Goal: Task Accomplishment & Management: Manage account settings

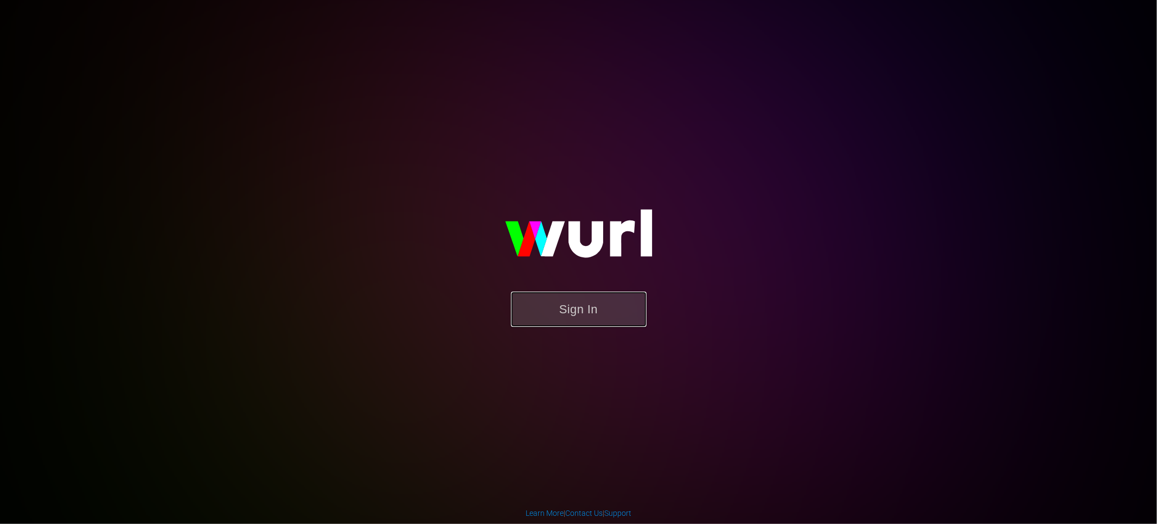
click at [596, 315] on button "Sign In" at bounding box center [579, 308] width 136 height 35
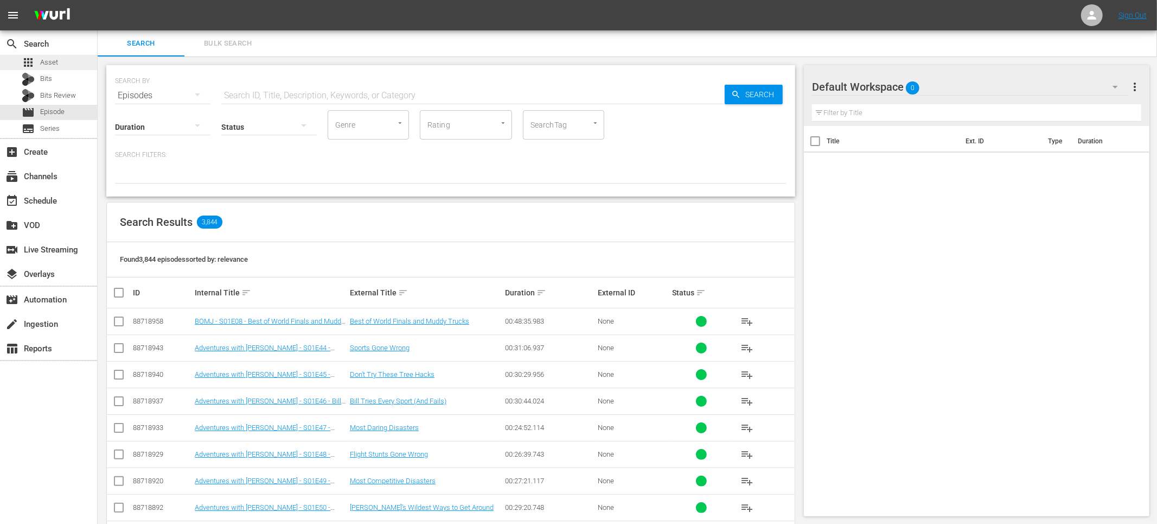
click at [75, 59] on div "apps Asset" at bounding box center [48, 62] width 97 height 15
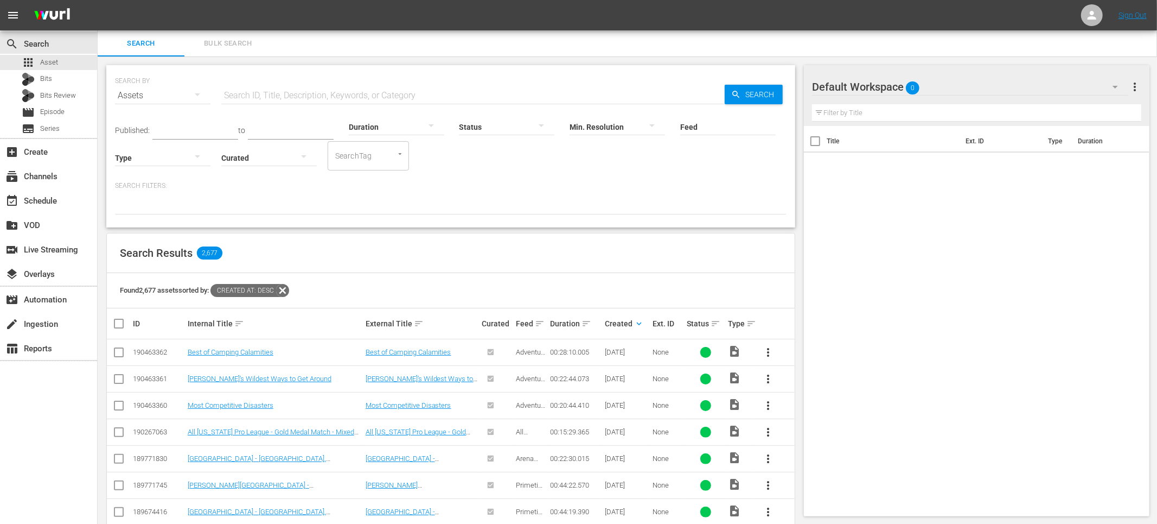
drag, startPoint x: 617, startPoint y: 254, endPoint x: 577, endPoint y: 255, distance: 39.6
click at [617, 254] on div "Search Results 2,677" at bounding box center [451, 253] width 688 height 40
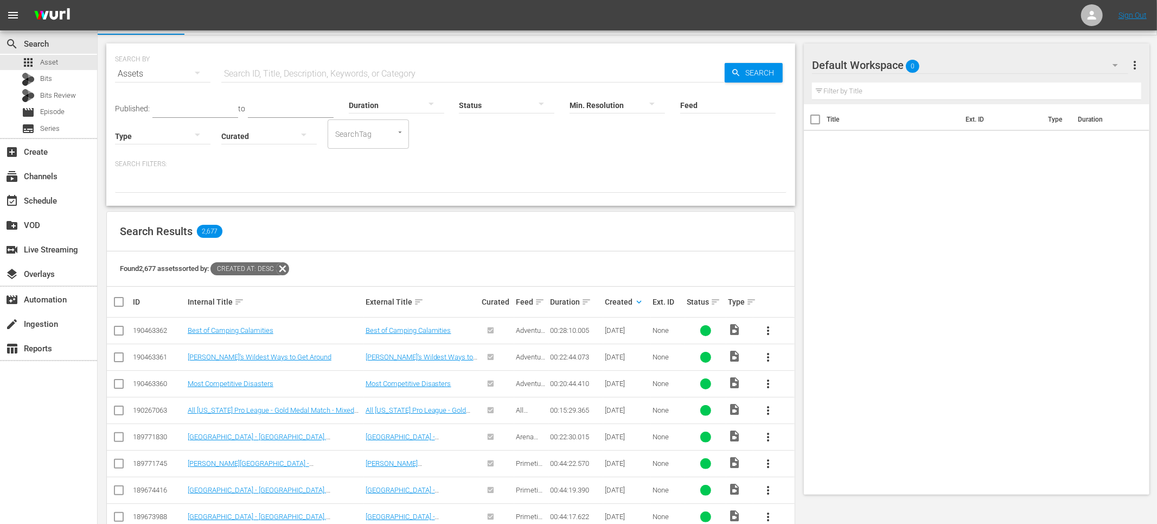
click at [441, 188] on div at bounding box center [451, 183] width 672 height 18
click at [185, 187] on div at bounding box center [451, 183] width 672 height 18
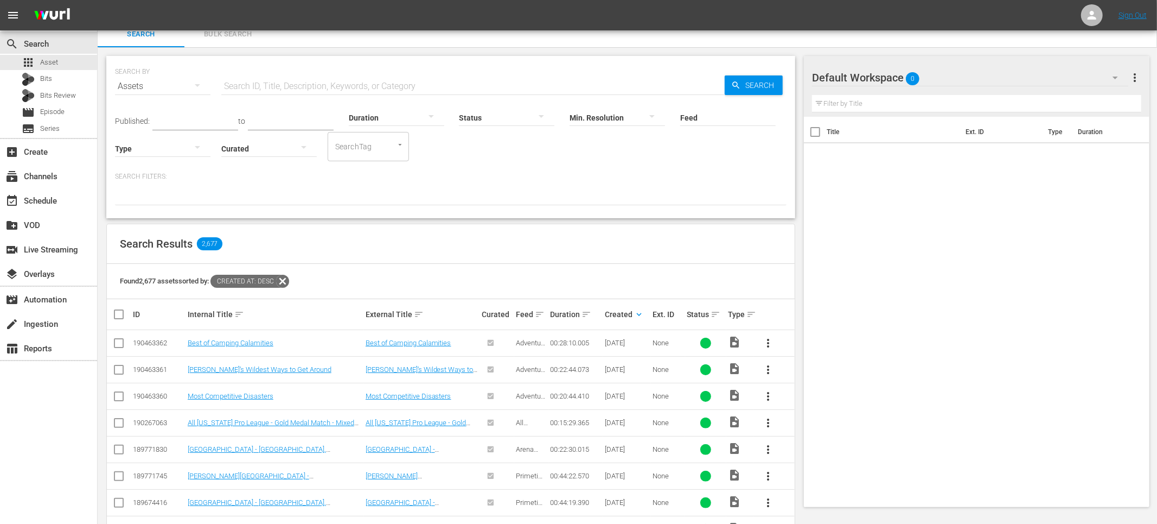
scroll to position [11, 0]
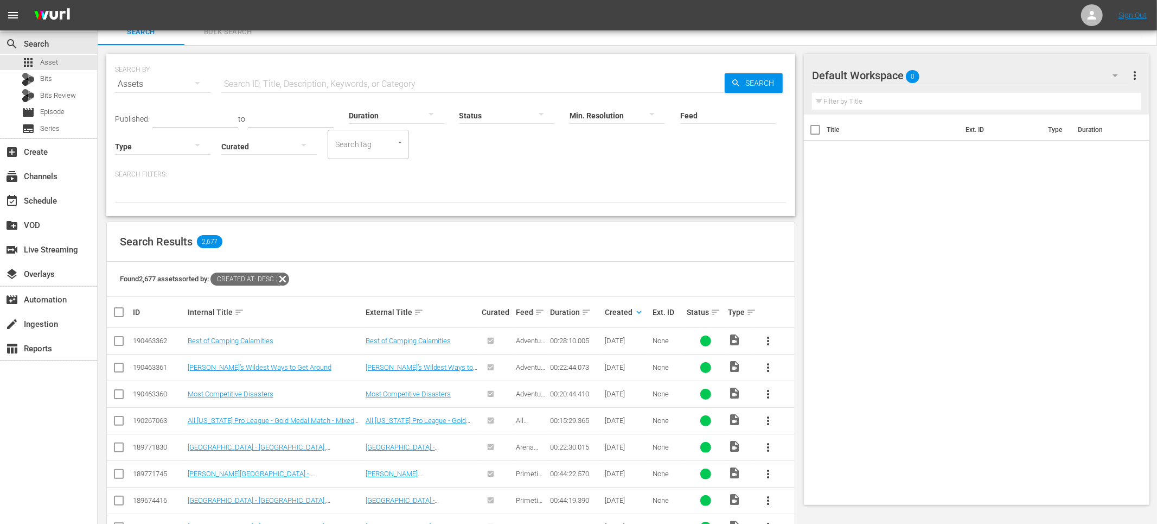
click at [424, 265] on div "Found 2,677 assets sorted by: Created At: desc" at bounding box center [451, 279] width 688 height 35
drag, startPoint x: 642, startPoint y: 244, endPoint x: 598, endPoint y: 240, distance: 44.7
click at [639, 244] on div "Search Results 2,677" at bounding box center [451, 244] width 688 height 40
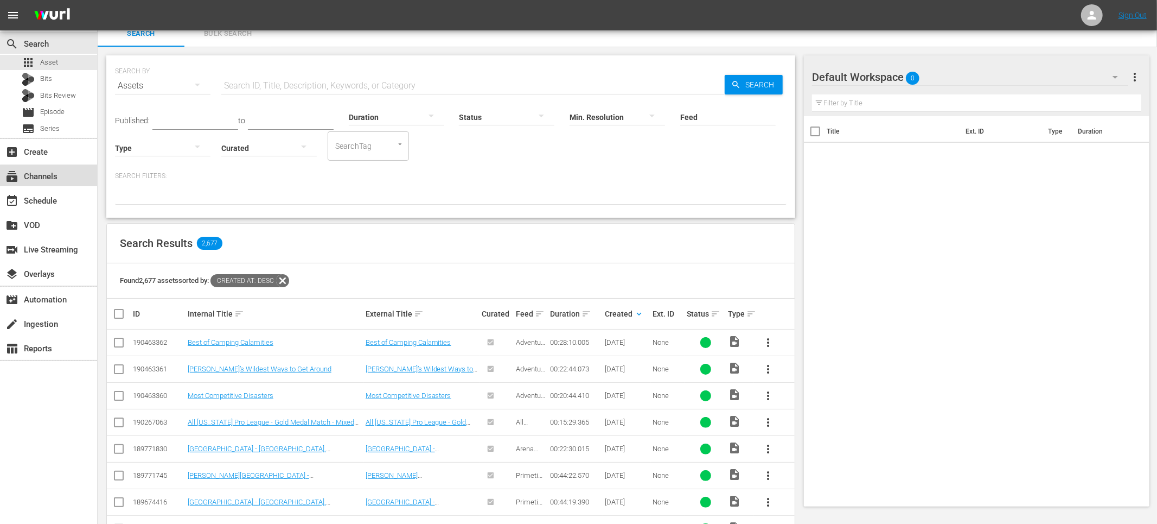
click at [55, 184] on div "subscriptions Channels" at bounding box center [48, 175] width 97 height 22
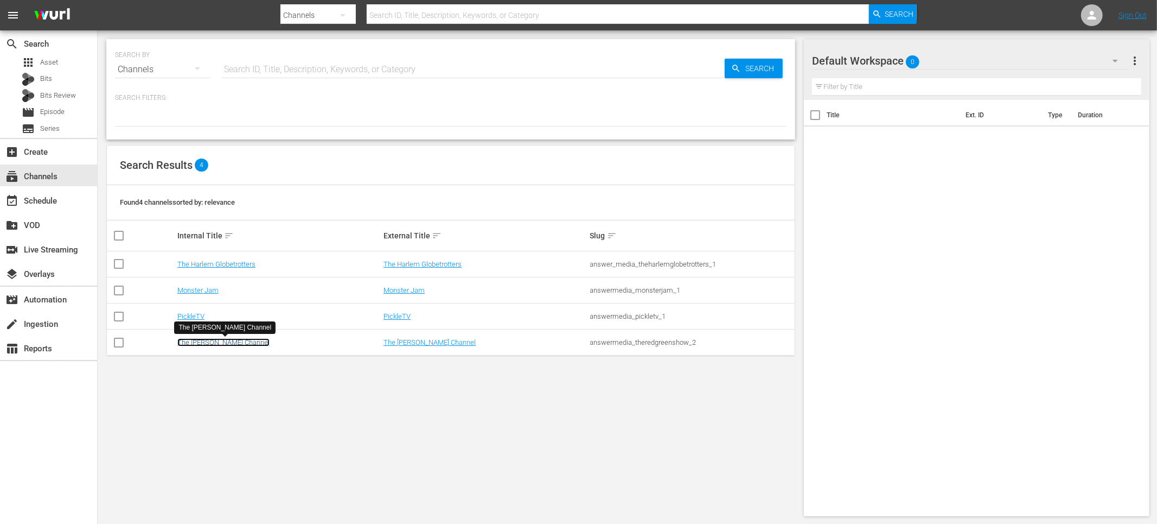
click at [207, 339] on link "The [PERSON_NAME] Channel" at bounding box center [223, 342] width 92 height 8
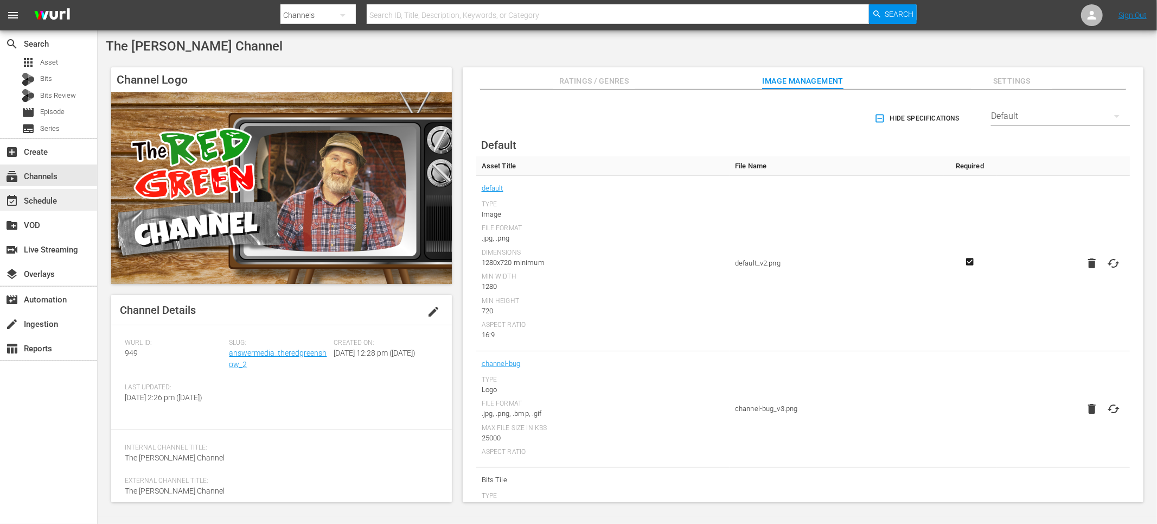
click at [66, 192] on div "event_available Schedule" at bounding box center [48, 200] width 97 height 22
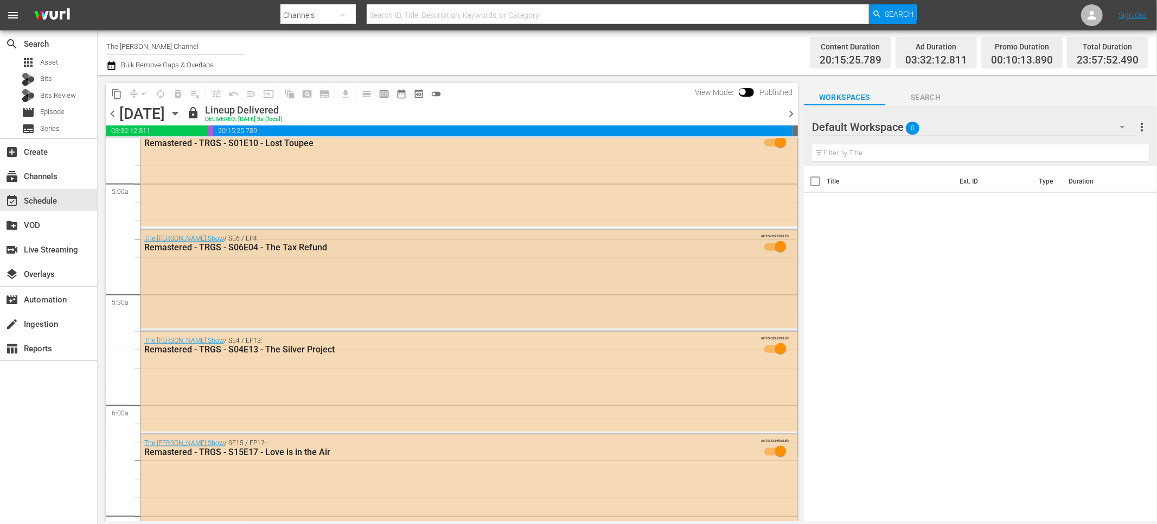
scroll to position [1148, 0]
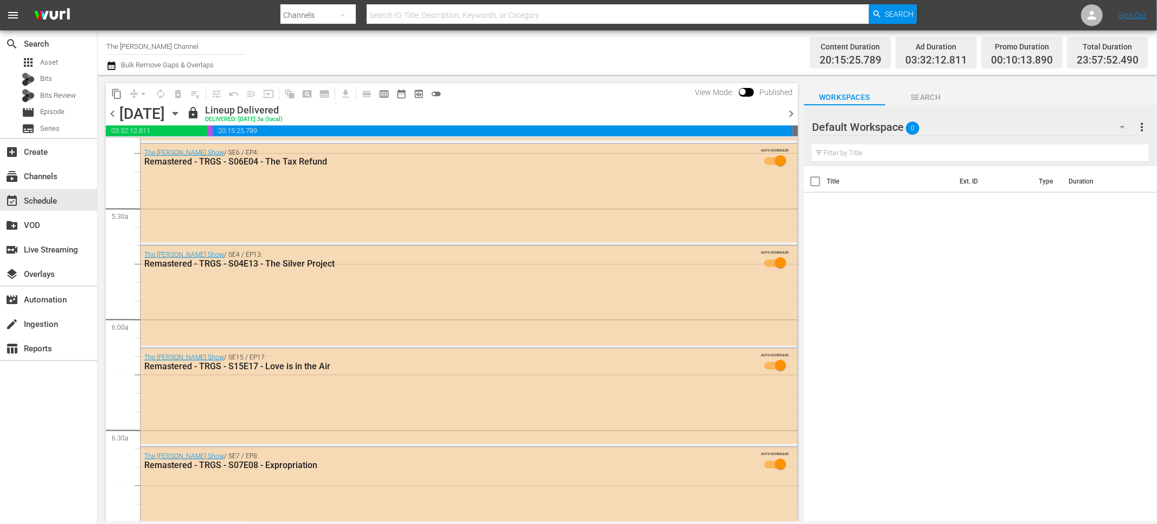
click at [112, 67] on icon "button" at bounding box center [111, 65] width 10 height 13
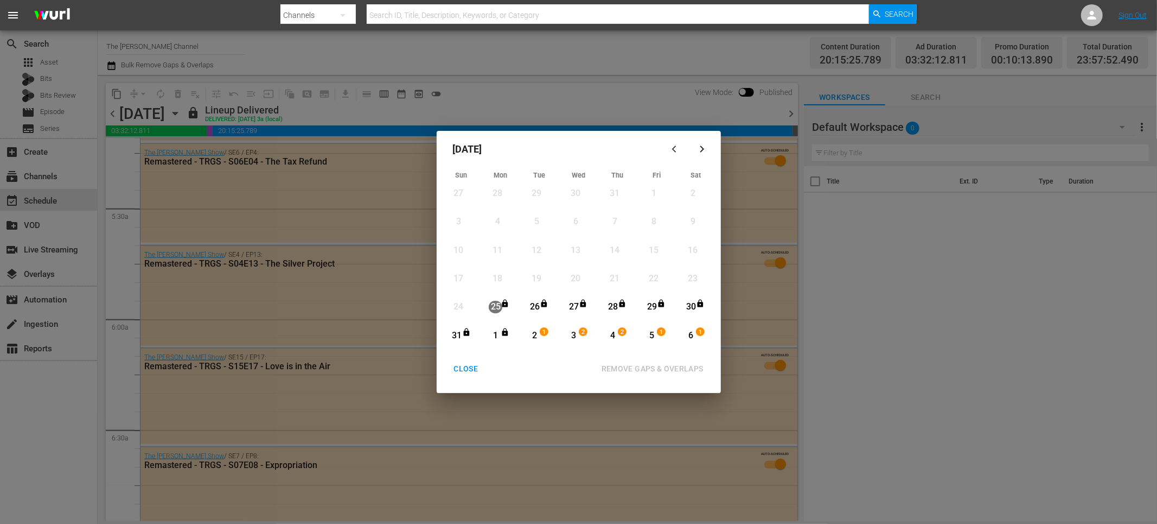
click at [496, 333] on div "1" at bounding box center [496, 335] width 14 height 12
click at [693, 333] on div "6" at bounding box center [691, 335] width 14 height 12
click at [638, 367] on div "REMOVE GAPS & OVERLAPS" at bounding box center [652, 369] width 119 height 14
click at [463, 370] on div "CLOSE" at bounding box center [466, 369] width 42 height 14
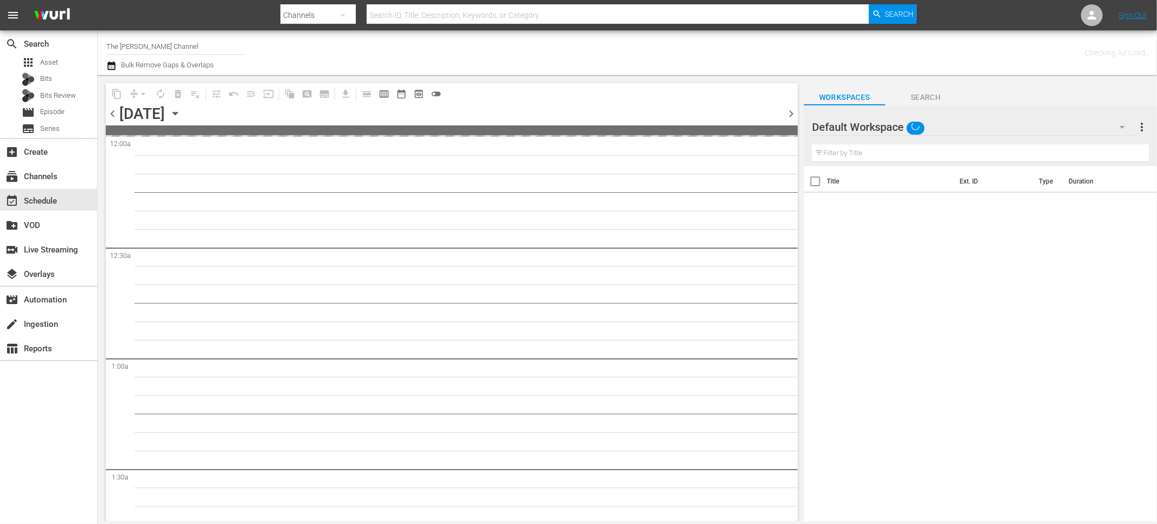
click at [181, 111] on icon "button" at bounding box center [175, 113] width 12 height 12
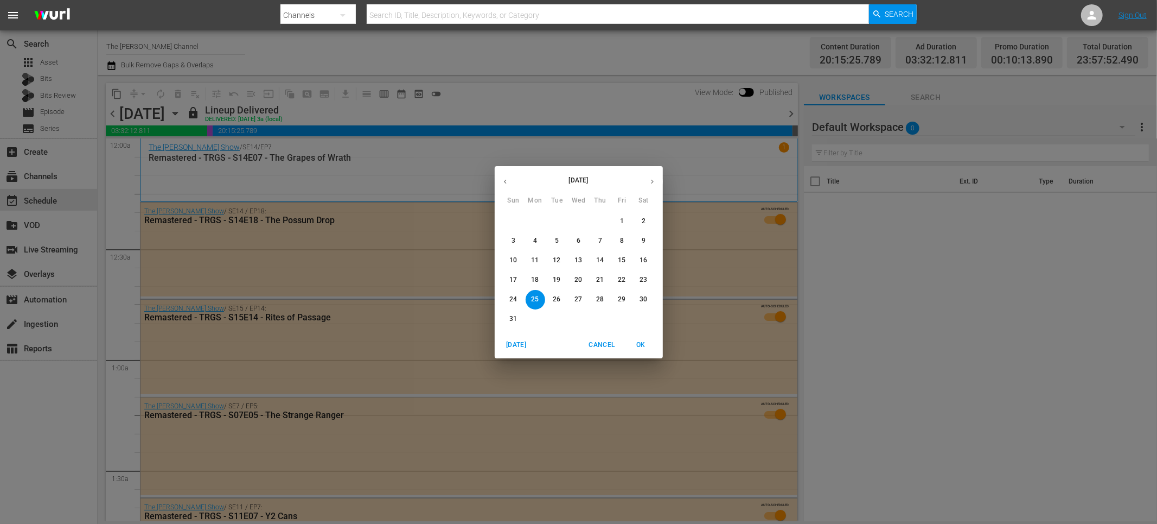
click at [514, 317] on p "31" at bounding box center [514, 318] width 8 height 9
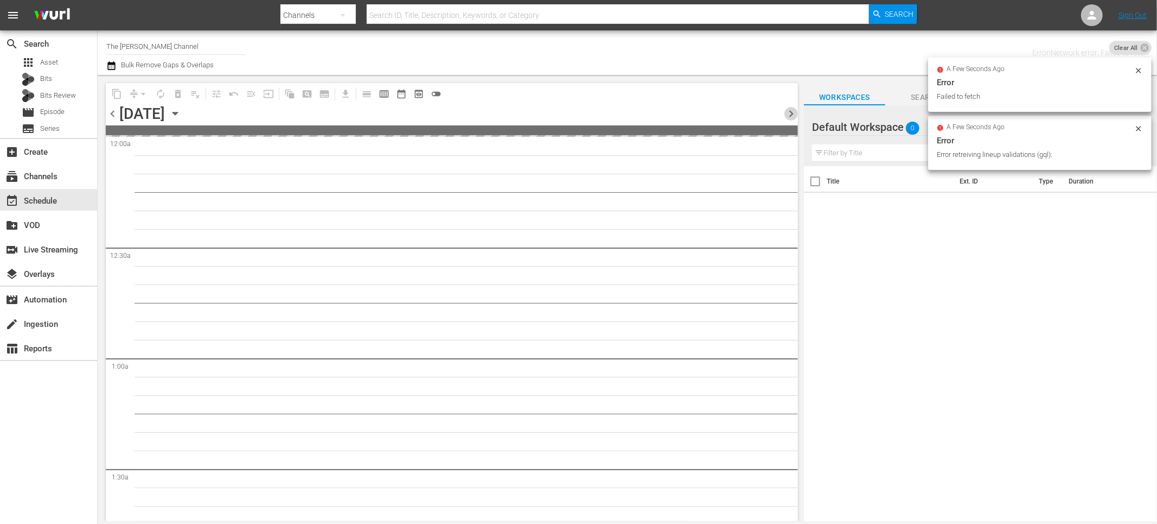
click at [792, 110] on span "chevron_right" at bounding box center [792, 114] width 14 height 14
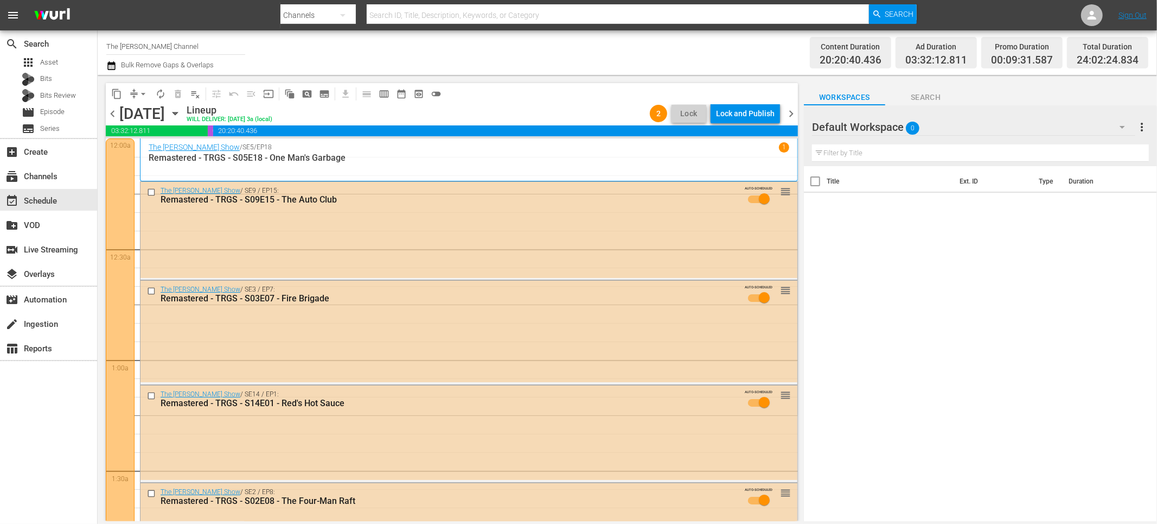
click at [510, 75] on div "content_copy compress arrow_drop_down autorenew_outlined delete_forever_outline…" at bounding box center [449, 298] width 703 height 446
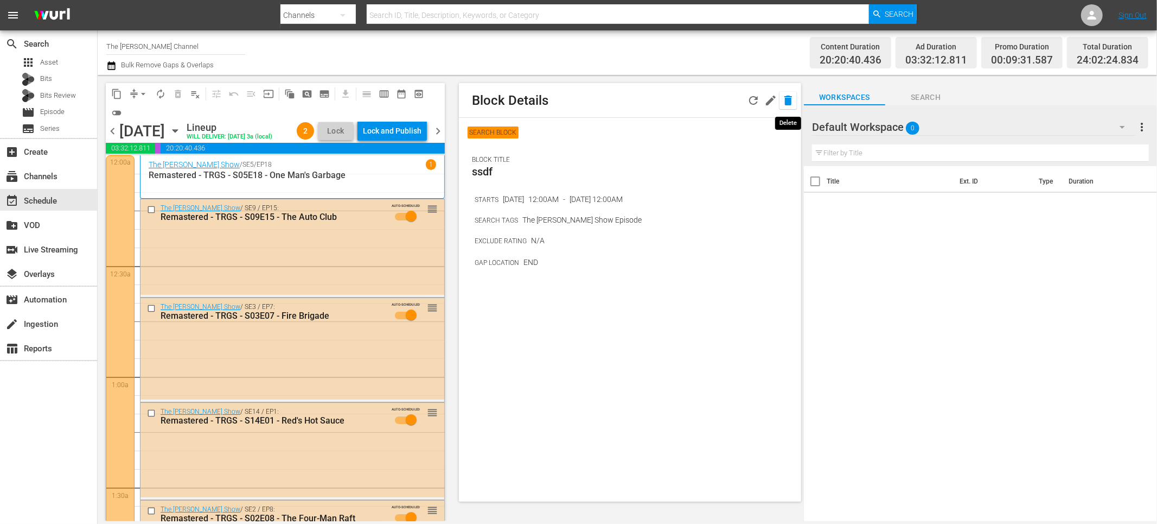
click at [786, 99] on icon "button" at bounding box center [789, 100] width 8 height 10
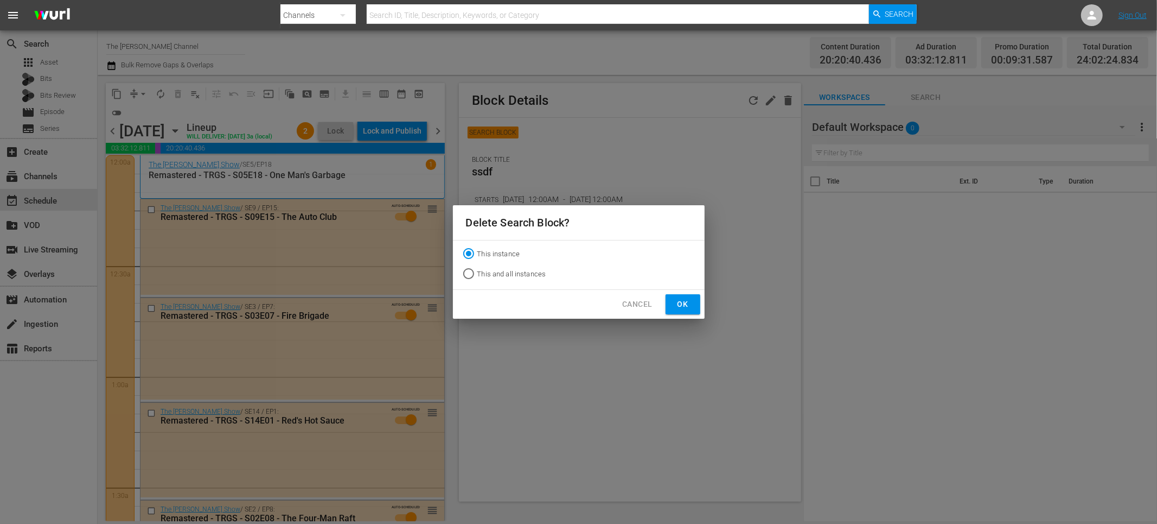
click at [520, 272] on span "This and all instances" at bounding box center [511, 274] width 69 height 11
click at [477, 272] on input "This and all instances" at bounding box center [468, 275] width 17 height 17
radio input "true"
click at [692, 301] on button "Ok" at bounding box center [683, 304] width 35 height 20
radio input "true"
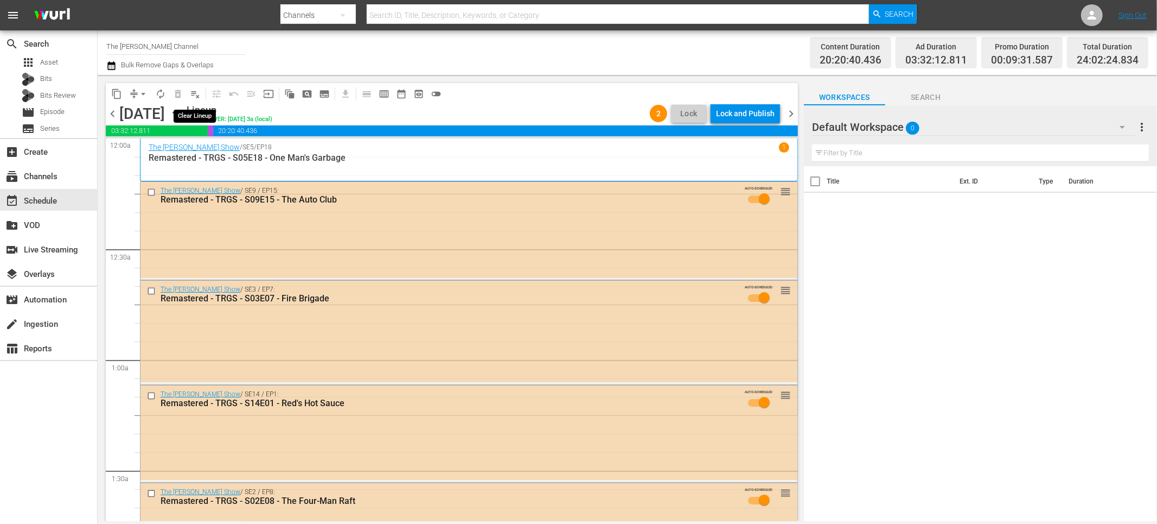
click at [194, 93] on span "playlist_remove_outlined" at bounding box center [195, 93] width 11 height 11
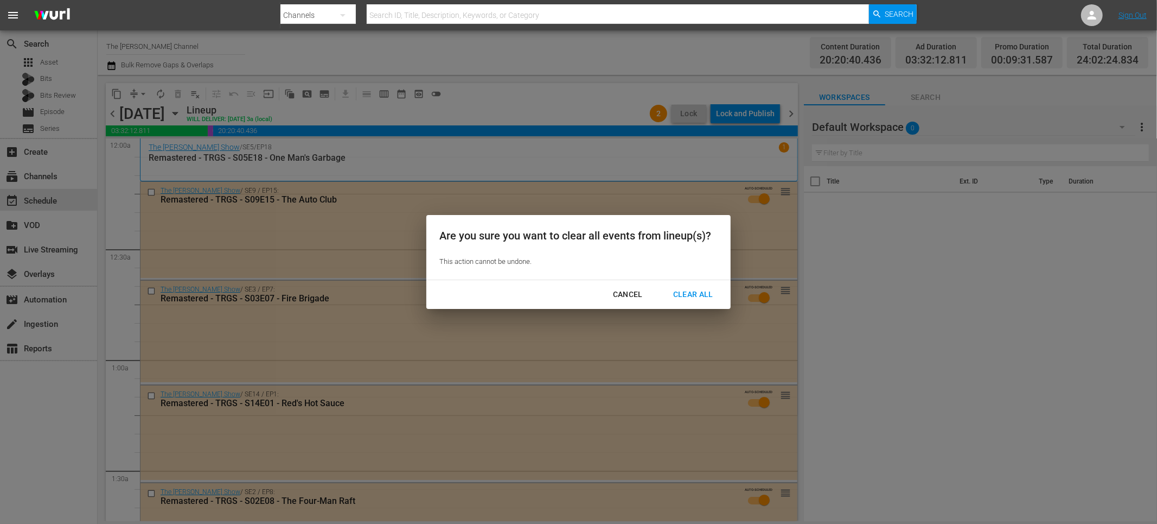
click at [688, 294] on div "Clear All" at bounding box center [694, 295] width 58 height 14
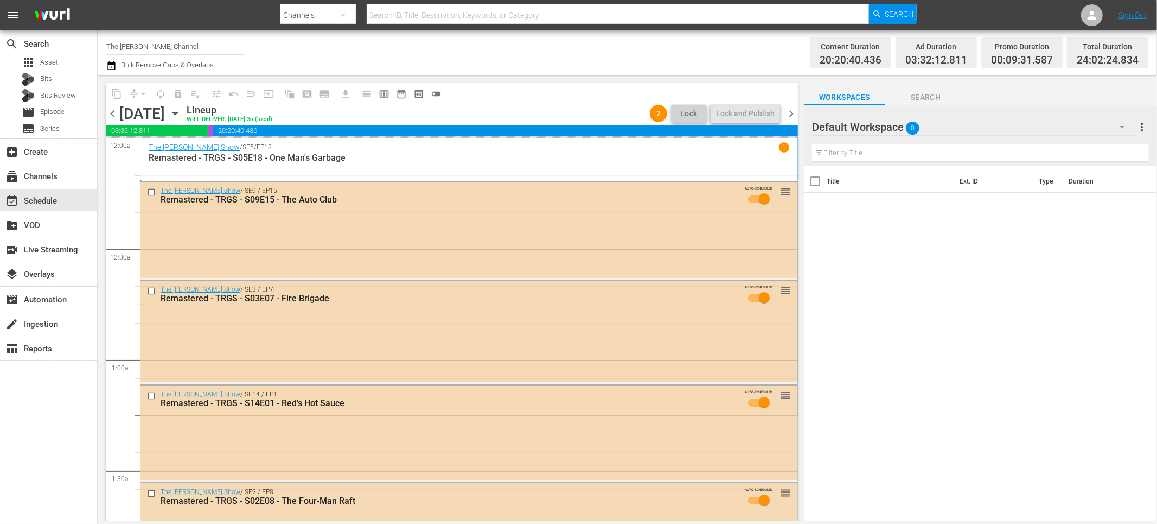
click at [793, 109] on span "chevron_right" at bounding box center [792, 114] width 14 height 14
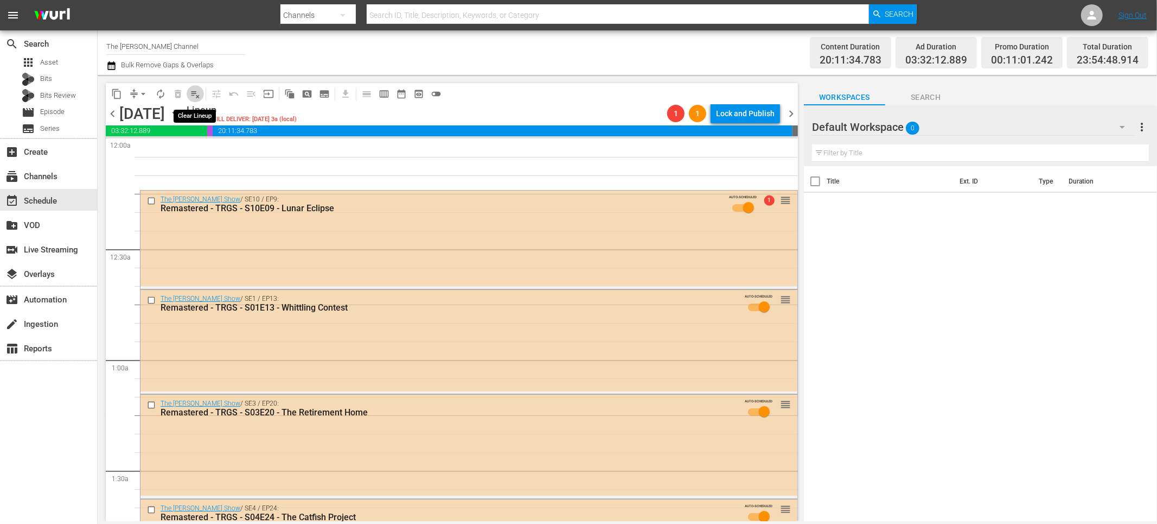
click at [194, 95] on span "playlist_remove_outlined" at bounding box center [195, 93] width 11 height 11
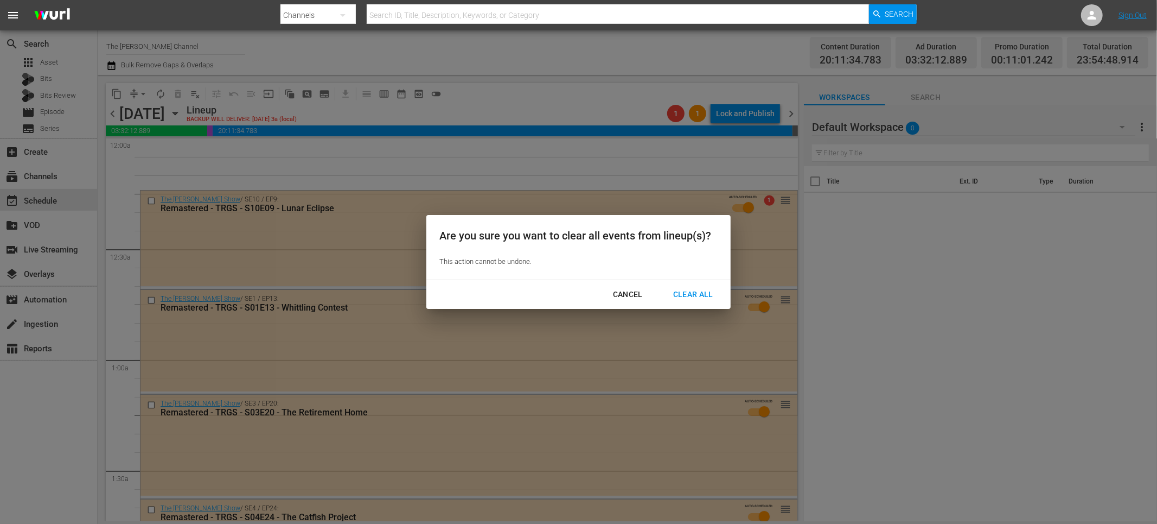
drag, startPoint x: 699, startPoint y: 296, endPoint x: 693, endPoint y: 294, distance: 6.1
click at [699, 296] on div "Clear All" at bounding box center [694, 295] width 58 height 14
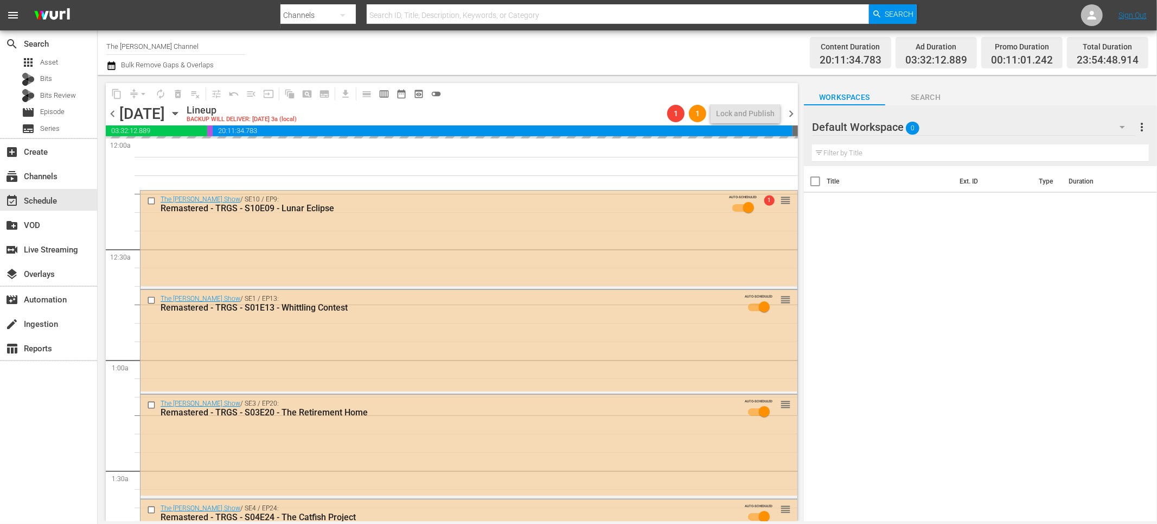
click at [793, 114] on span "chevron_right" at bounding box center [792, 114] width 14 height 14
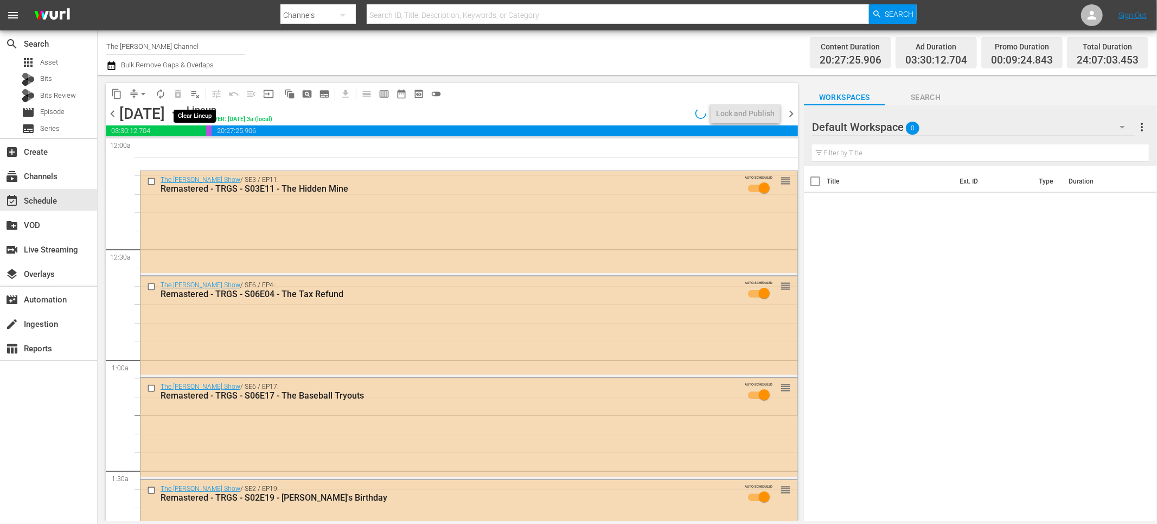
click at [196, 94] on span "playlist_remove_outlined" at bounding box center [195, 93] width 11 height 11
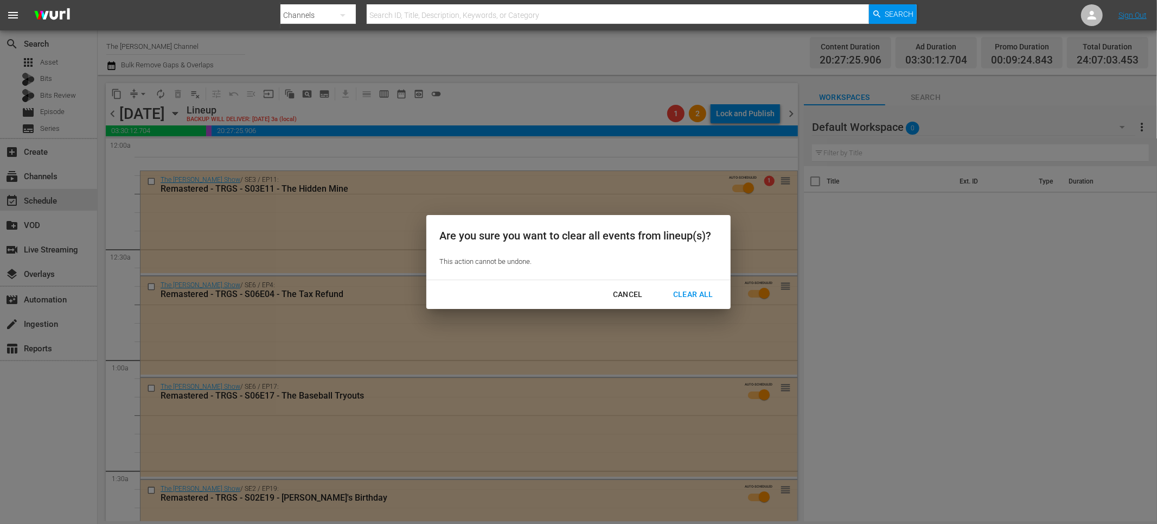
click at [708, 296] on div "Clear All" at bounding box center [694, 295] width 58 height 14
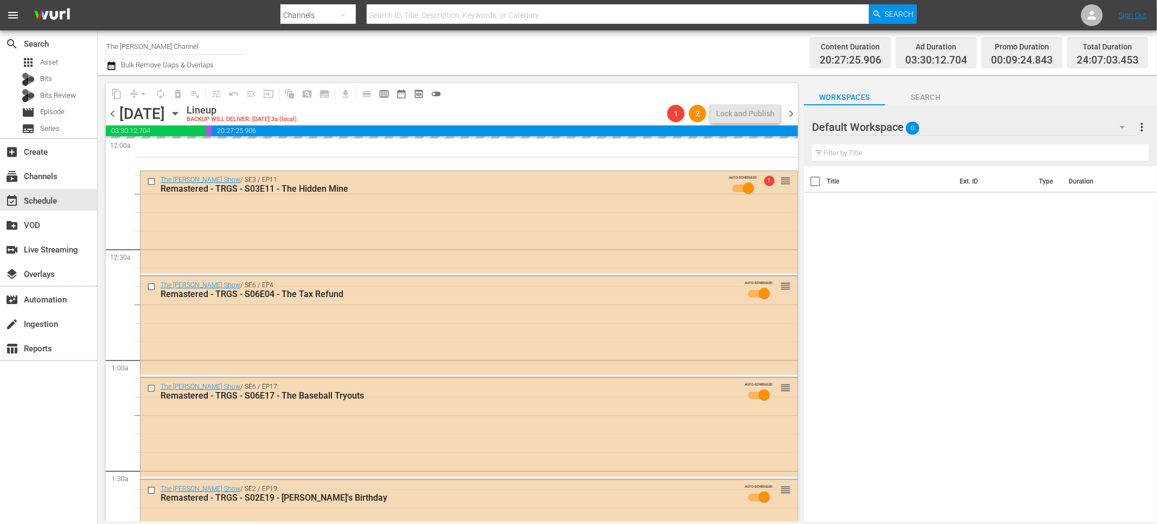
click at [799, 116] on div "content_copy compress arrow_drop_down autorenew_outlined delete_forever_outline…" at bounding box center [449, 298] width 703 height 446
click at [798, 114] on span "chevron_right" at bounding box center [792, 114] width 14 height 14
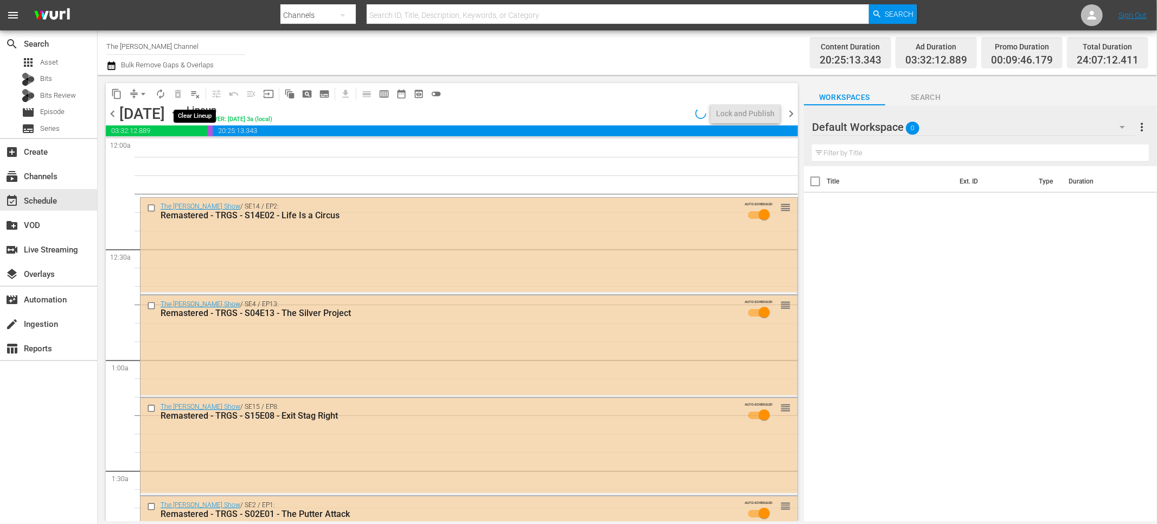
click at [193, 94] on span "playlist_remove_outlined" at bounding box center [195, 93] width 11 height 11
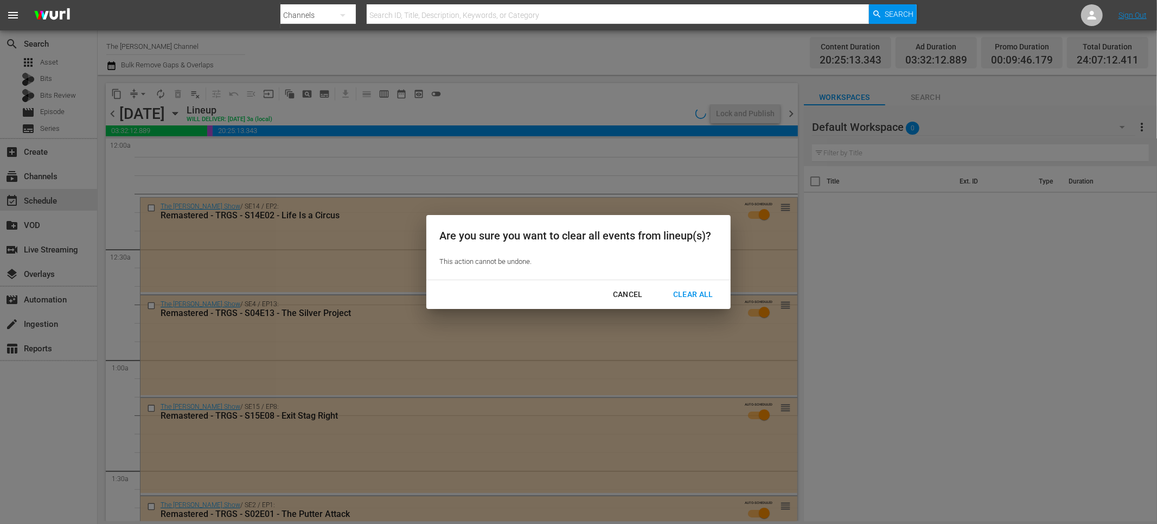
click at [696, 298] on div "Clear All" at bounding box center [694, 295] width 58 height 14
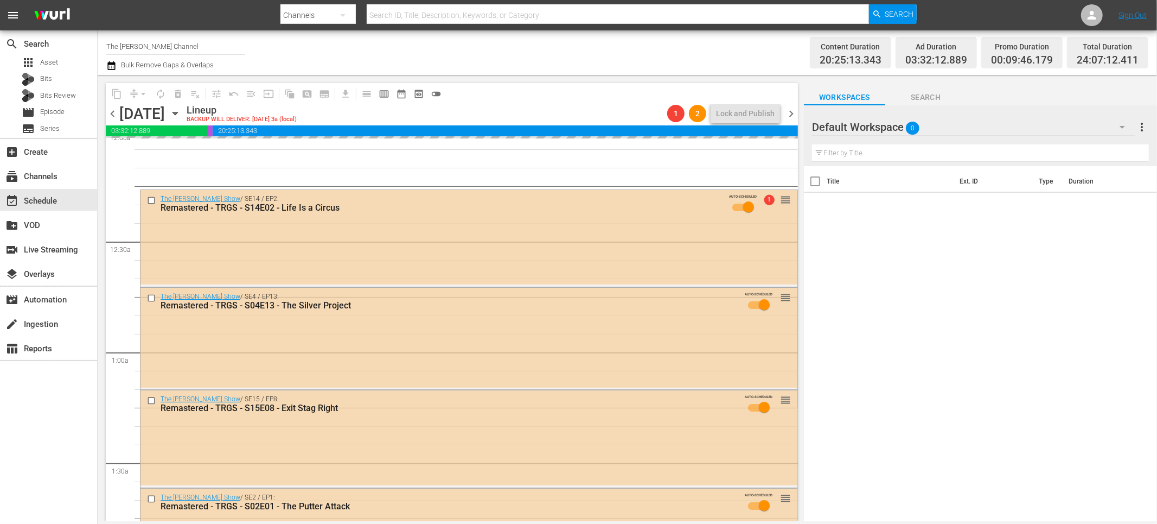
scroll to position [7, 0]
click at [286, 57] on div "Channel Title The Red Green Channel Bulk Remove Gaps & Overlaps" at bounding box center [390, 52] width 569 height 39
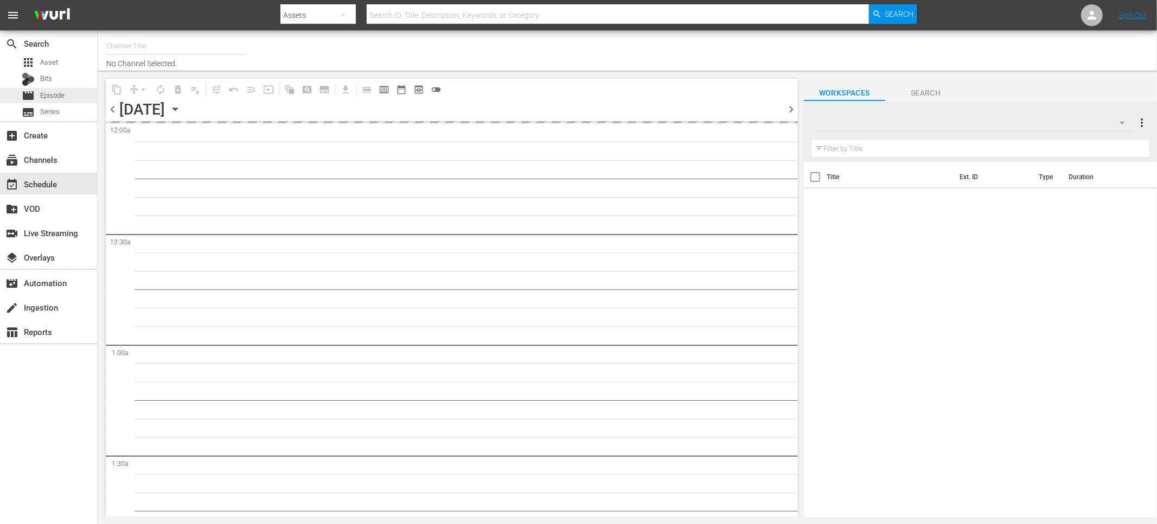
type input "The [PERSON_NAME] Channel (949)"
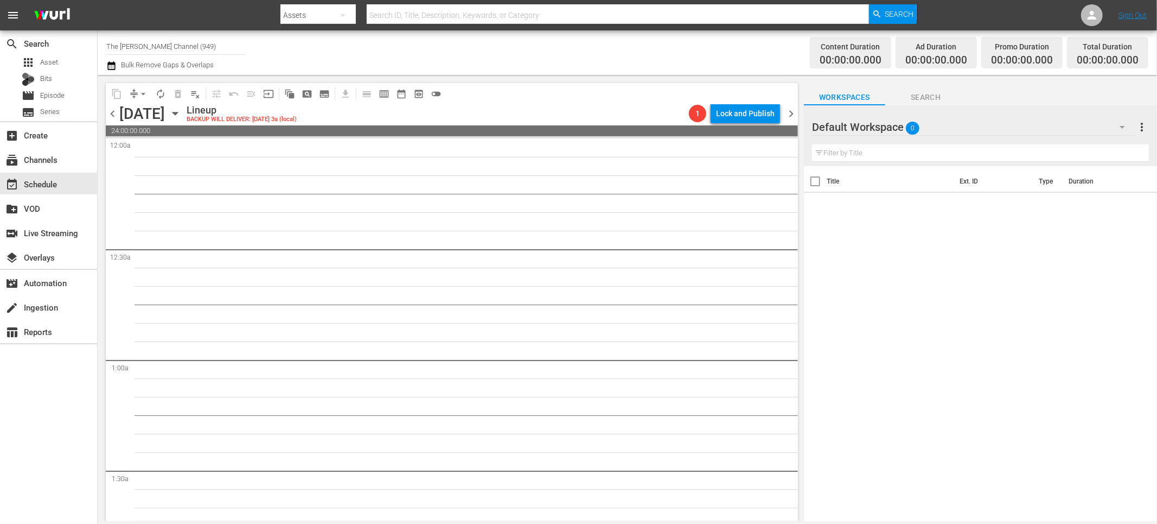
click at [795, 112] on span "chevron_right" at bounding box center [792, 114] width 14 height 14
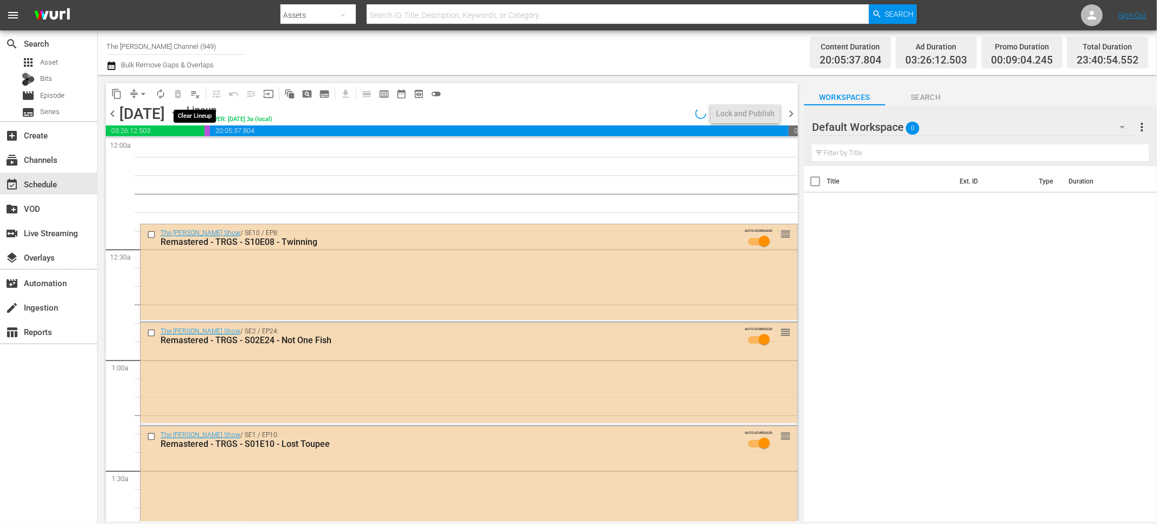
click at [193, 93] on span "playlist_remove_outlined" at bounding box center [195, 93] width 11 height 11
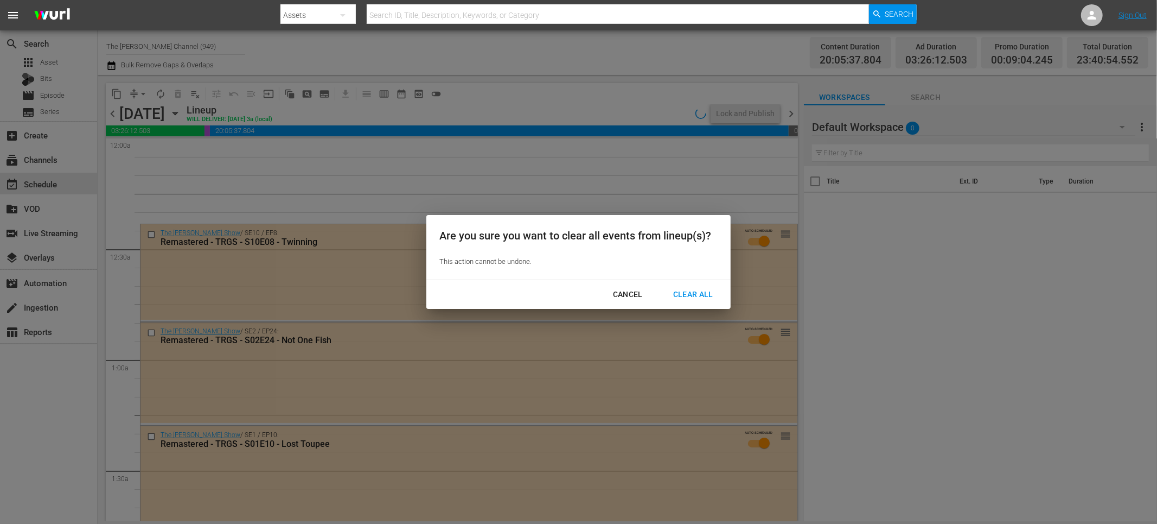
click at [685, 294] on div "Clear All" at bounding box center [694, 295] width 58 height 14
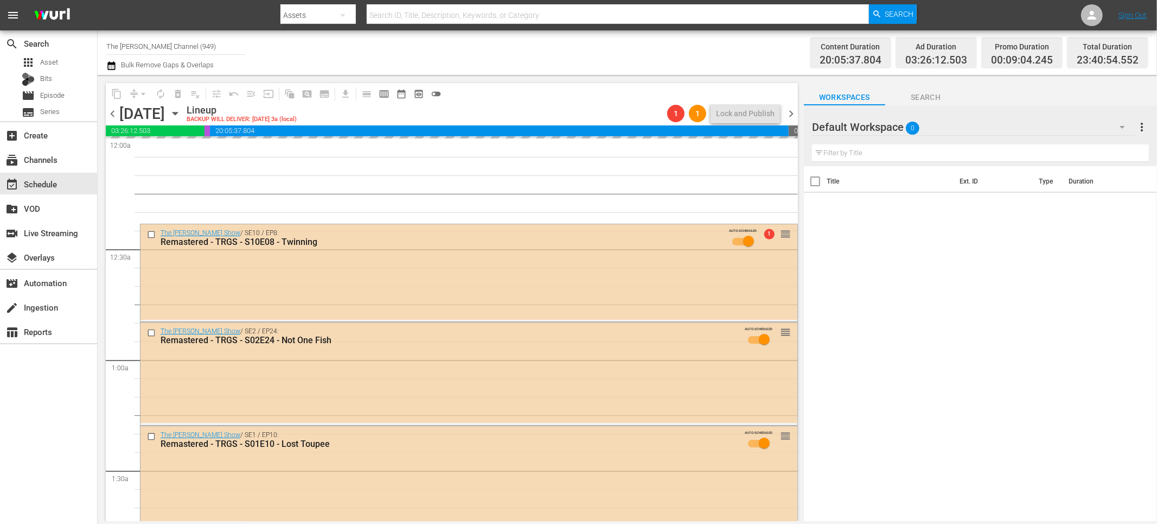
click at [793, 111] on span "chevron_right" at bounding box center [792, 114] width 14 height 14
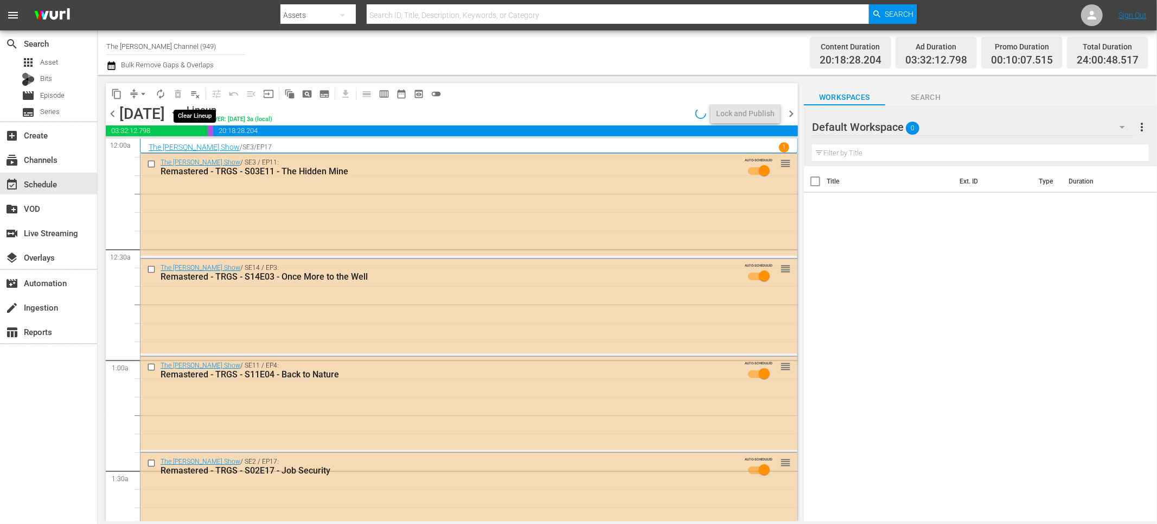
click at [194, 93] on span "playlist_remove_outlined" at bounding box center [195, 93] width 11 height 11
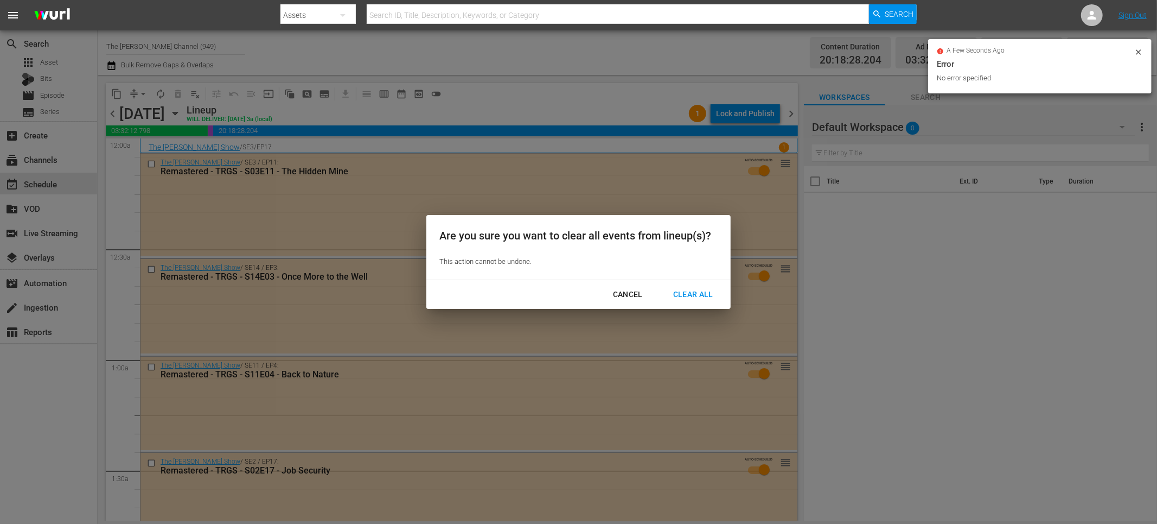
click at [686, 291] on div "Clear All" at bounding box center [694, 295] width 58 height 14
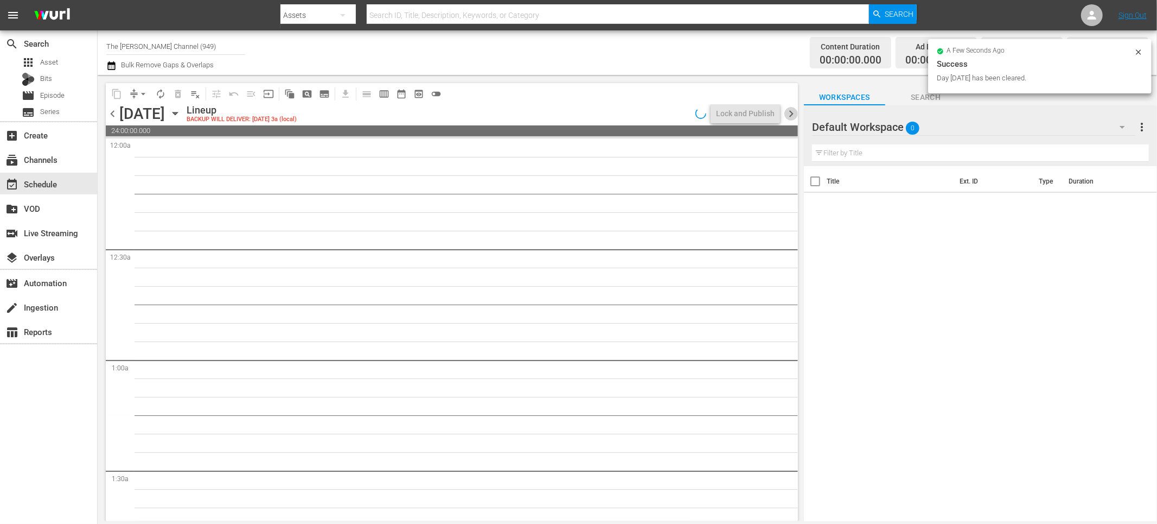
click at [791, 112] on span "chevron_right" at bounding box center [792, 114] width 14 height 14
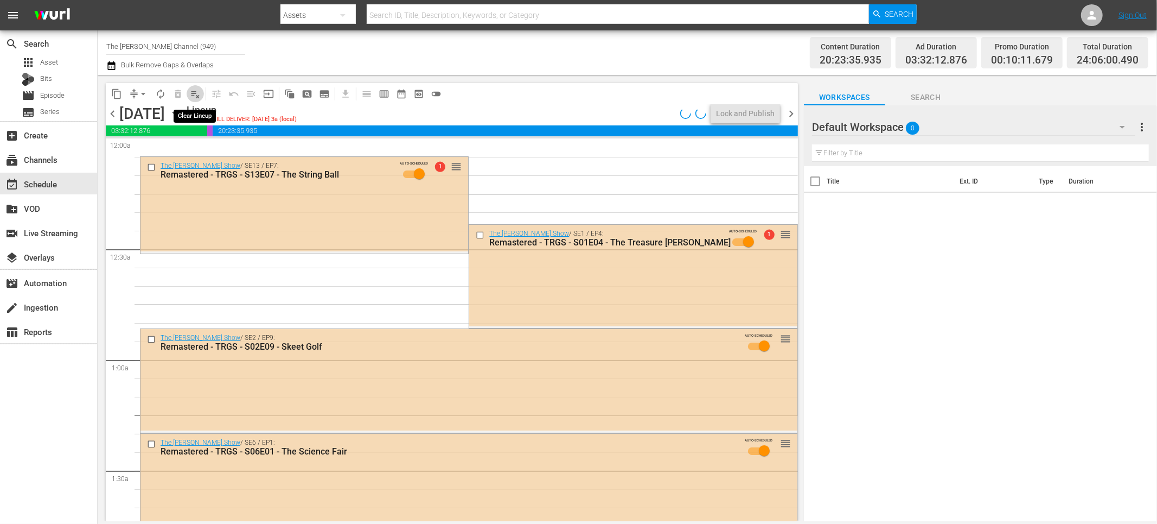
click at [192, 95] on span "playlist_remove_outlined" at bounding box center [195, 93] width 11 height 11
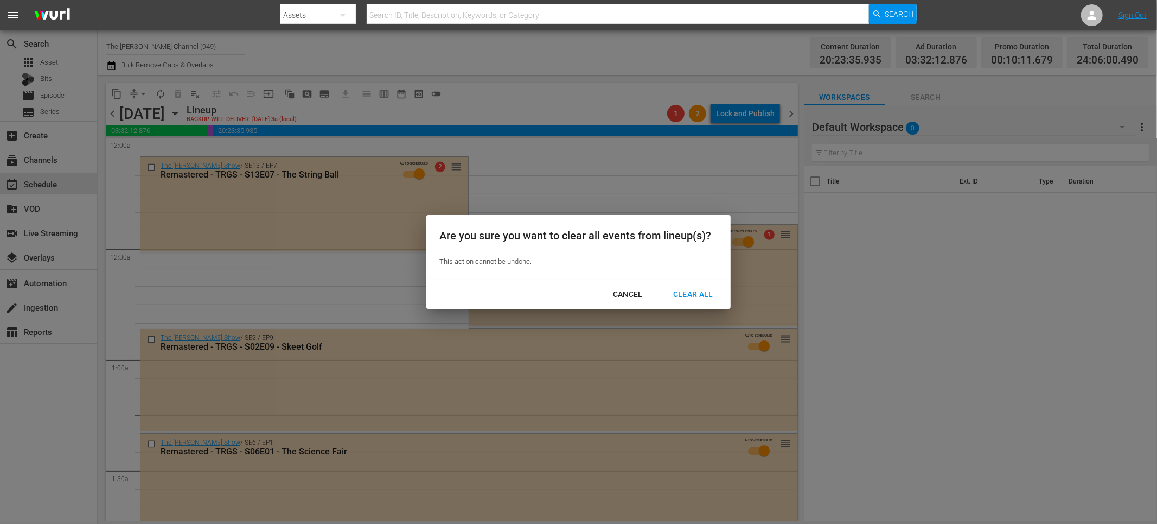
click at [691, 291] on div "Clear All" at bounding box center [694, 295] width 58 height 14
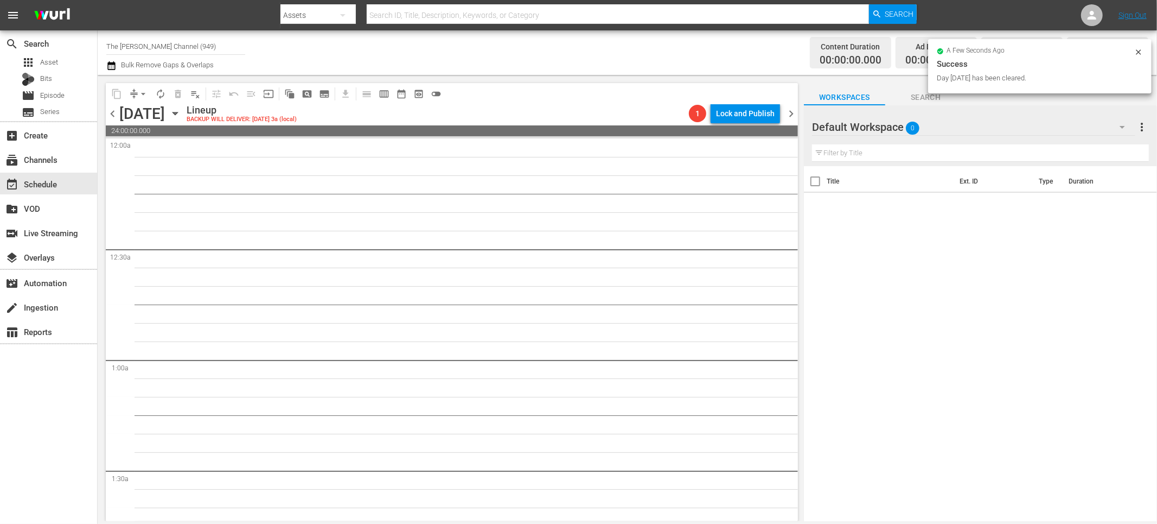
click at [789, 115] on span "chevron_right" at bounding box center [792, 114] width 14 height 14
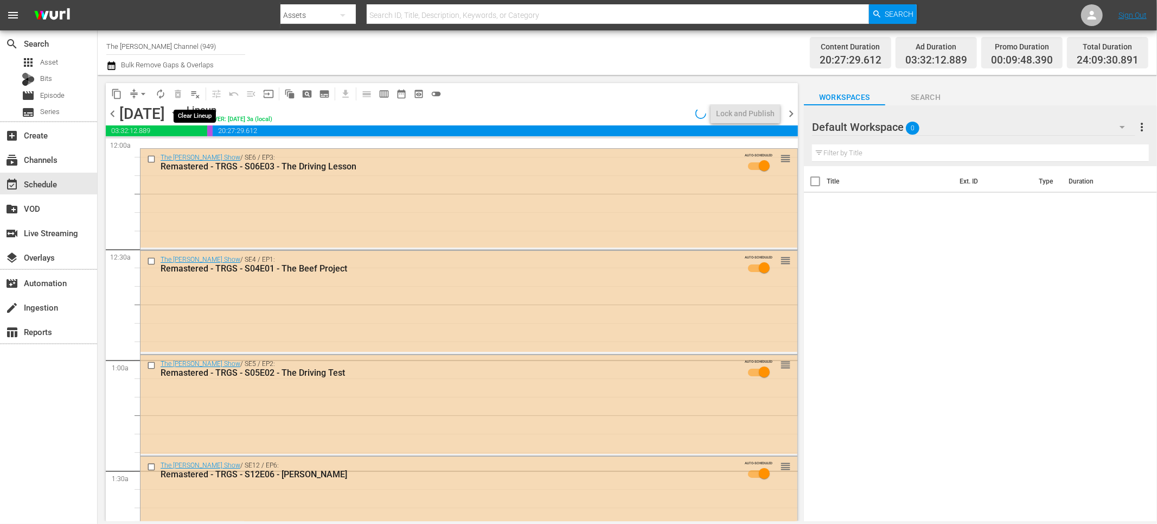
click at [192, 94] on span "playlist_remove_outlined" at bounding box center [195, 93] width 11 height 11
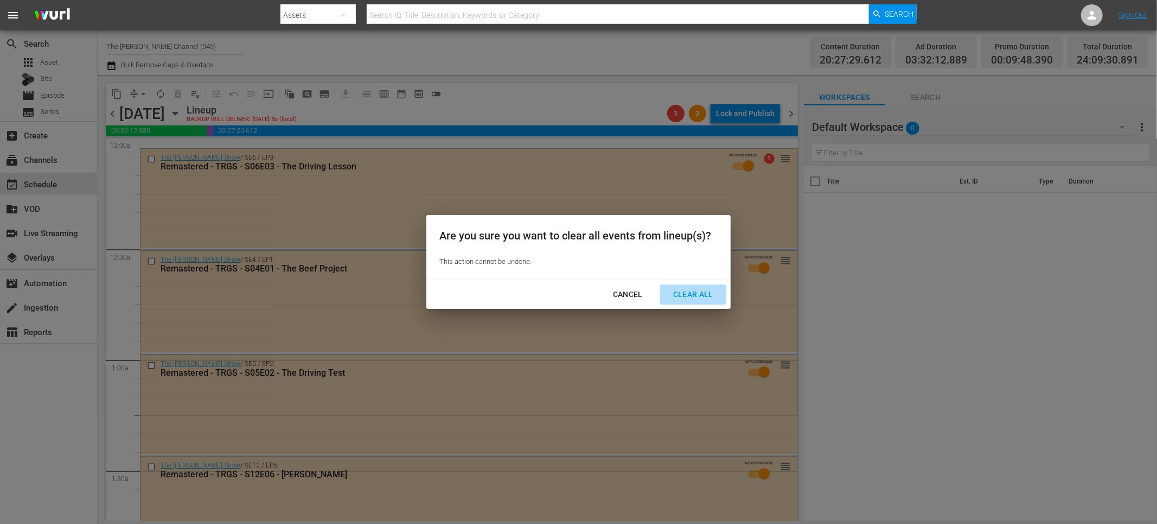
drag, startPoint x: 684, startPoint y: 290, endPoint x: 696, endPoint y: 274, distance: 19.4
click at [685, 290] on div "Clear All" at bounding box center [694, 295] width 58 height 14
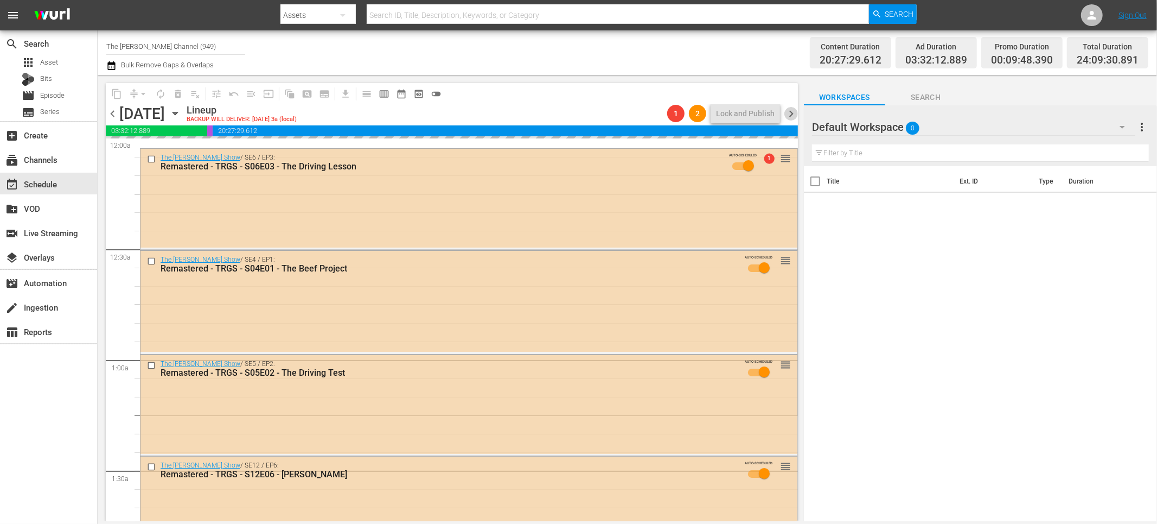
click at [790, 110] on span "chevron_right" at bounding box center [792, 114] width 14 height 14
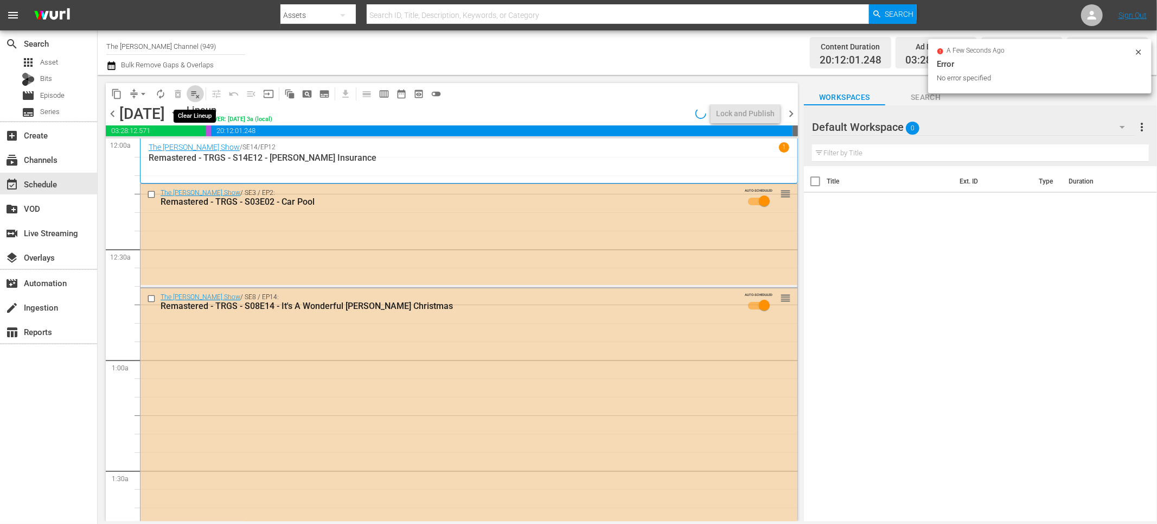
click at [196, 96] on span "playlist_remove_outlined" at bounding box center [195, 93] width 11 height 11
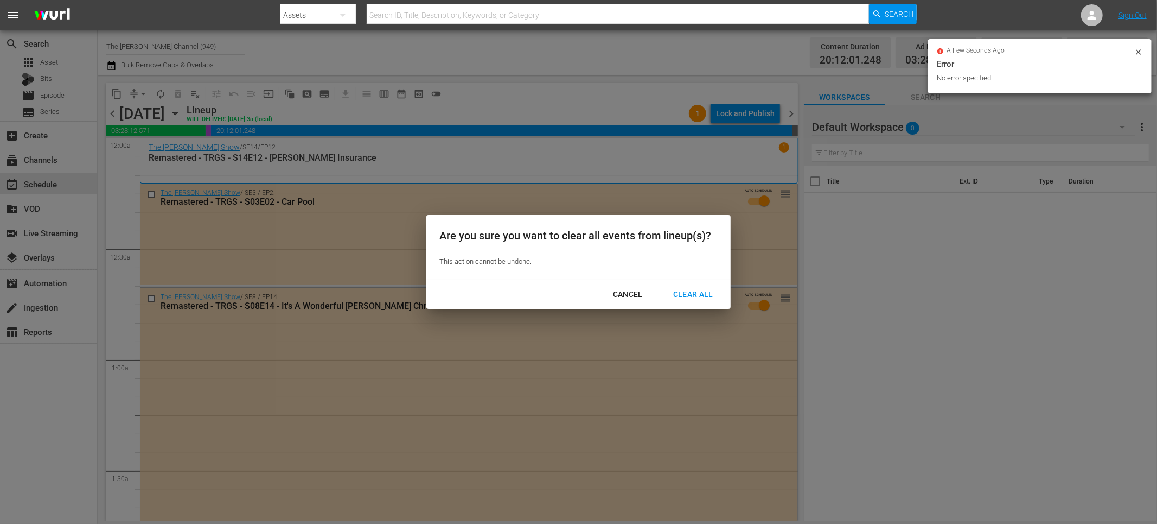
click at [711, 298] on div "Clear All" at bounding box center [694, 295] width 58 height 14
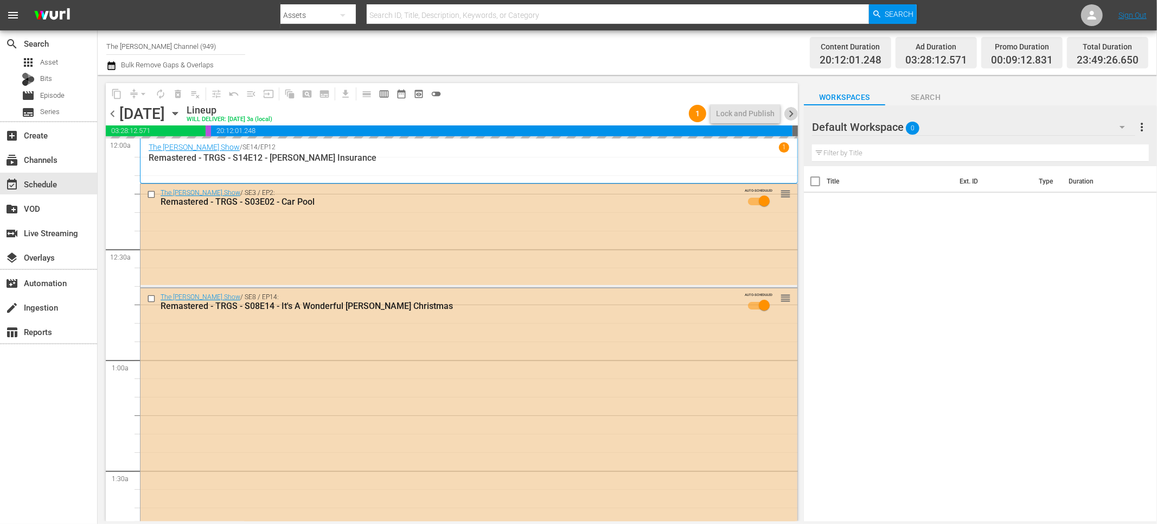
click at [793, 118] on span "chevron_right" at bounding box center [792, 114] width 14 height 14
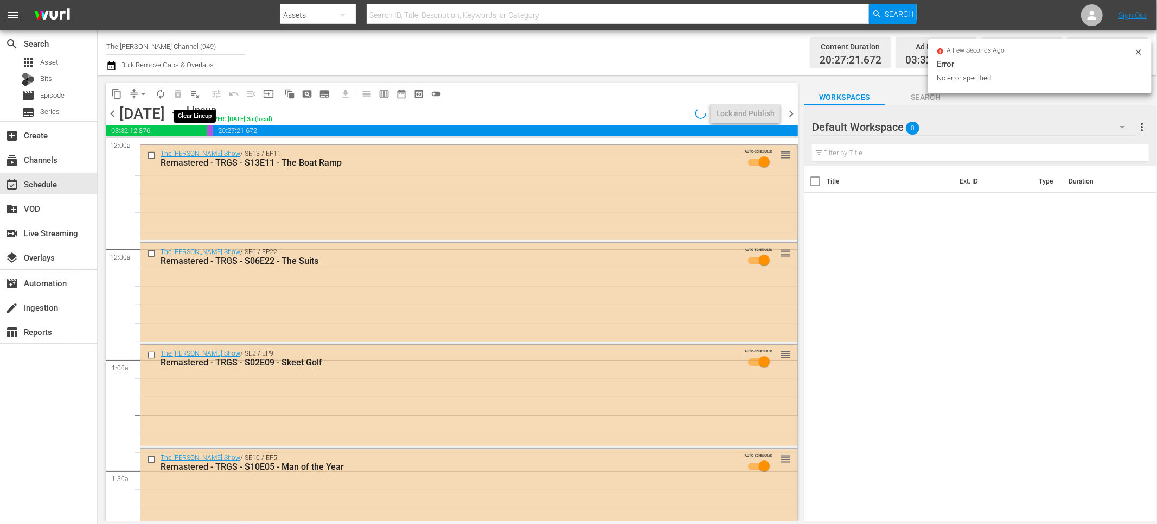
click at [198, 92] on span "playlist_remove_outlined" at bounding box center [195, 93] width 11 height 11
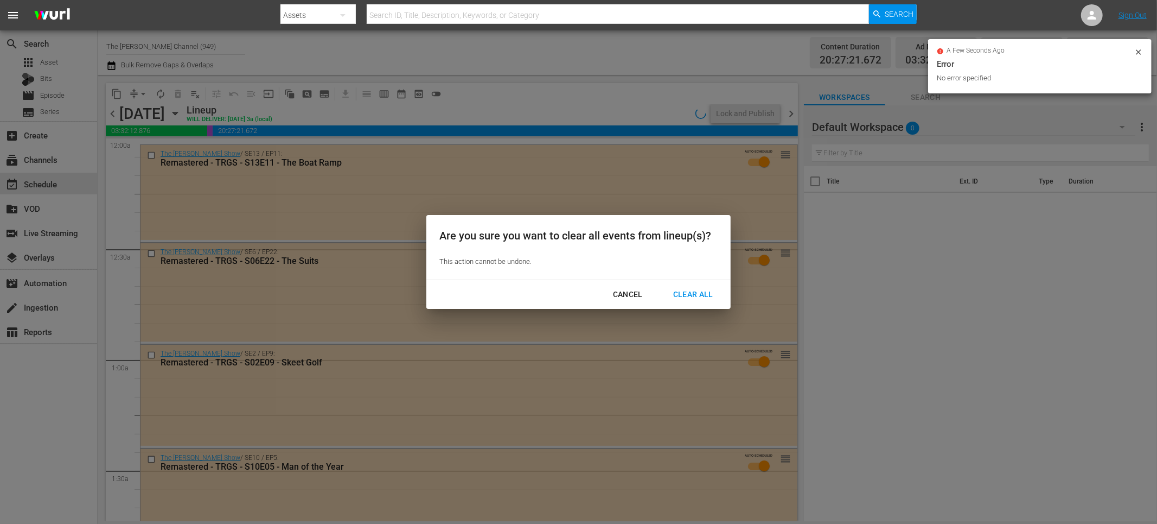
click at [708, 289] on div "Clear All" at bounding box center [694, 295] width 58 height 14
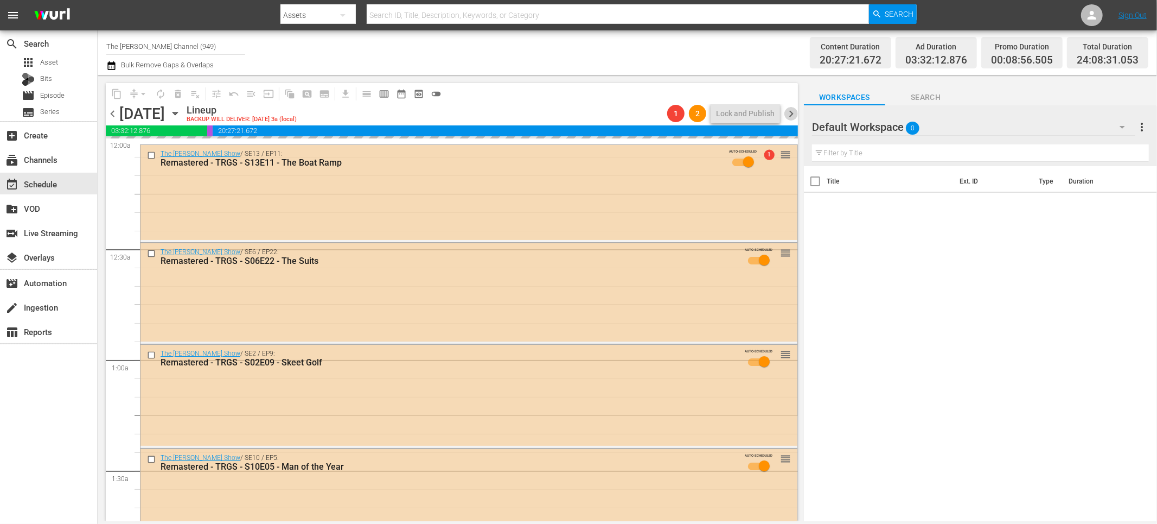
click at [787, 116] on span "chevron_right" at bounding box center [792, 114] width 14 height 14
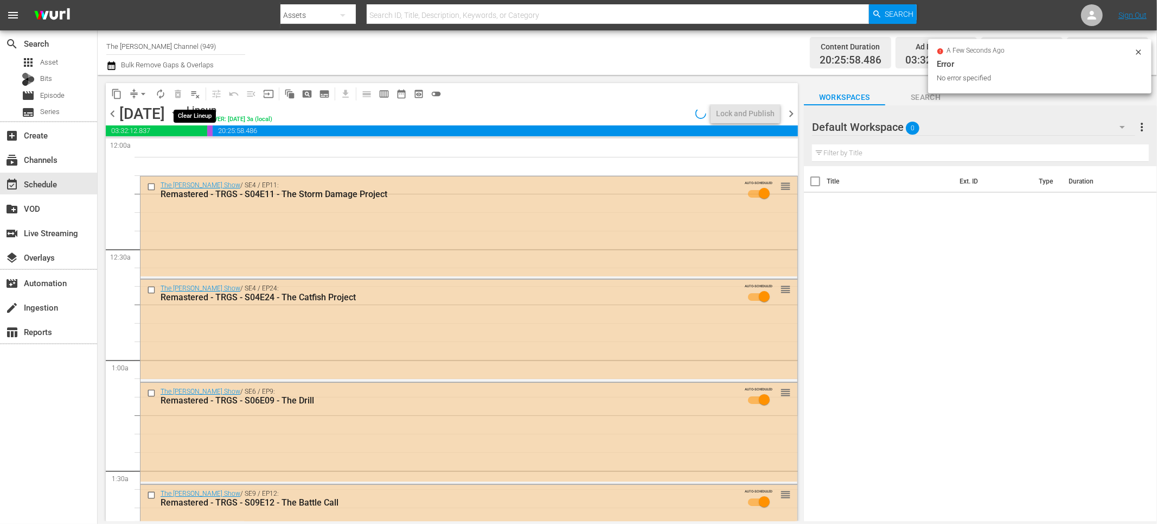
click at [195, 94] on span "playlist_remove_outlined" at bounding box center [195, 93] width 11 height 11
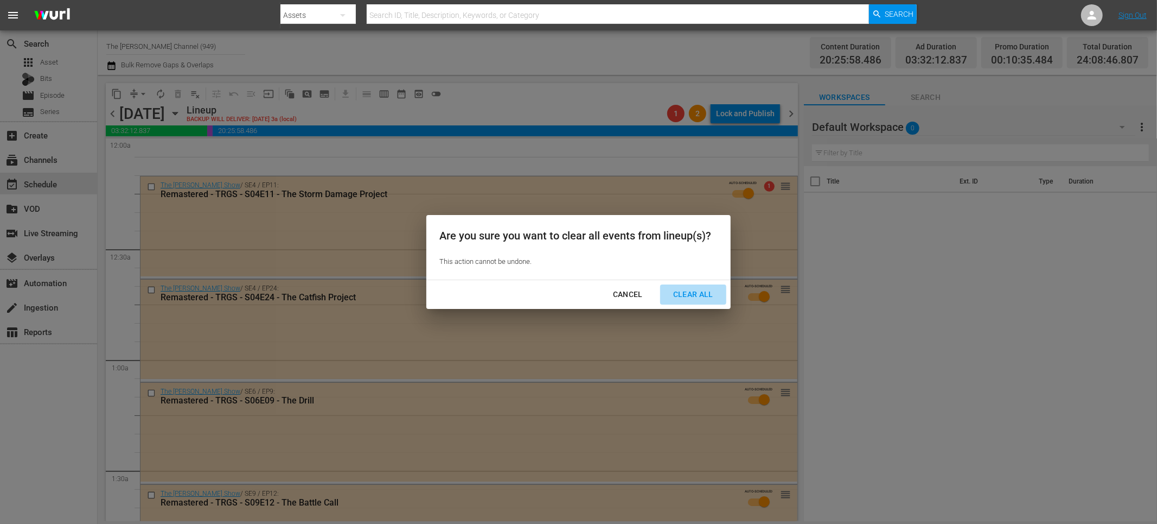
click at [700, 292] on div "Clear All" at bounding box center [694, 295] width 58 height 14
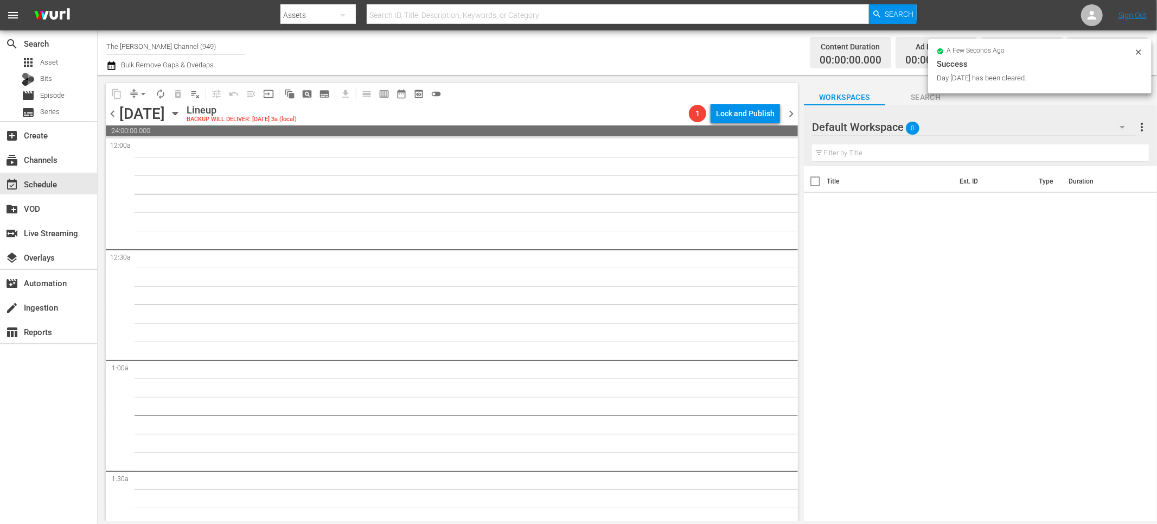
click at [791, 110] on span "chevron_right" at bounding box center [792, 114] width 14 height 14
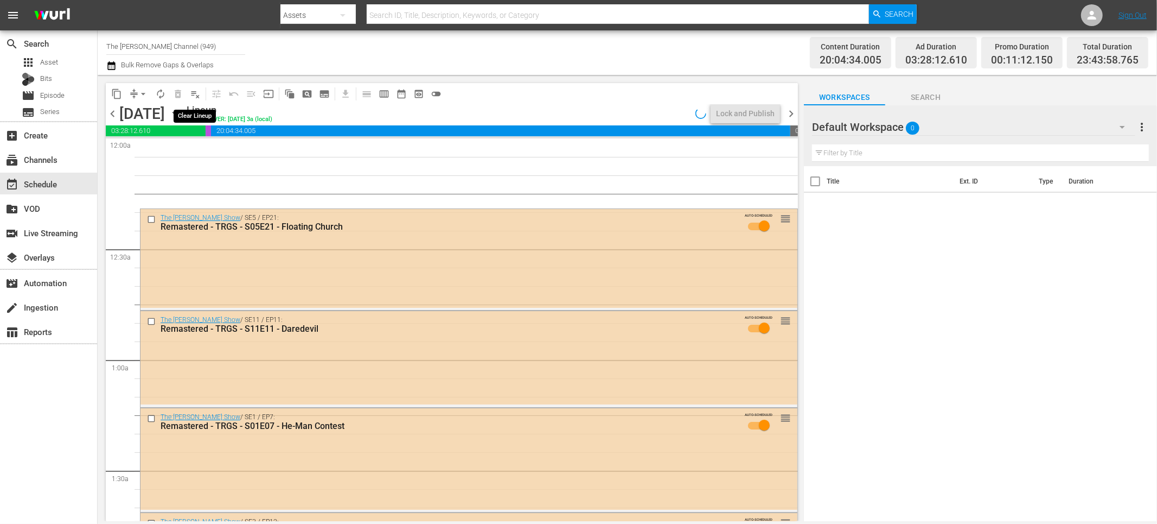
click at [195, 94] on span "playlist_remove_outlined" at bounding box center [195, 93] width 11 height 11
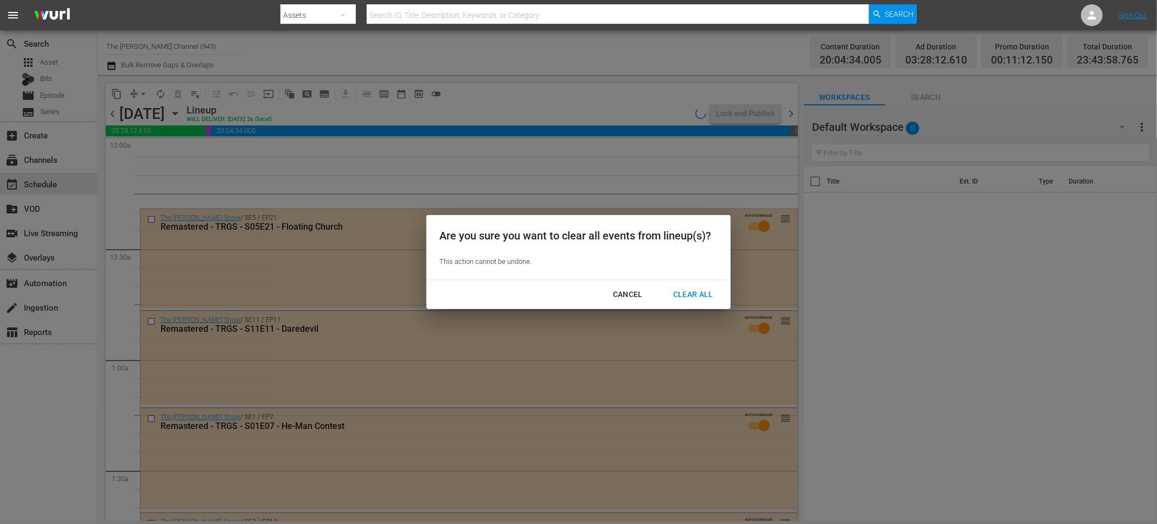
click at [705, 297] on div "Clear All" at bounding box center [694, 295] width 58 height 14
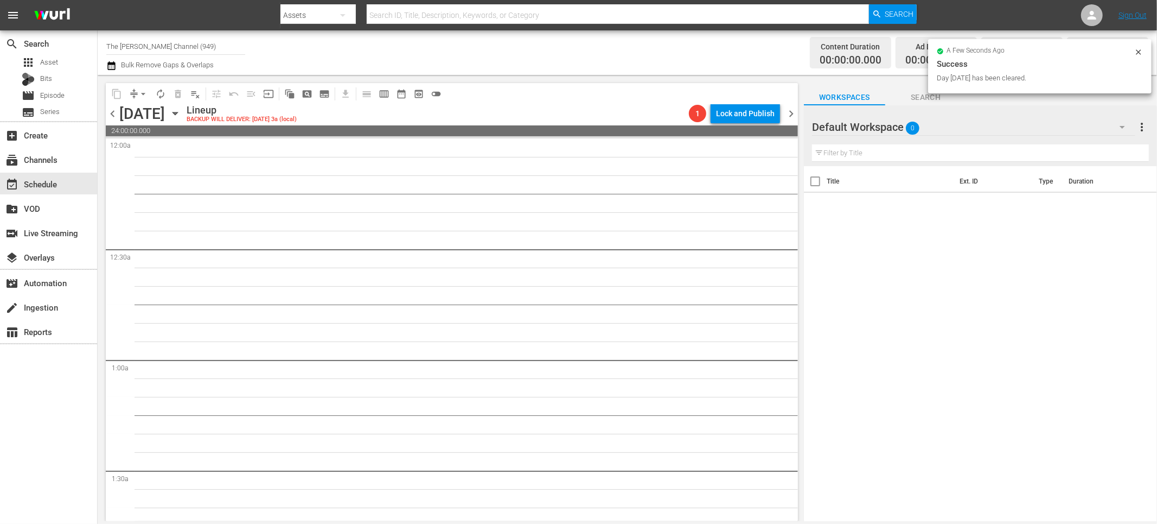
click at [795, 116] on span "chevron_right" at bounding box center [792, 114] width 14 height 14
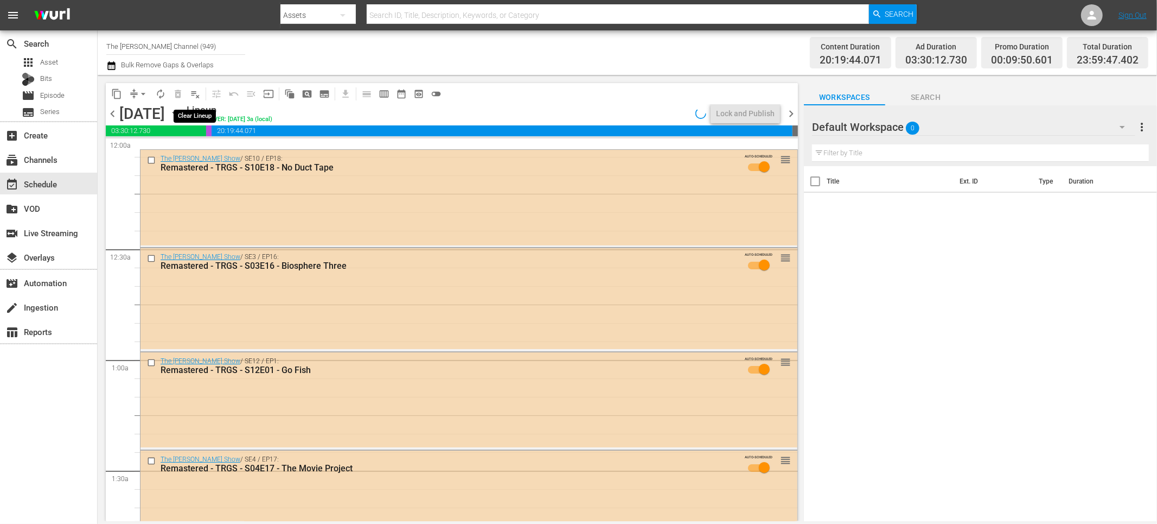
click at [195, 95] on span "playlist_remove_outlined" at bounding box center [195, 93] width 11 height 11
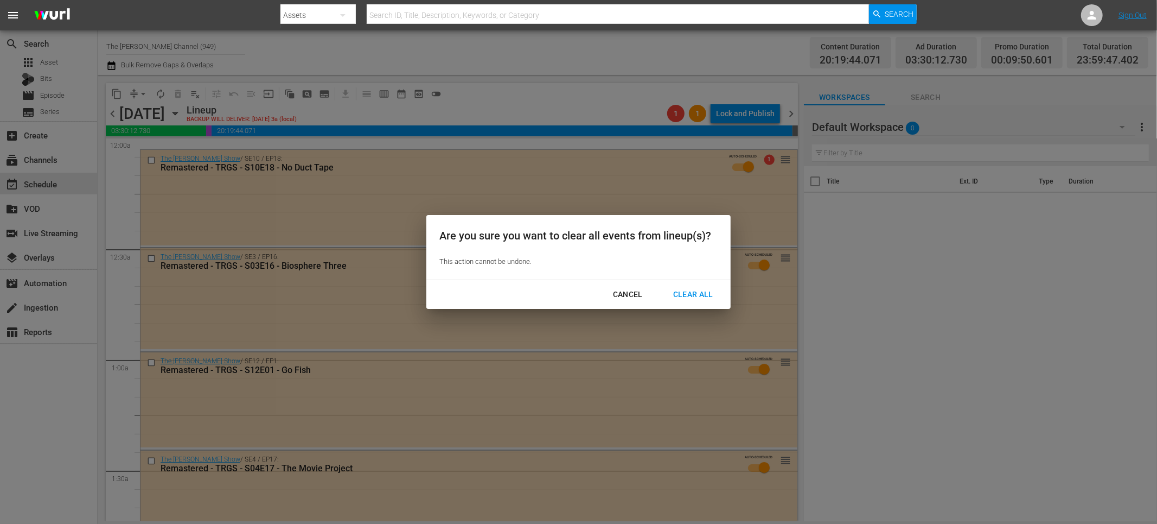
click at [683, 291] on div "Clear All" at bounding box center [694, 295] width 58 height 14
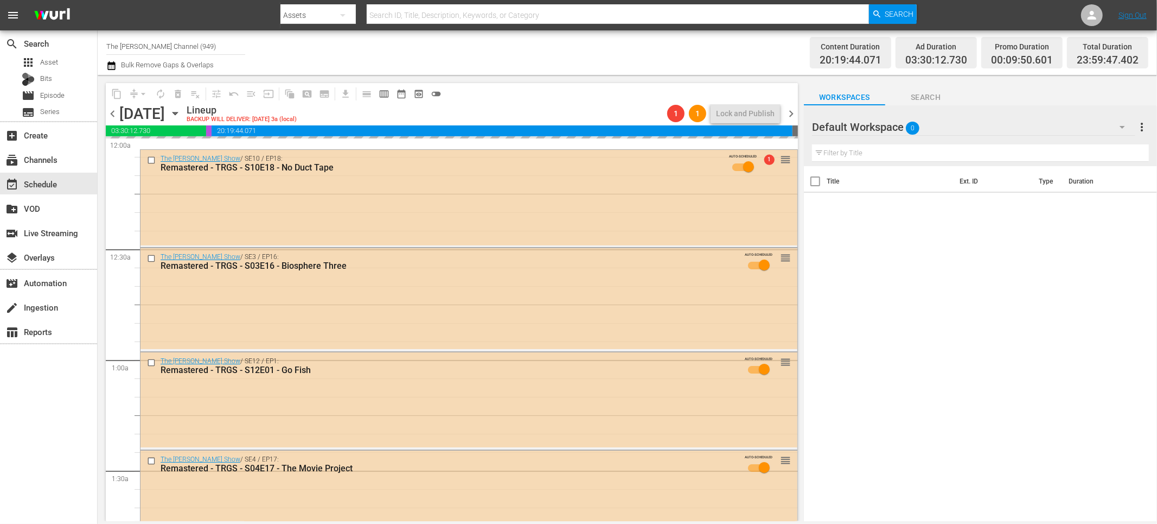
click at [791, 113] on span "chevron_right" at bounding box center [792, 114] width 14 height 14
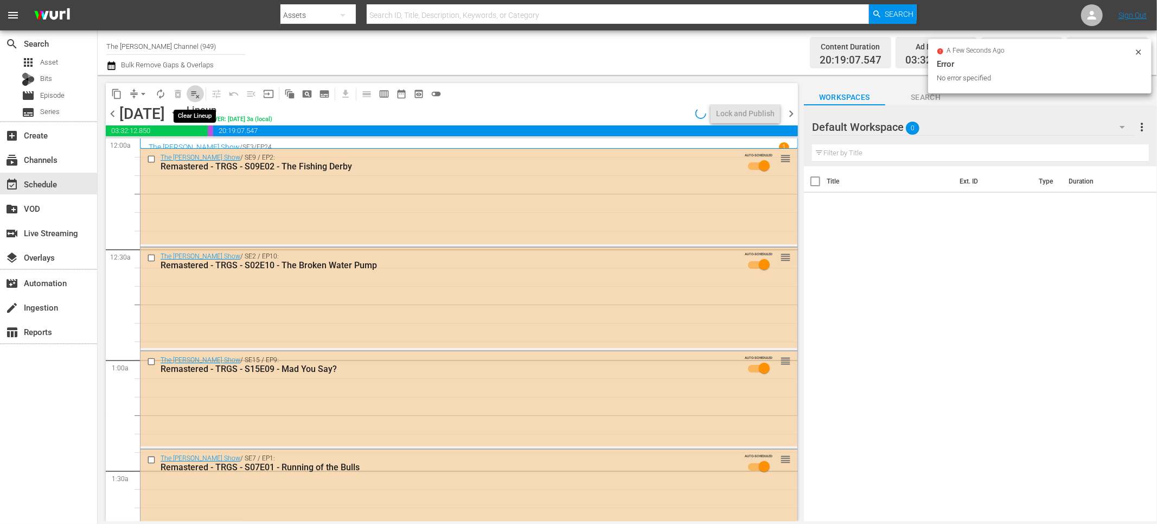
click at [191, 92] on span "playlist_remove_outlined" at bounding box center [195, 93] width 11 height 11
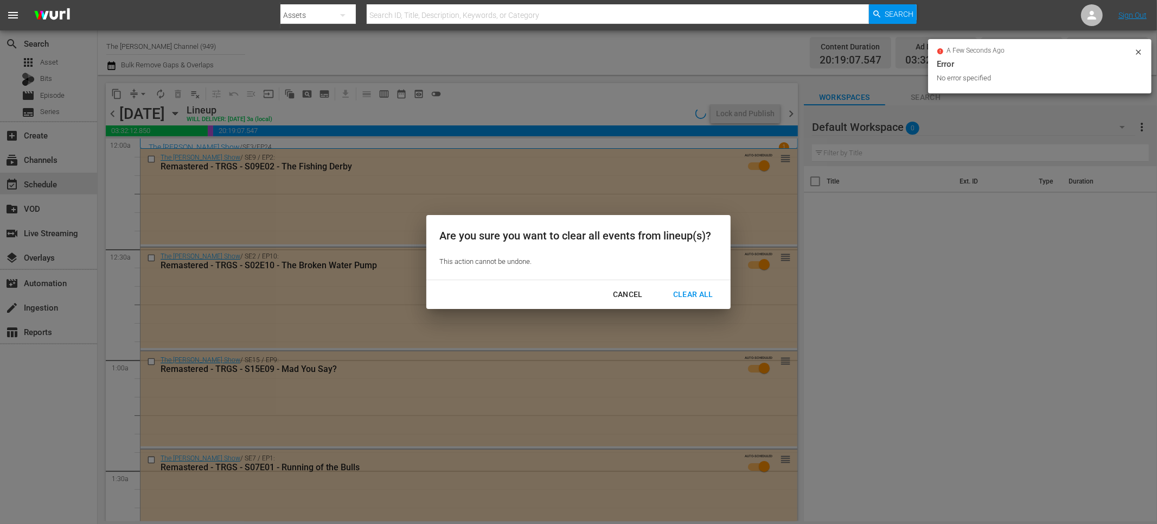
click at [700, 297] on div "Clear All" at bounding box center [694, 295] width 58 height 14
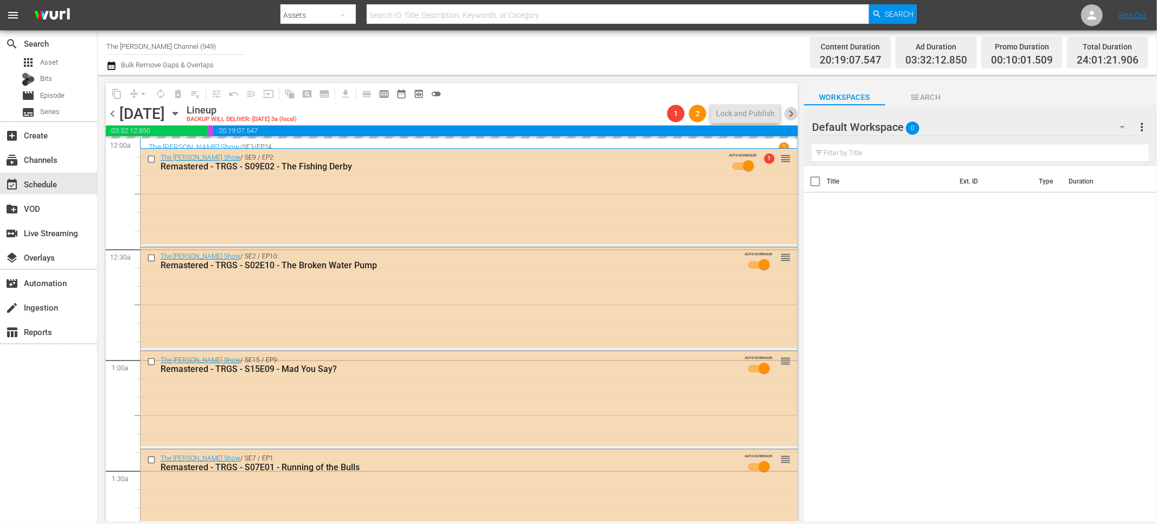
click at [793, 110] on span "chevron_right" at bounding box center [792, 114] width 14 height 14
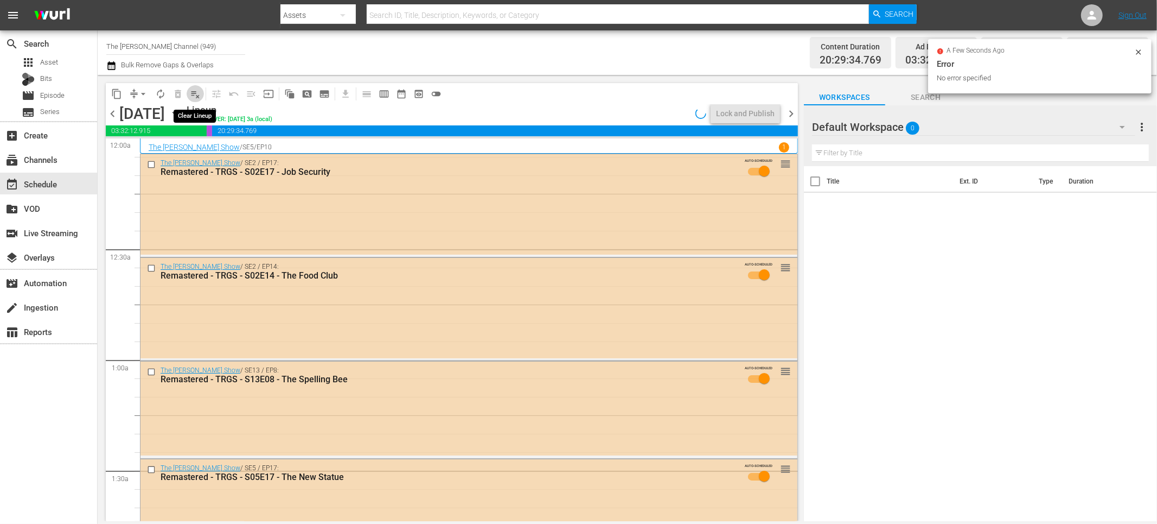
click at [193, 95] on span "playlist_remove_outlined" at bounding box center [195, 93] width 11 height 11
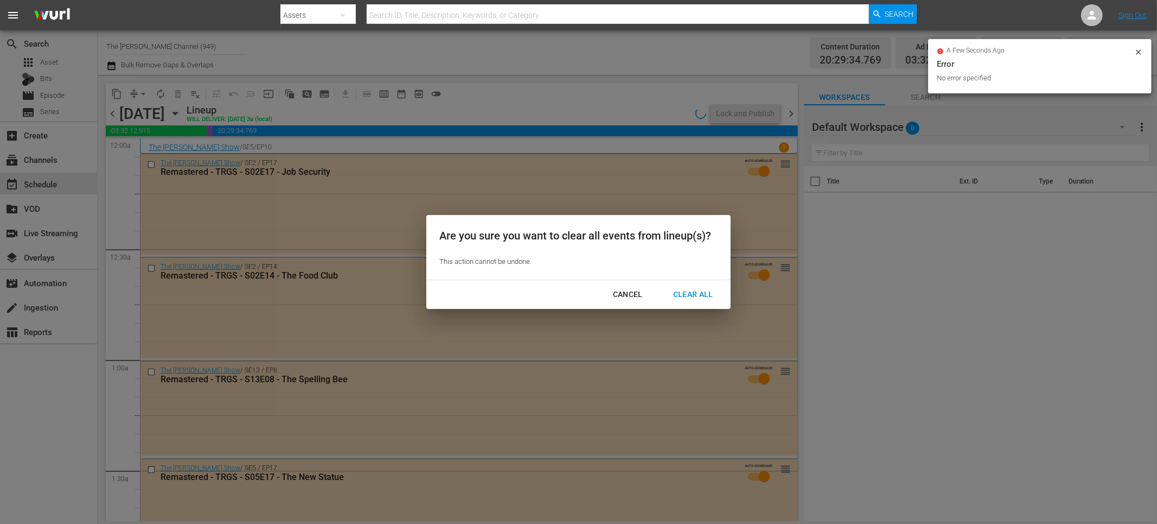
click at [693, 291] on div "Clear All" at bounding box center [694, 295] width 58 height 14
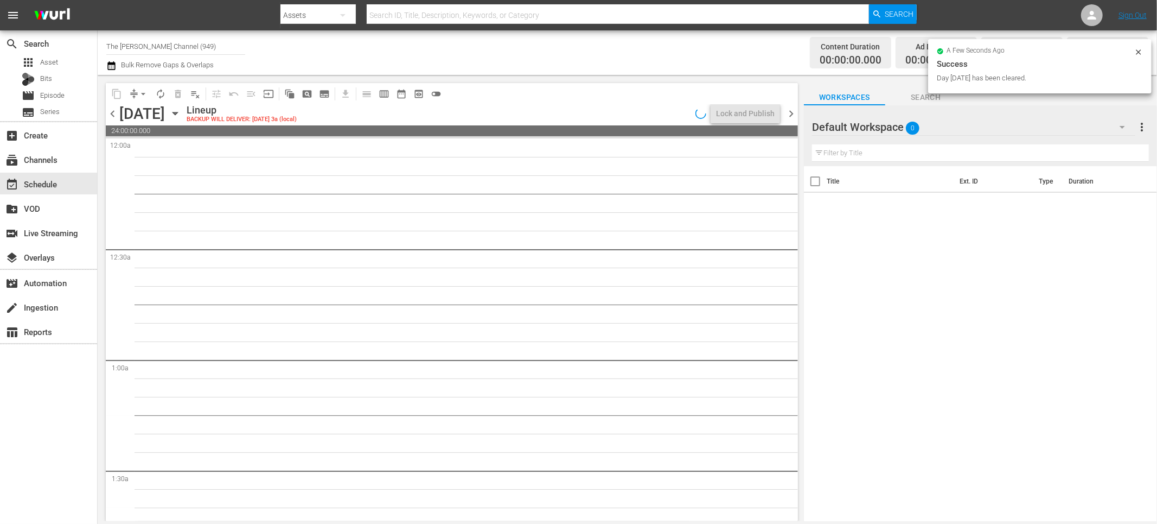
click at [792, 110] on span "chevron_right" at bounding box center [792, 114] width 14 height 14
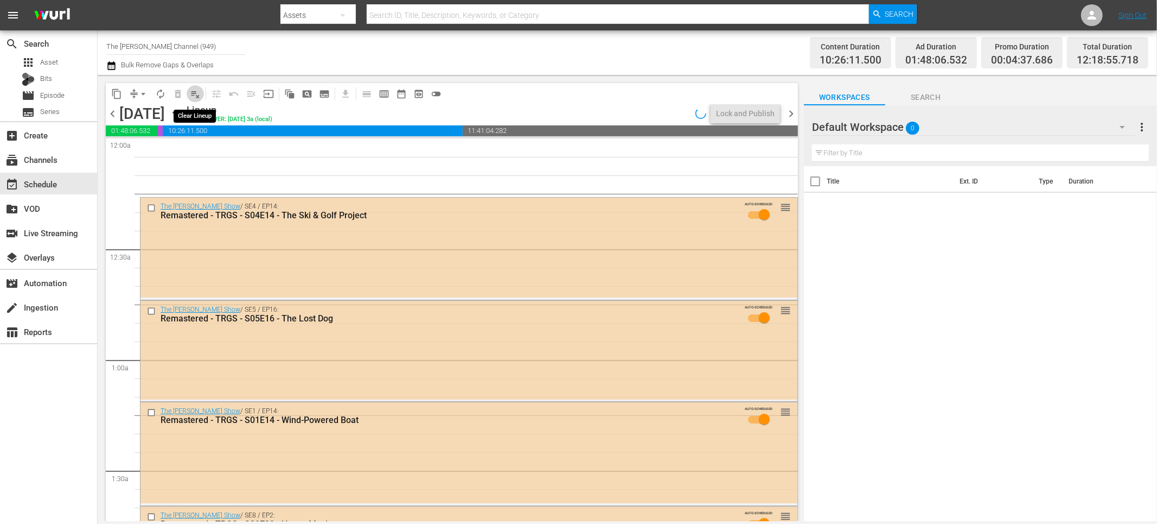
click at [196, 92] on span "playlist_remove_outlined" at bounding box center [195, 93] width 11 height 11
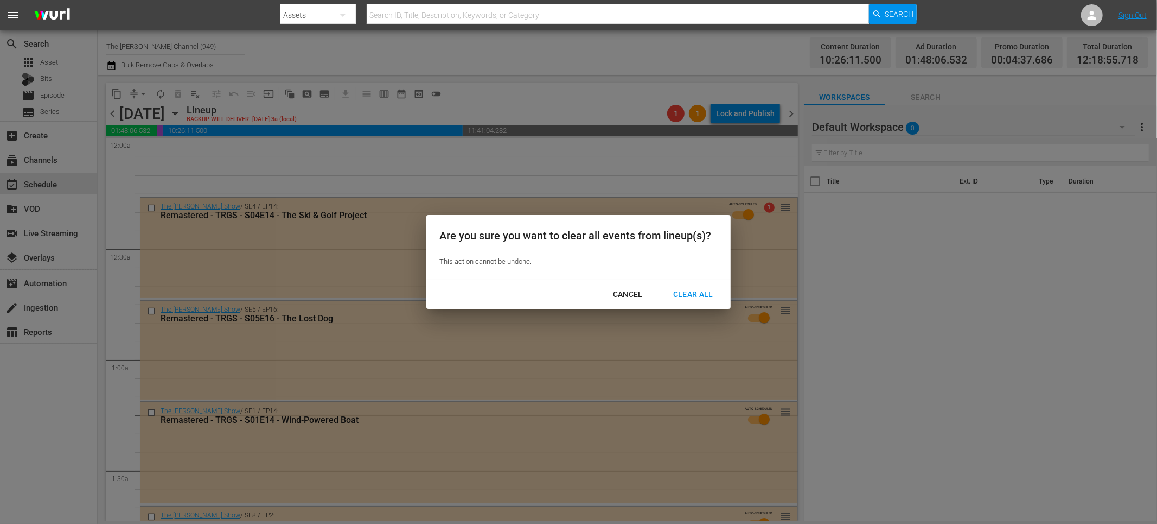
click at [692, 292] on div "Clear All" at bounding box center [694, 295] width 58 height 14
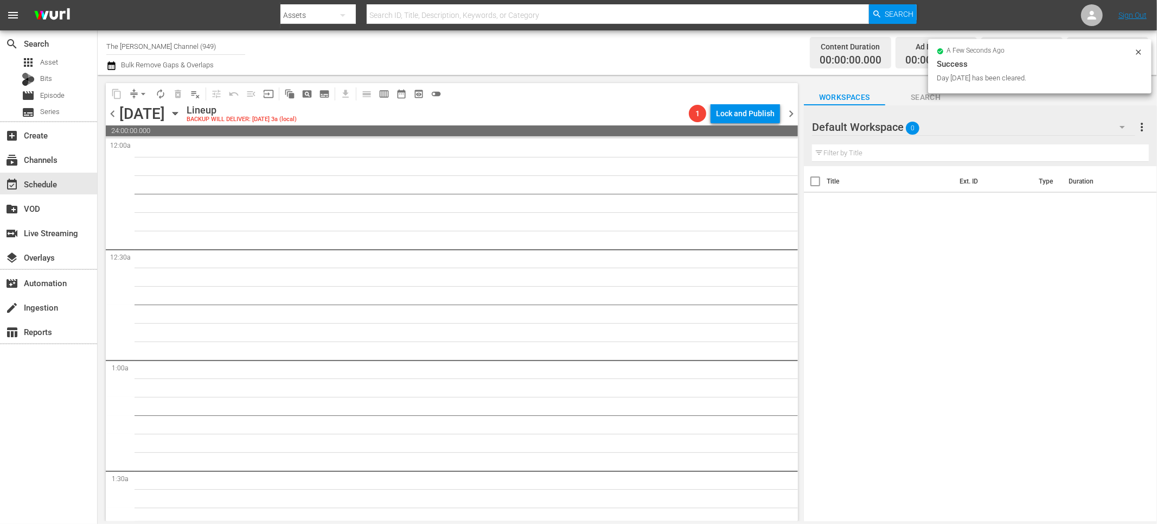
click at [792, 118] on span "chevron_right" at bounding box center [792, 114] width 14 height 14
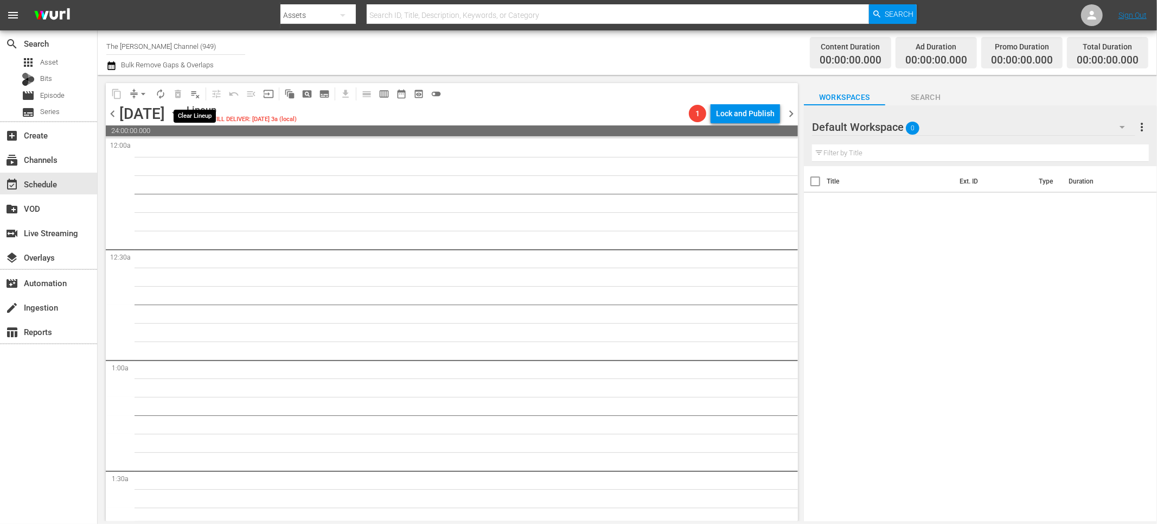
click at [196, 95] on span "playlist_remove_outlined" at bounding box center [195, 93] width 11 height 11
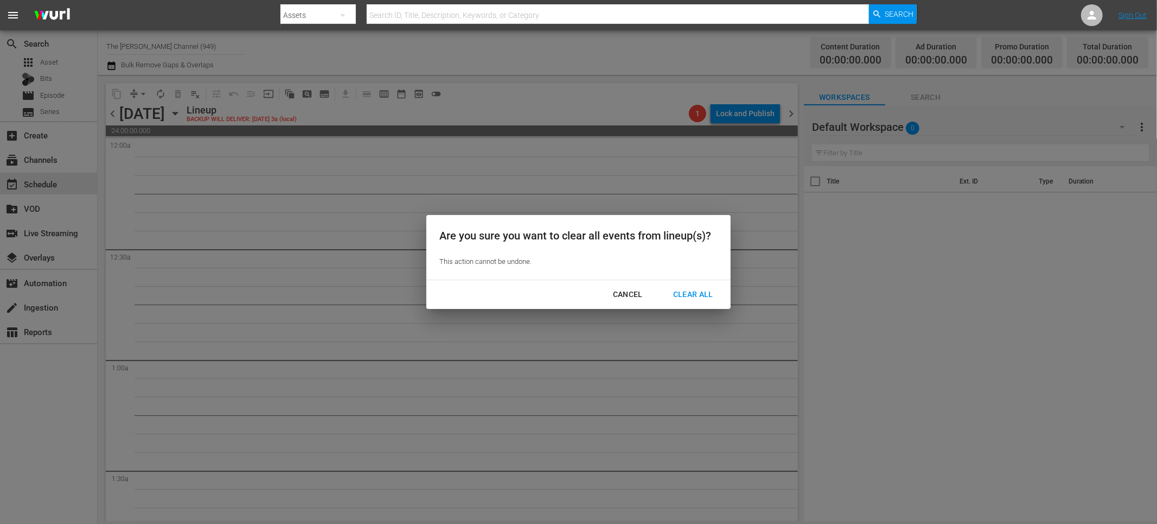
click at [708, 294] on div "Clear All" at bounding box center [694, 295] width 58 height 14
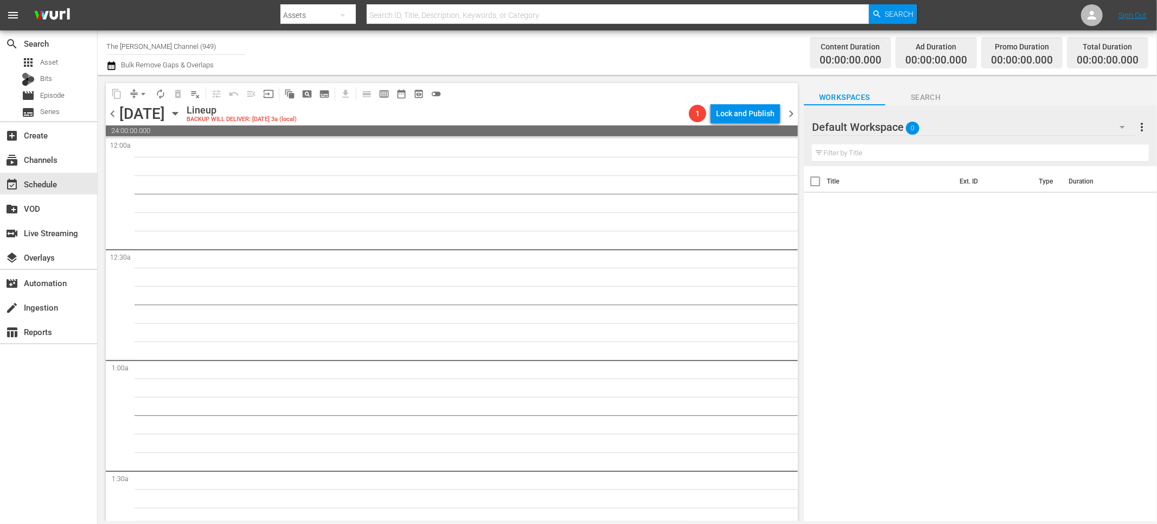
click at [788, 112] on span "chevron_right" at bounding box center [792, 114] width 14 height 14
click at [116, 67] on icon "button" at bounding box center [111, 65] width 10 height 13
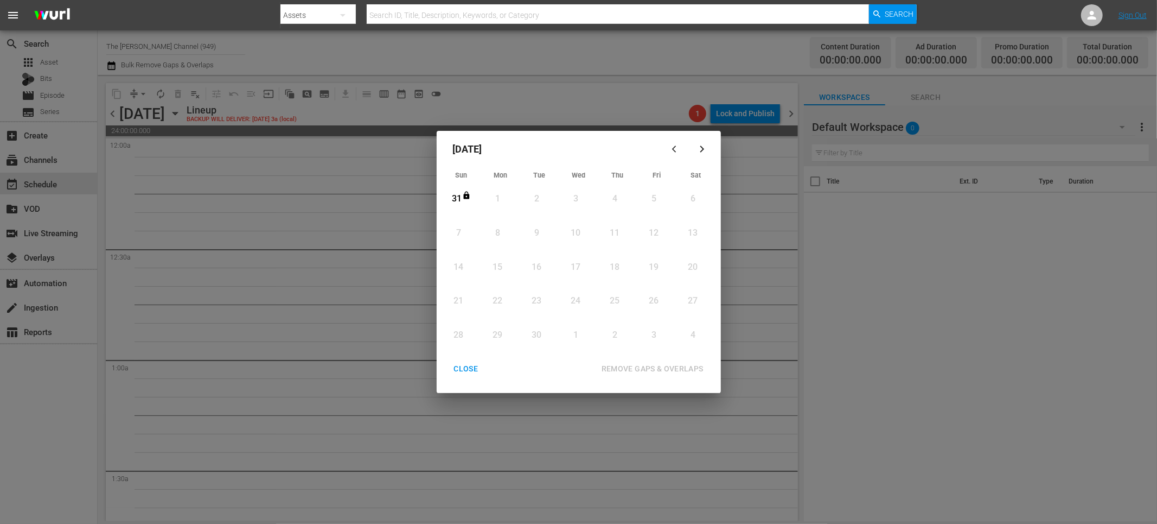
click at [469, 367] on div "CLOSE" at bounding box center [466, 369] width 42 height 14
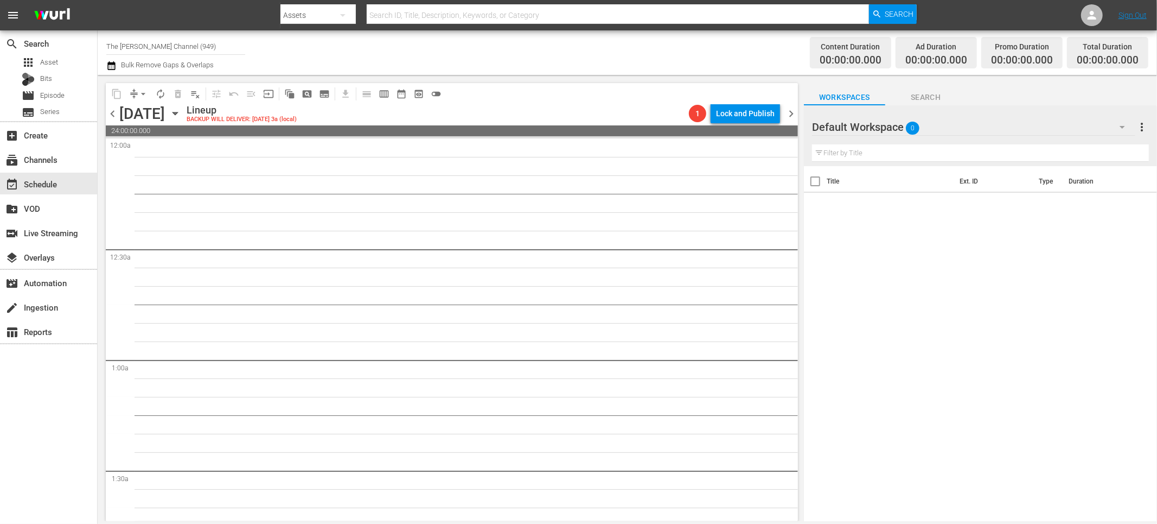
click at [177, 113] on icon "button" at bounding box center [175, 113] width 5 height 3
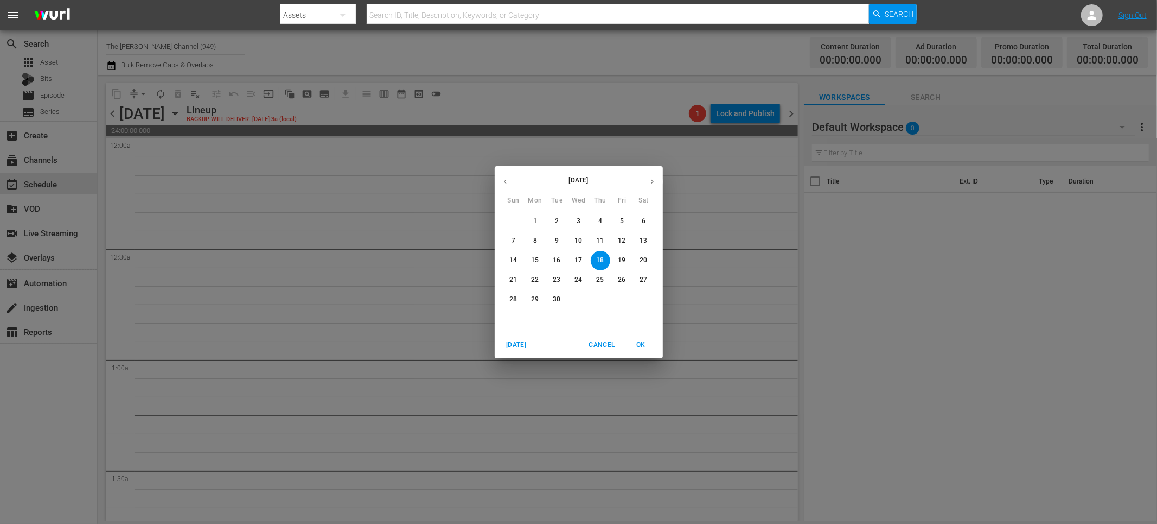
click at [537, 218] on span "1" at bounding box center [536, 221] width 20 height 9
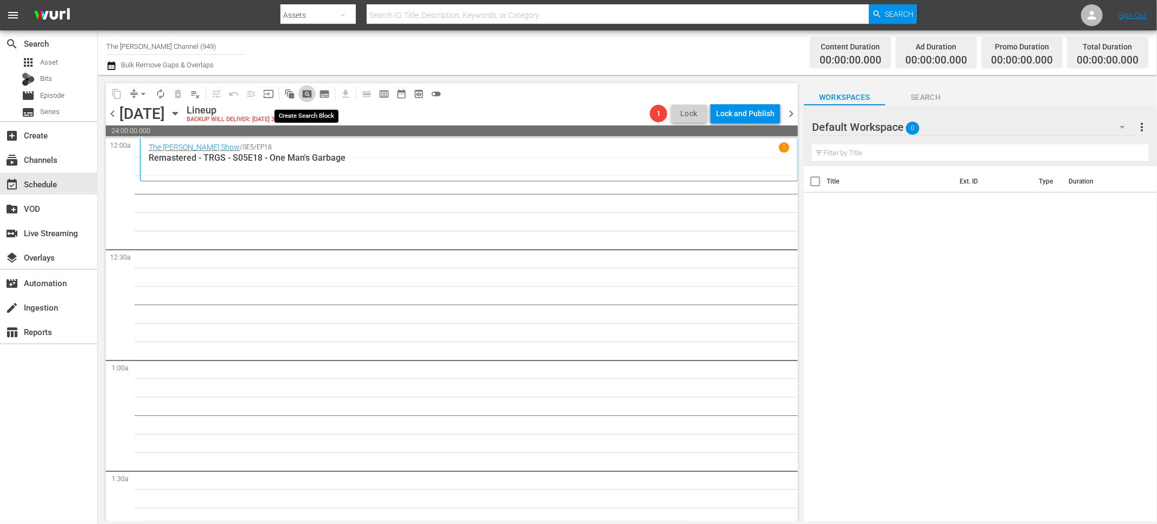
click at [309, 91] on span "pageview_outlined" at bounding box center [307, 93] width 11 height 11
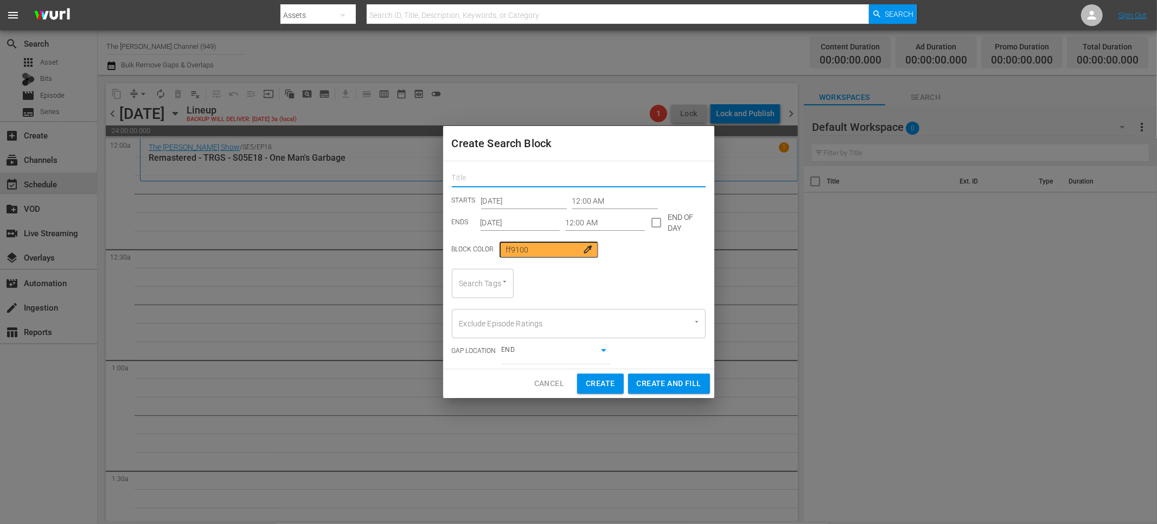
click at [502, 185] on input "text" at bounding box center [579, 178] width 254 height 17
click at [488, 278] on div "Search Tags" at bounding box center [483, 283] width 62 height 29
type input "asdfa"
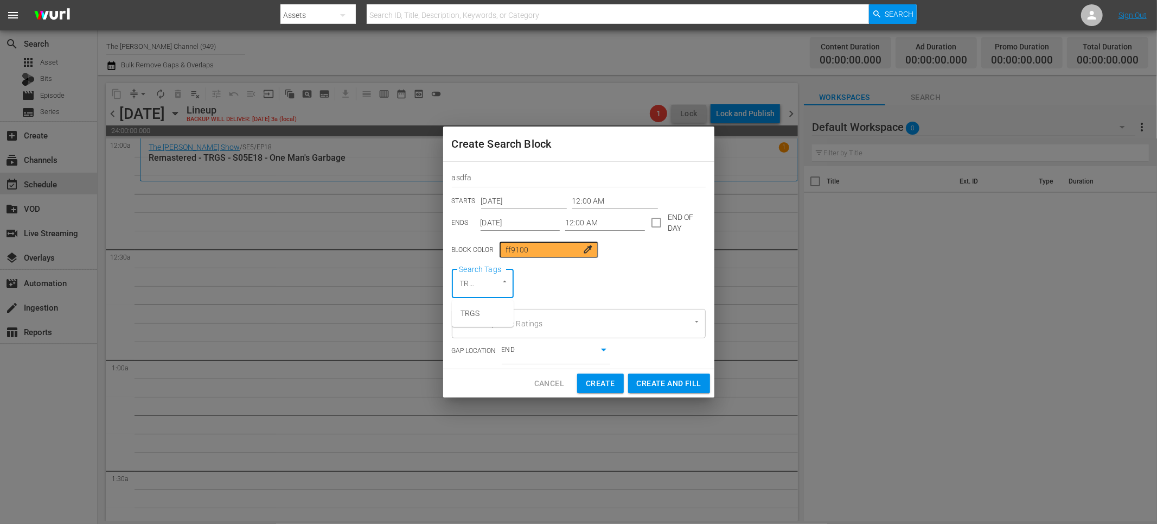
scroll to position [0, 3]
type input "TRGS"
click at [529, 288] on div "Search Tags Search Tags" at bounding box center [579, 283] width 254 height 29
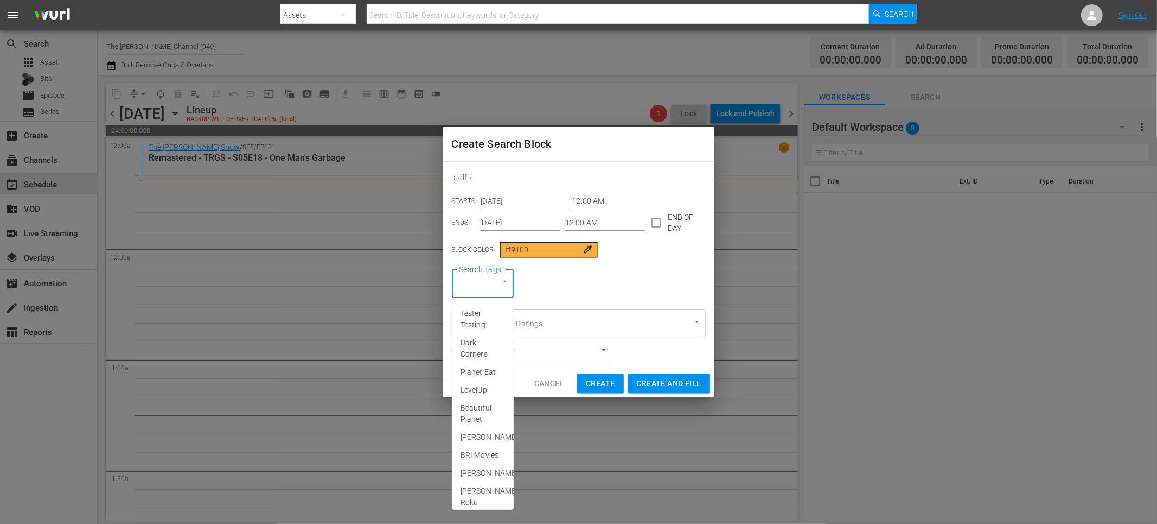
click at [470, 286] on input "Search Tags" at bounding box center [468, 283] width 22 height 20
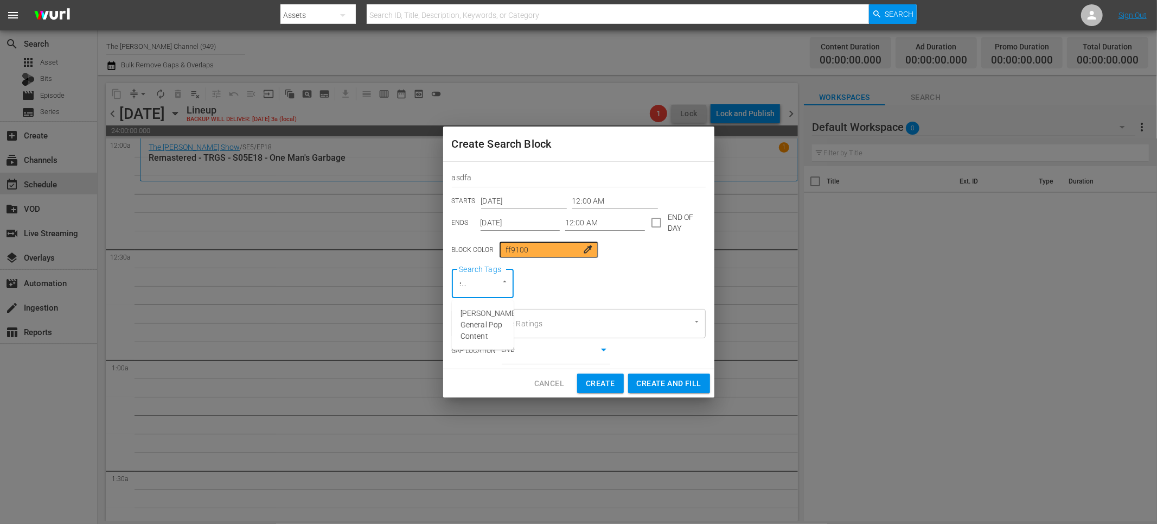
type input "general"
click at [490, 311] on span "Red Green General Pop Content" at bounding box center [489, 325] width 57 height 34
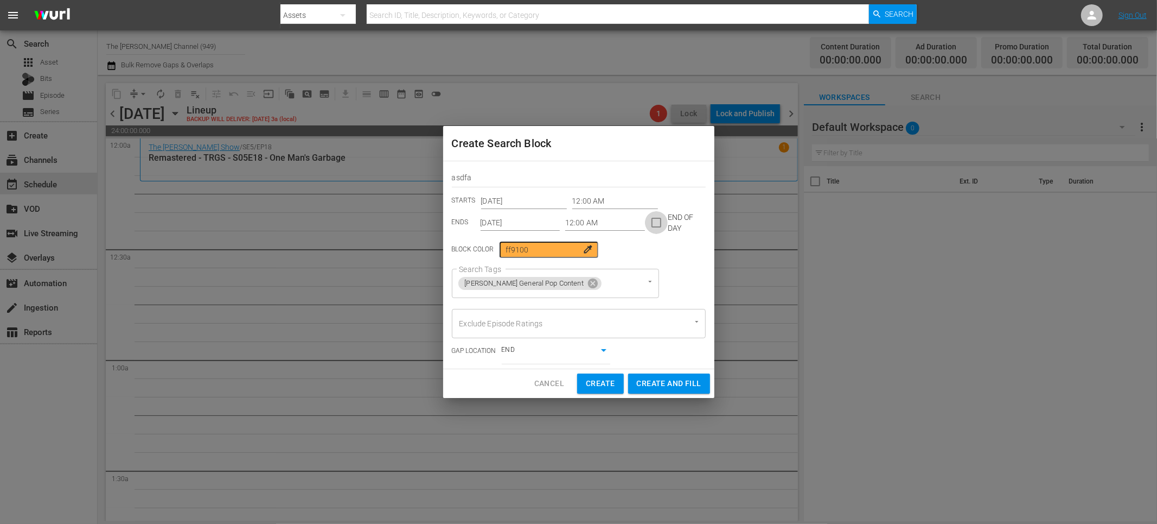
click at [651, 220] on input "checkbox" at bounding box center [656, 224] width 23 height 23
checkbox input "true"
click at [522, 227] on input "Sep 1st 2025" at bounding box center [521, 222] width 80 height 16
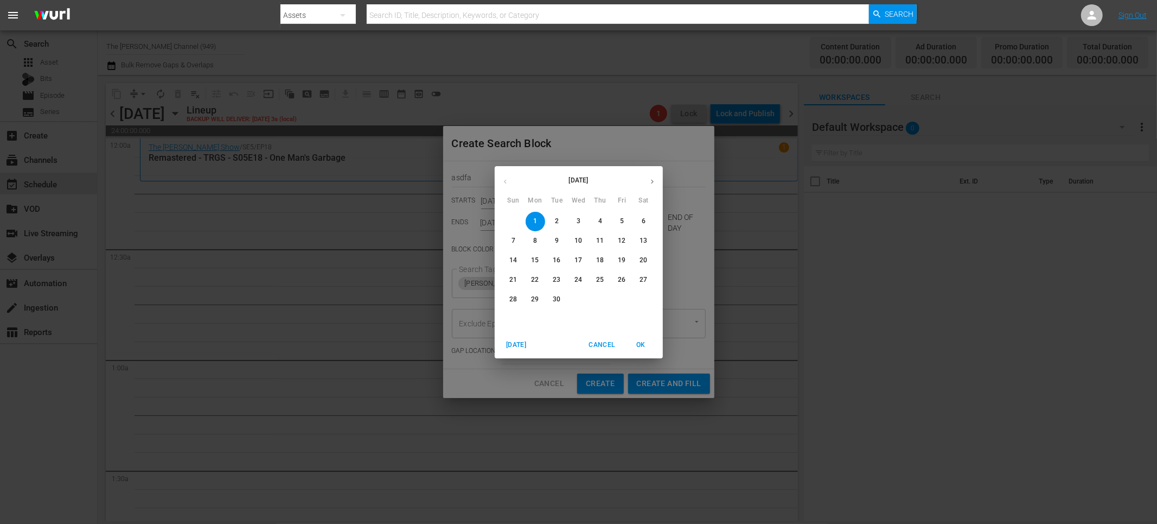
click at [644, 184] on button "button" at bounding box center [652, 181] width 21 height 21
click at [623, 298] on p "31" at bounding box center [622, 299] width 8 height 9
type input "Oct 31st 2025"
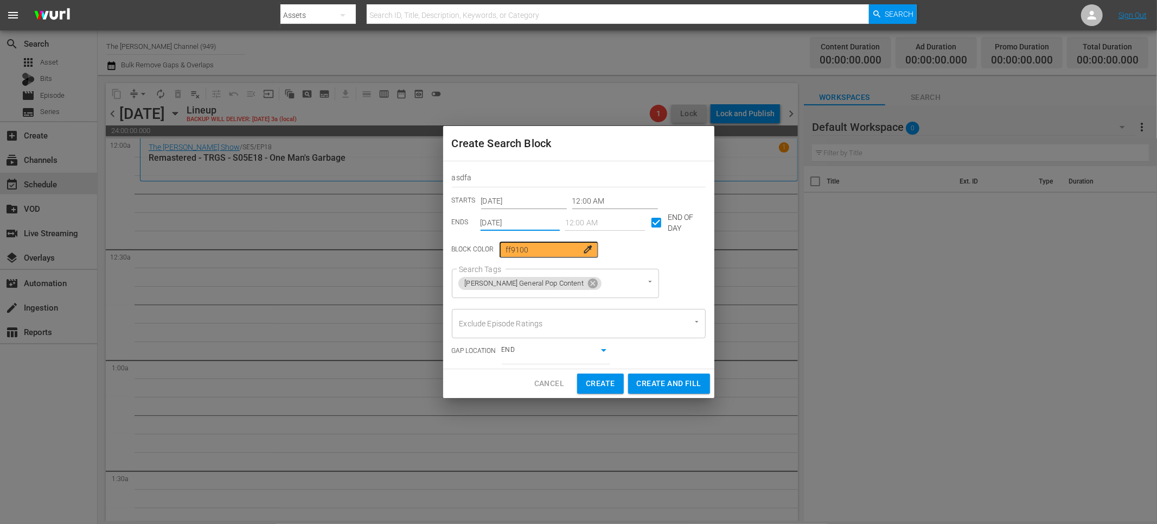
click at [557, 323] on input "Exclude Episode Ratings" at bounding box center [564, 324] width 214 height 20
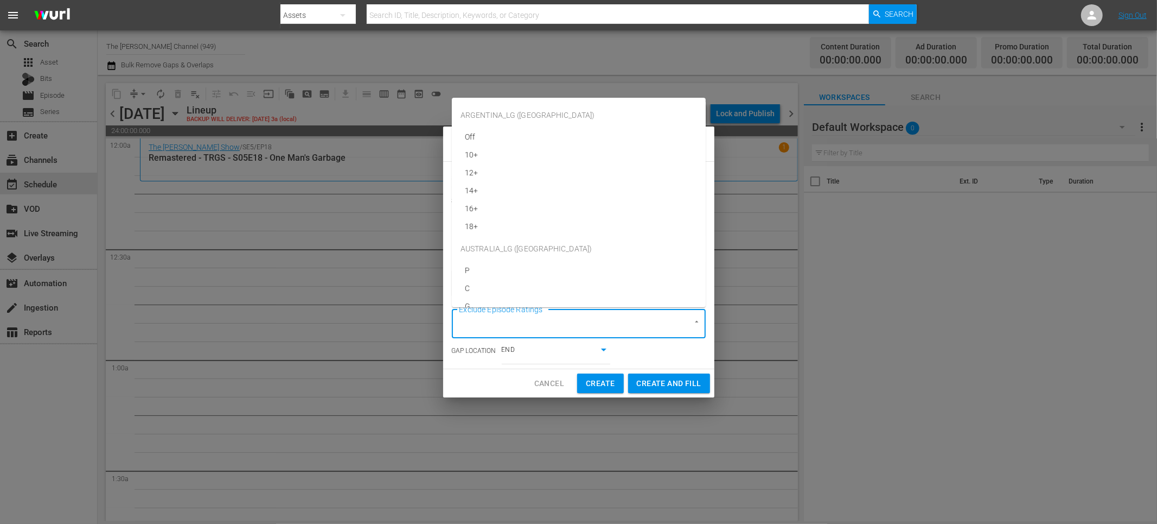
click at [650, 348] on div "GAP LOCATION END false" at bounding box center [579, 351] width 254 height 26
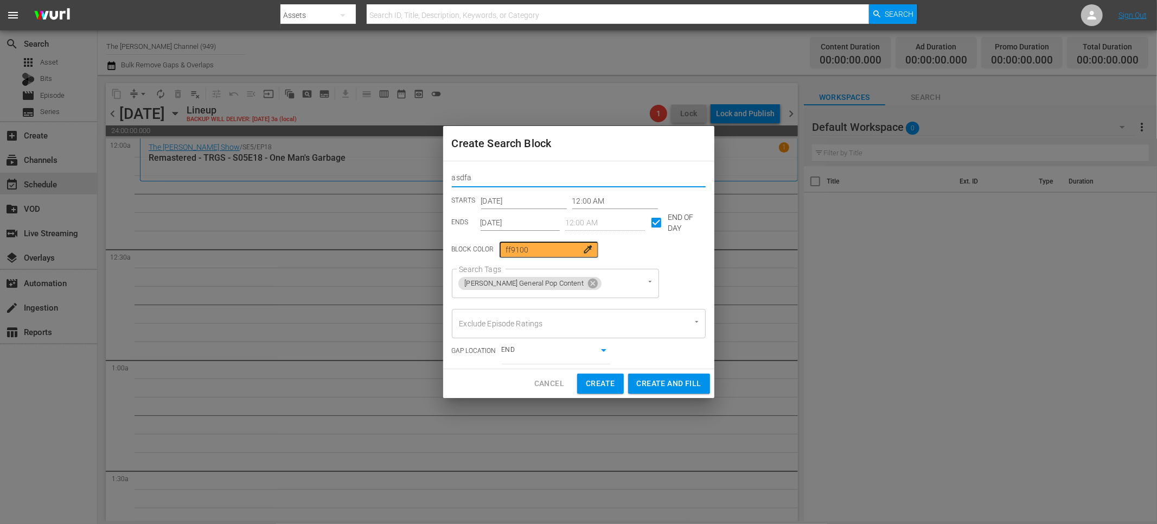
drag, startPoint x: 487, startPoint y: 180, endPoint x: 399, endPoint y: 168, distance: 88.7
click at [399, 168] on div "Create Search Block asdfa STARTS Sep 1st 2025 12:00 AM ENDS Oct 31st 2025 12:00…" at bounding box center [578, 262] width 1157 height 524
type input "RED GREEN GEN POP"
click at [668, 378] on span "Create and Fill" at bounding box center [669, 384] width 65 height 14
type input "Sep 1st 2025"
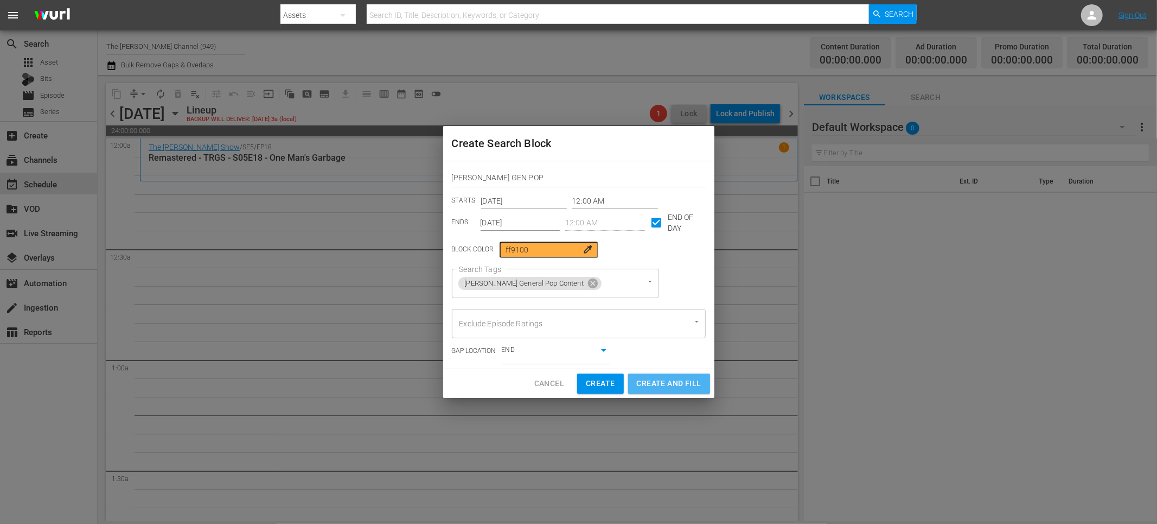
checkbox input "false"
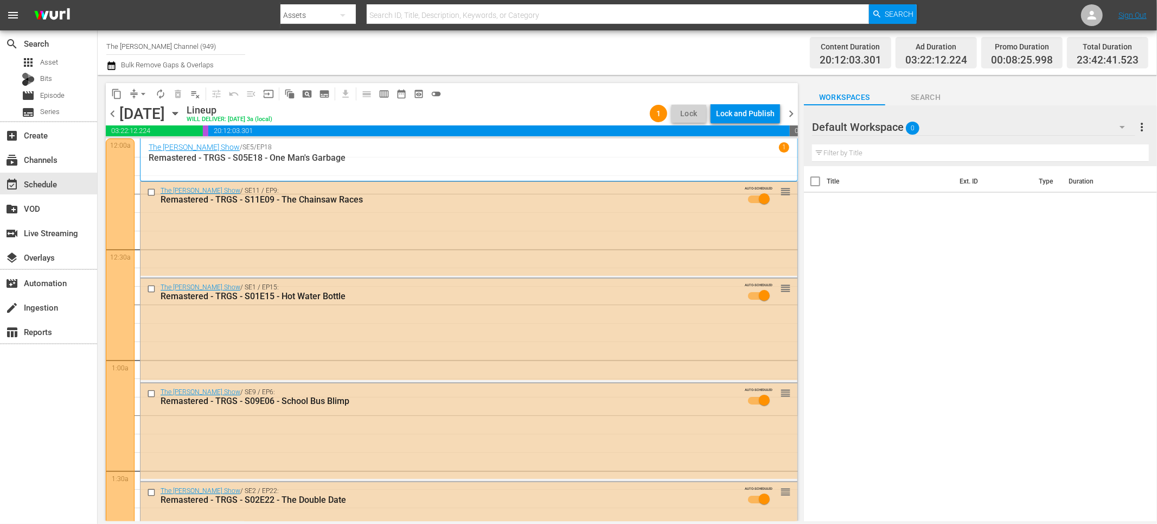
scroll to position [5, 0]
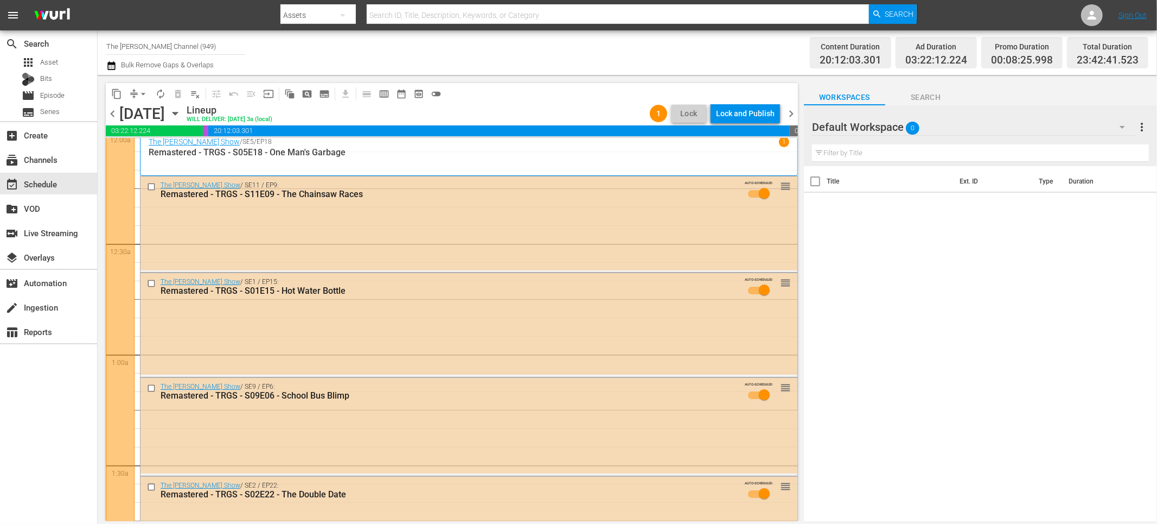
drag, startPoint x: 520, startPoint y: 56, endPoint x: 497, endPoint y: 63, distance: 24.4
click at [519, 59] on div "Channel Title The Red Green Channel (949) Bulk Remove Gaps & Overlaps" at bounding box center [390, 52] width 569 height 39
click at [111, 68] on icon "button" at bounding box center [111, 65] width 8 height 9
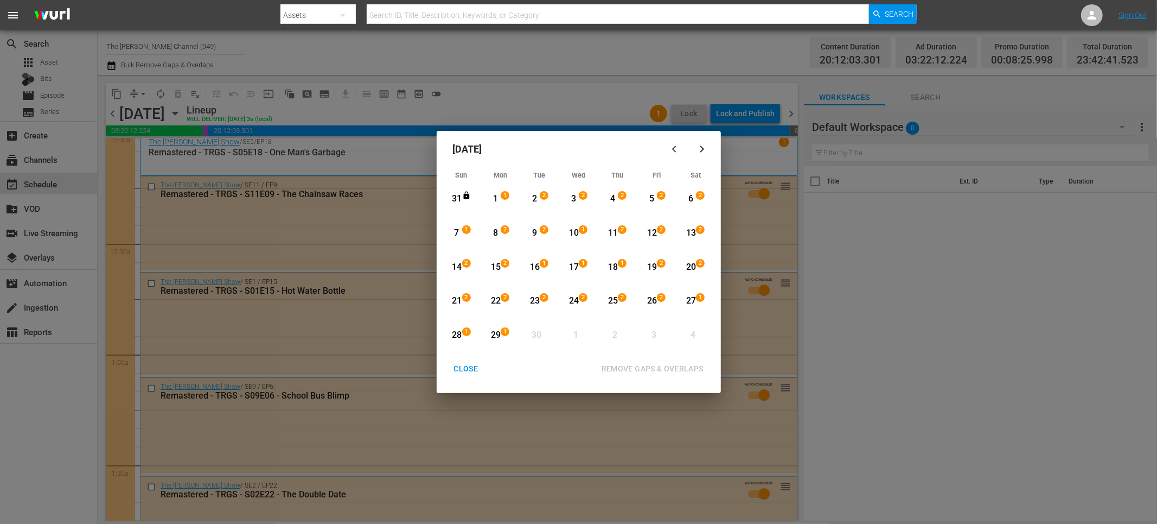
click at [500, 198] on div "1" at bounding box center [496, 199] width 14 height 12
click at [497, 266] on div "15" at bounding box center [496, 267] width 14 height 12
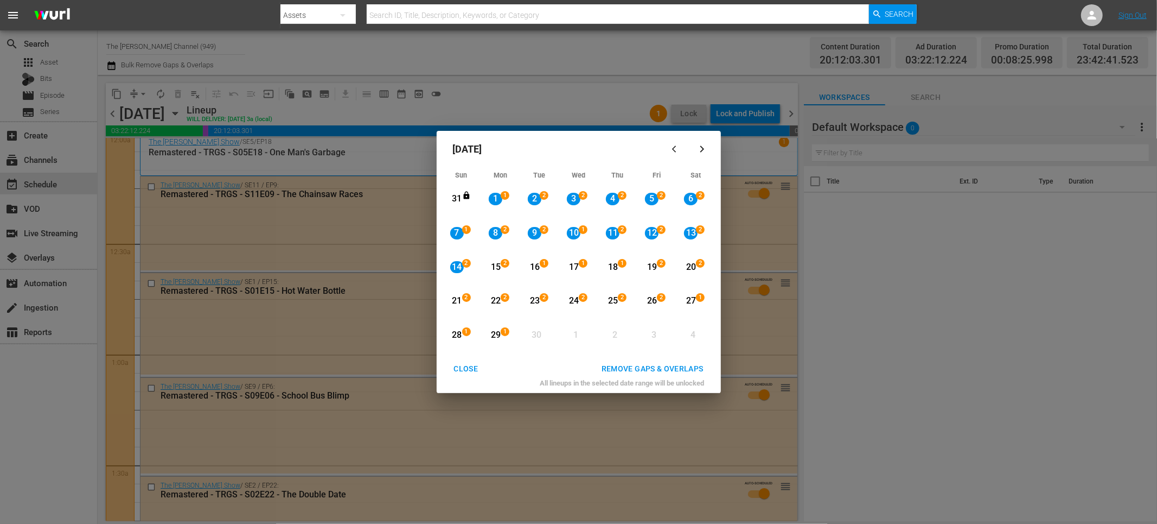
click at [639, 365] on div "REMOVE GAPS & OVERLAPS" at bounding box center [652, 369] width 119 height 14
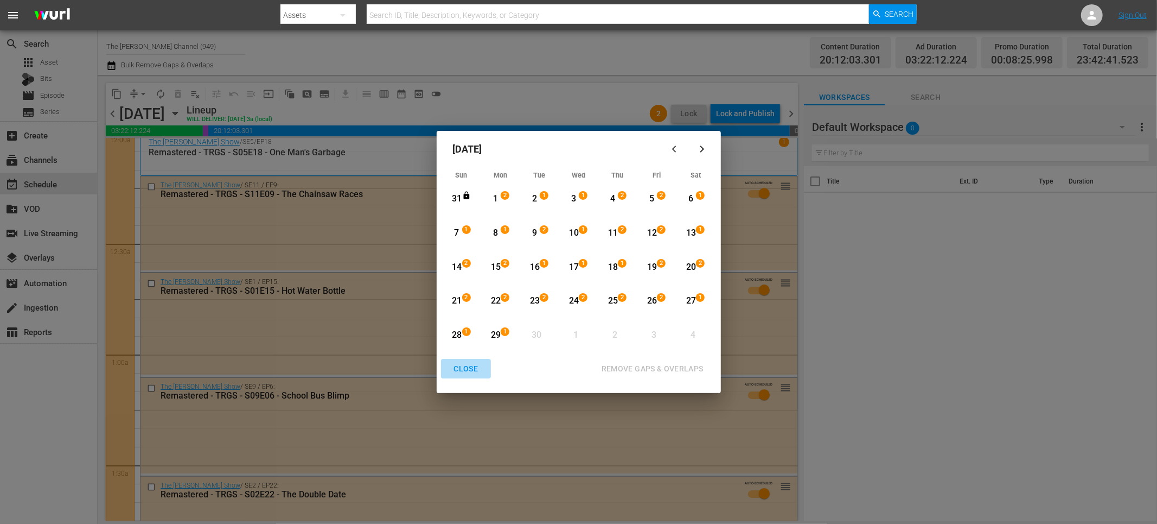
click at [477, 366] on div "CLOSE" at bounding box center [466, 369] width 42 height 14
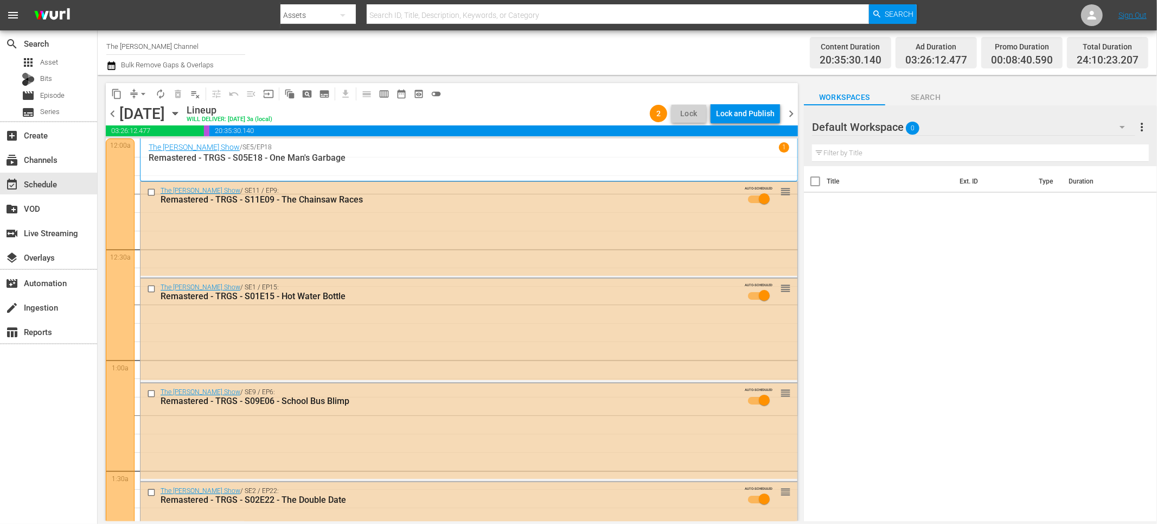
click at [112, 67] on icon "button" at bounding box center [111, 65] width 10 height 13
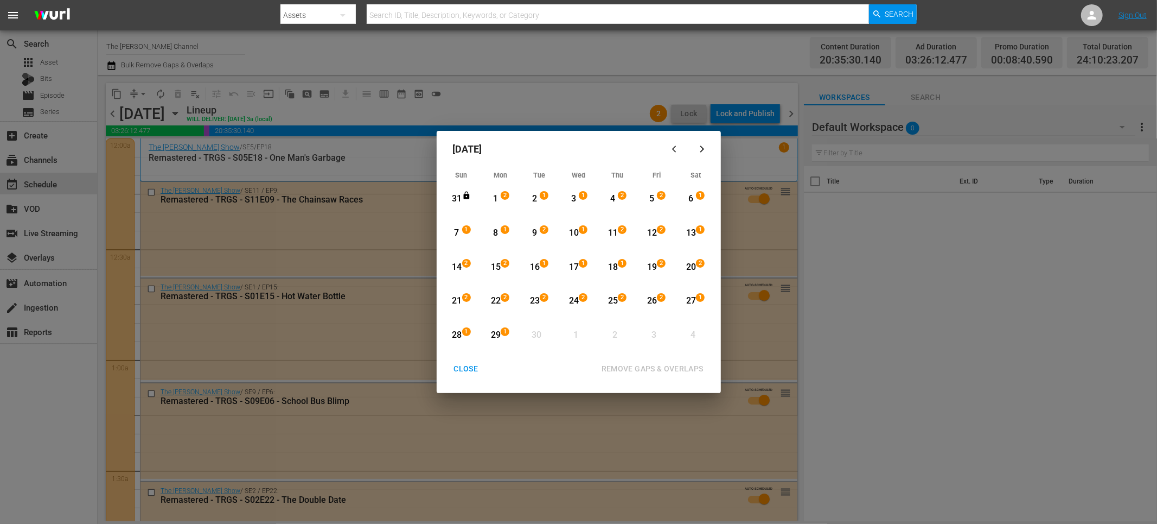
click at [497, 195] on div "1" at bounding box center [496, 199] width 14 height 12
click at [498, 260] on div "15" at bounding box center [496, 267] width 14 height 30
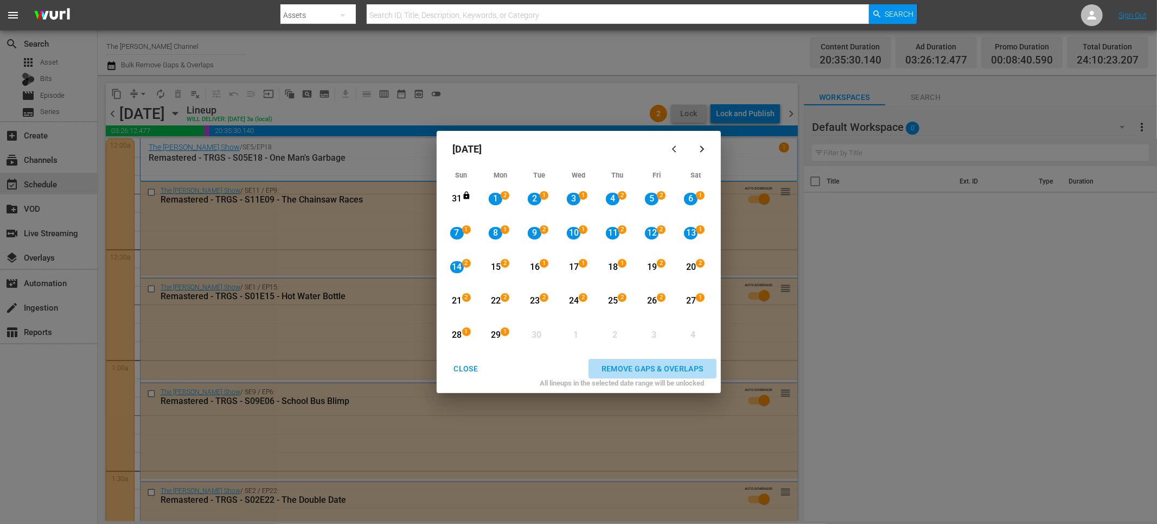
click at [639, 361] on button "REMOVE GAPS & OVERLAPS" at bounding box center [653, 369] width 128 height 20
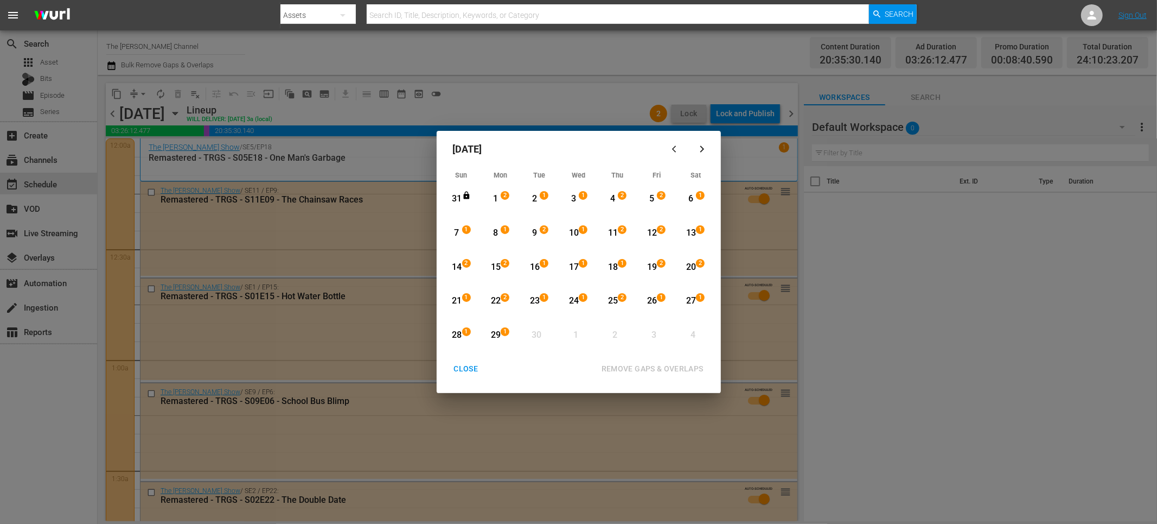
click at [461, 266] on div "14" at bounding box center [457, 267] width 14 height 12
click at [460, 334] on div "28" at bounding box center [457, 335] width 14 height 12
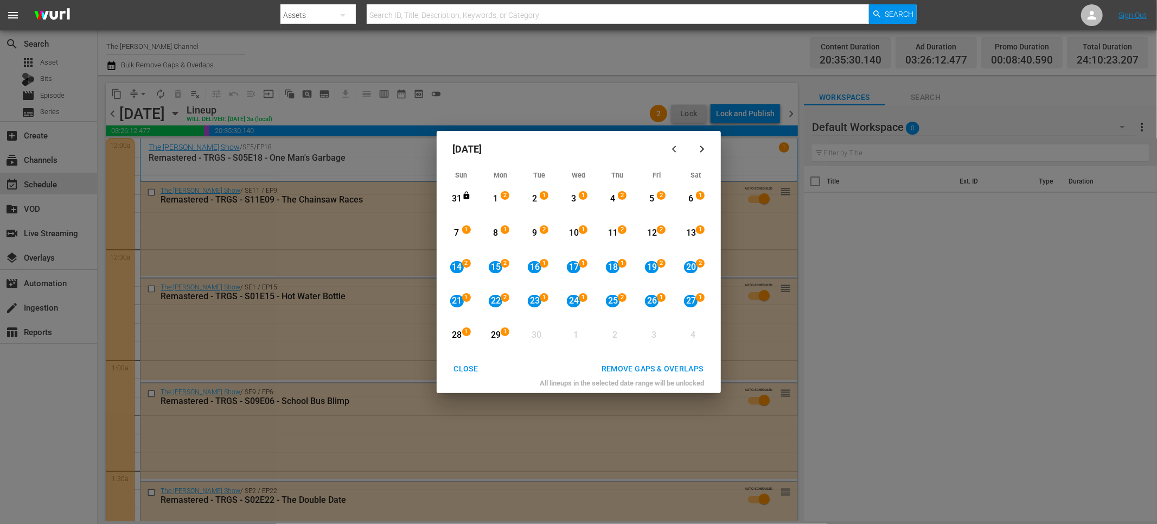
click at [617, 370] on div "REMOVE GAPS & OVERLAPS" at bounding box center [652, 369] width 119 height 14
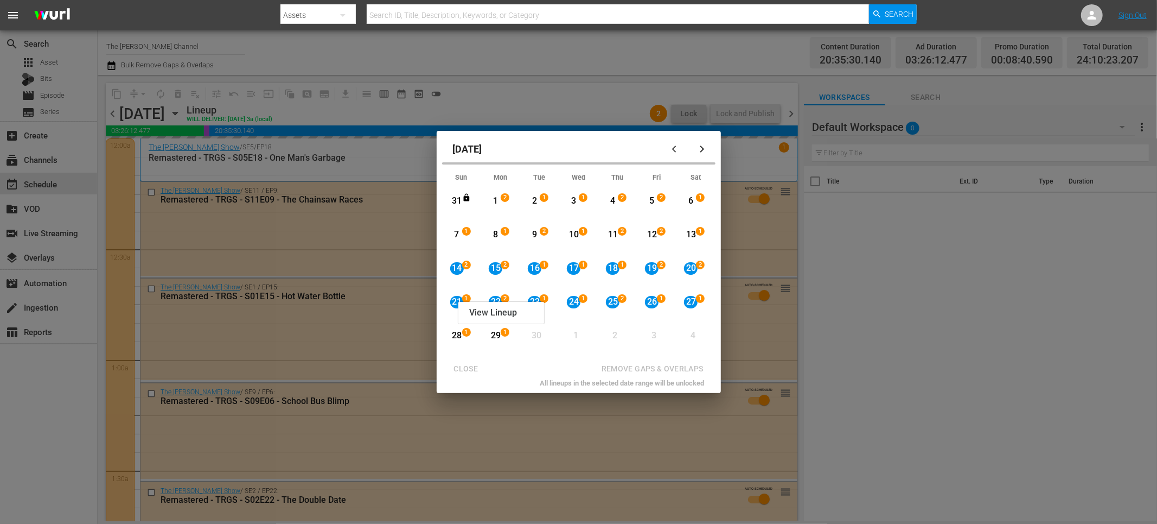
click at [459, 303] on div "21 1 View Lineup" at bounding box center [461, 302] width 33 height 30
click at [455, 301] on div "21" at bounding box center [457, 302] width 14 height 12
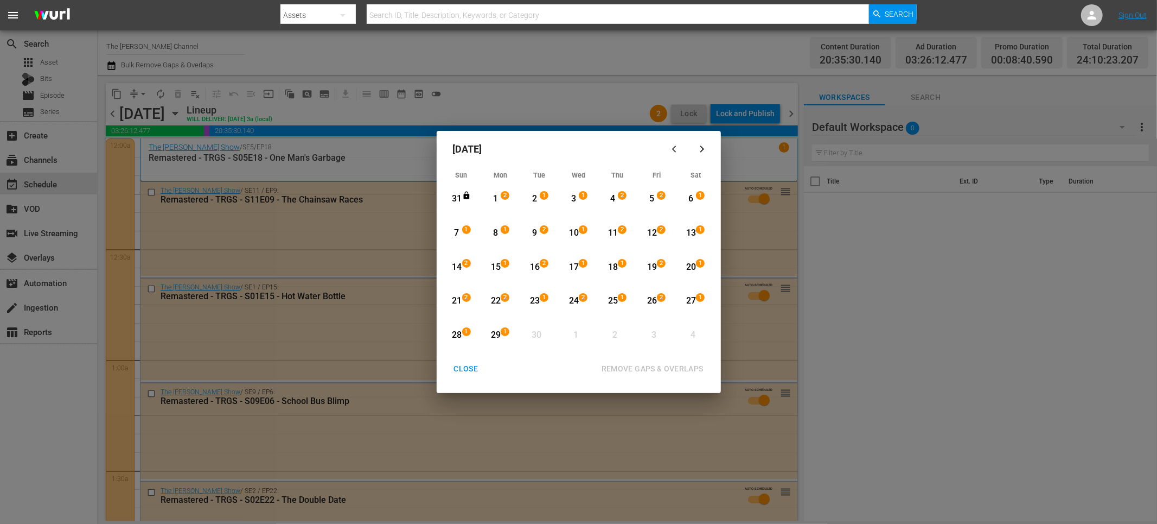
click at [466, 371] on div "CLOSE" at bounding box center [466, 369] width 42 height 14
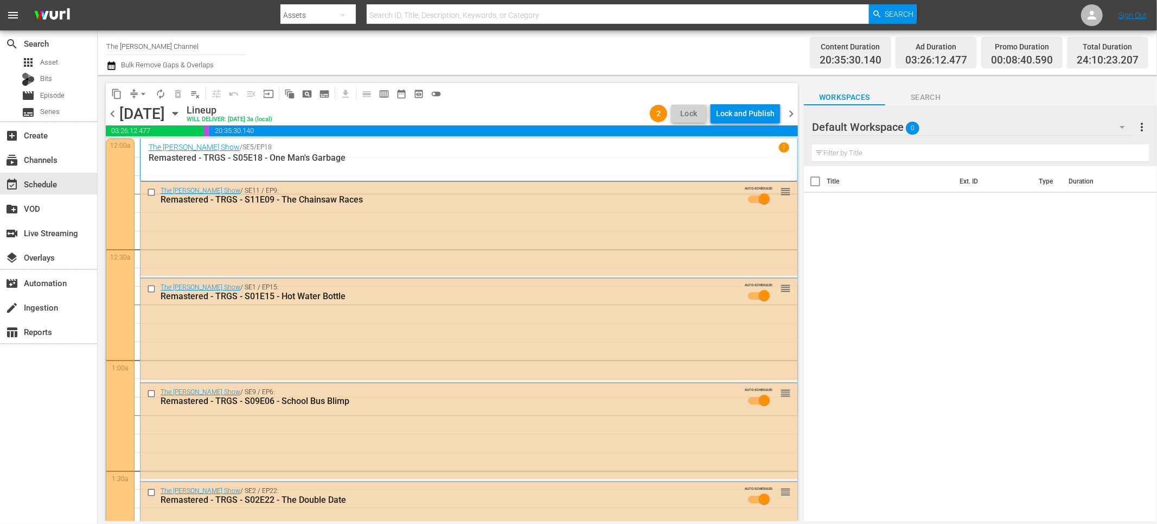
click at [112, 68] on icon "button" at bounding box center [111, 65] width 10 height 13
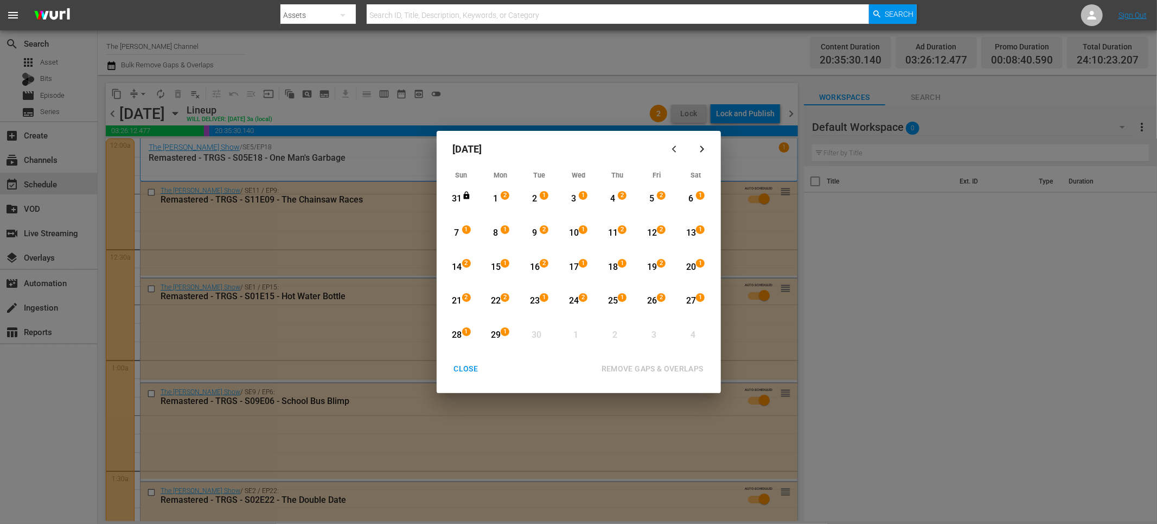
click at [455, 333] on div "28" at bounding box center [457, 335] width 14 height 12
click at [497, 335] on div "29" at bounding box center [496, 335] width 14 height 12
click at [621, 364] on div "REMOVE GAPS & OVERLAPS" at bounding box center [652, 369] width 119 height 14
click at [485, 375] on div "CLOSE" at bounding box center [466, 369] width 42 height 14
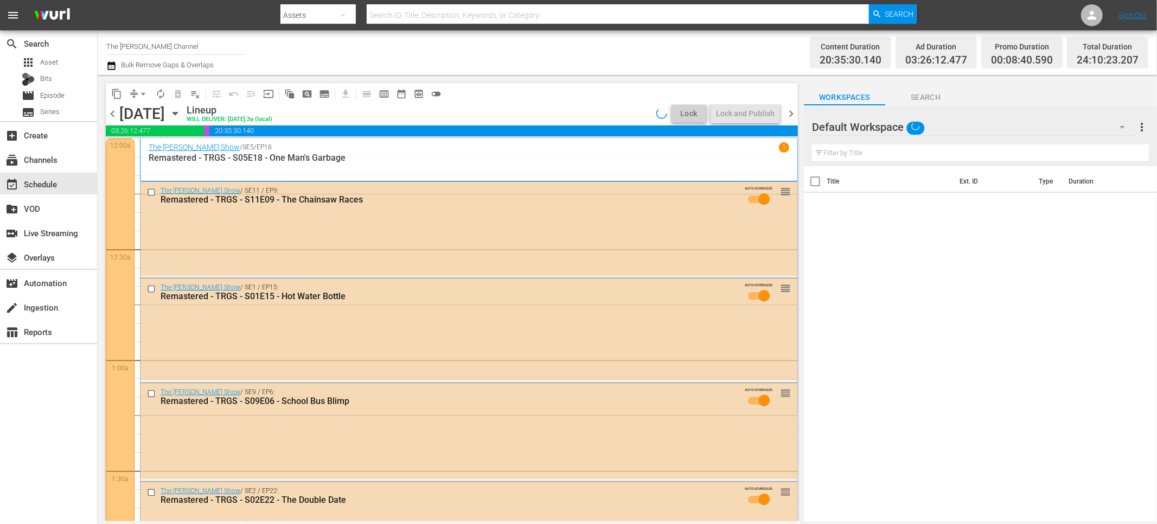
click at [482, 37] on div "Channel Title The Red Green Channel Bulk Remove Gaps & Overlaps" at bounding box center [390, 52] width 569 height 39
click at [508, 60] on div "Channel Title The Red Green Channel Bulk Remove Gaps & Overlaps" at bounding box center [390, 52] width 569 height 39
click at [483, 83] on div "content_copy compress arrow_drop_down autorenew_outlined delete_forever_outline…" at bounding box center [452, 93] width 692 height 21
click at [625, 77] on div "content_copy compress arrow_drop_down autorenew_outlined delete_forever_outline…" at bounding box center [449, 298] width 703 height 446
click at [525, 78] on div "content_copy compress arrow_drop_down autorenew_outlined delete_forever_outline…" at bounding box center [449, 298] width 703 height 446
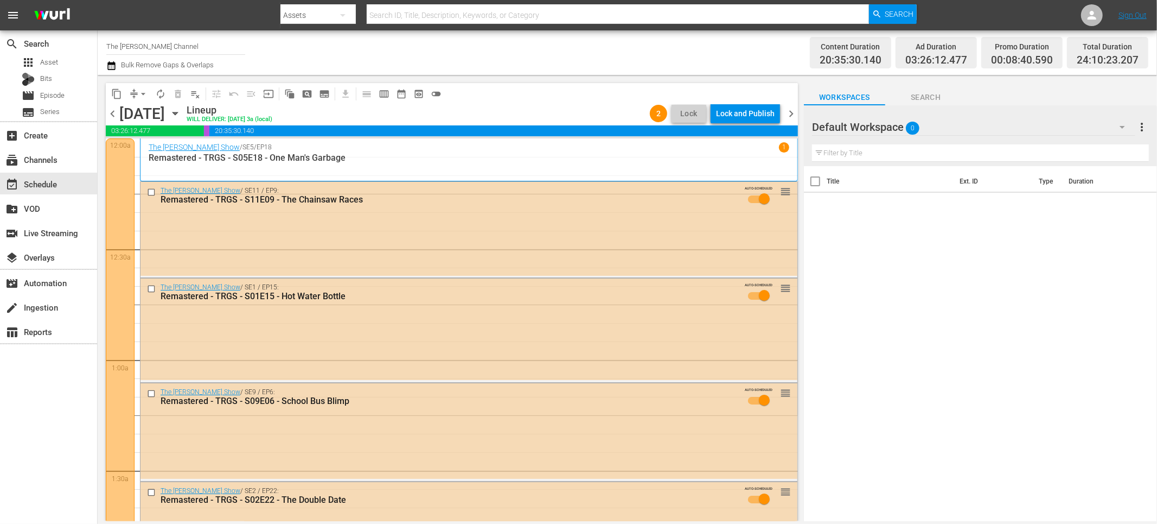
click at [553, 68] on div "Channel Title The Red Green Channel Bulk Remove Gaps & Overlaps" at bounding box center [390, 52] width 569 height 39
click at [880, 156] on input "text" at bounding box center [980, 152] width 337 height 17
click at [933, 93] on span "Search" at bounding box center [926, 98] width 81 height 14
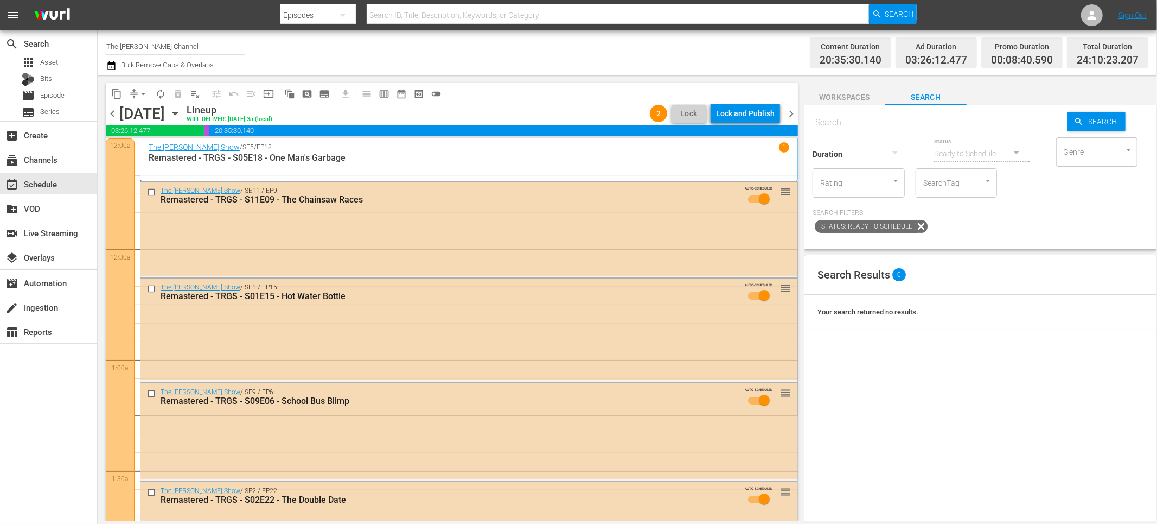
click at [536, 87] on div "content_copy compress arrow_drop_down autorenew_outlined delete_forever_outline…" at bounding box center [452, 93] width 692 height 21
click at [113, 65] on icon "button" at bounding box center [111, 65] width 10 height 13
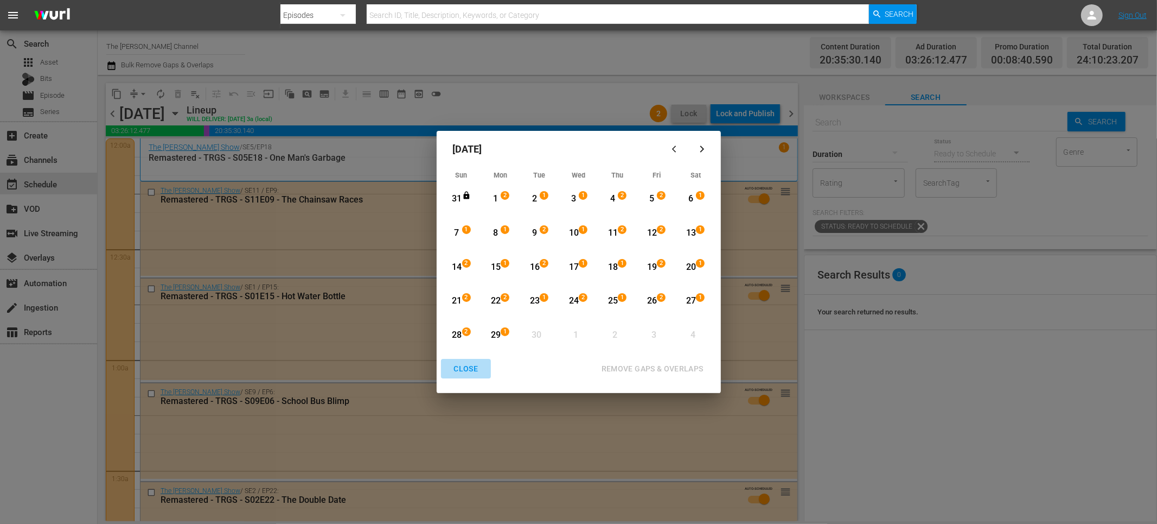
click at [466, 370] on div "CLOSE" at bounding box center [466, 369] width 42 height 14
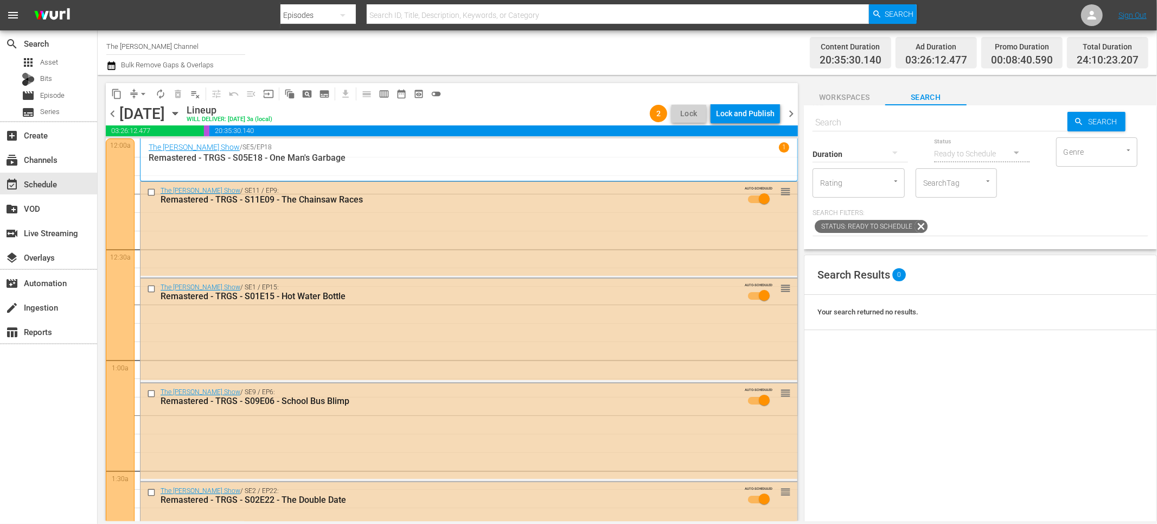
click at [181, 113] on icon "button" at bounding box center [175, 113] width 12 height 12
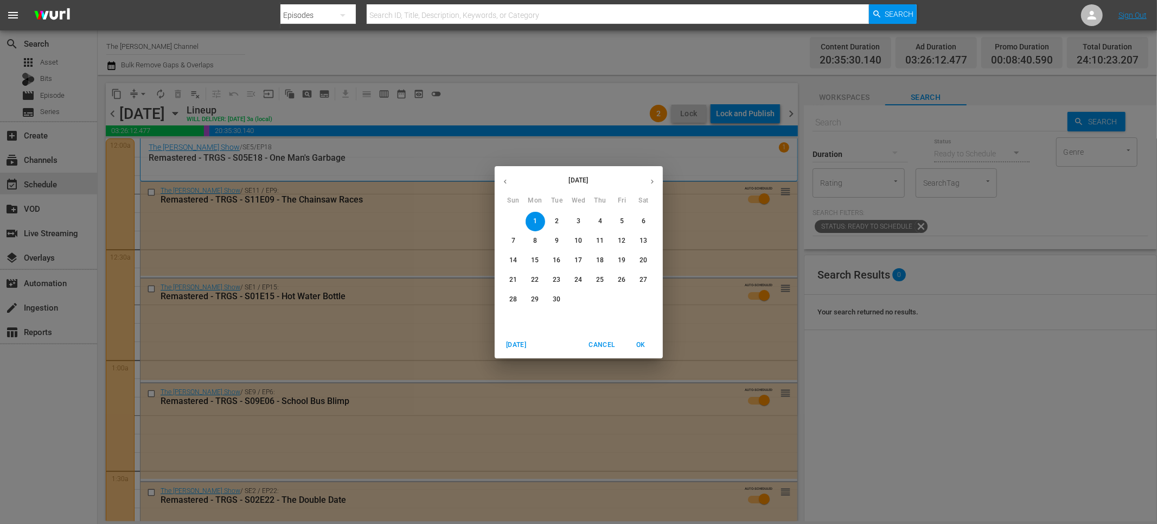
click at [554, 300] on p "30" at bounding box center [557, 299] width 8 height 9
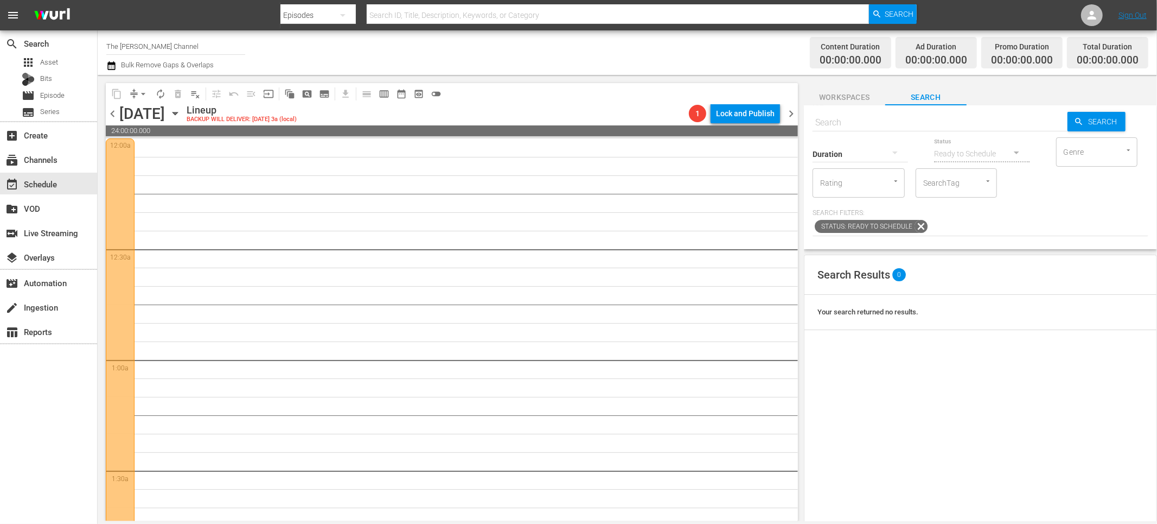
click at [518, 66] on div "Channel Title The Red Green Channel Bulk Remove Gaps & Overlaps" at bounding box center [390, 52] width 569 height 39
click at [43, 161] on div "subscriptions Channels" at bounding box center [30, 158] width 61 height 10
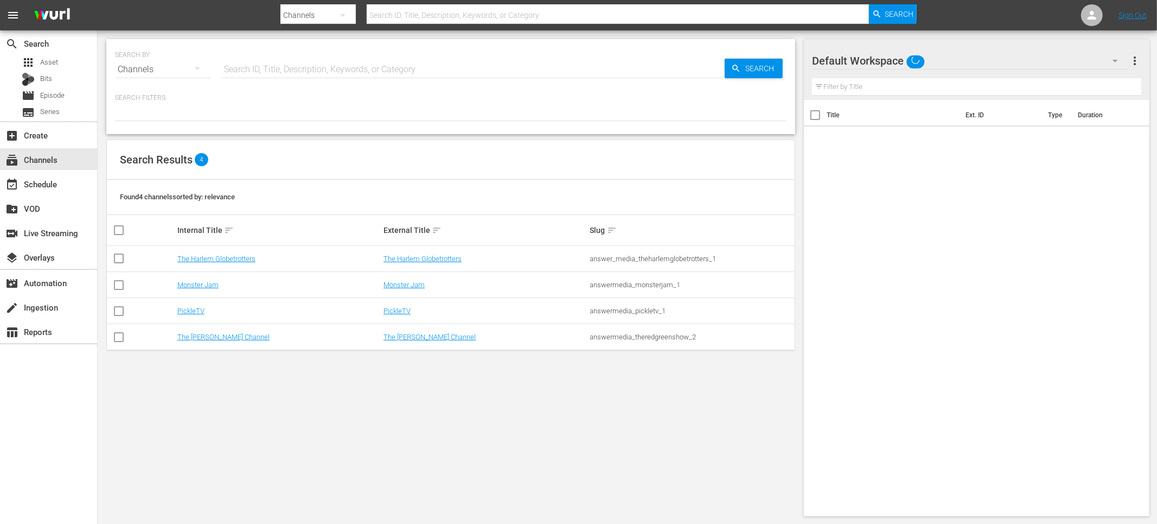
click at [240, 342] on td "The [PERSON_NAME] Channel" at bounding box center [279, 337] width 206 height 26
click at [241, 339] on link "The [PERSON_NAME] Channel" at bounding box center [223, 337] width 92 height 8
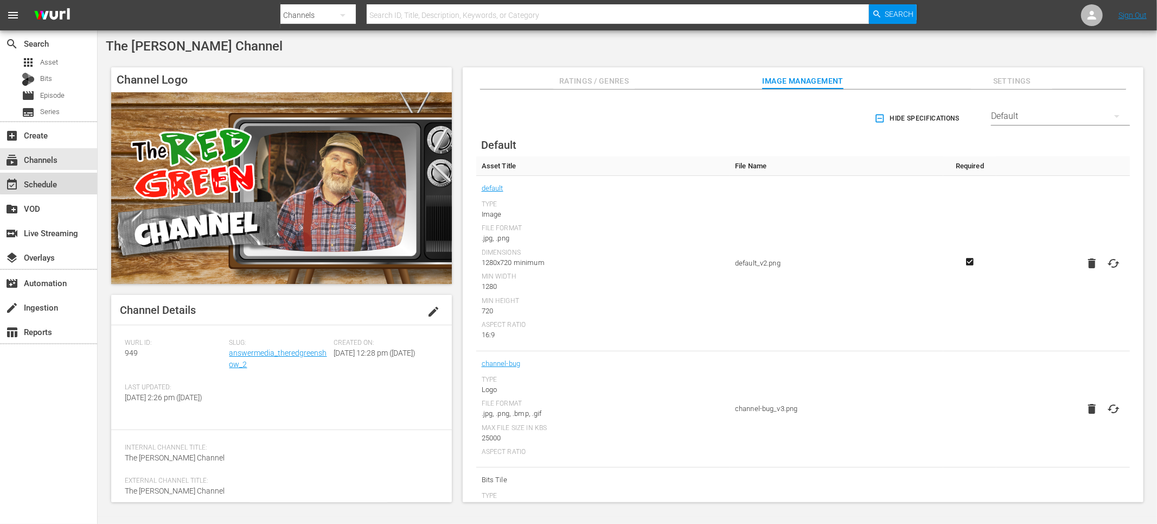
click at [86, 180] on div "event_available Schedule" at bounding box center [48, 184] width 97 height 22
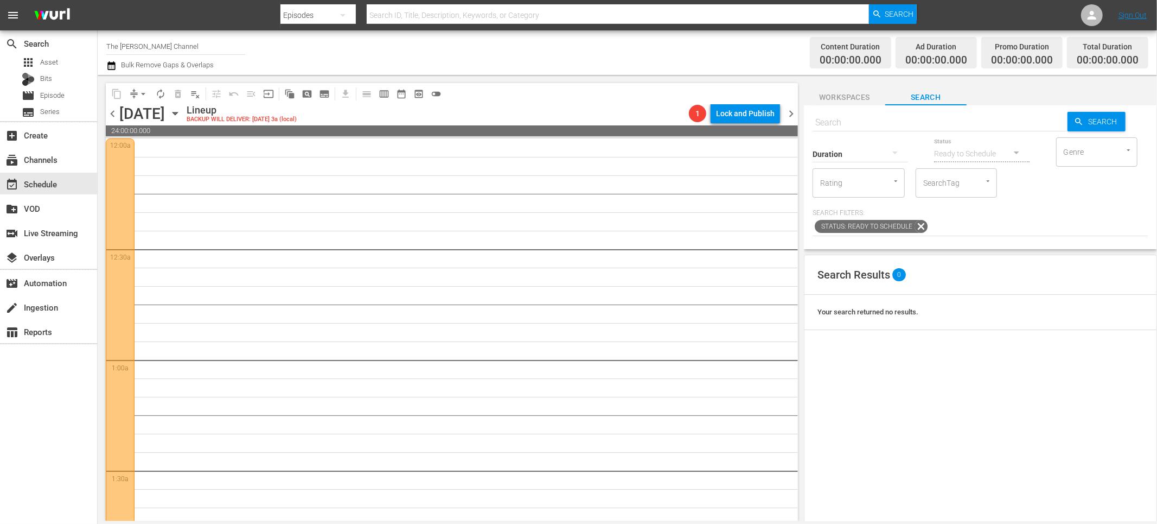
click at [116, 114] on span "chevron_left" at bounding box center [113, 114] width 14 height 14
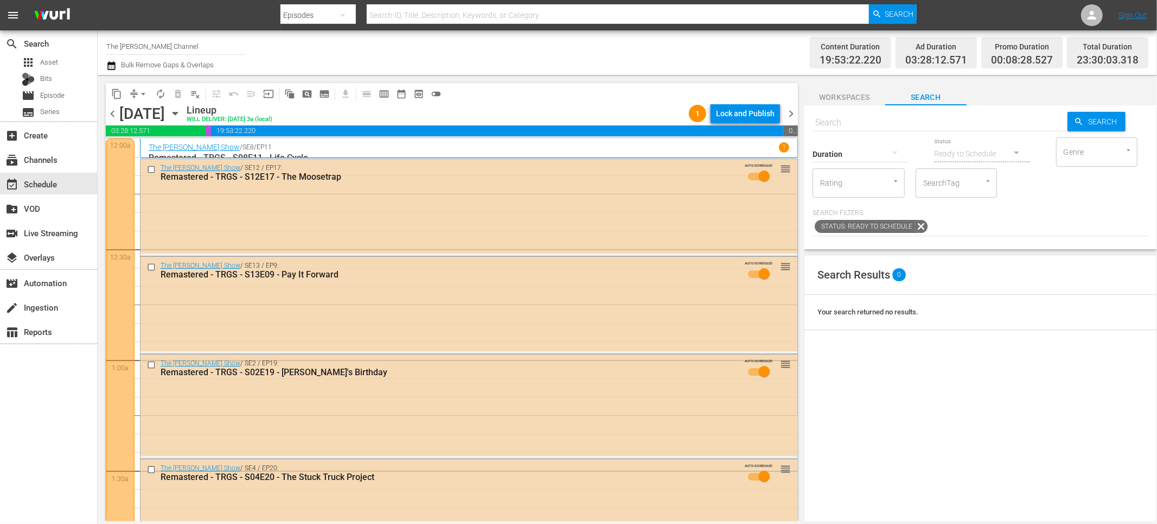
click at [181, 113] on icon "button" at bounding box center [175, 113] width 12 height 12
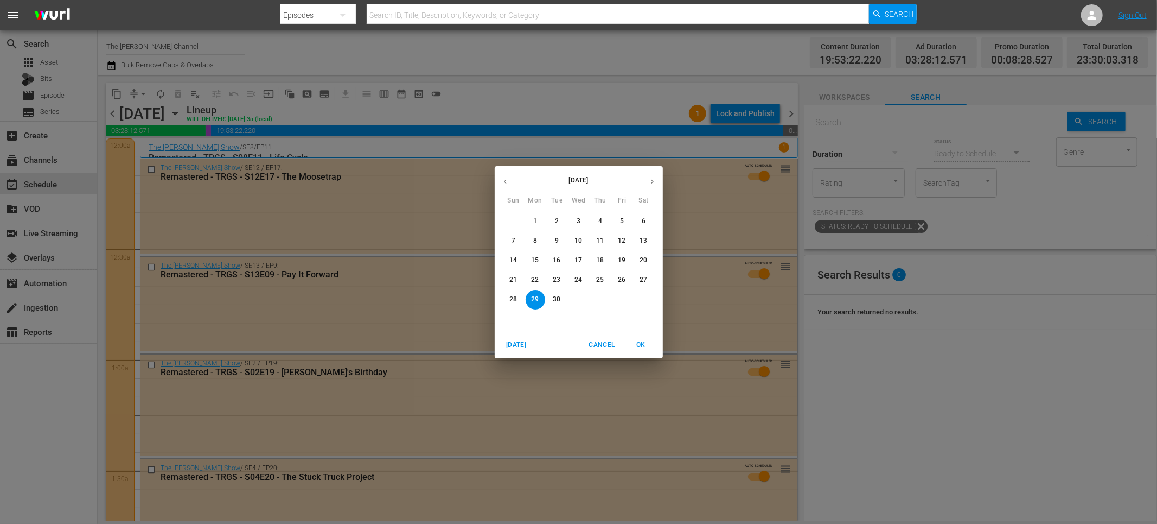
click at [654, 184] on icon "button" at bounding box center [652, 181] width 8 height 8
click at [506, 182] on icon "button" at bounding box center [505, 181] width 8 height 8
click at [539, 221] on span "1" at bounding box center [536, 221] width 20 height 9
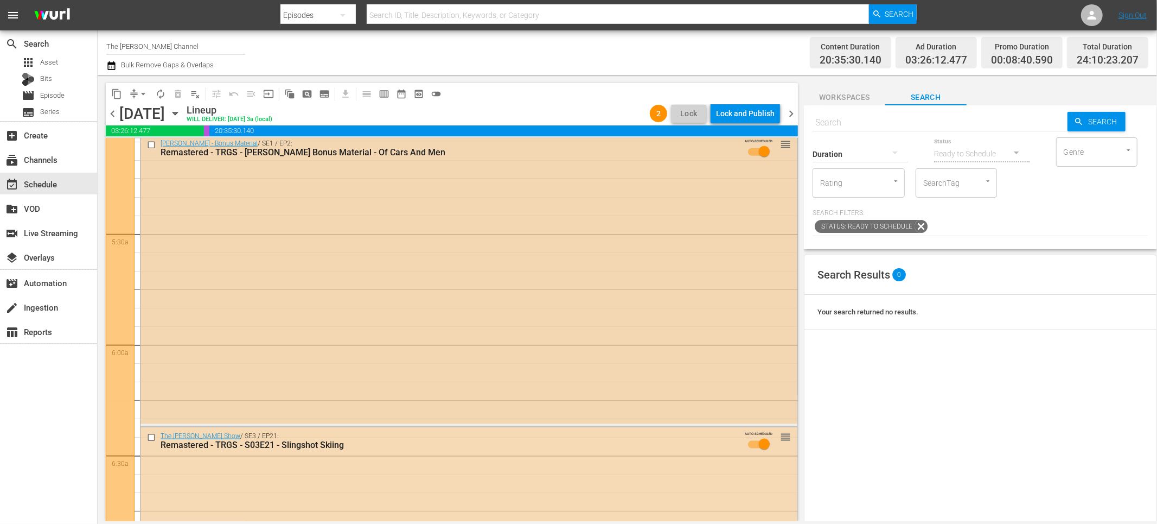
scroll to position [1211, 0]
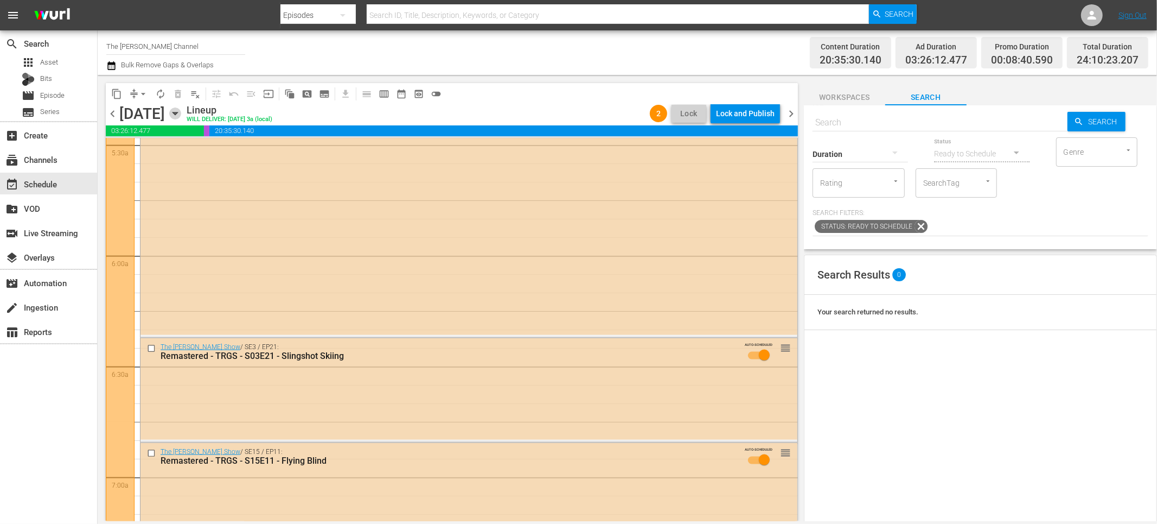
click at [177, 113] on icon "button" at bounding box center [175, 113] width 5 height 3
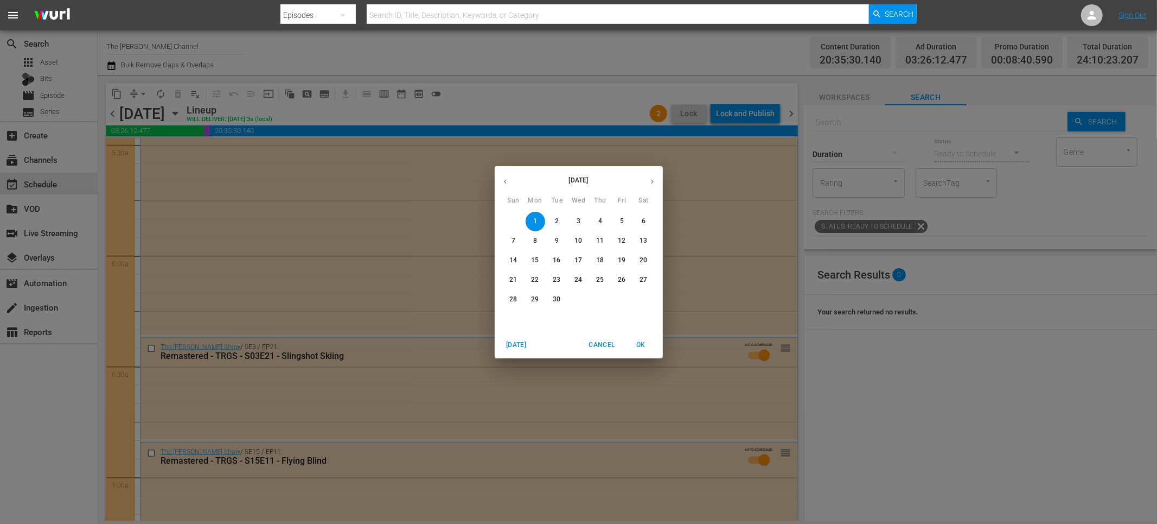
click at [654, 182] on icon "button" at bounding box center [652, 181] width 8 height 8
click at [578, 222] on p "1" at bounding box center [579, 221] width 4 height 9
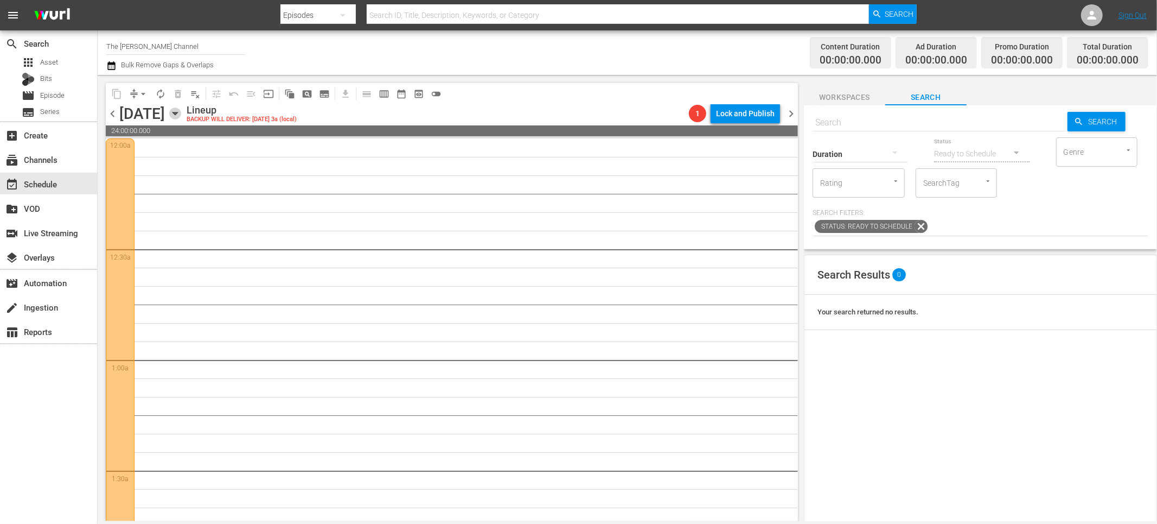
click at [181, 112] on icon "button" at bounding box center [175, 113] width 12 height 12
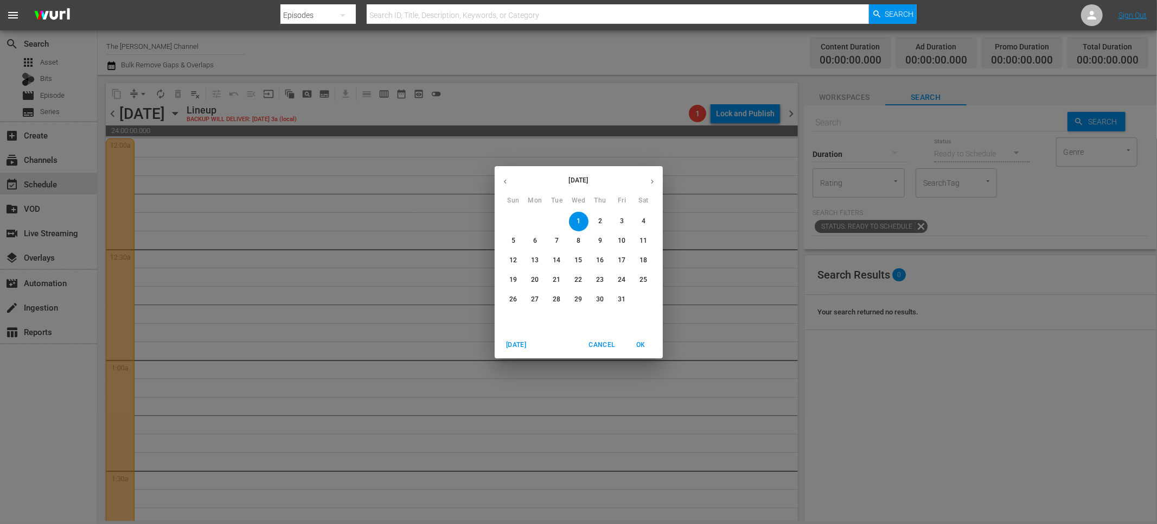
click at [506, 182] on icon "button" at bounding box center [505, 181] width 8 height 8
click at [562, 297] on span "30" at bounding box center [557, 299] width 20 height 9
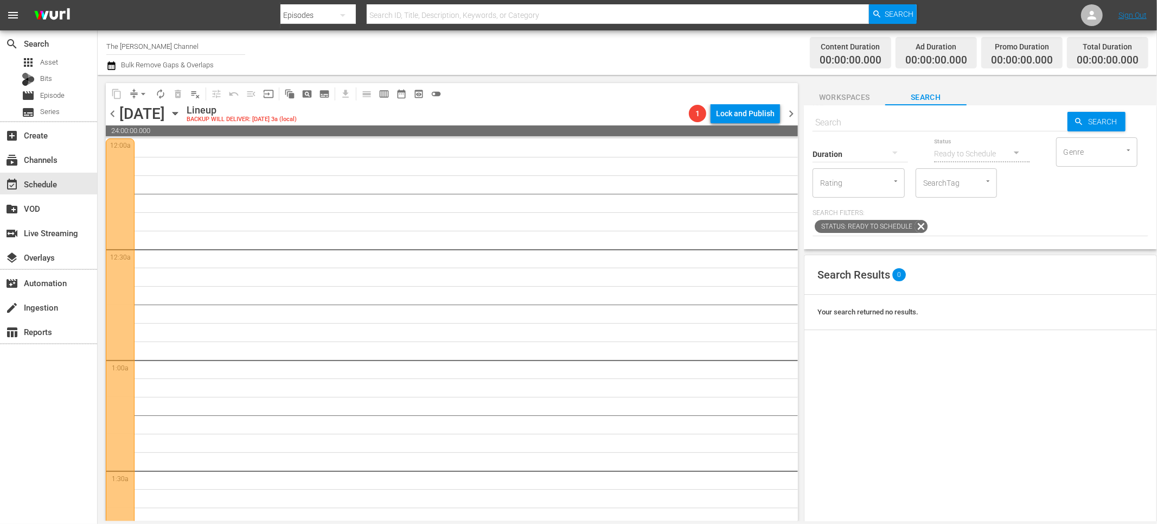
click at [181, 113] on icon "button" at bounding box center [175, 113] width 12 height 12
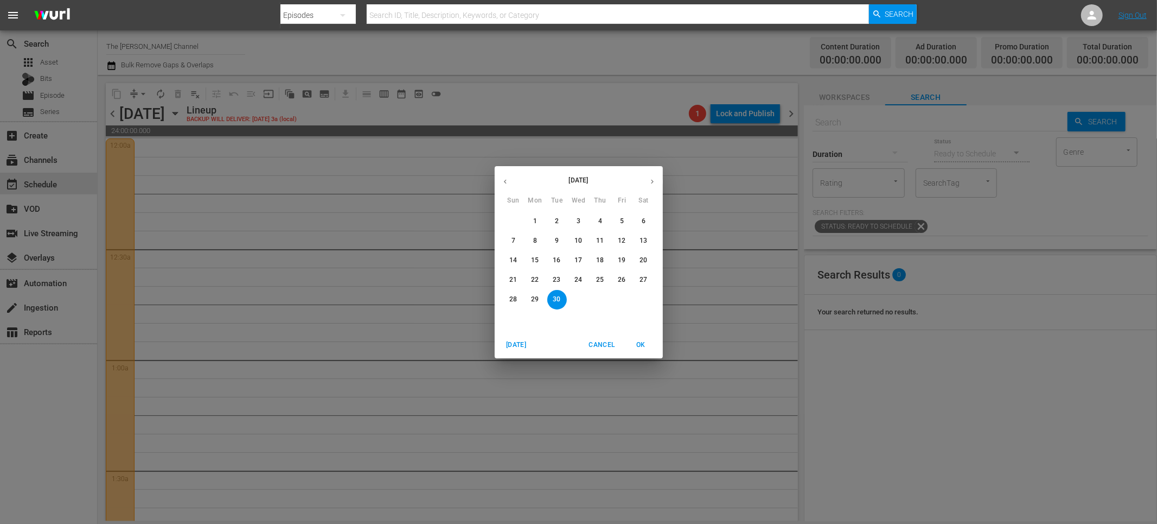
click at [525, 295] on div "29" at bounding box center [536, 300] width 22 height 20
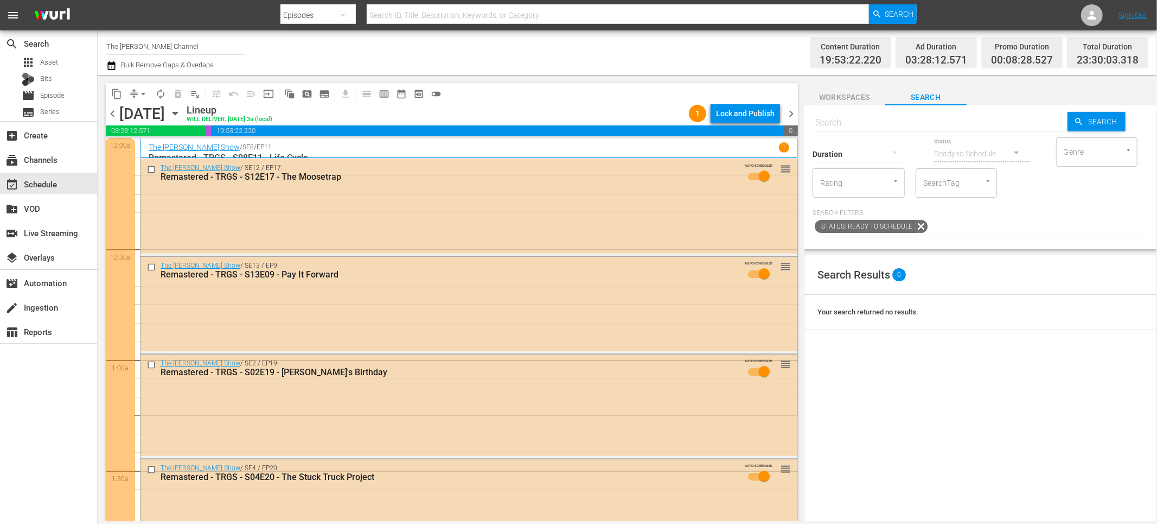
click at [561, 85] on div "content_copy compress arrow_drop_down autorenew_outlined delete_forever_outline…" at bounding box center [452, 93] width 692 height 21
click at [561, 81] on div "content_copy compress arrow_drop_down autorenew_outlined delete_forever_outline…" at bounding box center [449, 298] width 703 height 446
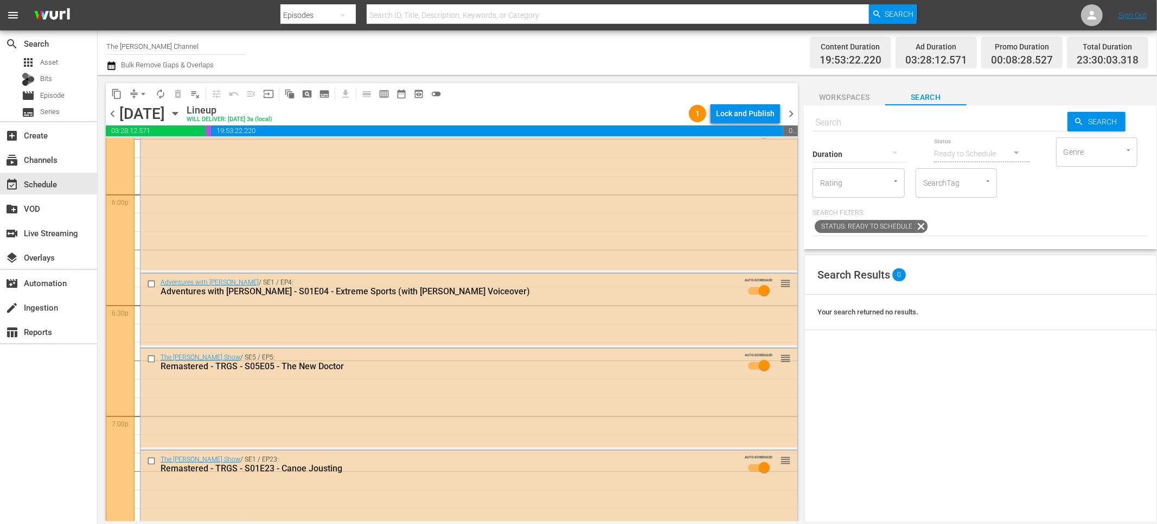
scroll to position [4930, 0]
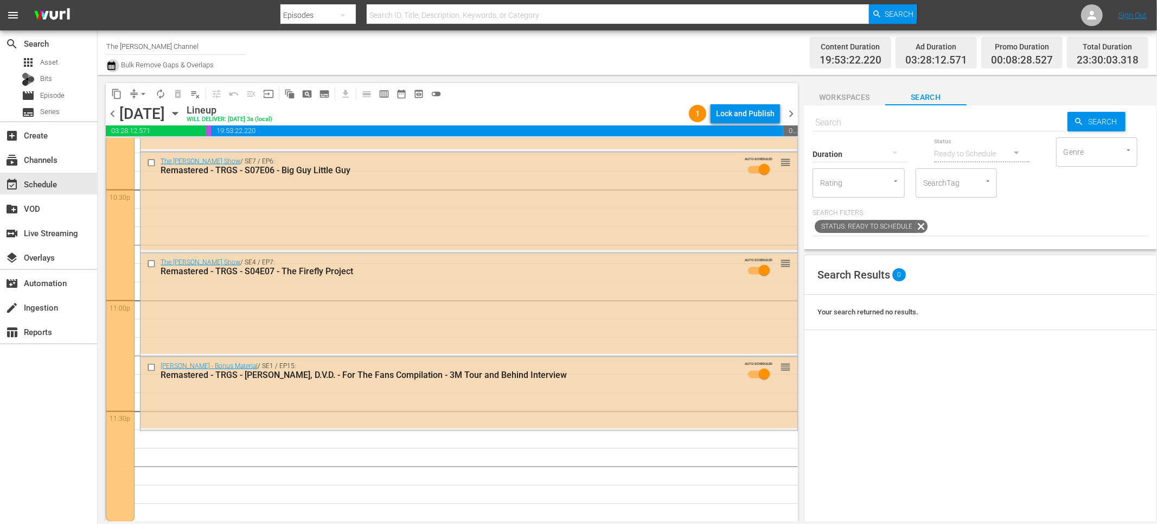
click at [107, 61] on icon "button" at bounding box center [111, 65] width 10 height 13
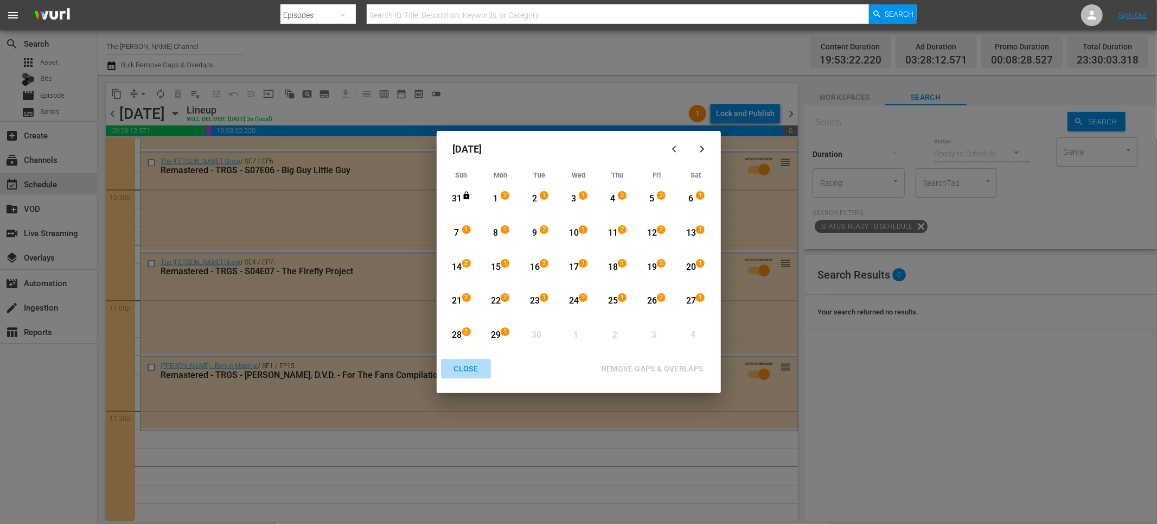
drag, startPoint x: 464, startPoint y: 370, endPoint x: 419, endPoint y: 349, distance: 50.0
click at [465, 370] on div "CLOSE" at bounding box center [466, 369] width 42 height 14
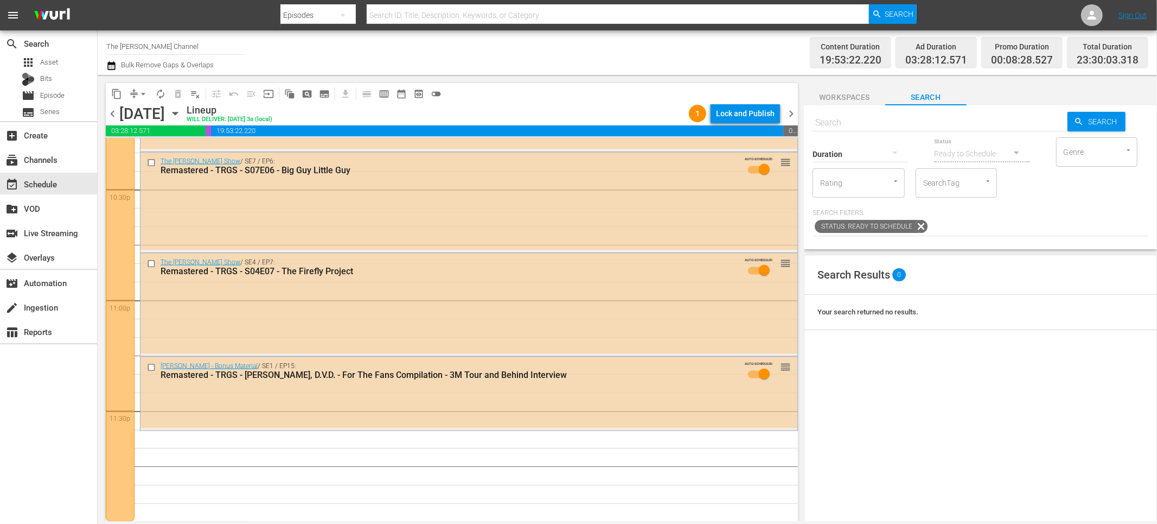
click at [181, 108] on icon "button" at bounding box center [175, 113] width 12 height 12
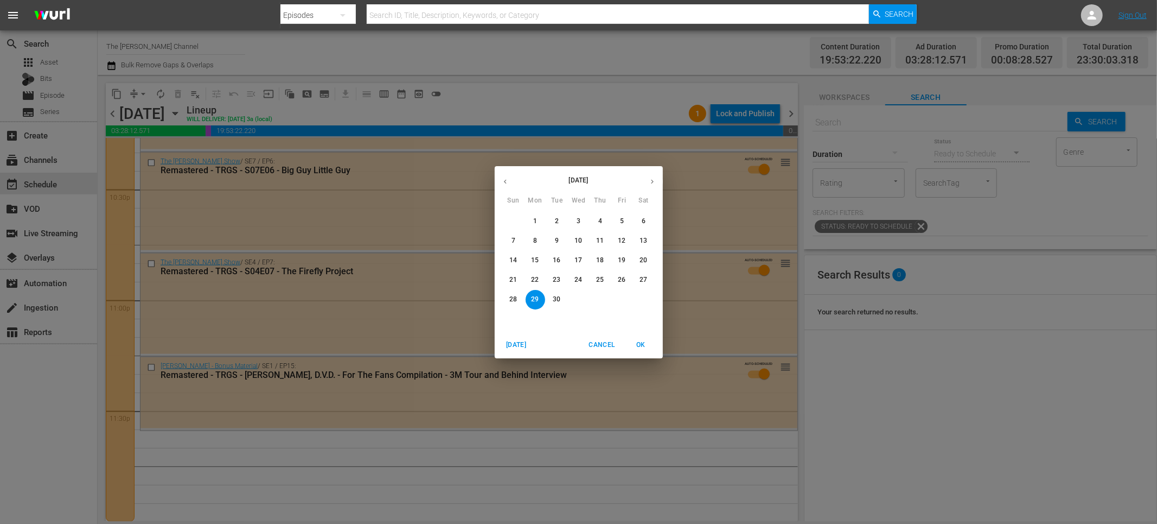
click at [640, 222] on span "6" at bounding box center [644, 221] width 20 height 9
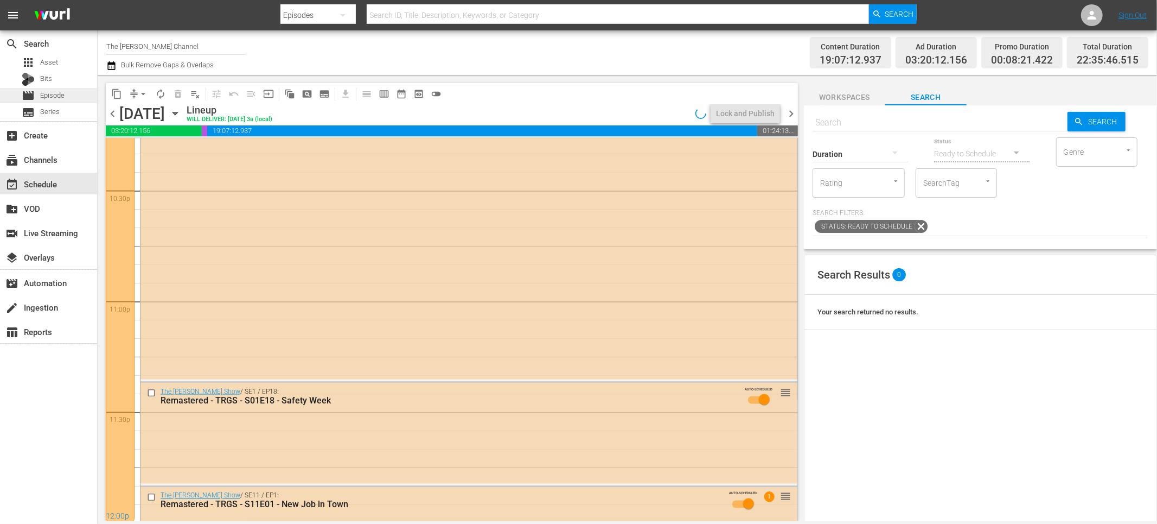
scroll to position [4930, 0]
click at [619, 79] on div "content_copy compress arrow_drop_down autorenew_outlined delete_forever_outline…" at bounding box center [449, 298] width 703 height 446
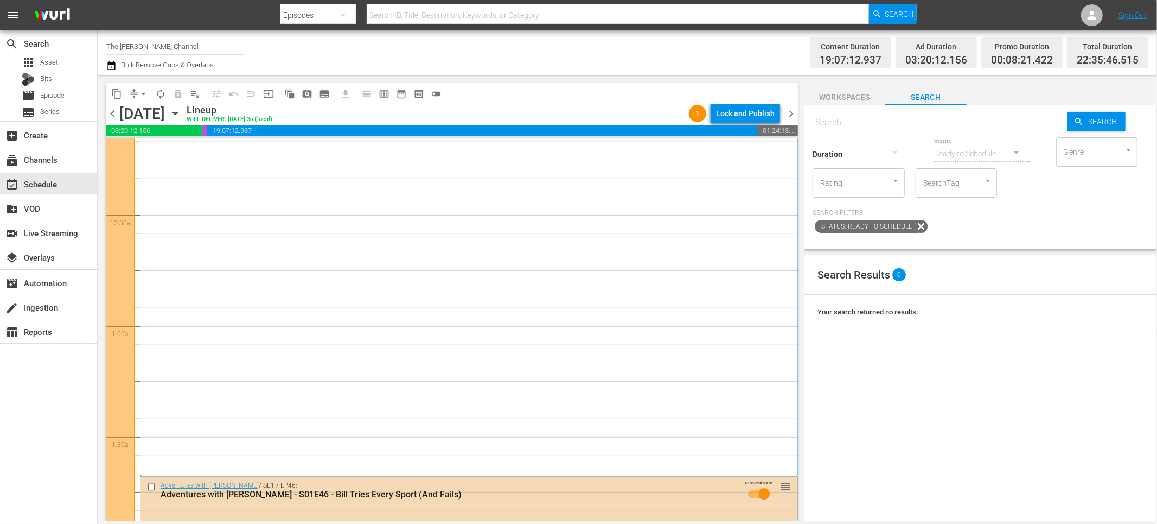
scroll to position [0, 0]
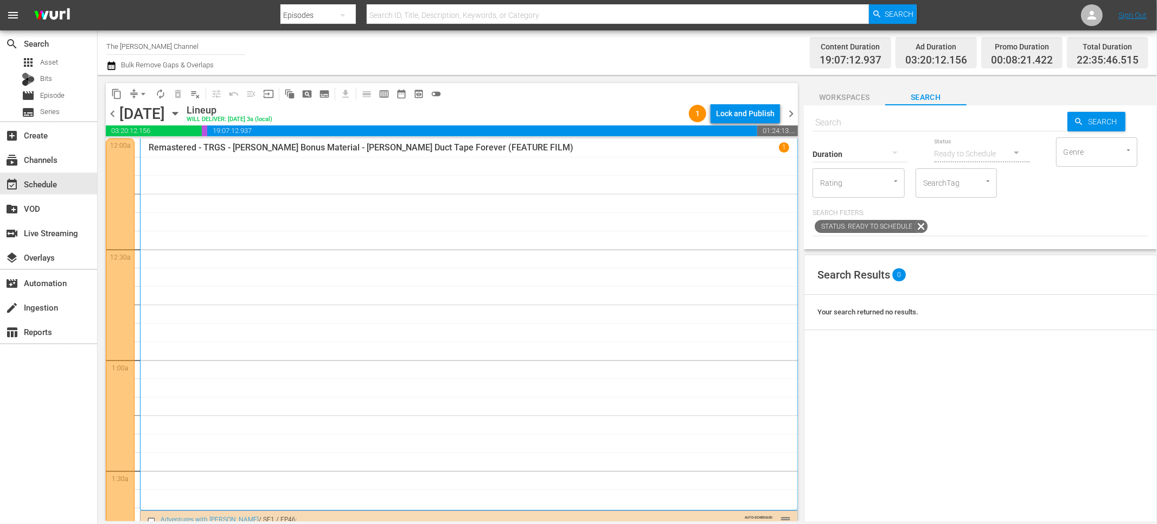
click at [362, 56] on div "Channel Title The Red Green Channel Bulk Remove Gaps & Overlaps" at bounding box center [390, 52] width 569 height 39
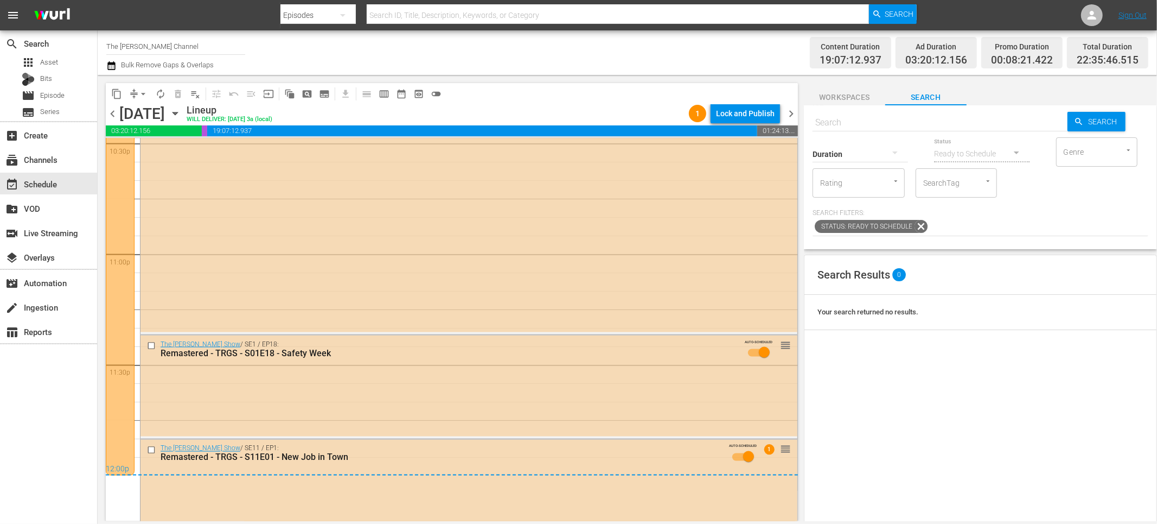
scroll to position [4991, 0]
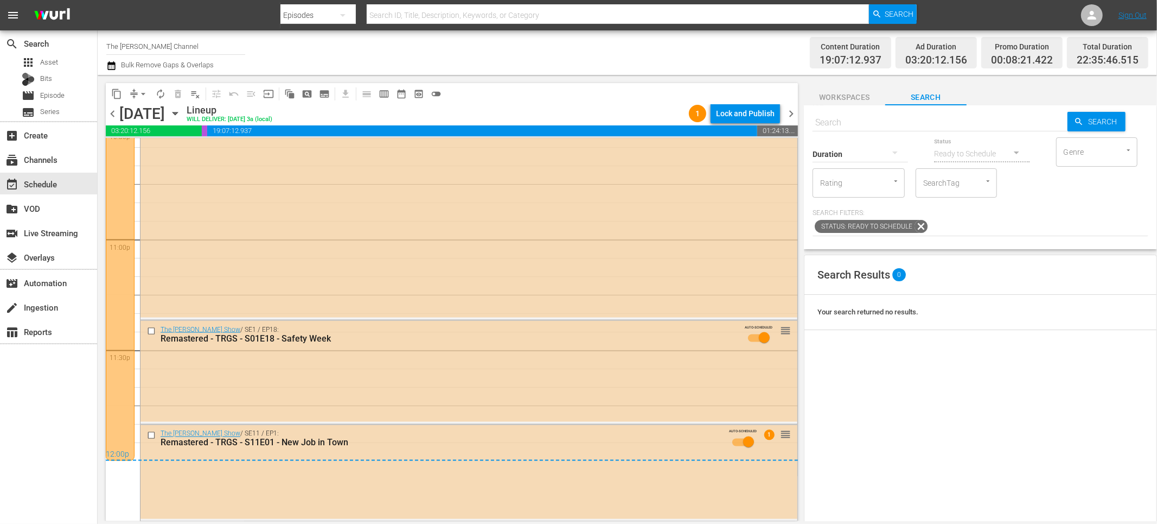
click at [300, 58] on div "Channel Title The Red Green Channel Bulk Remove Gaps & Overlaps" at bounding box center [390, 52] width 569 height 39
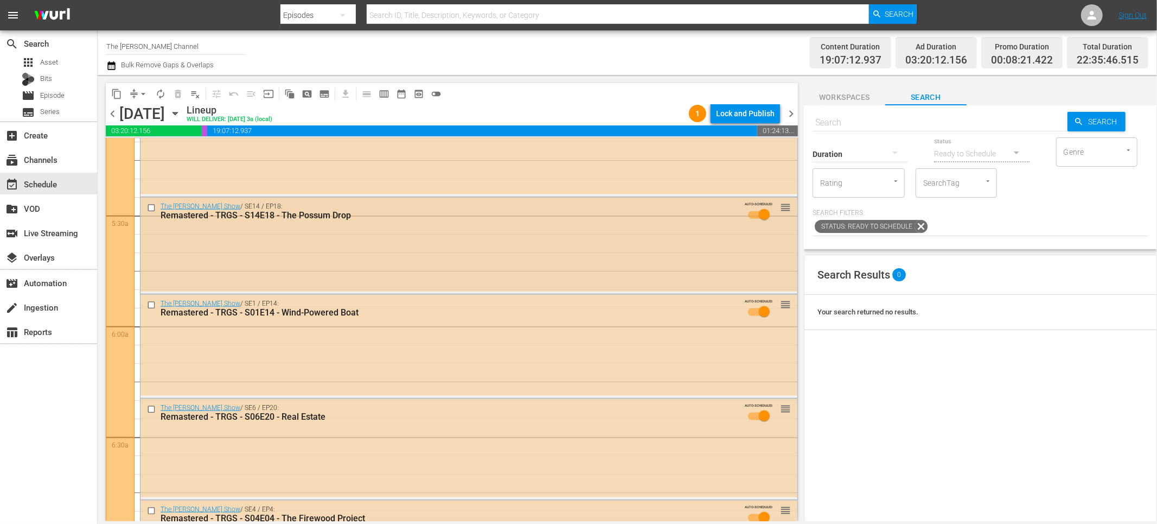
scroll to position [895, 0]
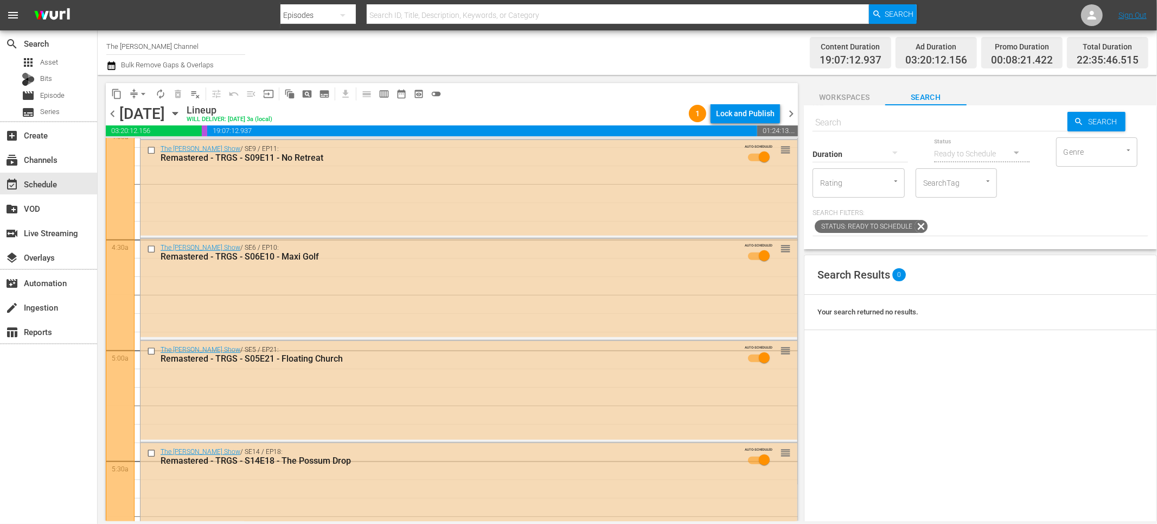
click at [181, 116] on icon "button" at bounding box center [175, 113] width 12 height 12
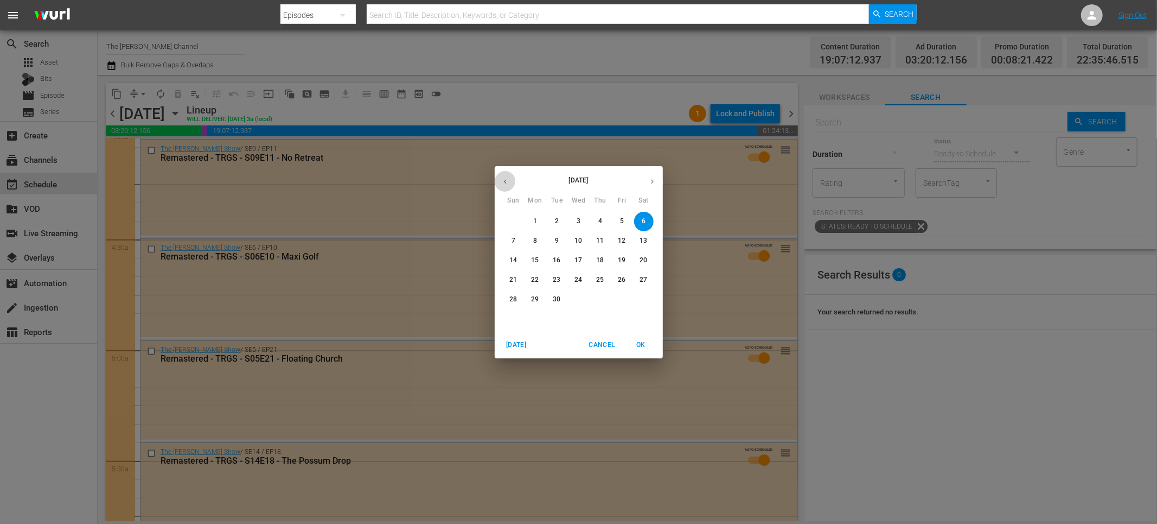
click at [508, 182] on icon "button" at bounding box center [505, 181] width 8 height 8
click at [513, 316] on p "31" at bounding box center [514, 318] width 8 height 9
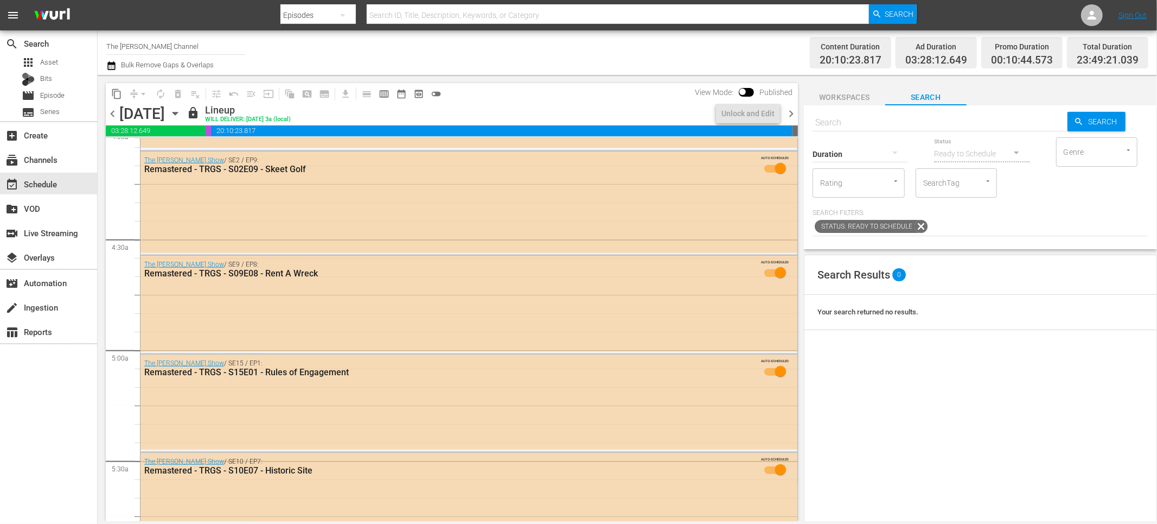
click at [113, 112] on span "chevron_left" at bounding box center [113, 114] width 14 height 14
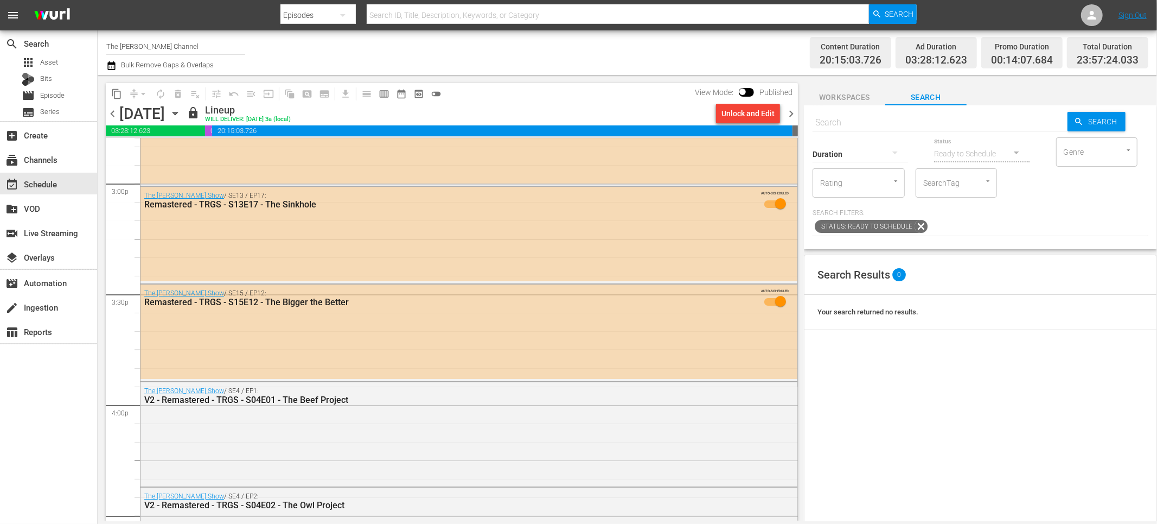
scroll to position [3261, 0]
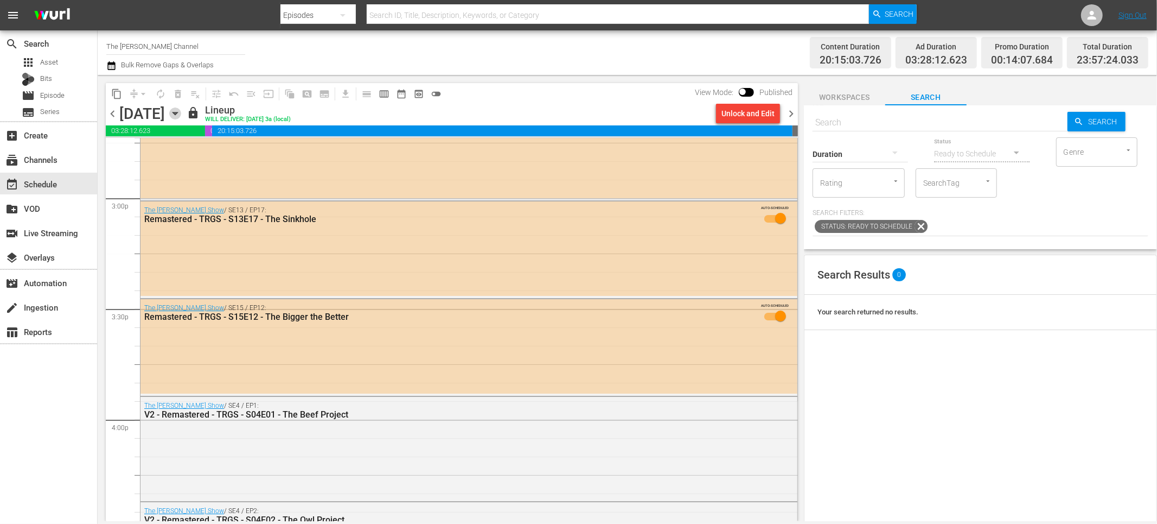
click at [181, 118] on icon "button" at bounding box center [175, 113] width 12 height 12
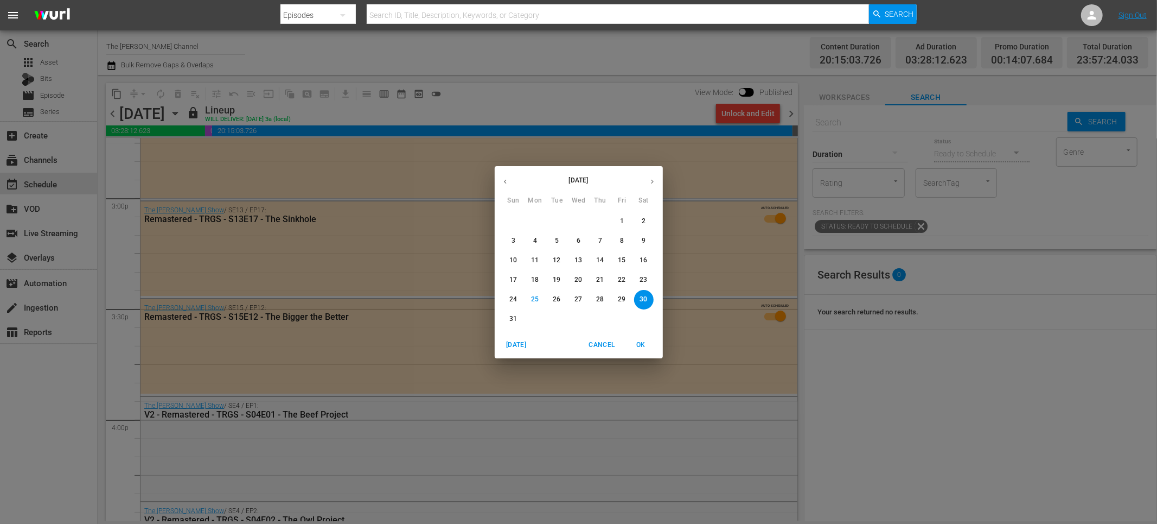
click at [648, 181] on icon "button" at bounding box center [652, 181] width 8 height 8
click at [642, 219] on p "6" at bounding box center [644, 221] width 4 height 9
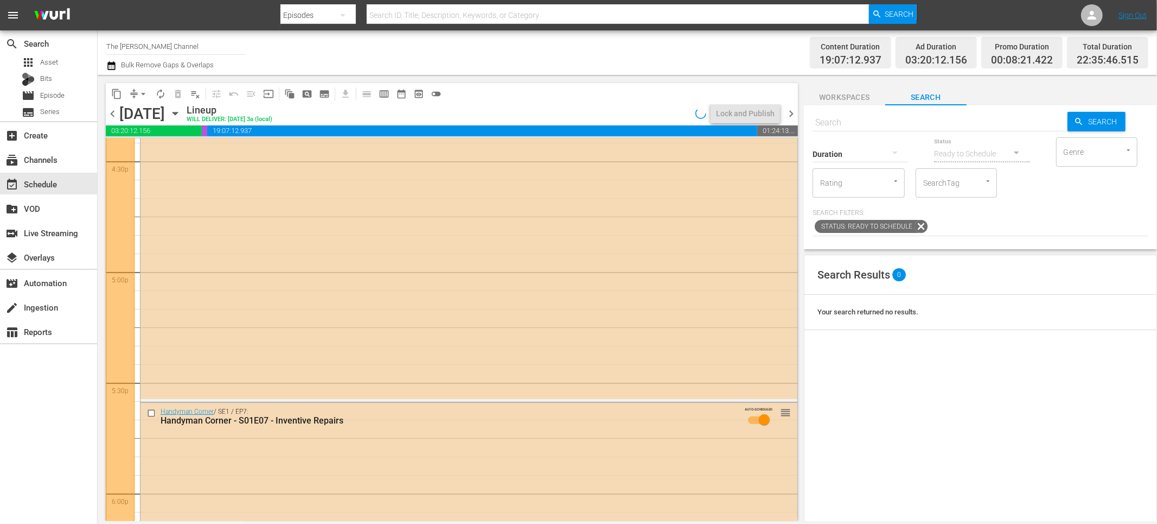
scroll to position [3335, 0]
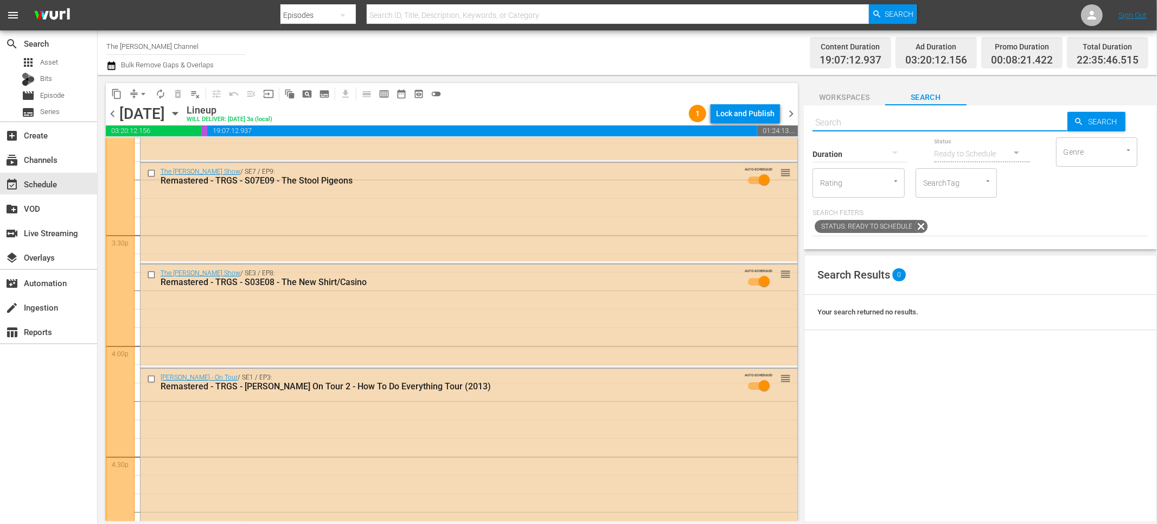
click at [907, 119] on input "text" at bounding box center [940, 123] width 255 height 26
type input "season5"
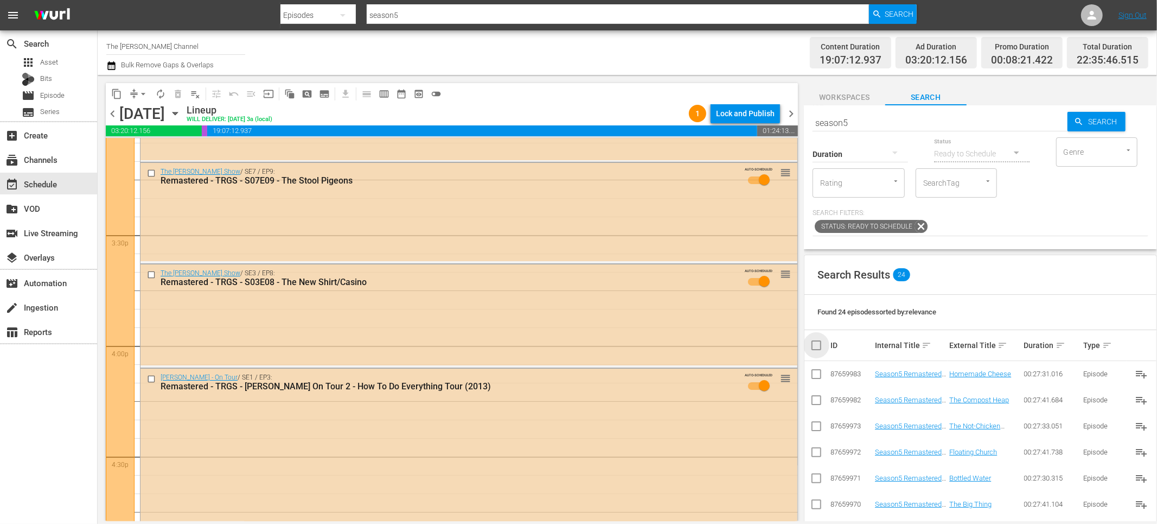
click at [816, 346] on input "checkbox" at bounding box center [821, 345] width 22 height 13
checkbox input "true"
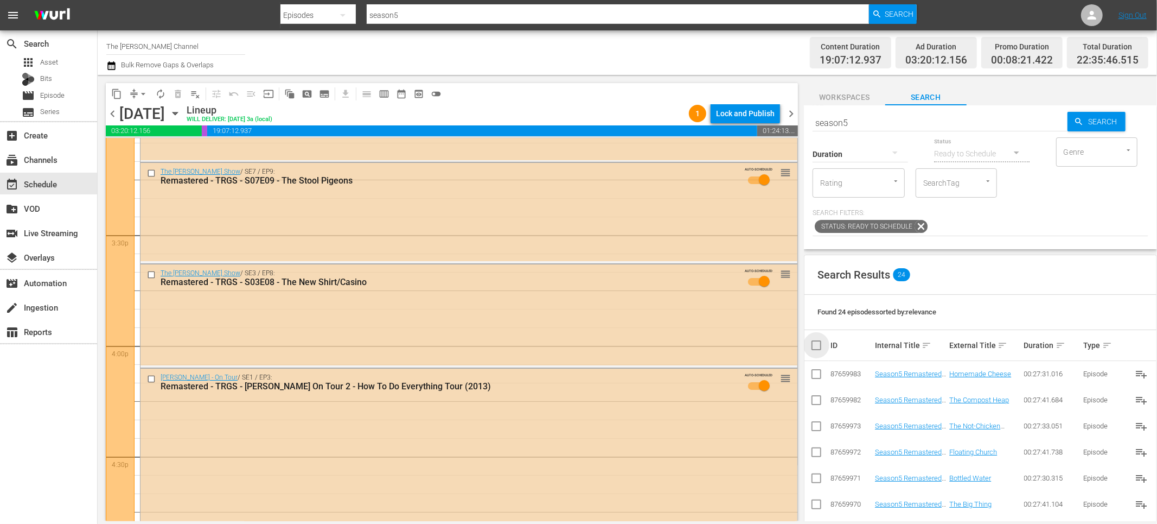
checkbox input "true"
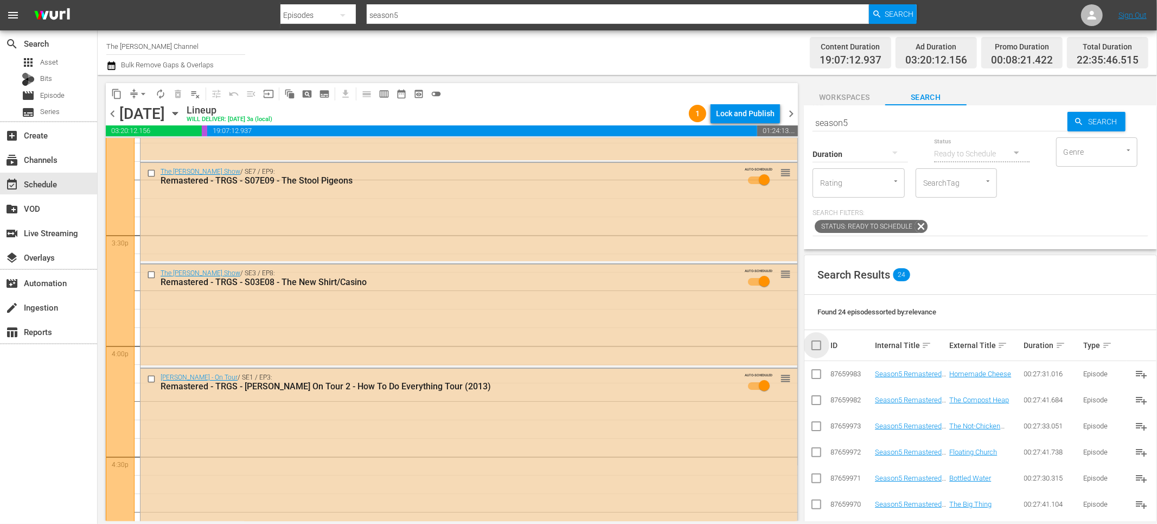
checkbox input "true"
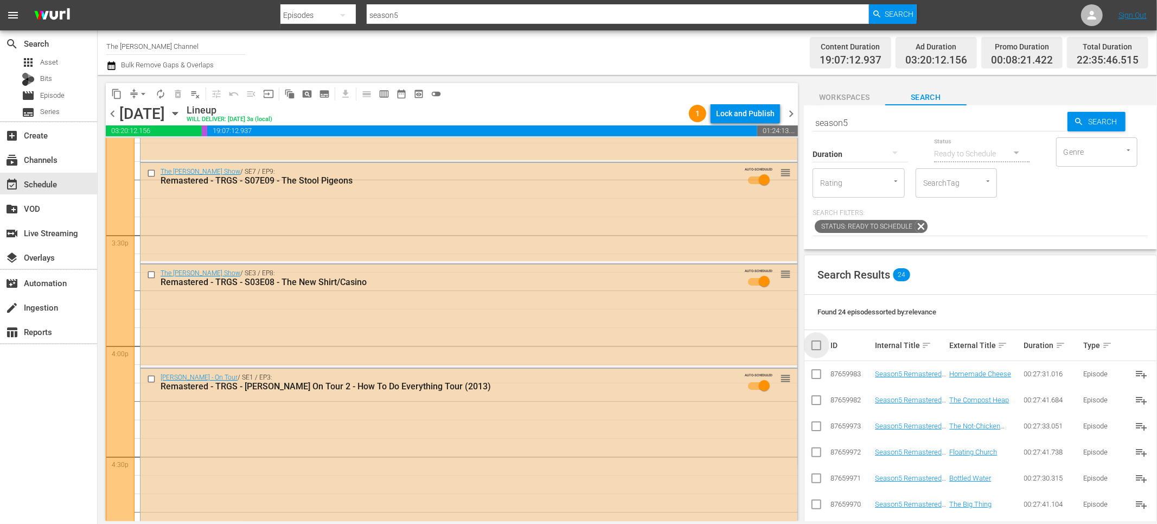
checkbox input "true"
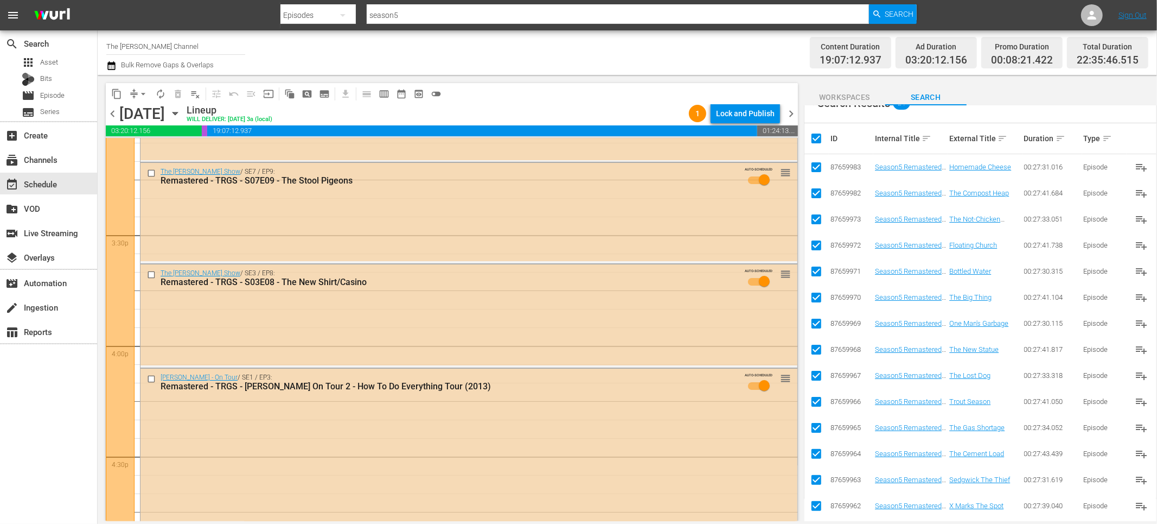
scroll to position [220, 0]
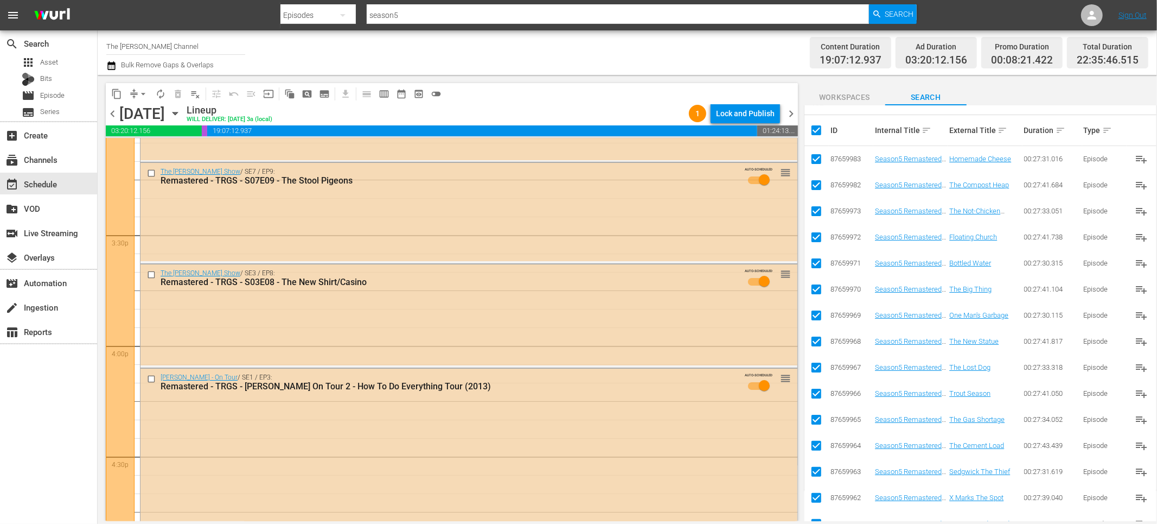
checkbox input "false"
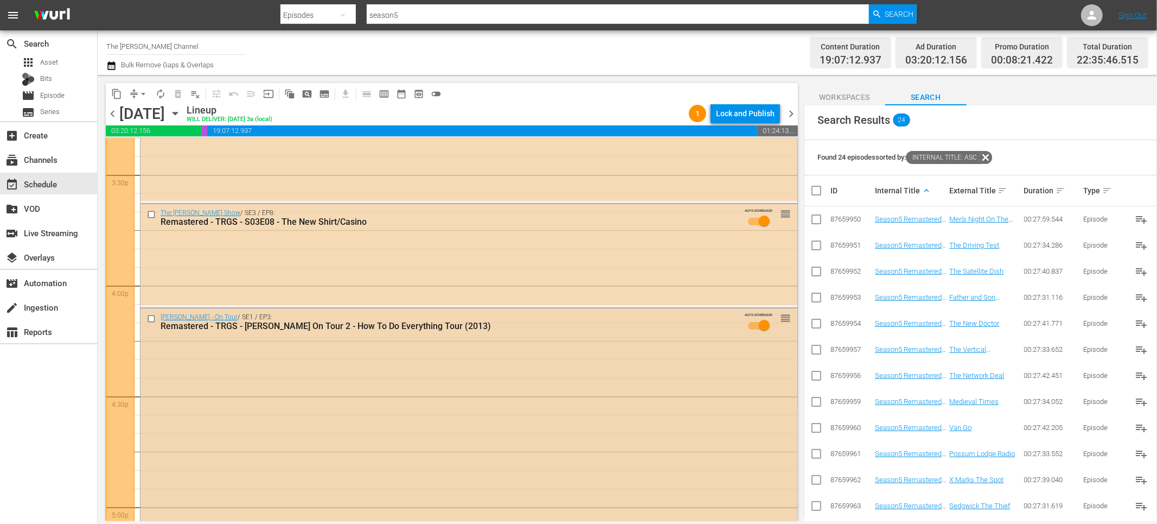
scroll to position [3389, 0]
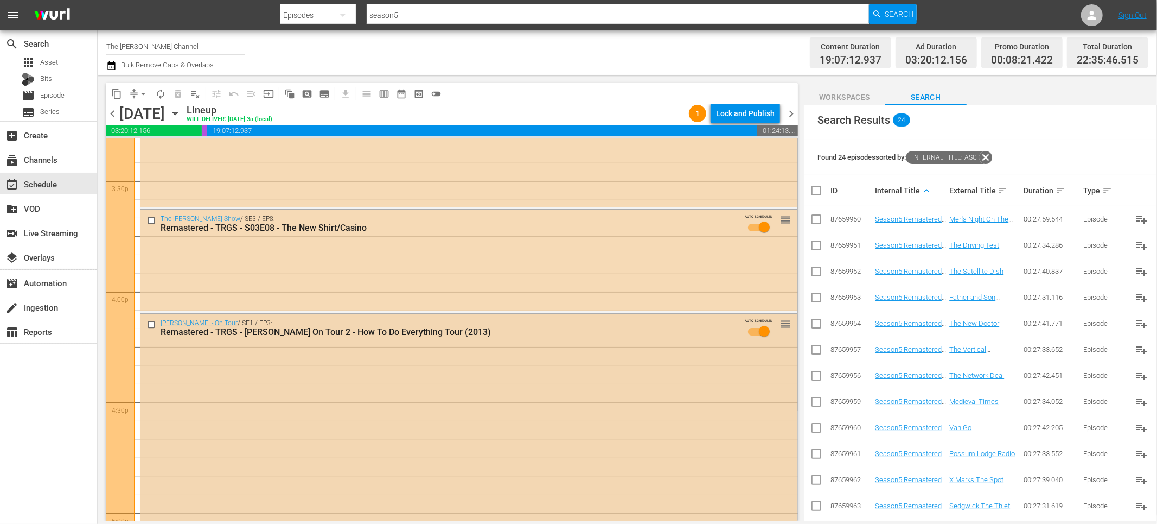
click at [150, 326] on input "checkbox" at bounding box center [152, 324] width 11 height 9
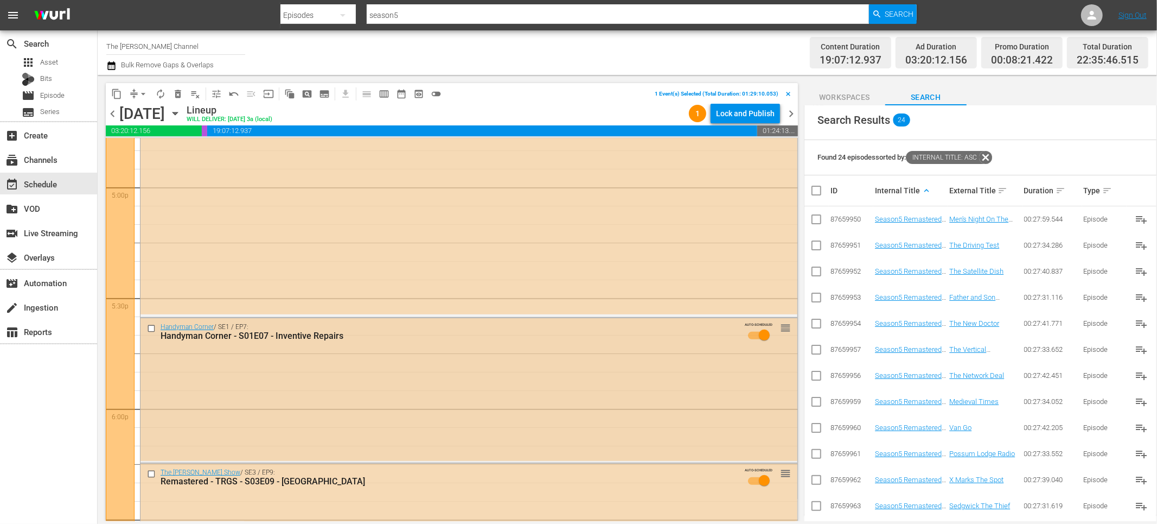
scroll to position [3714, 0]
click at [149, 328] on input "checkbox" at bounding box center [152, 328] width 11 height 9
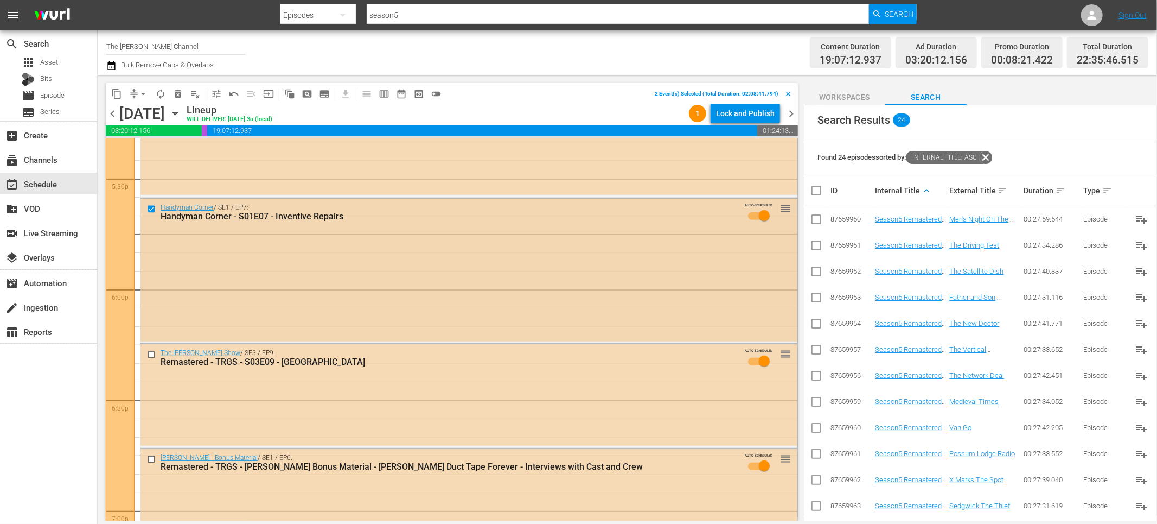
scroll to position [3878, 0]
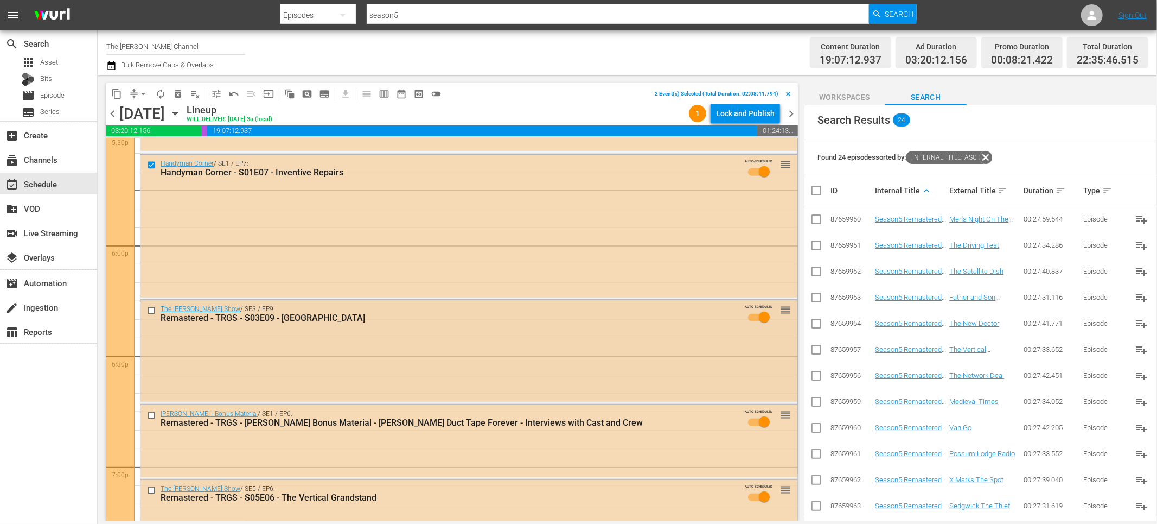
click at [151, 309] on input "checkbox" at bounding box center [152, 310] width 11 height 9
click at [149, 413] on input "checkbox" at bounding box center [152, 415] width 11 height 9
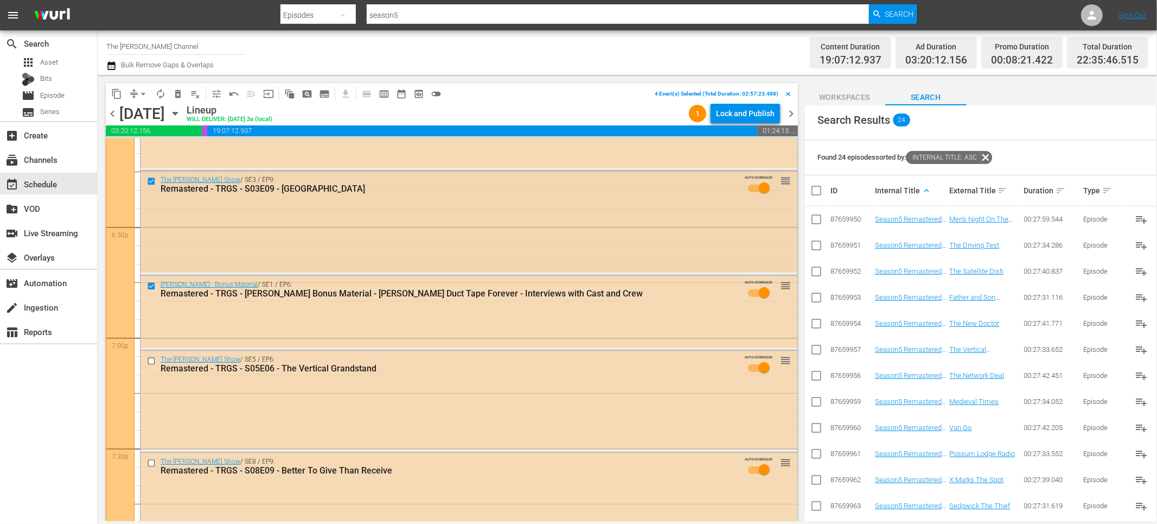
scroll to position [4090, 0]
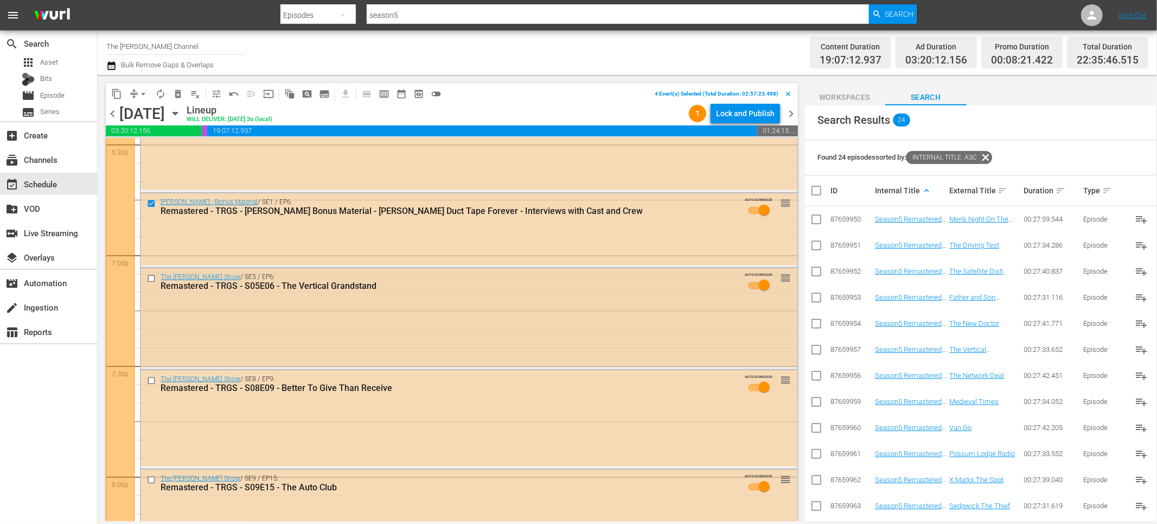
click at [152, 275] on input "checkbox" at bounding box center [152, 278] width 11 height 9
click at [150, 381] on input "checkbox" at bounding box center [152, 380] width 11 height 9
click at [150, 481] on input "checkbox" at bounding box center [152, 479] width 11 height 9
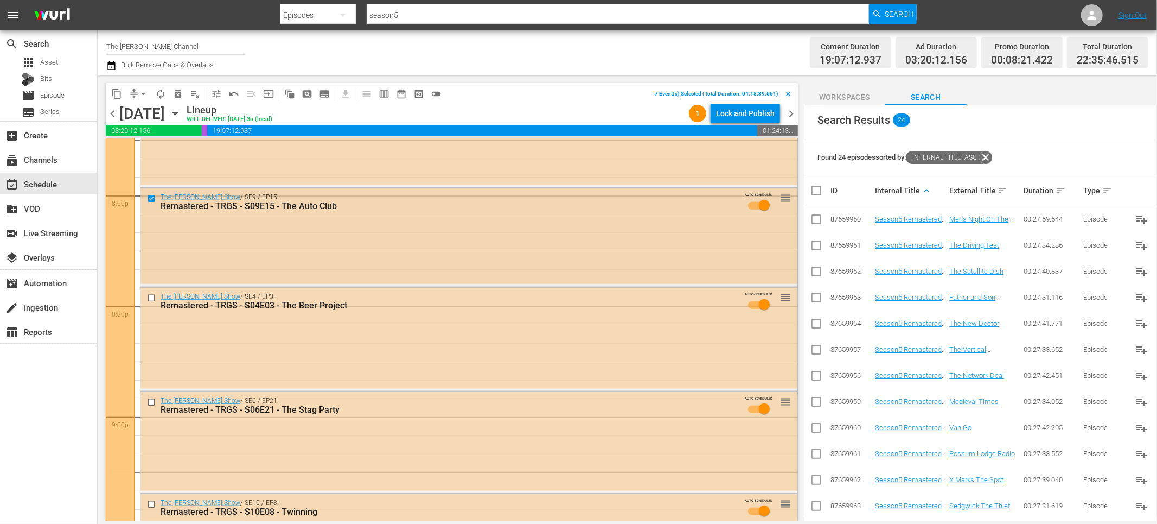
scroll to position [4364, 0]
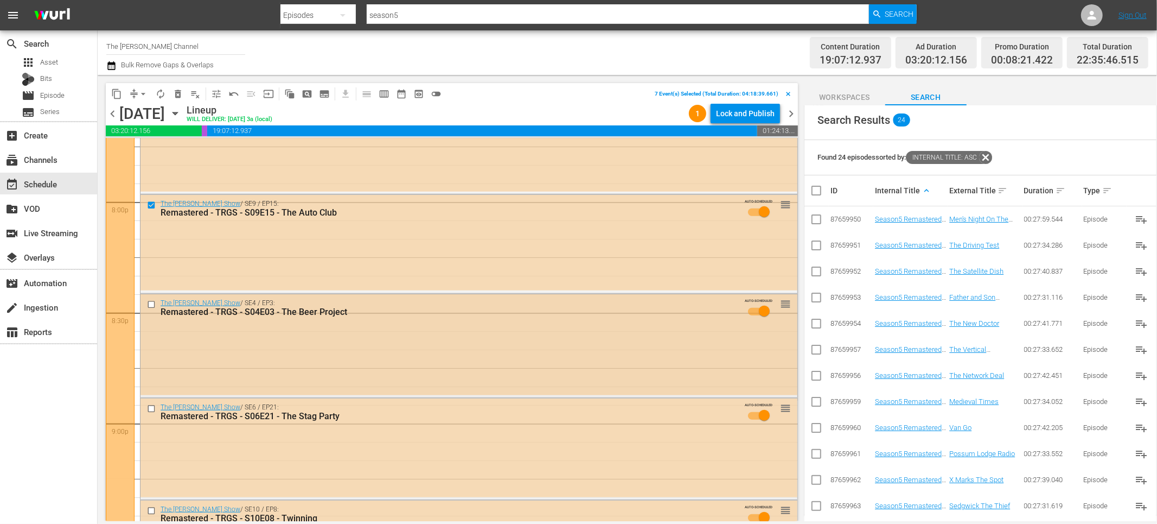
click at [149, 302] on input "checkbox" at bounding box center [152, 304] width 11 height 9
click at [152, 410] on input "checkbox" at bounding box center [152, 408] width 11 height 9
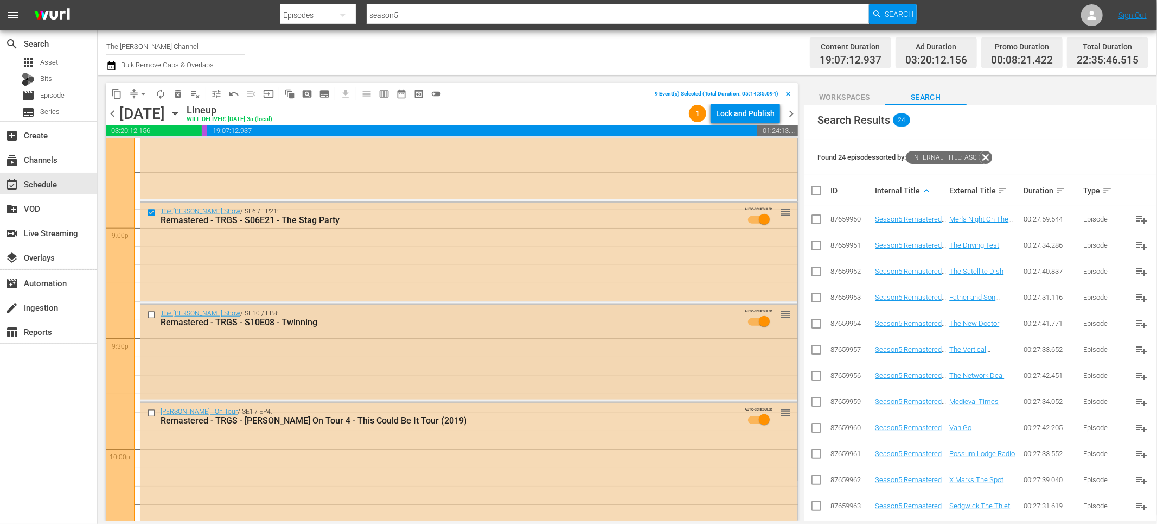
scroll to position [4565, 0]
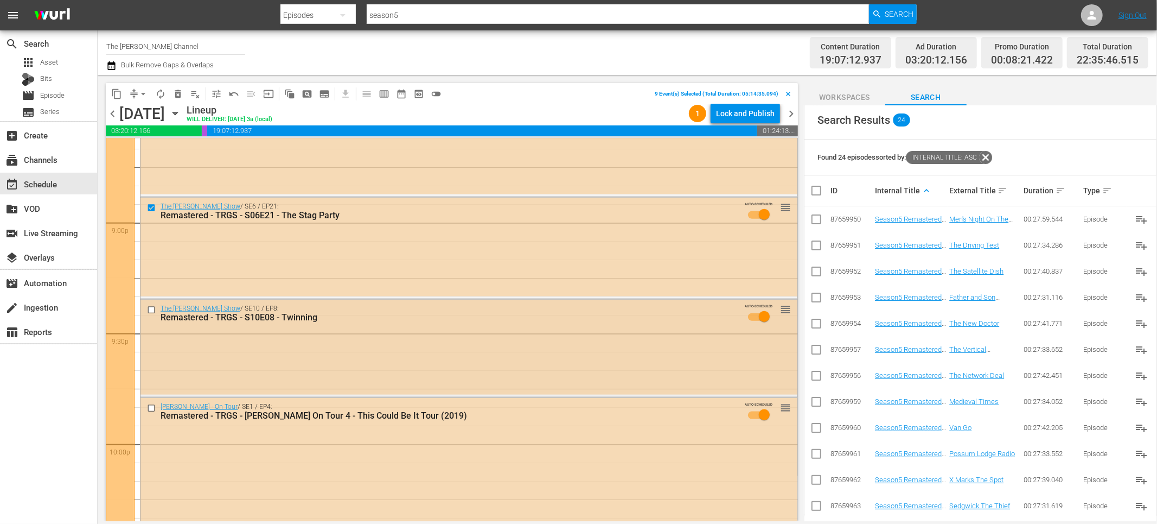
click at [152, 311] on input "checkbox" at bounding box center [152, 309] width 11 height 9
click at [149, 406] on input "checkbox" at bounding box center [152, 407] width 11 height 9
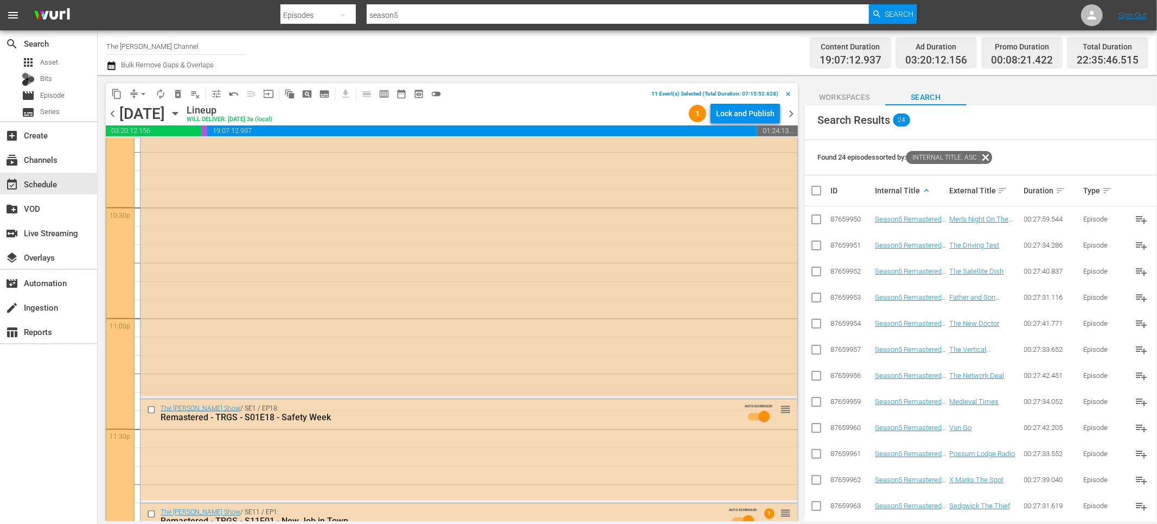
scroll to position [4912, 0]
click at [148, 412] on input "checkbox" at bounding box center [152, 410] width 11 height 9
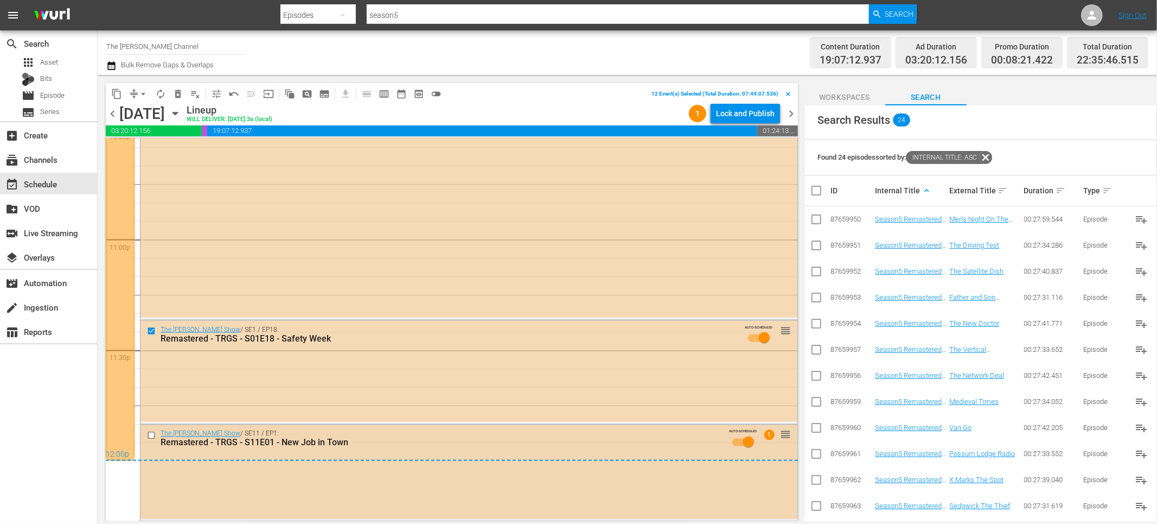
click at [153, 434] on input "checkbox" at bounding box center [152, 435] width 11 height 9
click at [180, 92] on span "delete_forever_outlined" at bounding box center [178, 93] width 11 height 11
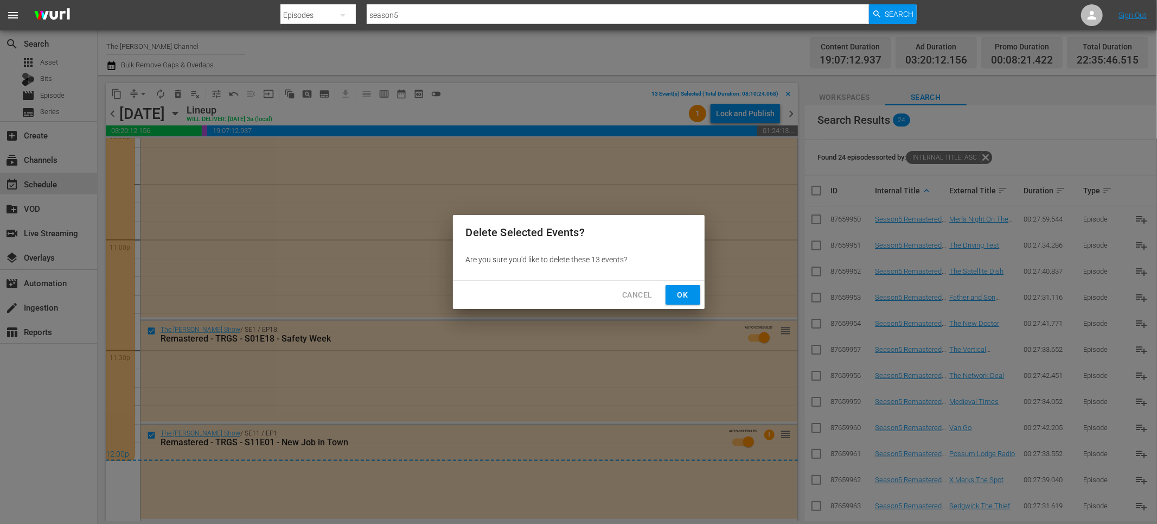
click at [685, 298] on span "Ok" at bounding box center [682, 295] width 17 height 14
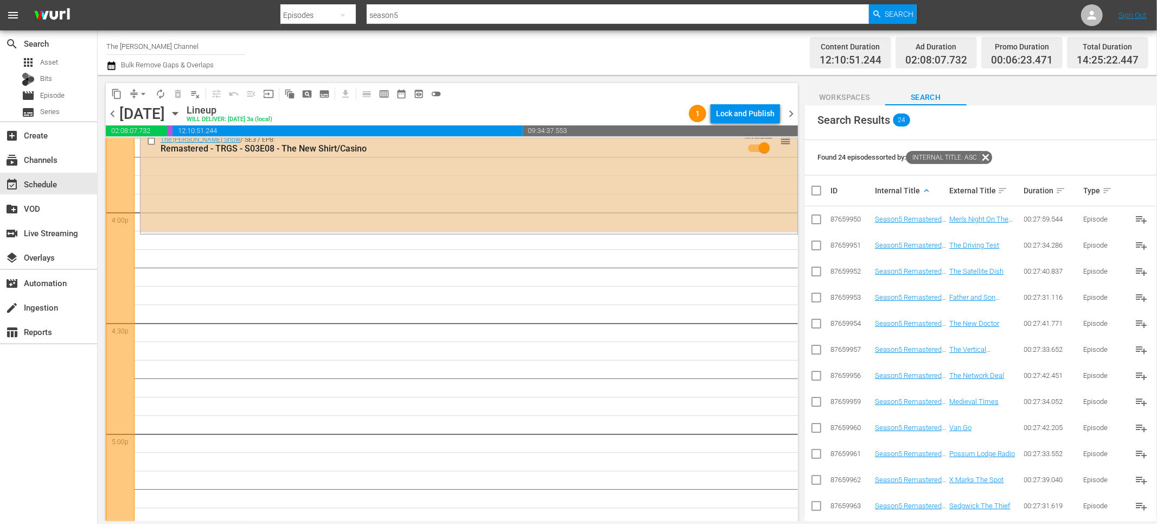
scroll to position [3467, 0]
click at [814, 188] on input "checkbox" at bounding box center [821, 190] width 22 height 13
checkbox input "true"
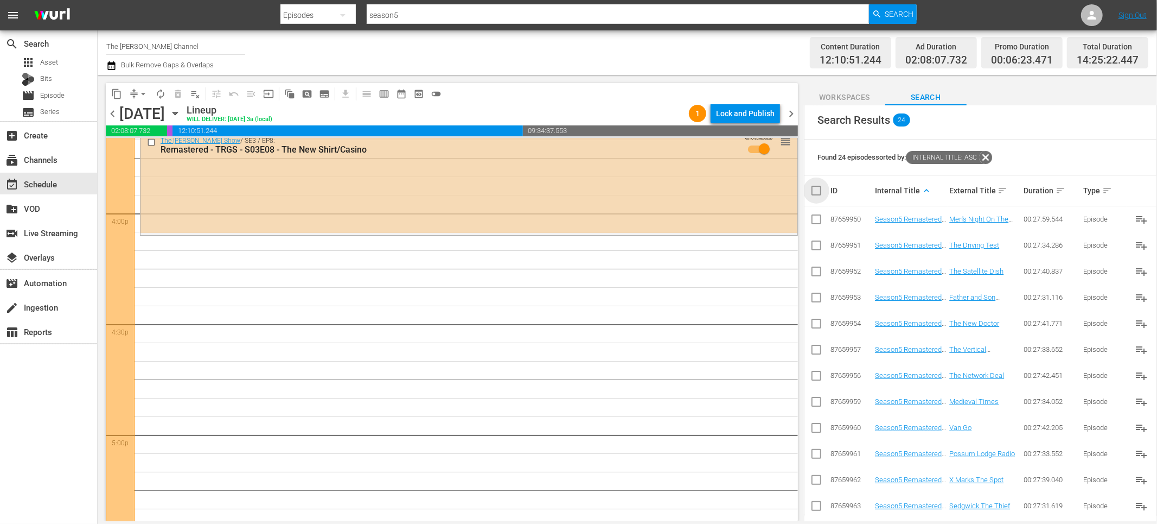
checkbox input "true"
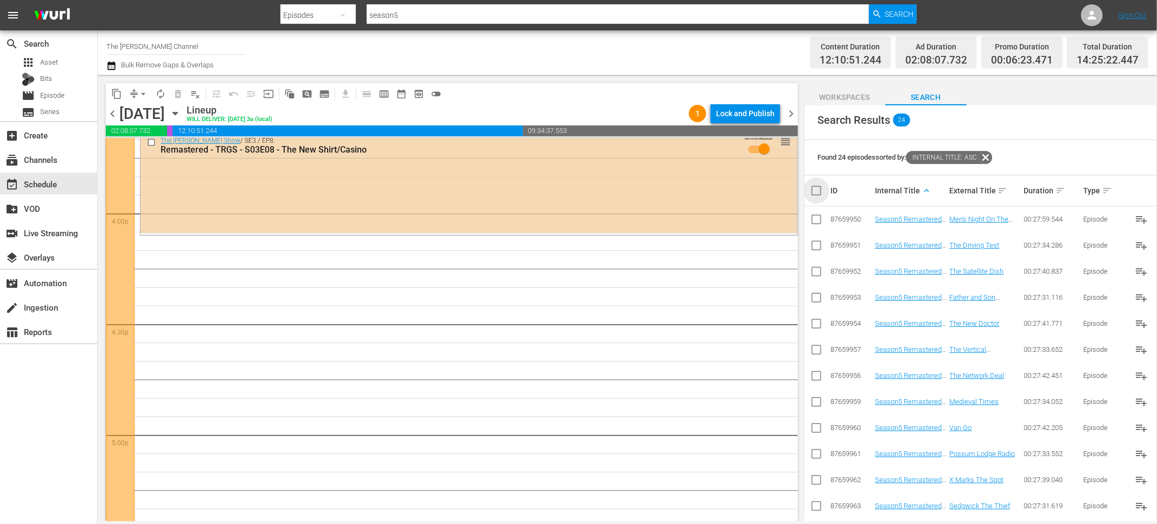
checkbox input "true"
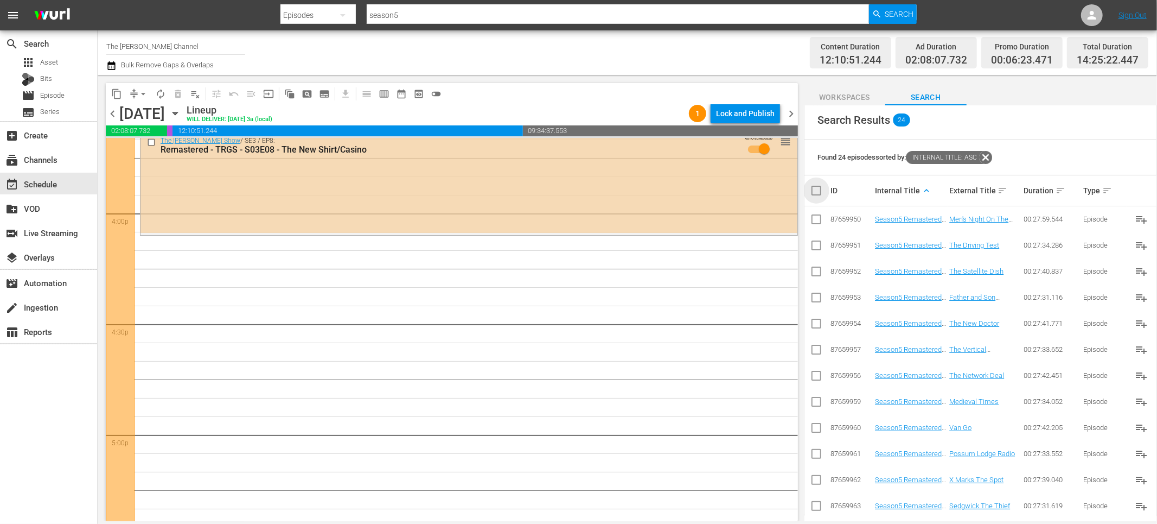
checkbox input "true"
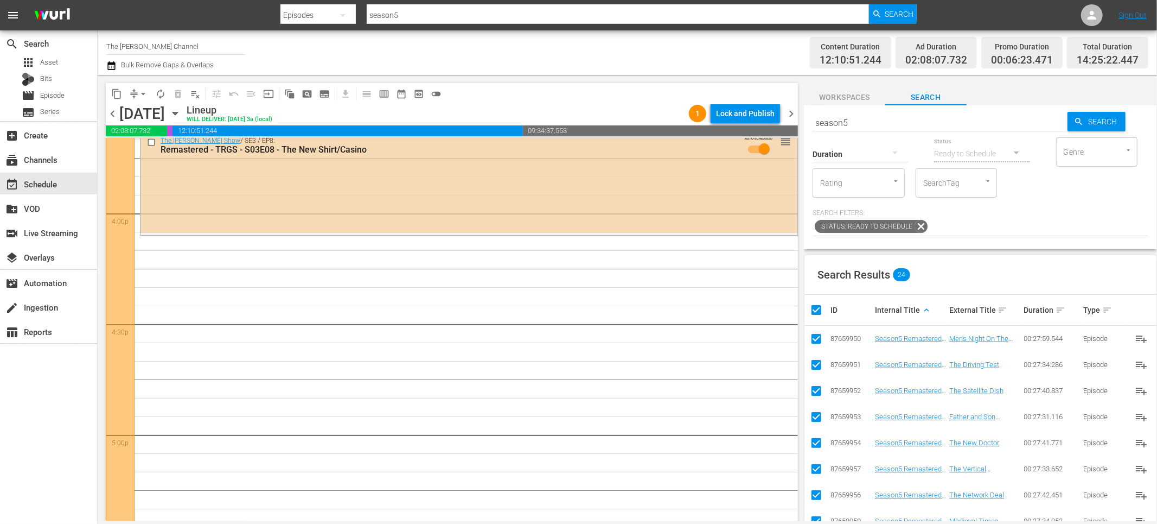
scroll to position [220, 0]
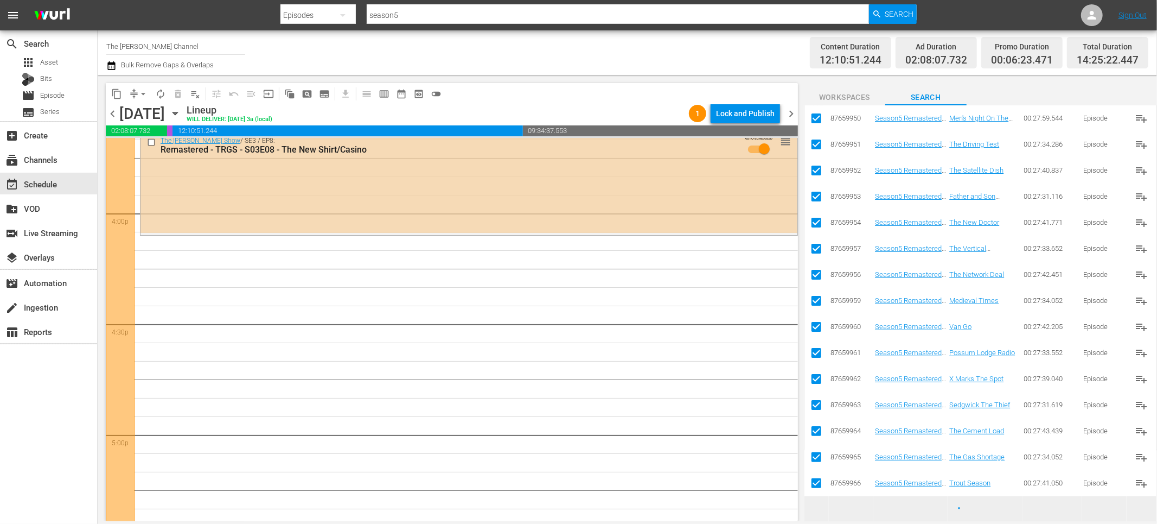
checkbox input "false"
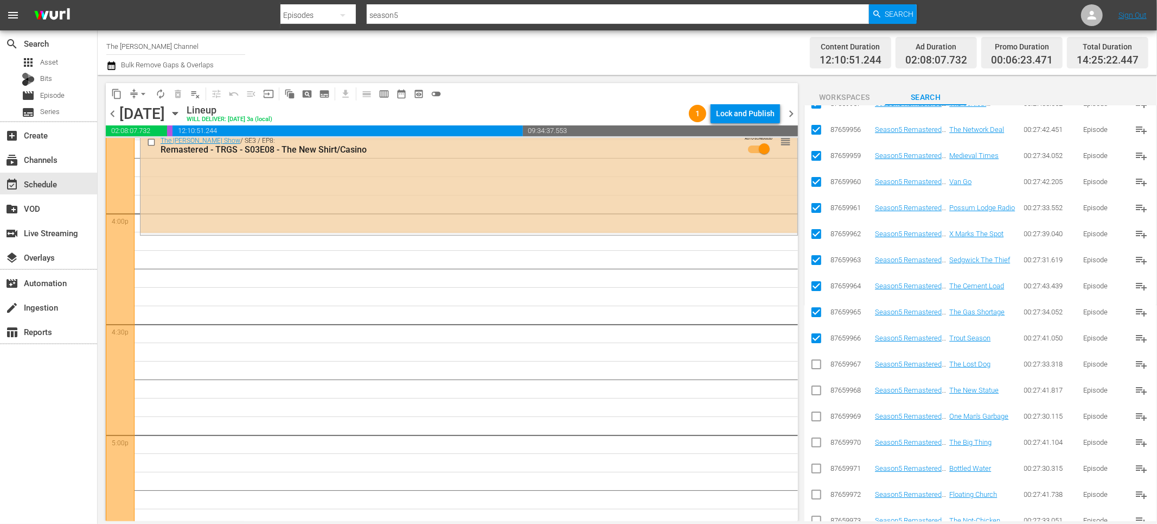
scroll to position [429, 0]
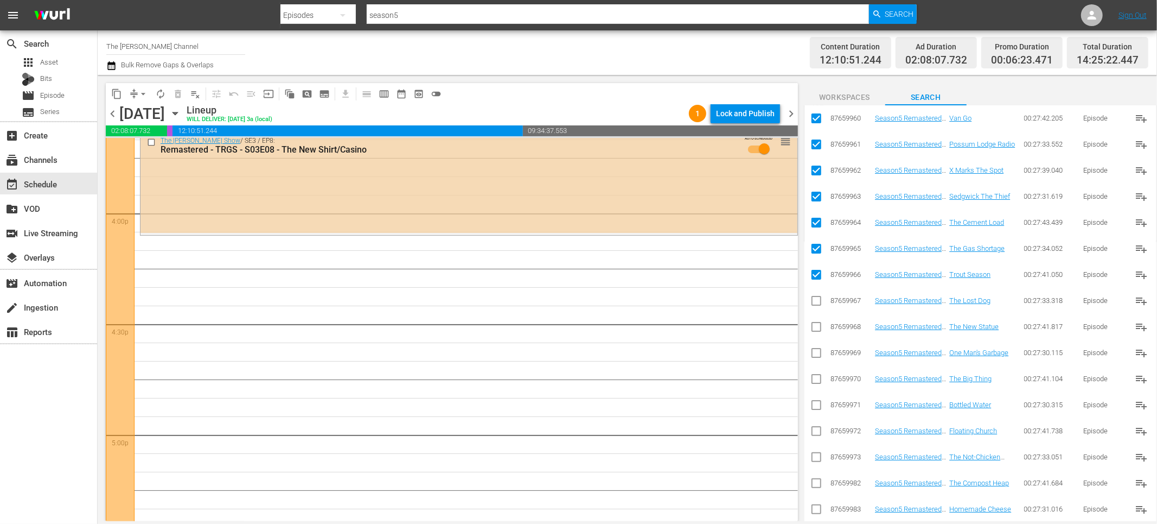
drag, startPoint x: 814, startPoint y: 300, endPoint x: 815, endPoint y: 307, distance: 7.1
click at [813, 301] on input "checkbox" at bounding box center [816, 302] width 13 height 13
checkbox input "true"
click at [813, 338] on td at bounding box center [817, 327] width 24 height 26
drag, startPoint x: 817, startPoint y: 326, endPoint x: 817, endPoint y: 348, distance: 22.3
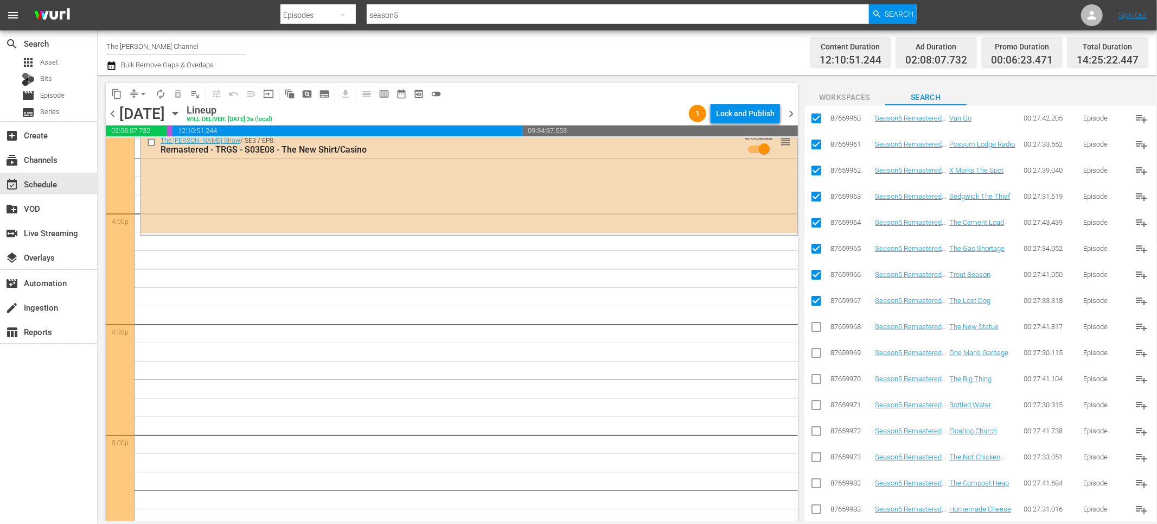
click at [817, 327] on input "checkbox" at bounding box center [816, 328] width 13 height 13
checkbox input "true"
click at [817, 358] on input "checkbox" at bounding box center [816, 354] width 13 height 13
checkbox input "true"
drag, startPoint x: 816, startPoint y: 378, endPoint x: 816, endPoint y: 390, distance: 11.4
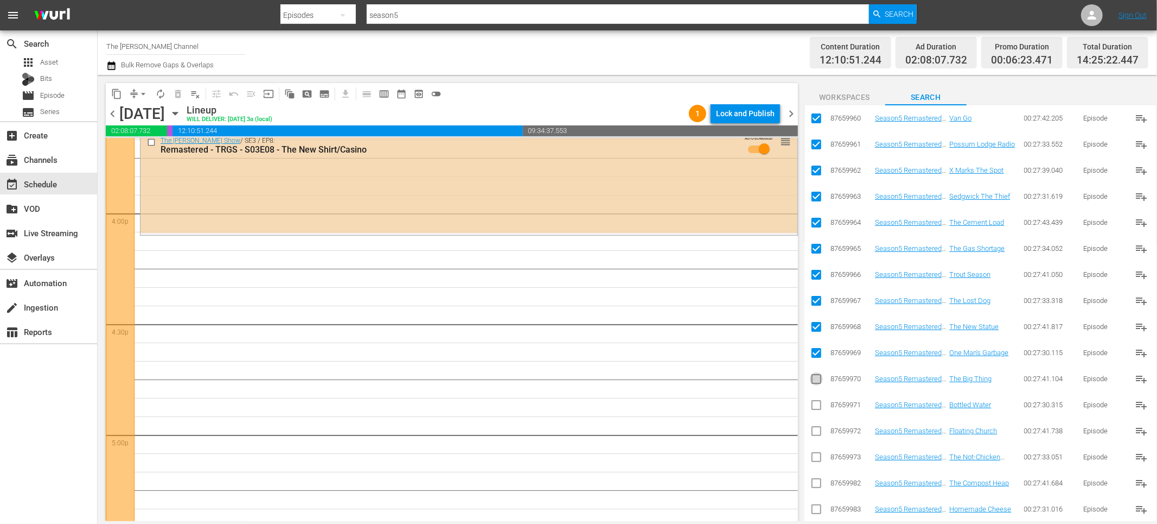
click at [816, 378] on input "checkbox" at bounding box center [816, 380] width 13 height 13
checkbox input "true"
drag, startPoint x: 817, startPoint y: 402, endPoint x: 817, endPoint y: 419, distance: 16.8
click at [817, 402] on input "checkbox" at bounding box center [816, 406] width 13 height 13
checkbox input "true"
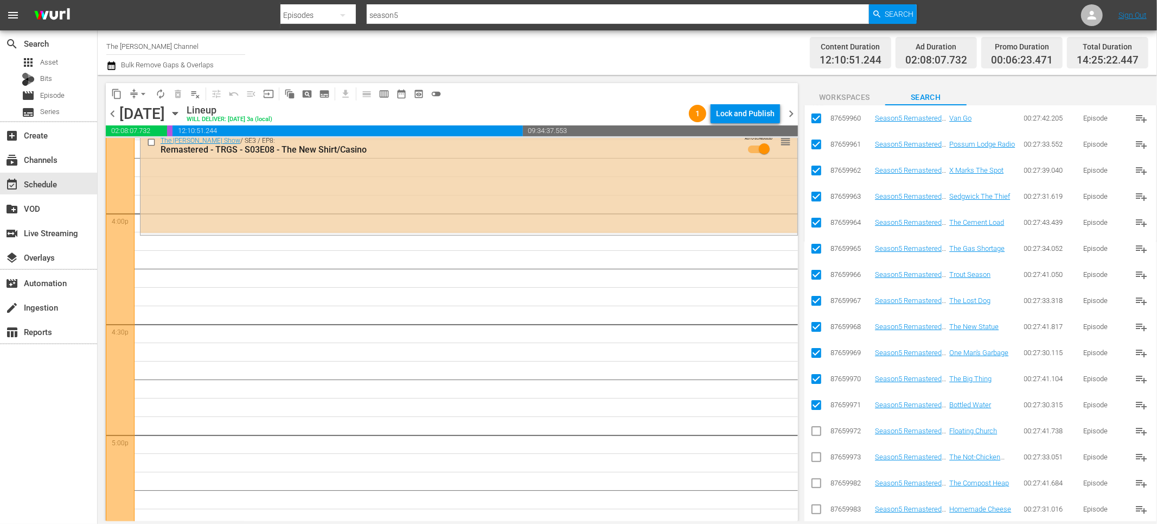
click at [818, 443] on td at bounding box center [817, 431] width 24 height 26
drag, startPoint x: 818, startPoint y: 434, endPoint x: 818, endPoint y: 453, distance: 19.0
click at [818, 434] on input "checkbox" at bounding box center [816, 432] width 13 height 13
checkbox input "true"
click at [817, 457] on input "checkbox" at bounding box center [816, 459] width 13 height 13
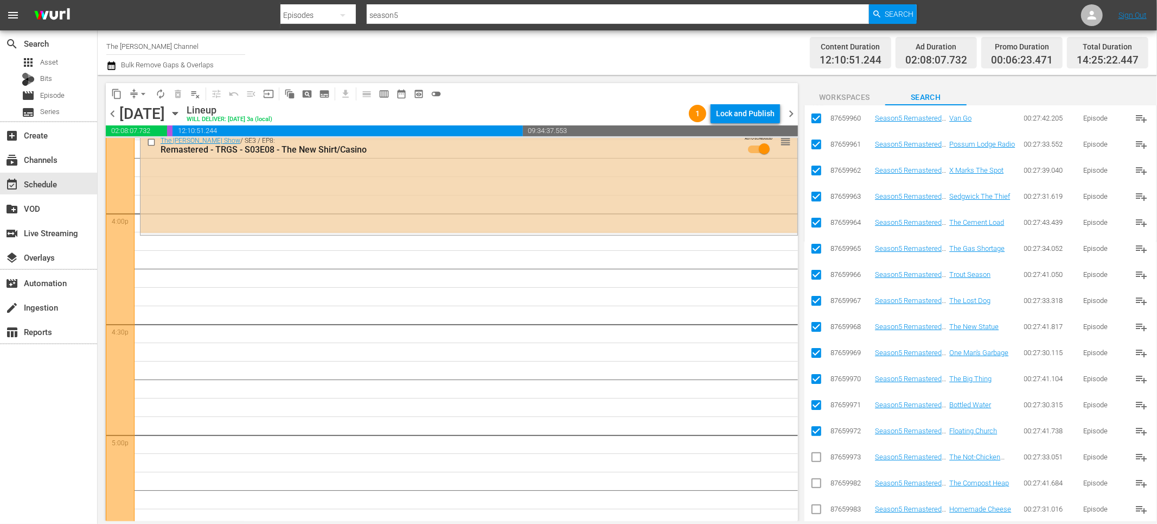
checkbox input "true"
click at [819, 507] on input "checkbox" at bounding box center [816, 511] width 13 height 13
checkbox input "true"
click at [819, 481] on input "checkbox" at bounding box center [816, 485] width 13 height 13
checkbox input "true"
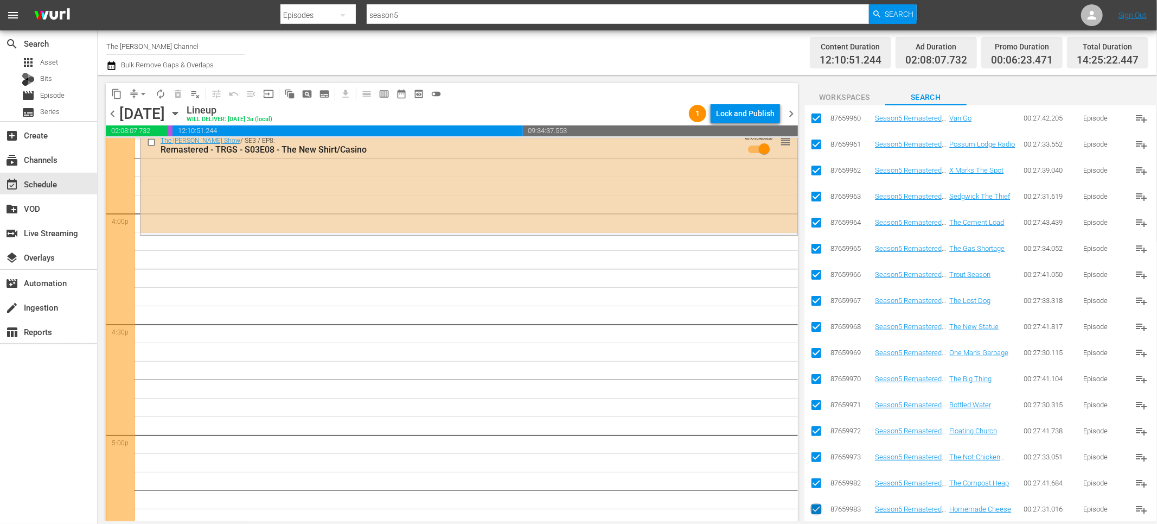
click at [816, 507] on input "checkbox" at bounding box center [816, 511] width 13 height 13
checkbox input "true"
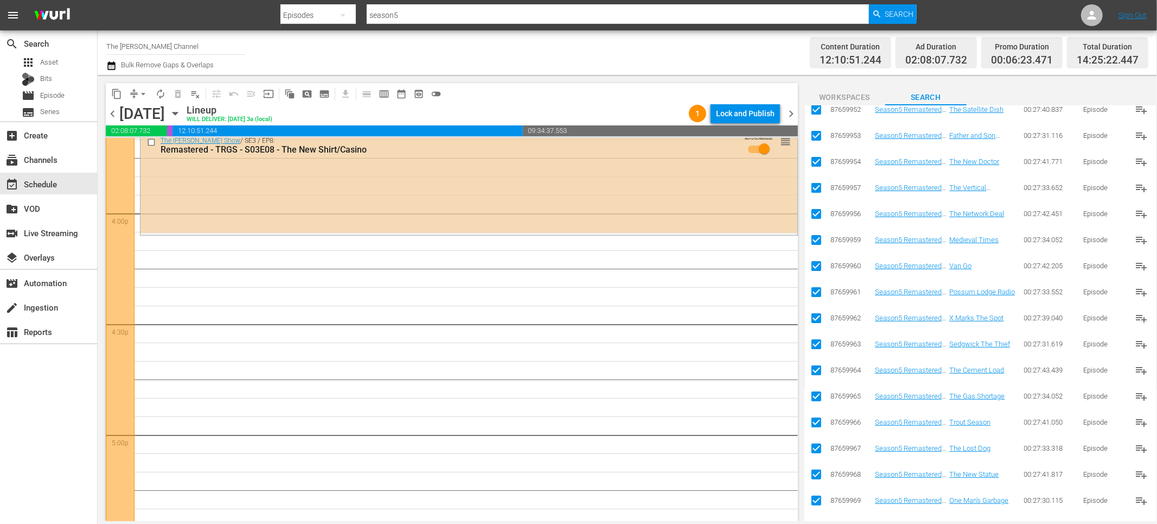
scroll to position [0, 0]
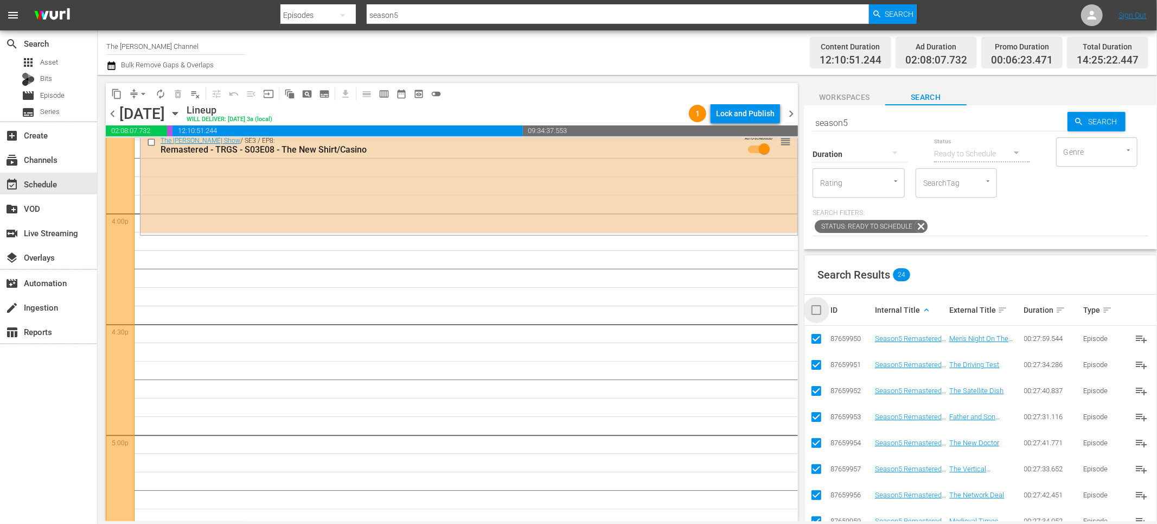
click at [816, 309] on input "checkbox" at bounding box center [821, 309] width 22 height 13
checkbox input "true"
click at [1139, 338] on span "playlist_add" at bounding box center [1141, 338] width 13 height 13
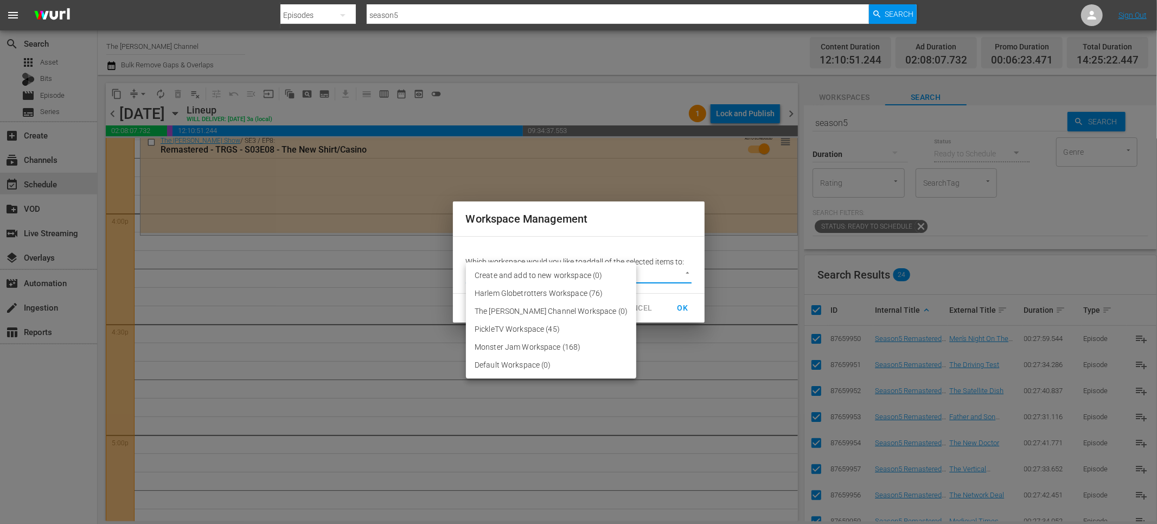
click at [620, 279] on body "menu Search By Episodes Search ID, Title, Description, Keywords, or Category se…" at bounding box center [578, 262] width 1157 height 524
click at [646, 308] on div at bounding box center [578, 262] width 1157 height 524
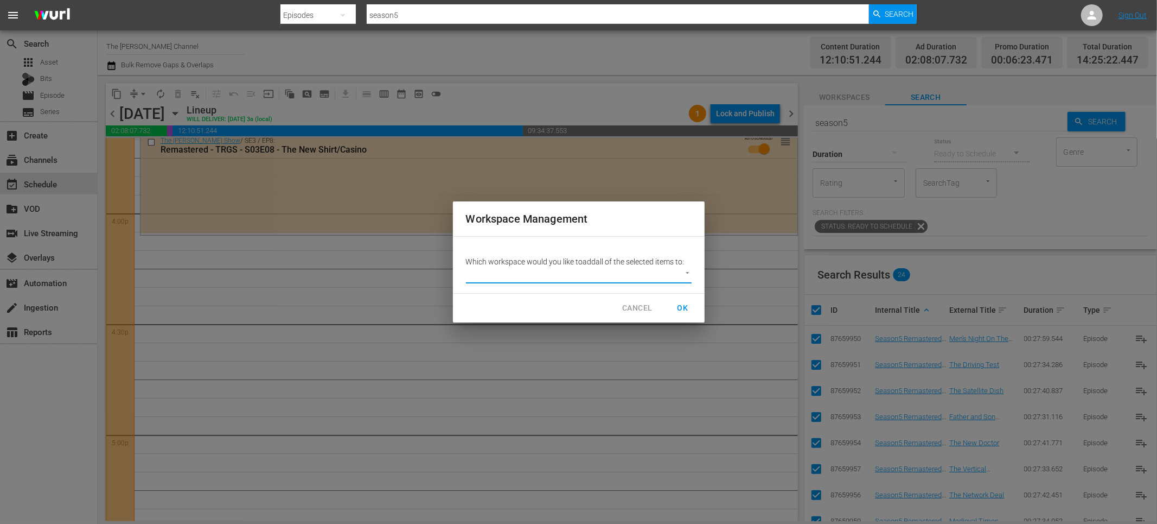
click at [642, 307] on span "CANCEL" at bounding box center [637, 308] width 30 height 14
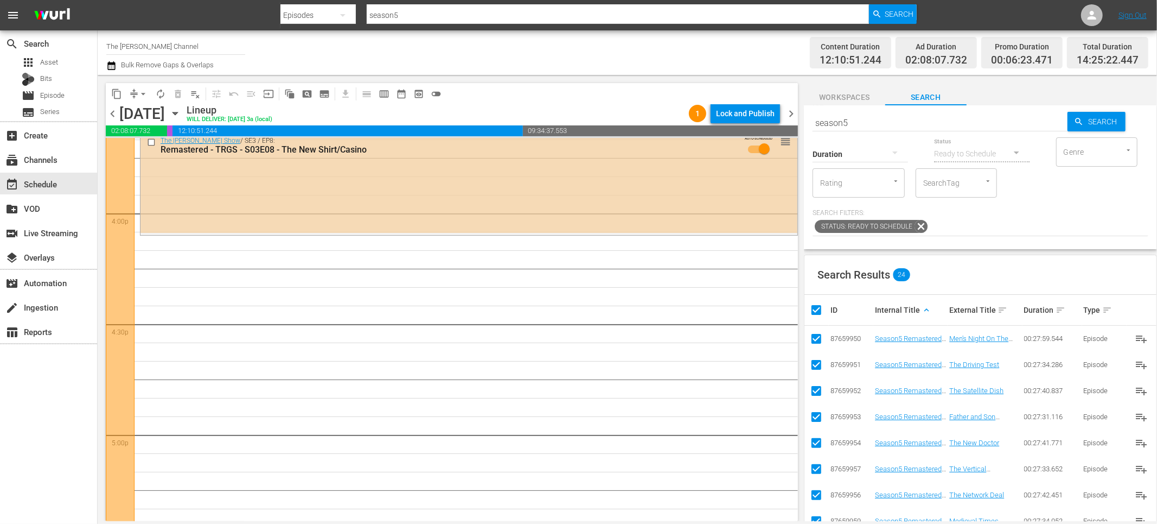
click at [858, 99] on span "Workspaces" at bounding box center [844, 98] width 81 height 14
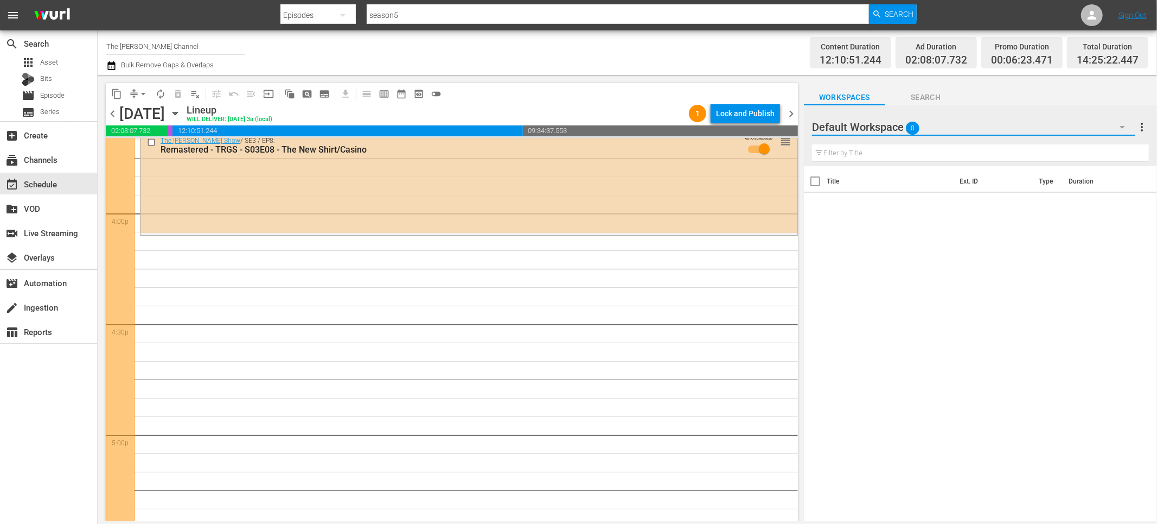
click at [1111, 130] on button "button" at bounding box center [1123, 127] width 26 height 26
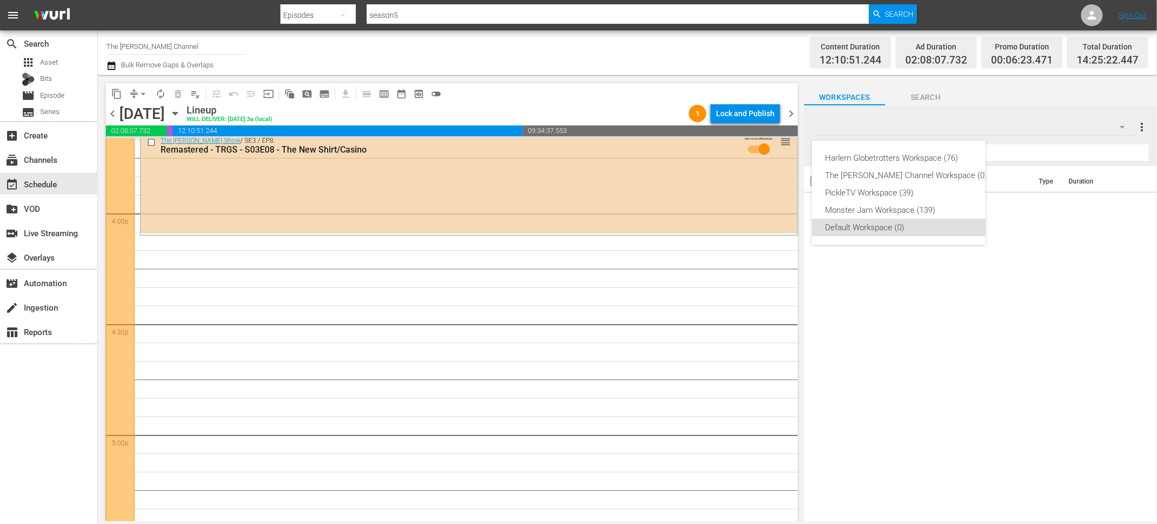
drag, startPoint x: 978, startPoint y: 347, endPoint x: 872, endPoint y: 291, distance: 119.9
click at [978, 347] on div "Harlem Globetrotters Workspace (76) The Red Green Channel Workspace (0) PickleT…" at bounding box center [578, 262] width 1157 height 524
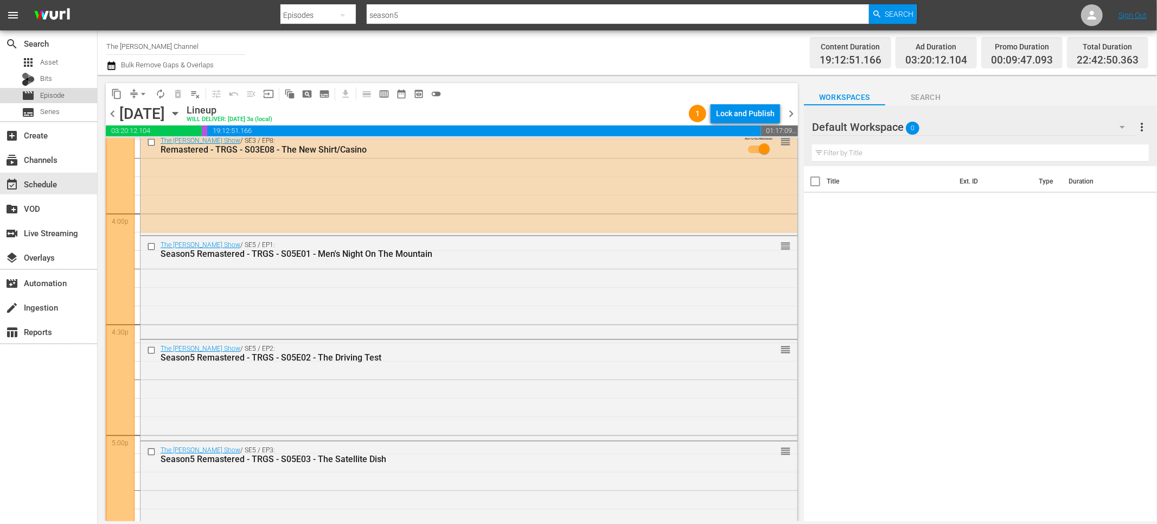
click at [59, 91] on span "Episode" at bounding box center [52, 95] width 24 height 11
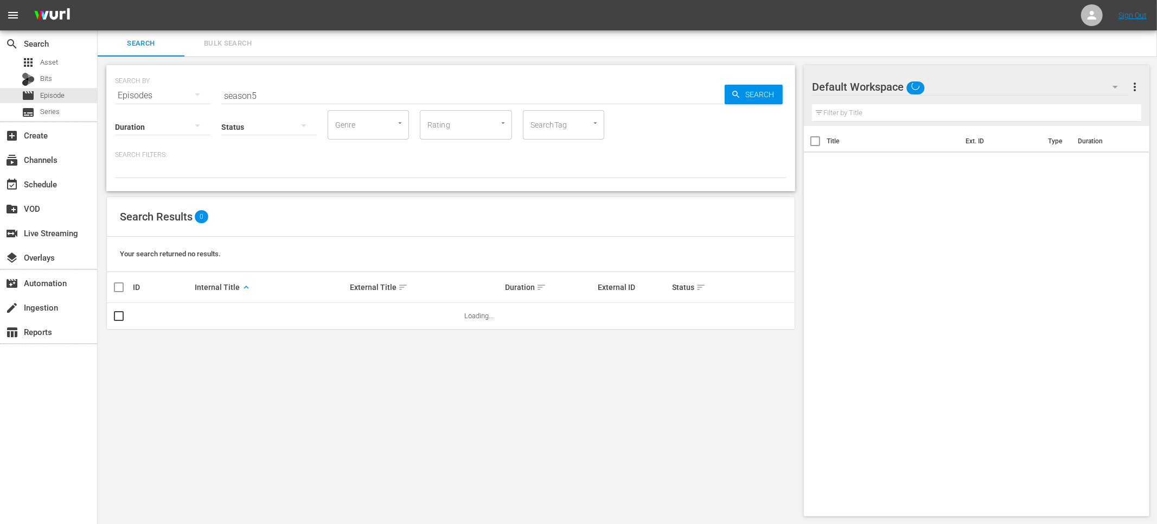
click at [316, 92] on input "season5" at bounding box center [473, 95] width 504 height 26
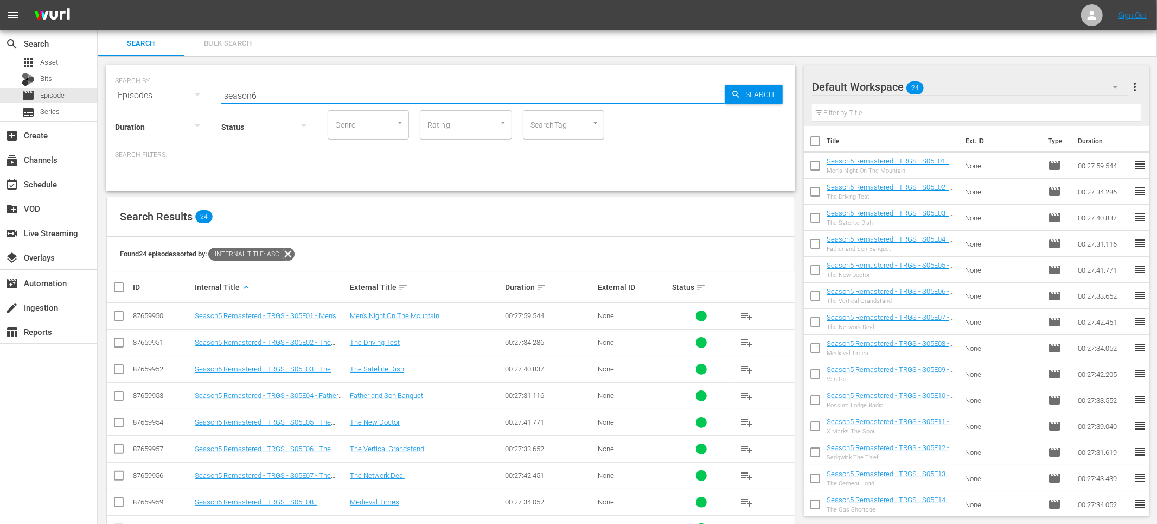
type input "season6"
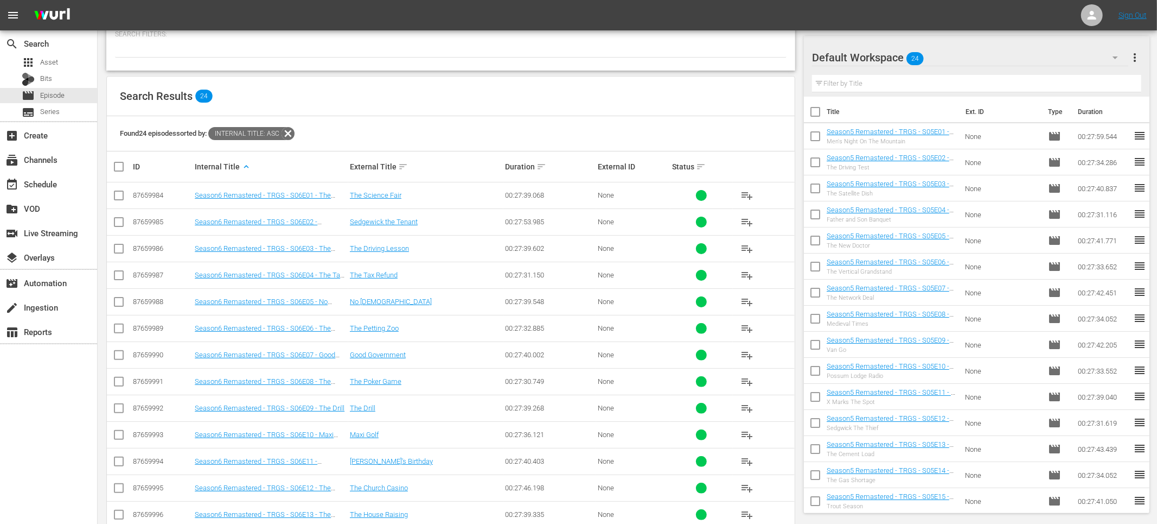
scroll to position [224, 0]
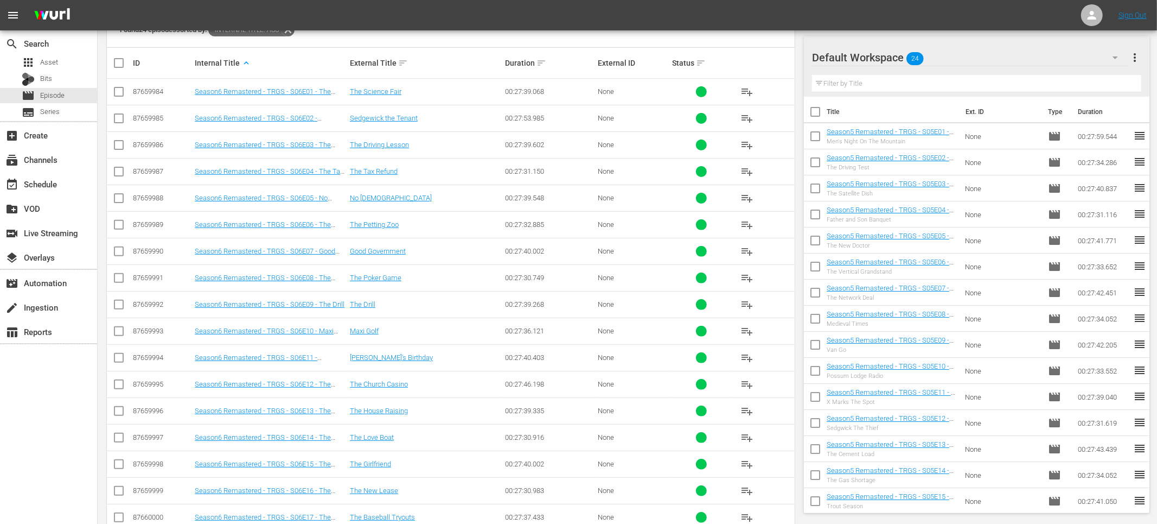
click at [1138, 59] on span "more_vert" at bounding box center [1135, 57] width 13 height 13
click at [1054, 75] on div "Clear All Workspace Items" at bounding box center [1066, 78] width 128 height 20
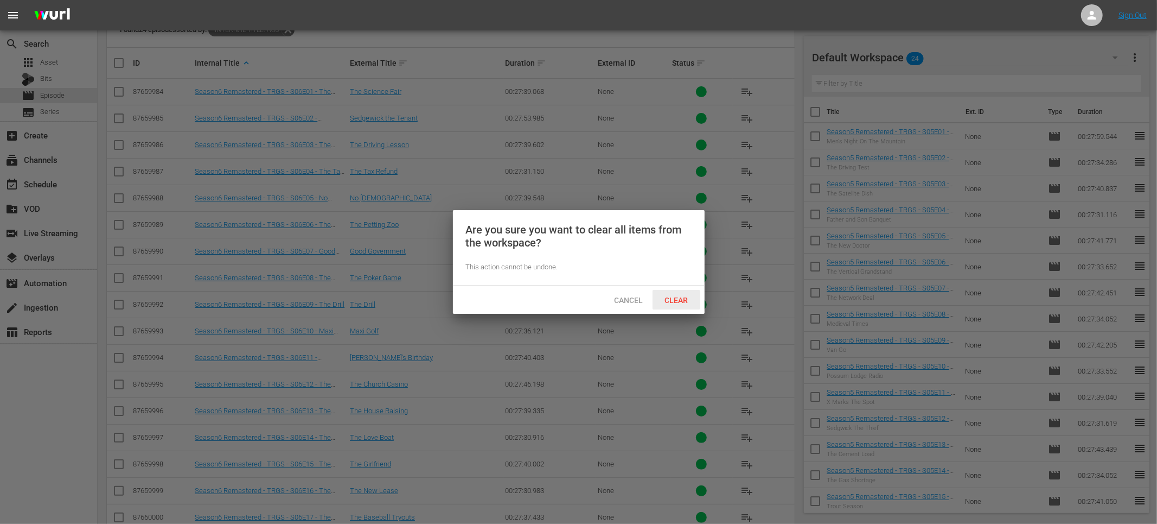
click at [696, 292] on div "Clear" at bounding box center [677, 300] width 48 height 20
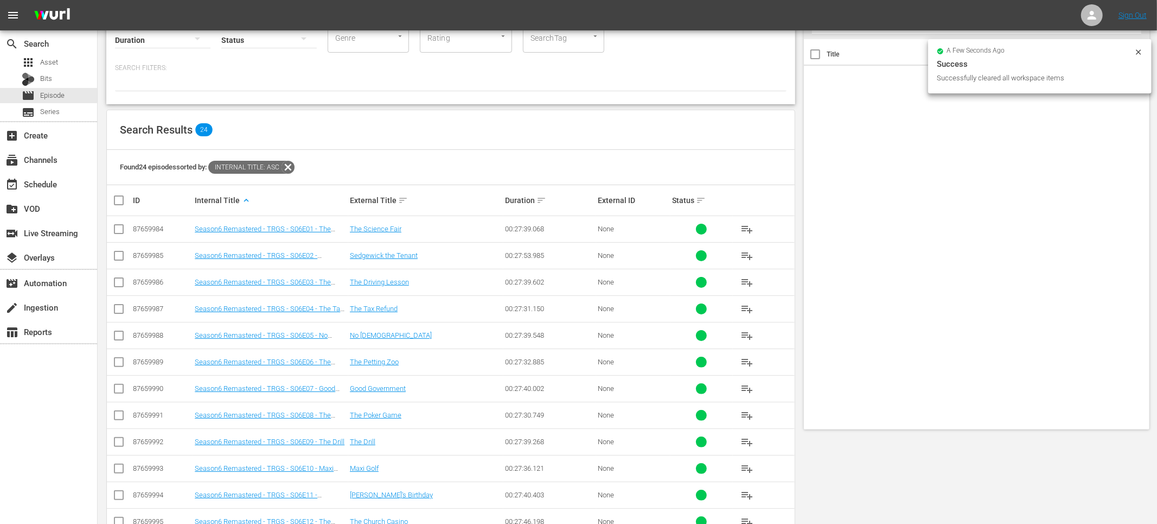
scroll to position [0, 0]
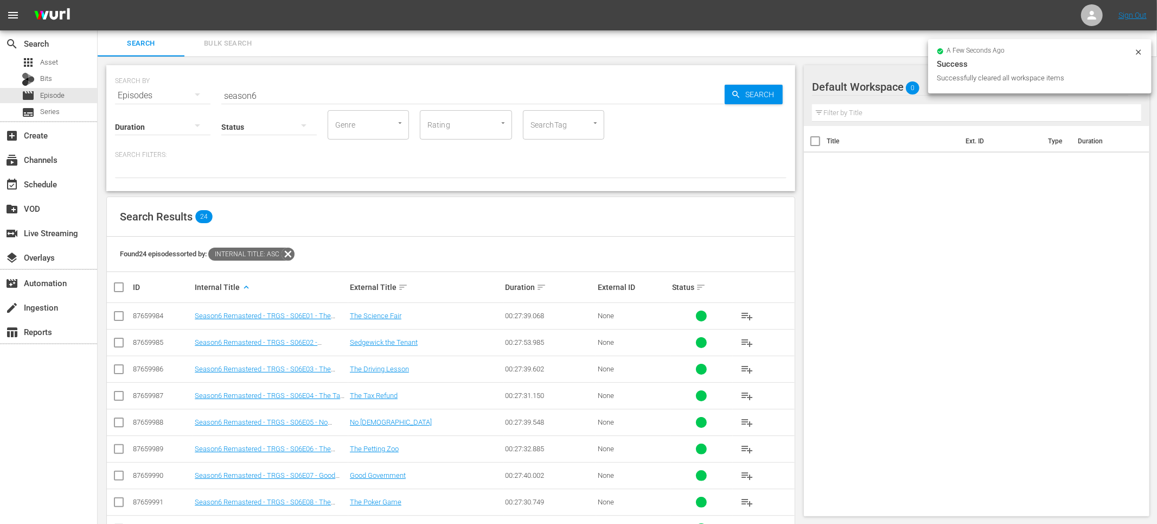
click at [120, 286] on input "checkbox" at bounding box center [123, 287] width 22 height 13
checkbox input "true"
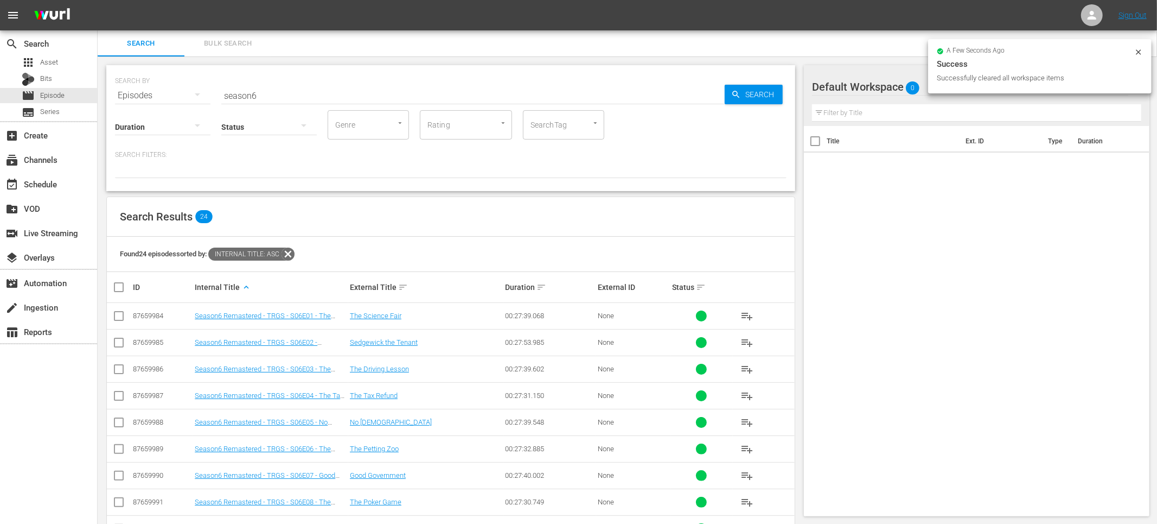
checkbox input "true"
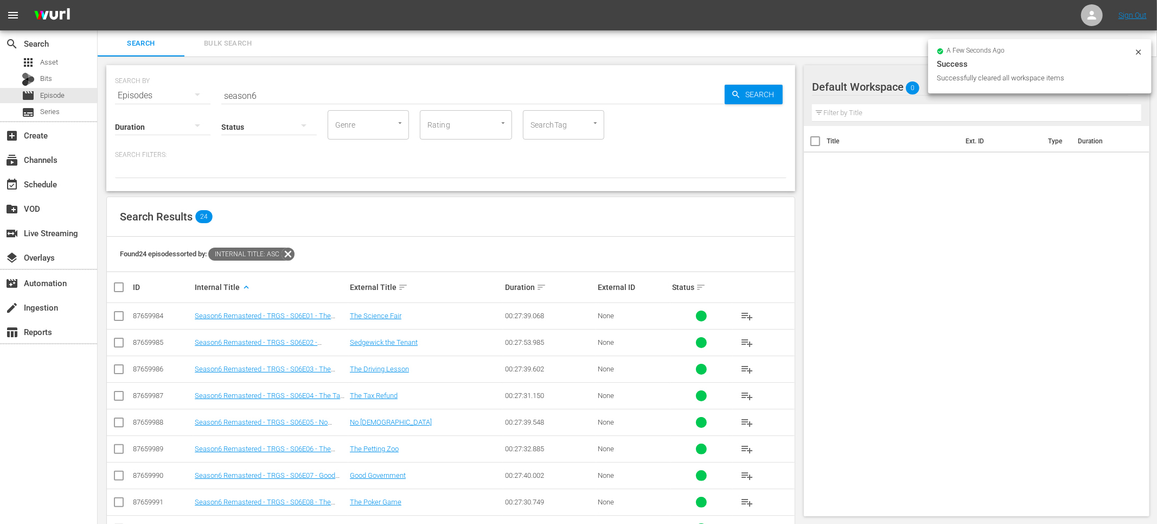
checkbox input "true"
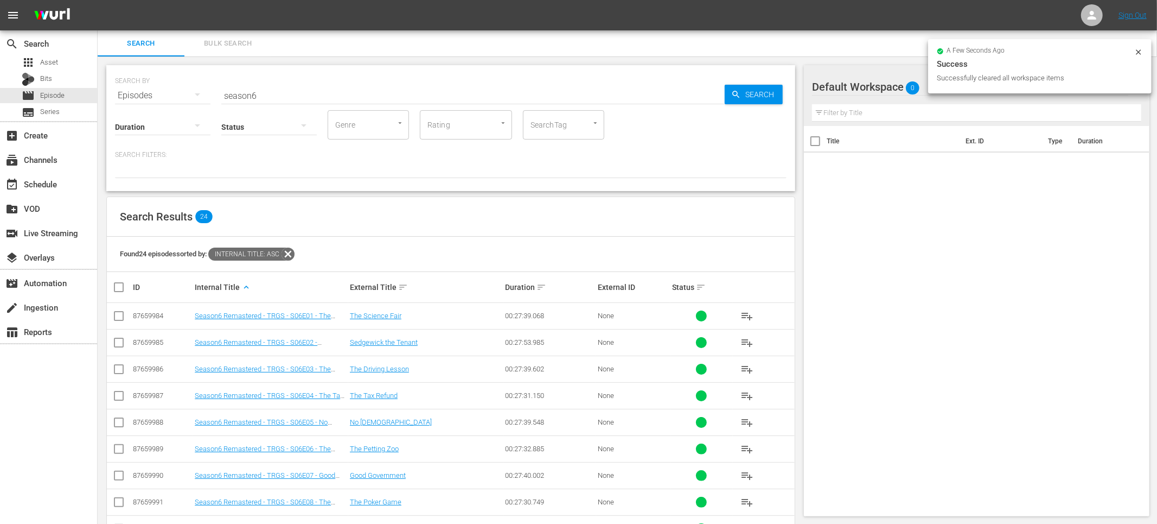
checkbox input "true"
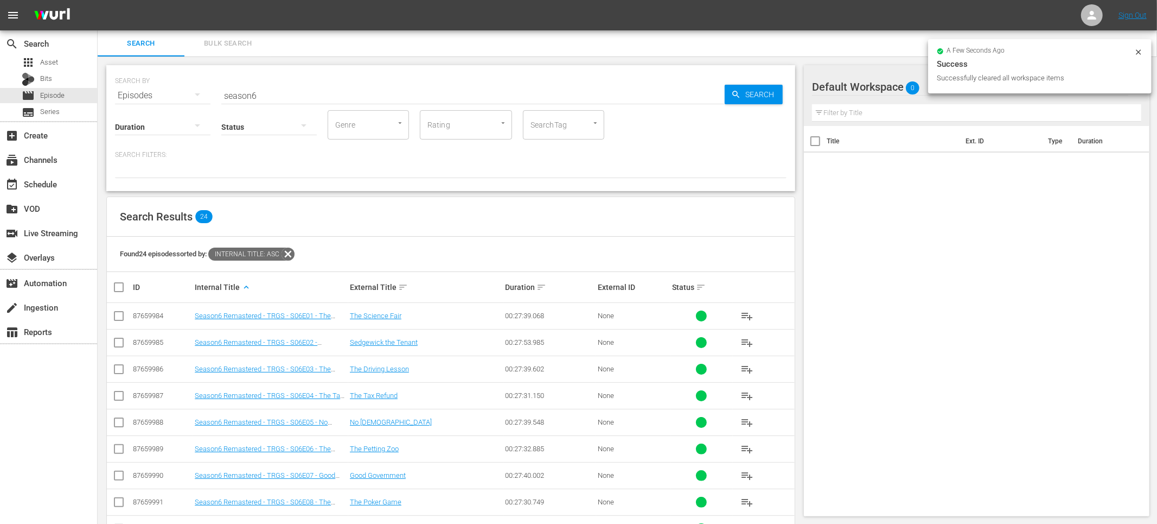
checkbox input "true"
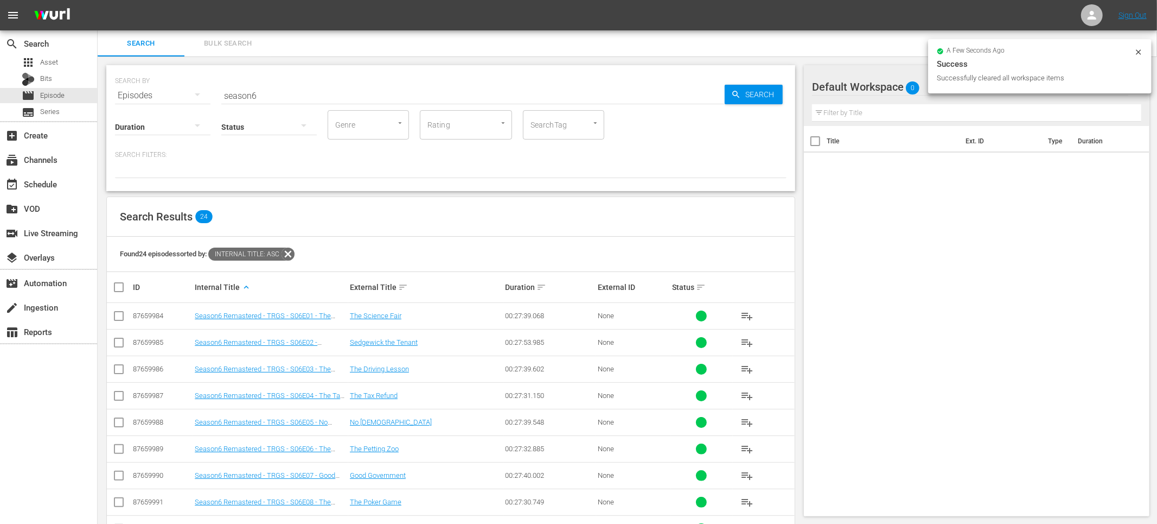
checkbox input "true"
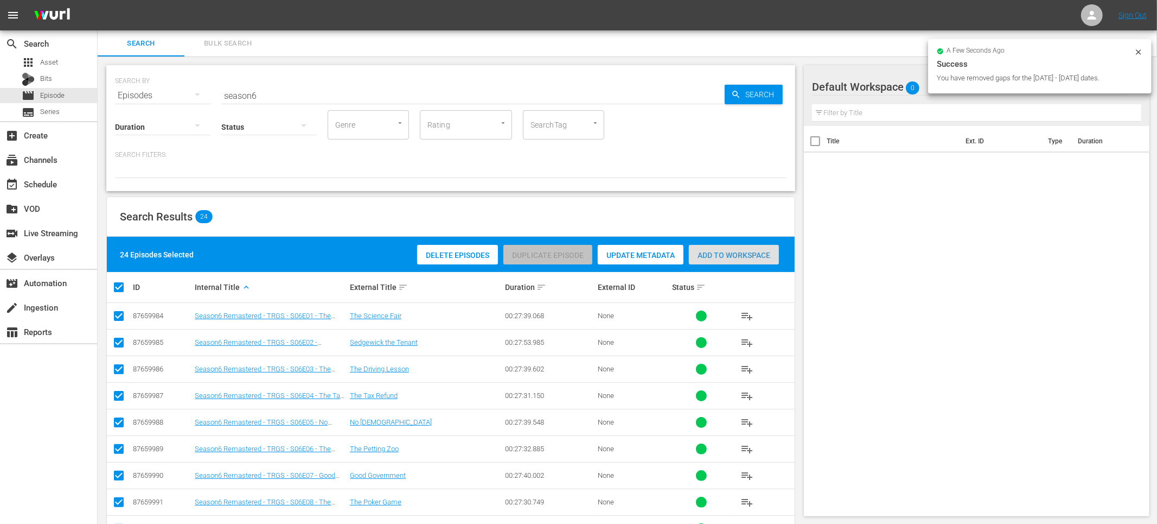
click at [722, 251] on span "Add to Workspace" at bounding box center [734, 255] width 90 height 9
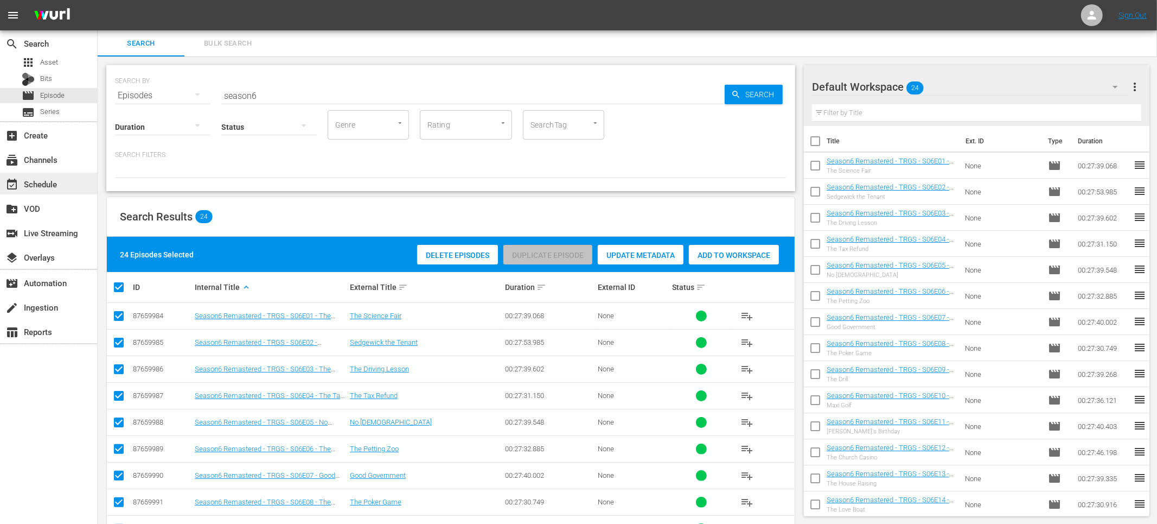
click at [60, 187] on div "event_available Schedule" at bounding box center [30, 182] width 61 height 10
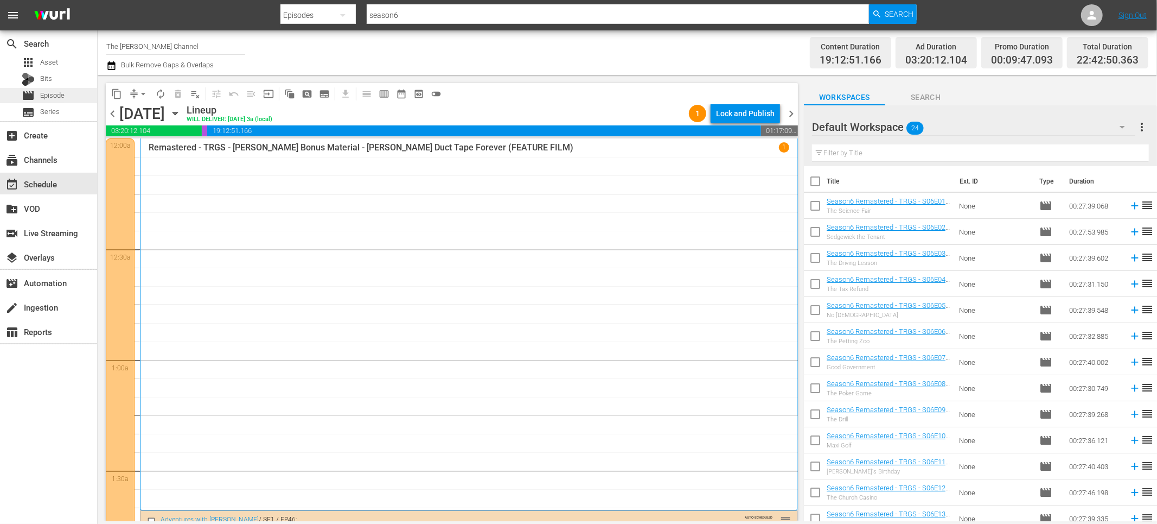
click at [49, 97] on span "Episode" at bounding box center [52, 95] width 24 height 11
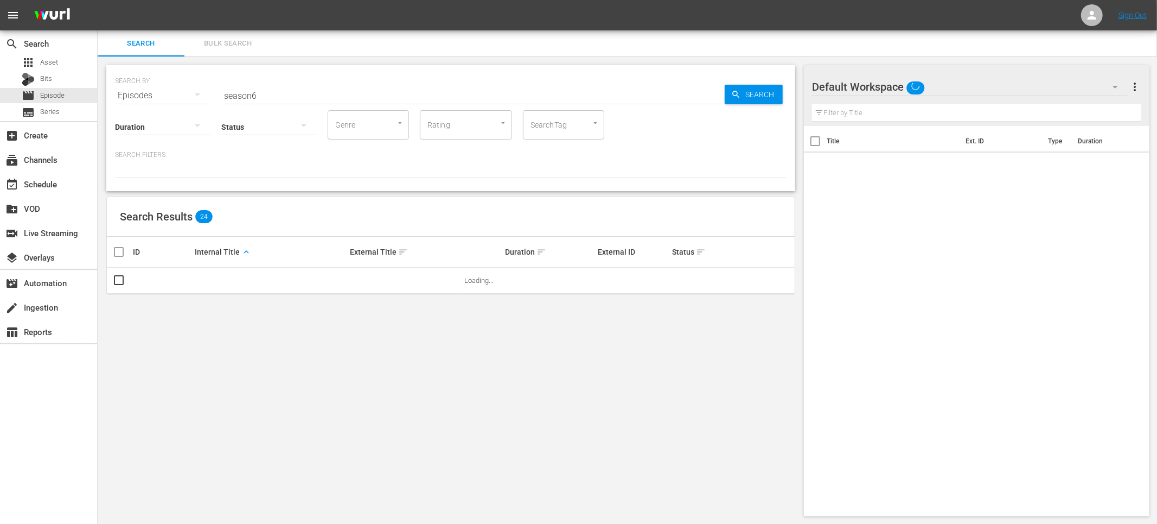
click at [281, 100] on div "Status" at bounding box center [268, 119] width 95 height 39
click at [283, 97] on input "season6" at bounding box center [473, 95] width 504 height 26
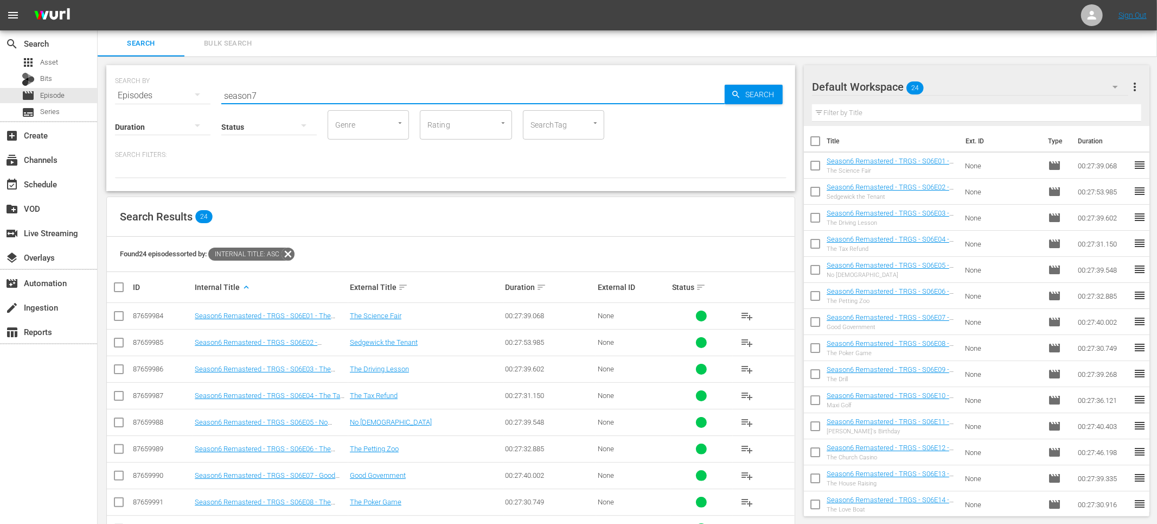
type input "season7"
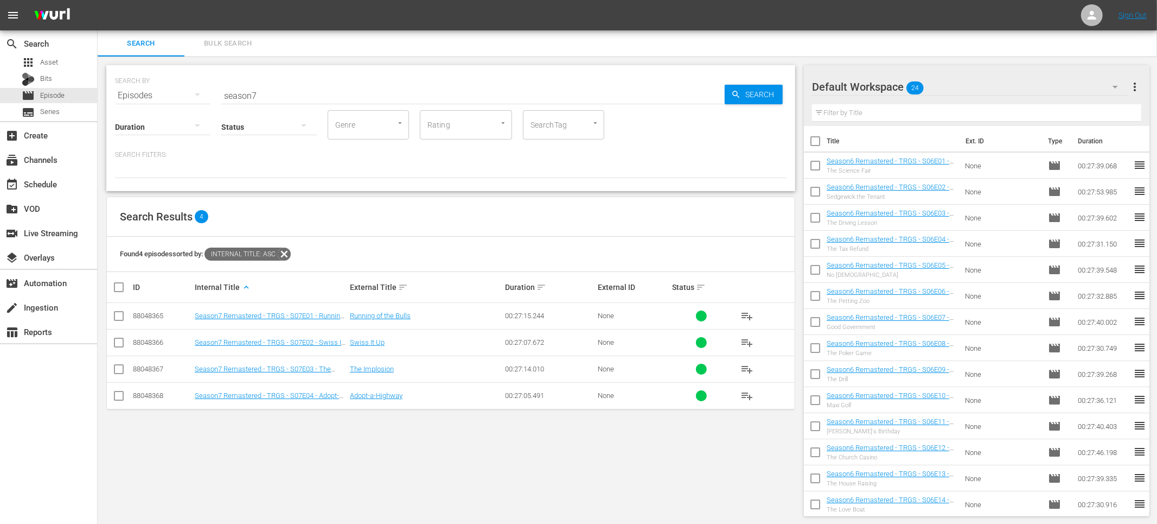
click at [698, 200] on div "Search Results 4" at bounding box center [451, 217] width 688 height 40
click at [42, 187] on div "event_available Schedule" at bounding box center [30, 182] width 61 height 10
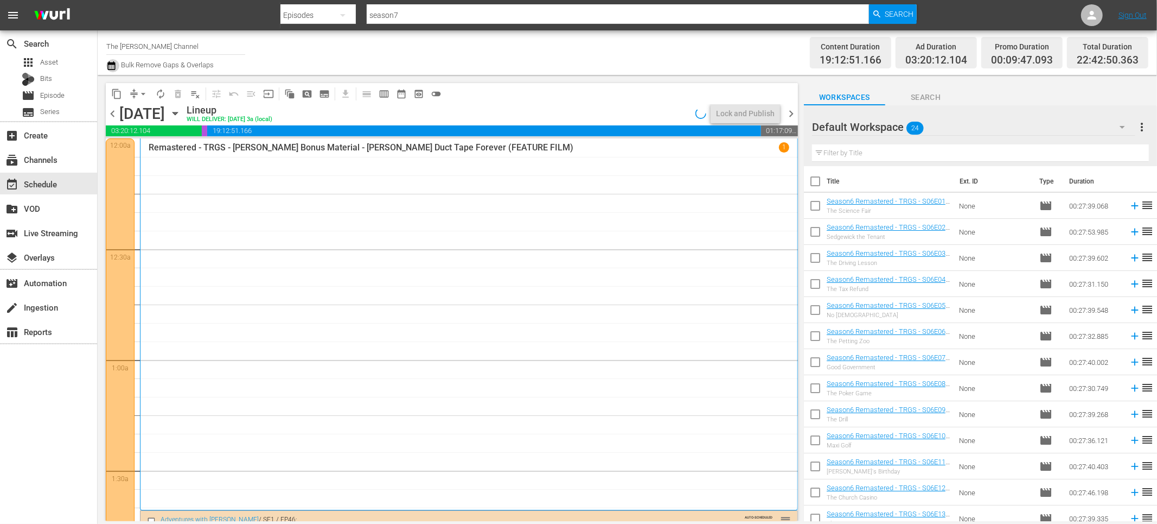
click at [112, 66] on icon "button" at bounding box center [111, 65] width 10 height 13
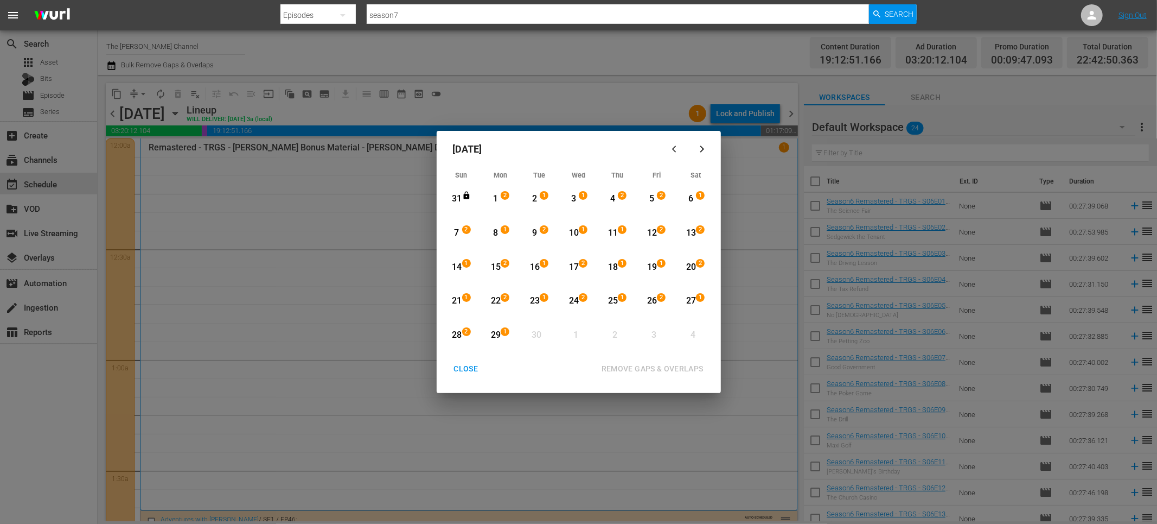
click at [691, 266] on div "20" at bounding box center [691, 267] width 14 height 12
click at [493, 331] on div "29" at bounding box center [496, 335] width 14 height 12
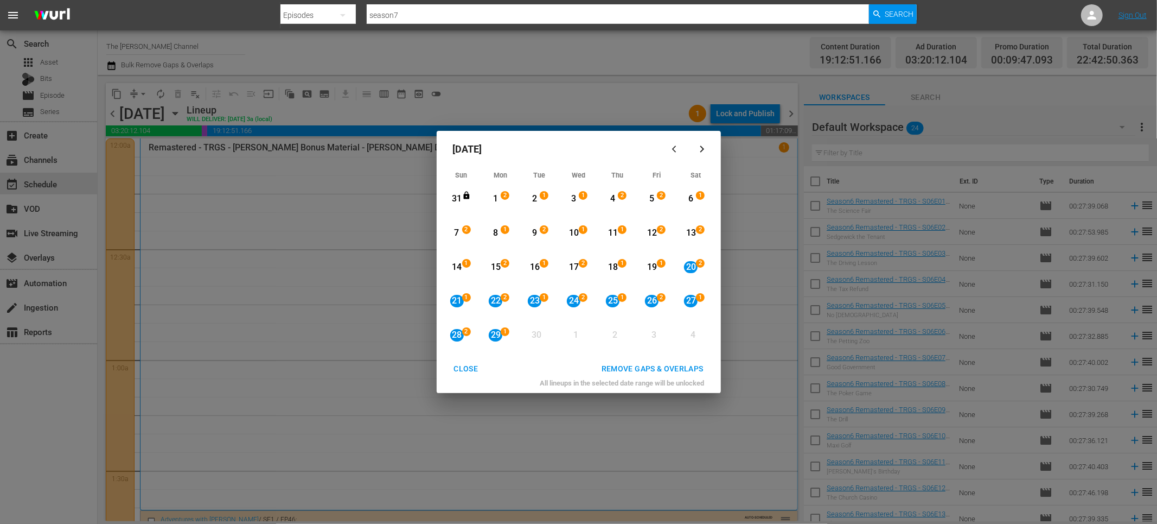
click at [636, 363] on div "REMOVE GAPS & OVERLAPS" at bounding box center [652, 369] width 119 height 14
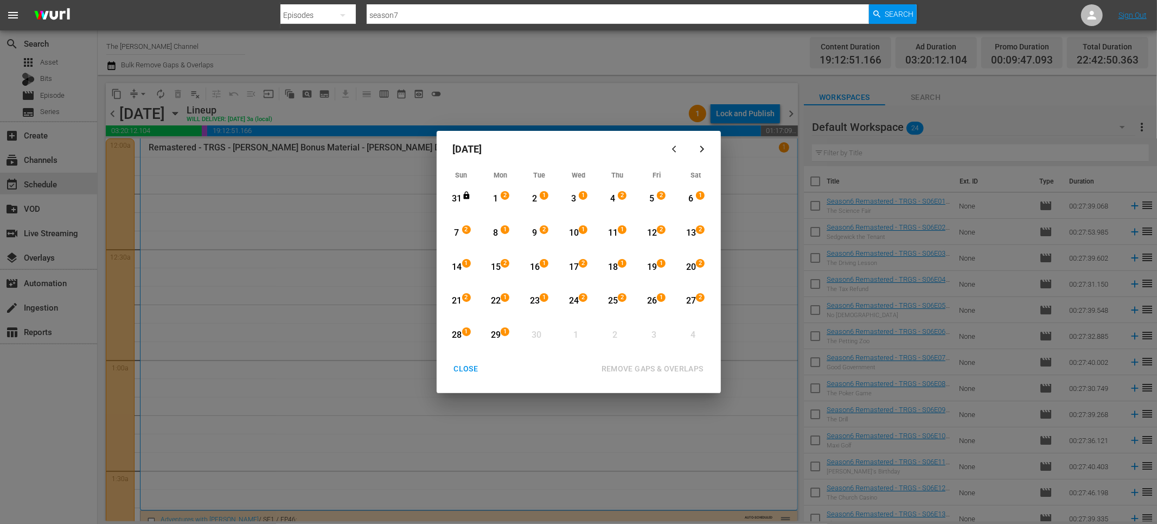
click at [479, 370] on div "CLOSE" at bounding box center [466, 369] width 42 height 14
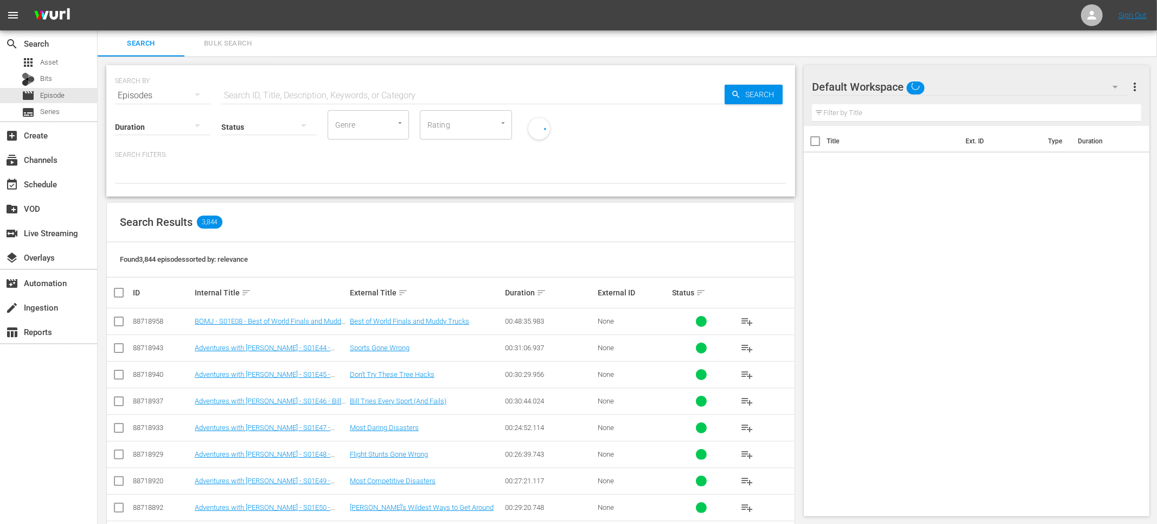
click at [275, 96] on input "text" at bounding box center [473, 95] width 504 height 26
type input "Season5"
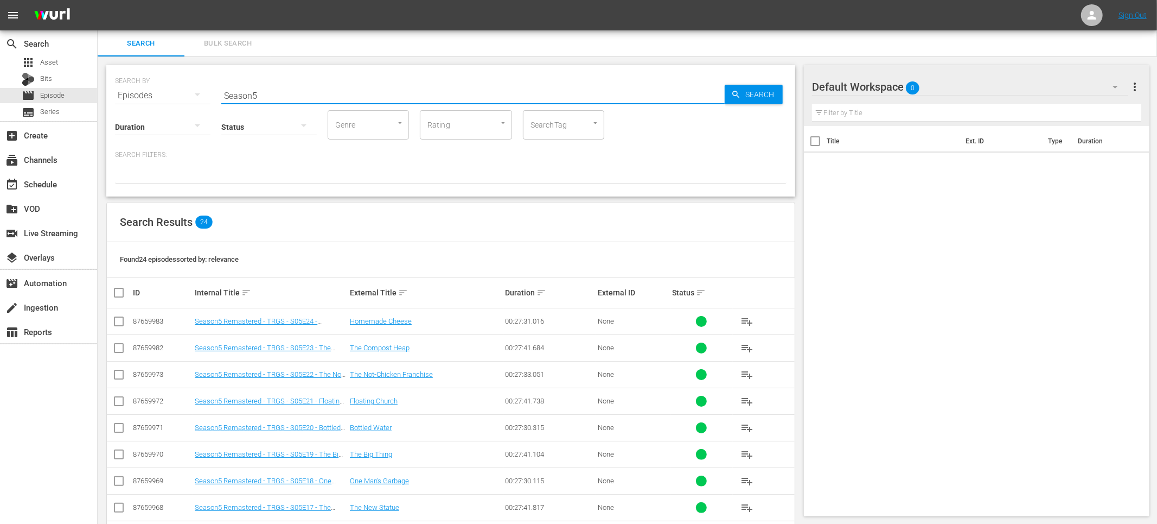
click at [249, 291] on div "Internal Title sort" at bounding box center [271, 292] width 152 height 13
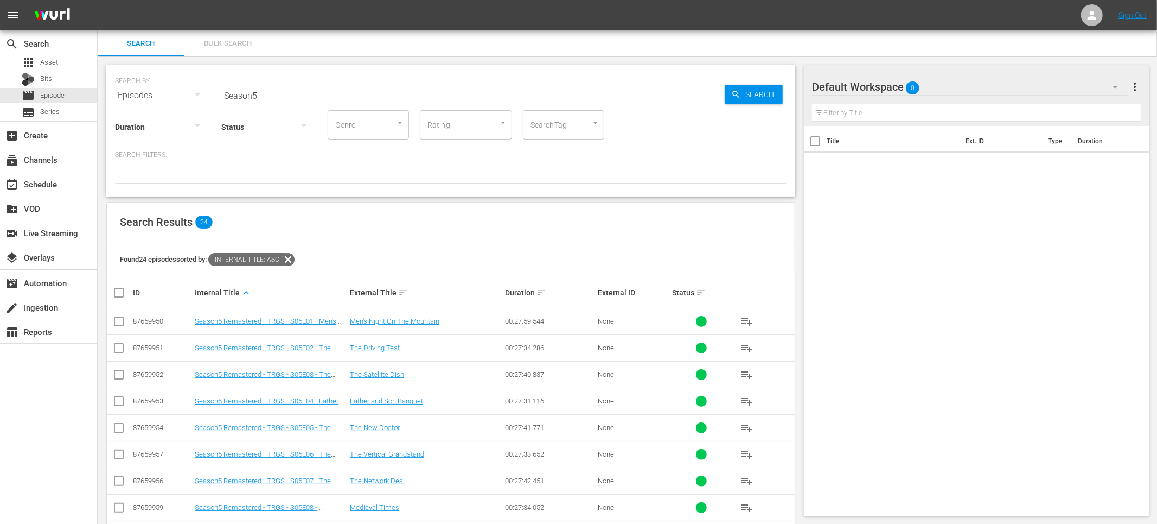
click at [120, 292] on input "checkbox" at bounding box center [123, 292] width 22 height 13
checkbox input "true"
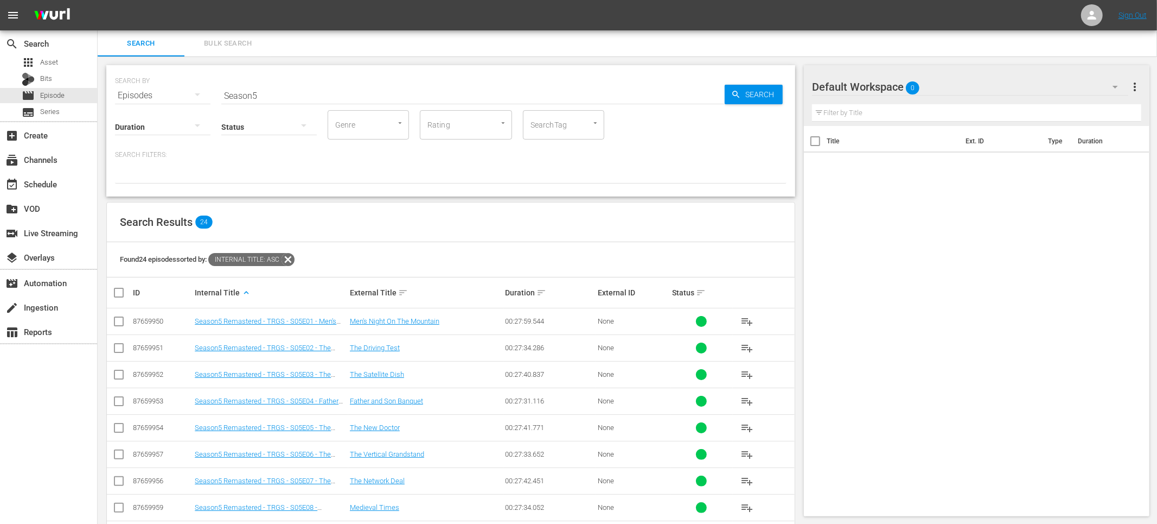
checkbox input "true"
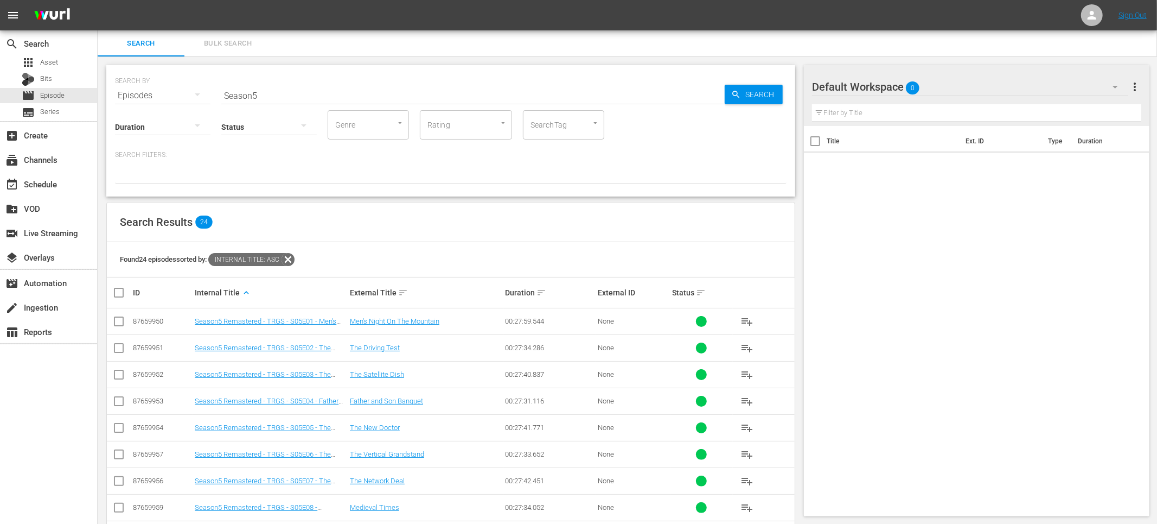
checkbox input "true"
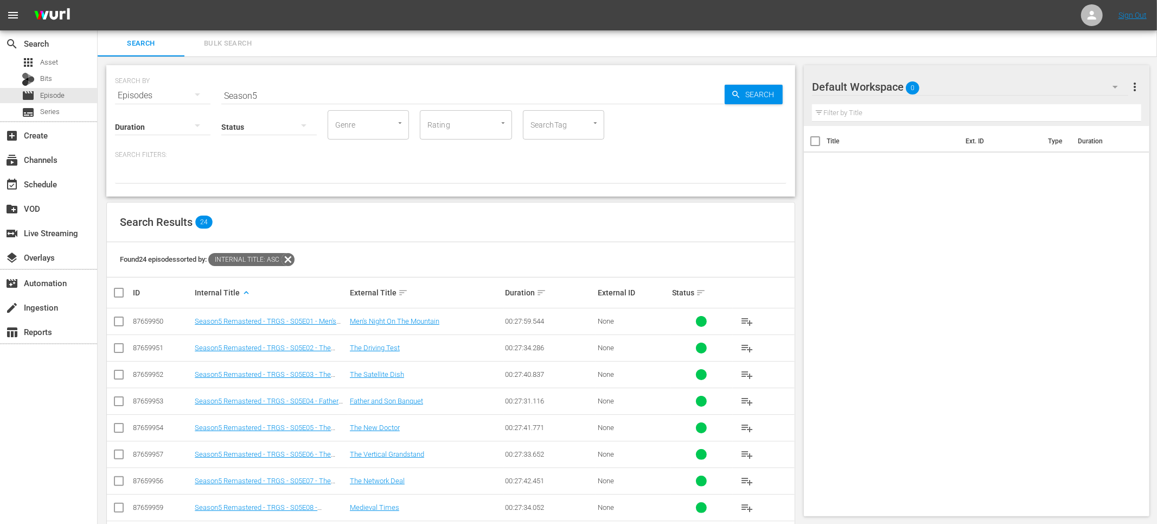
checkbox input "true"
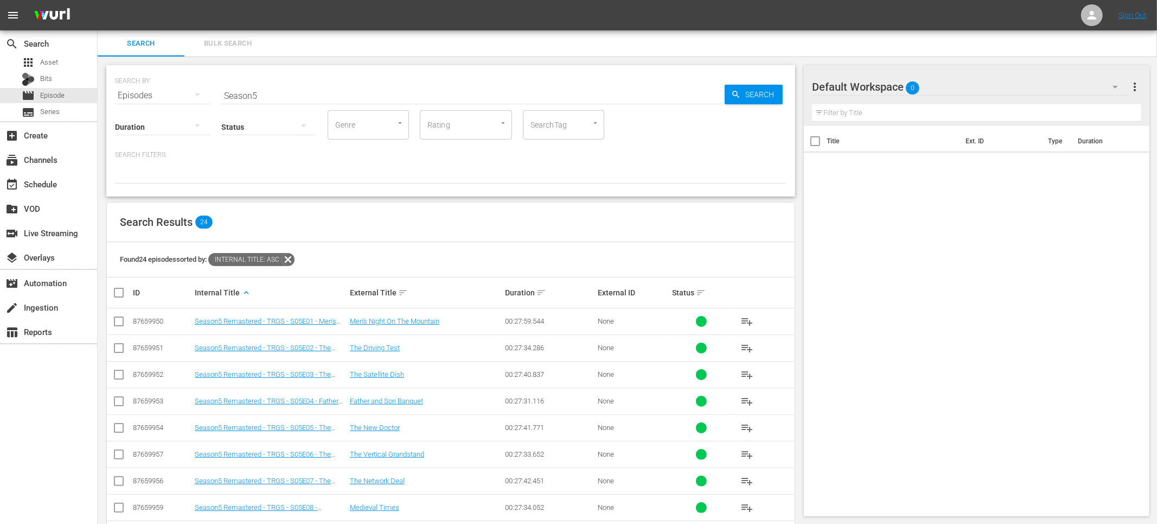
checkbox input "true"
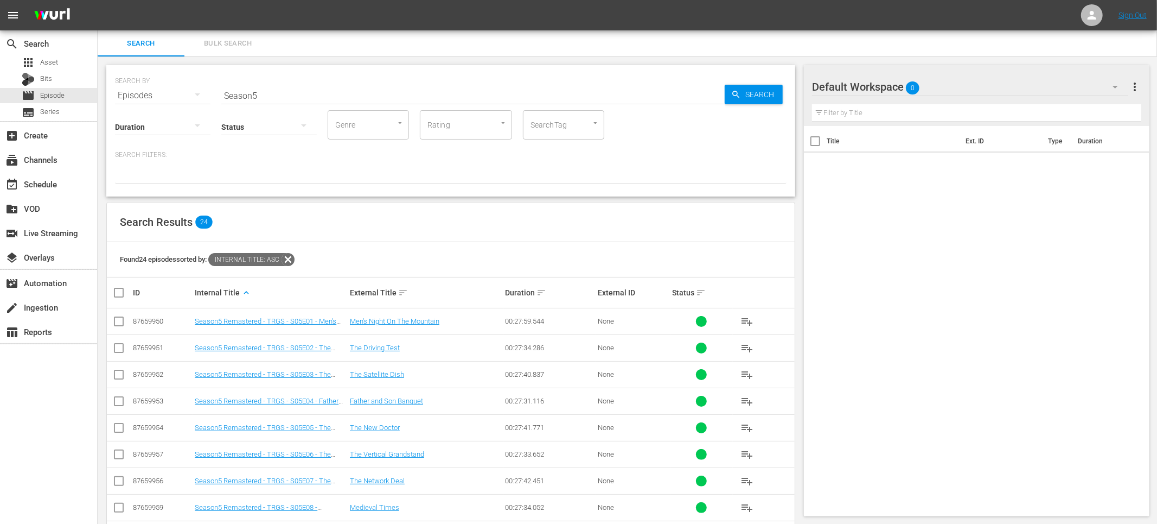
checkbox input "true"
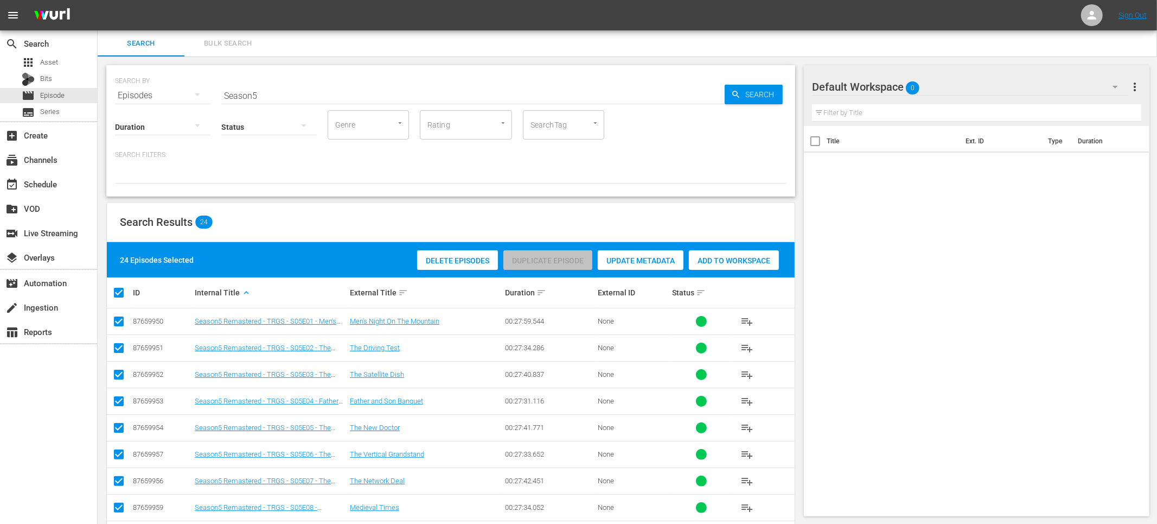
click at [744, 261] on span "Add to Workspace" at bounding box center [734, 260] width 90 height 9
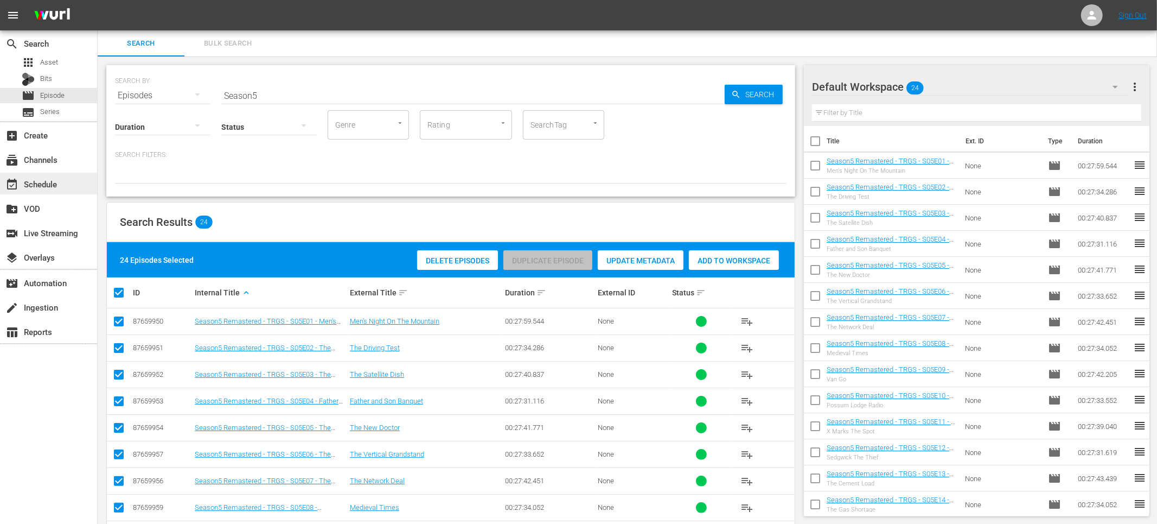
click at [67, 175] on div "event_available Schedule" at bounding box center [48, 184] width 97 height 22
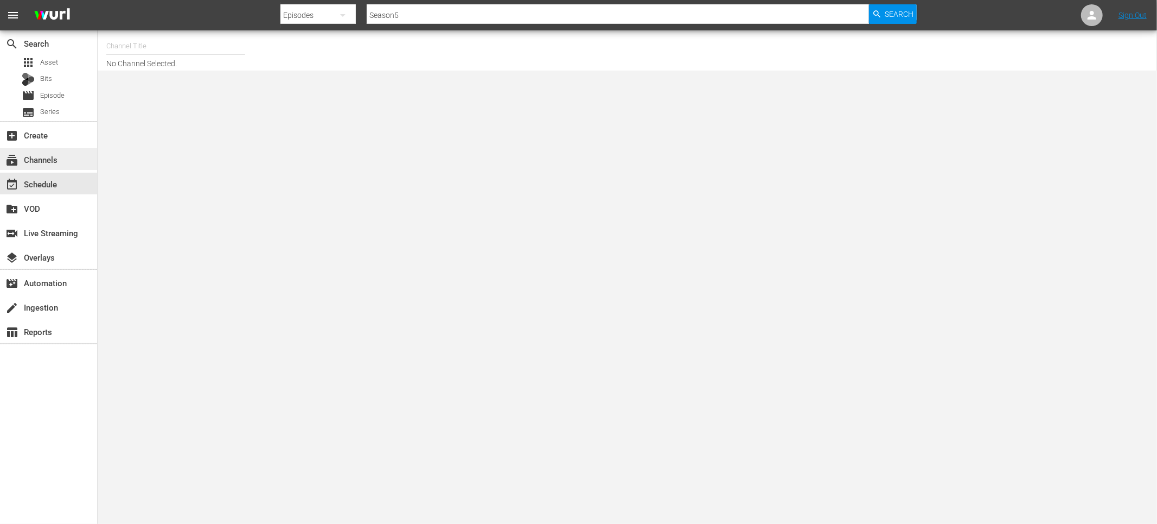
click at [71, 163] on div "subscriptions Channels" at bounding box center [48, 159] width 97 height 22
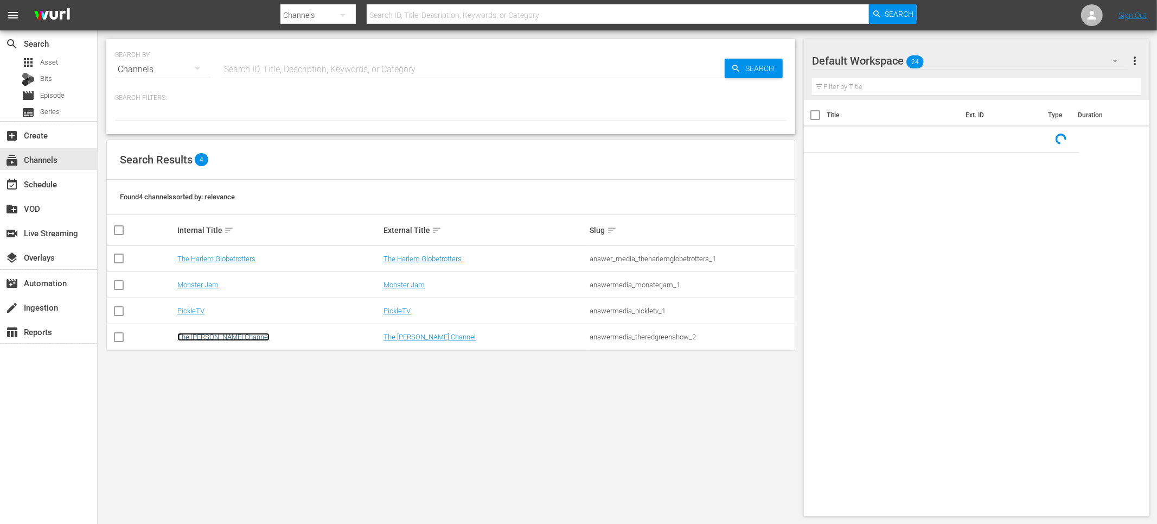
click at [225, 334] on link "The [PERSON_NAME] Channel" at bounding box center [223, 337] width 92 height 8
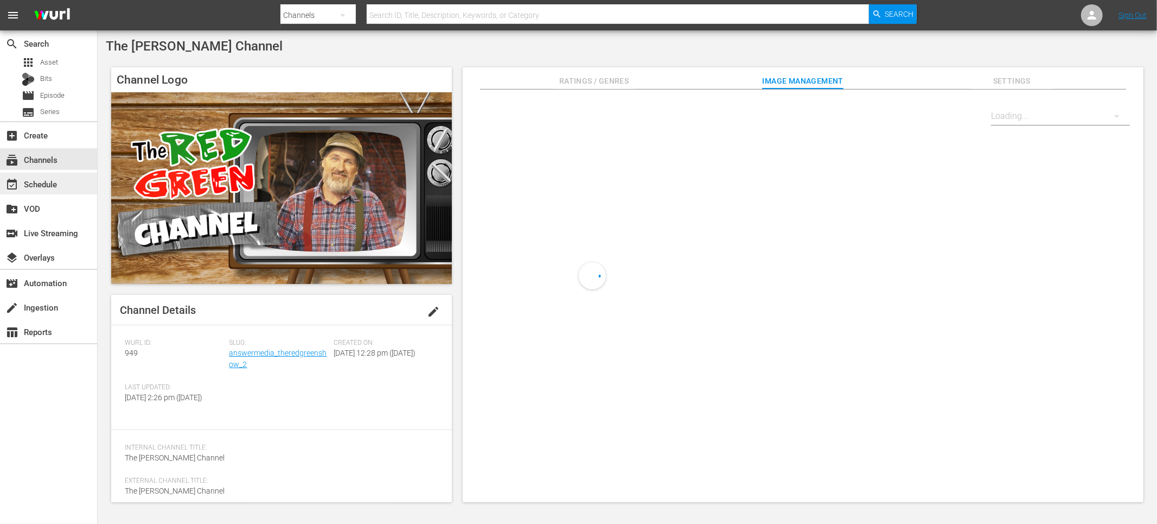
click at [53, 178] on div "event_available Schedule" at bounding box center [30, 182] width 61 height 10
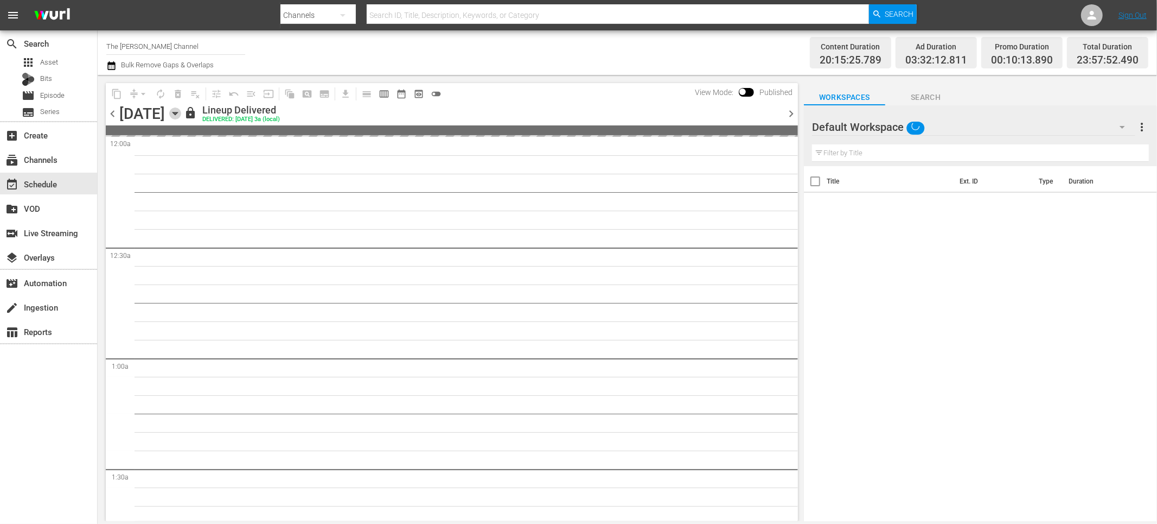
click at [181, 117] on icon "button" at bounding box center [175, 113] width 12 height 12
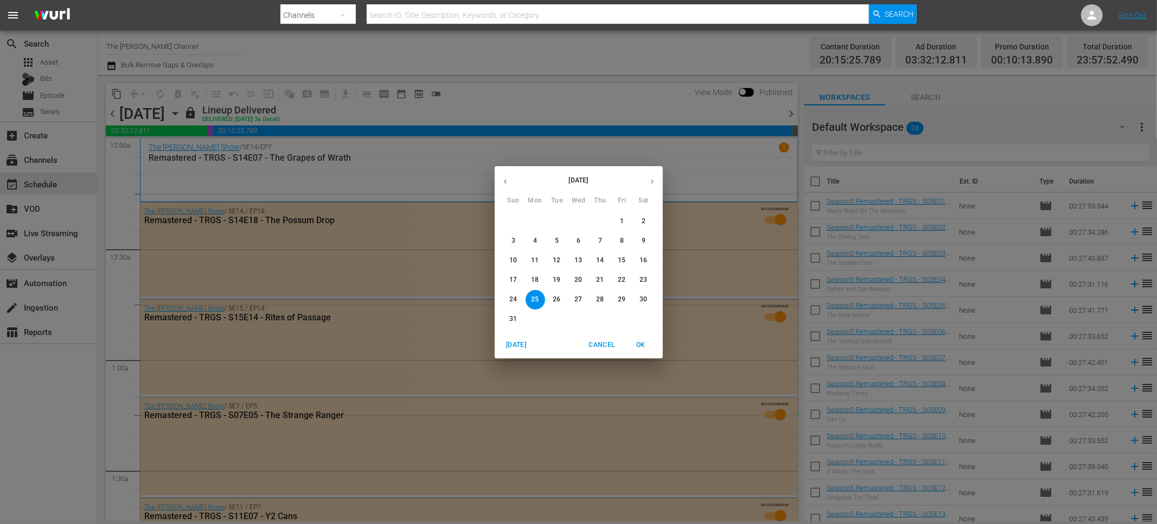
click at [647, 180] on button "button" at bounding box center [652, 181] width 21 height 21
click at [636, 218] on span "6" at bounding box center [644, 221] width 20 height 9
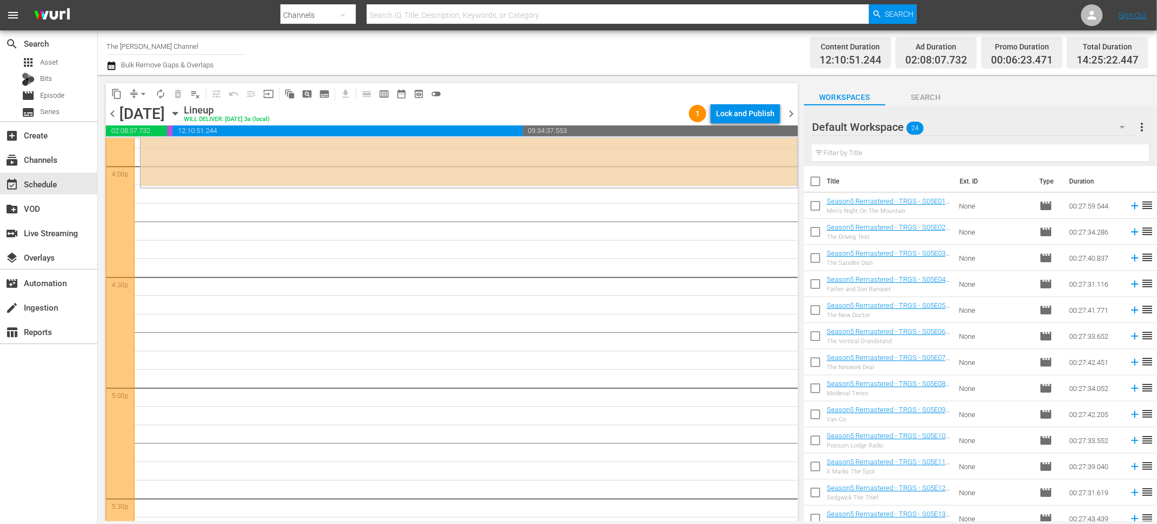
scroll to position [3503, 0]
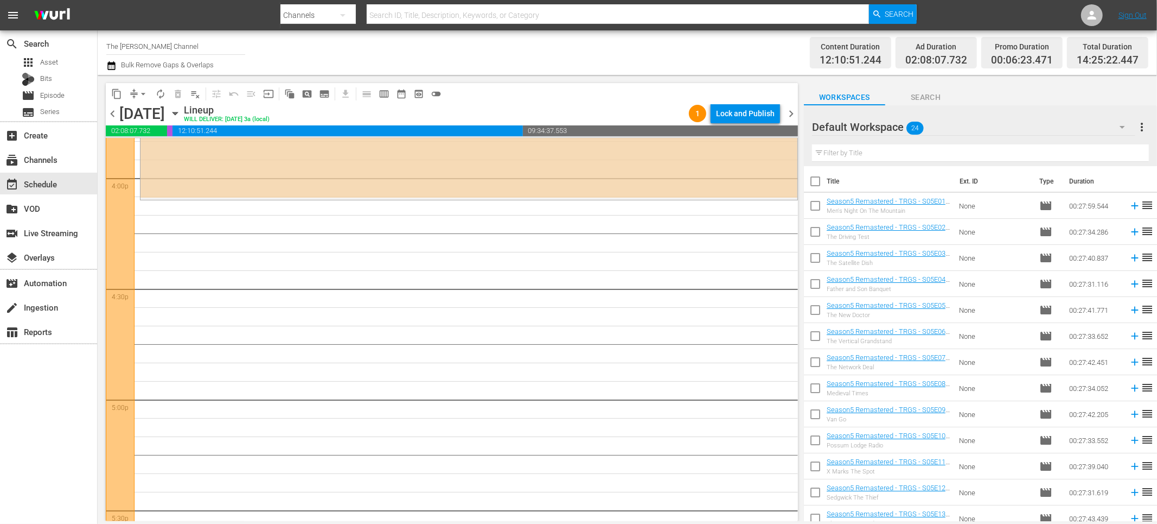
click at [818, 185] on input "checkbox" at bounding box center [815, 183] width 23 height 23
checkbox input "true"
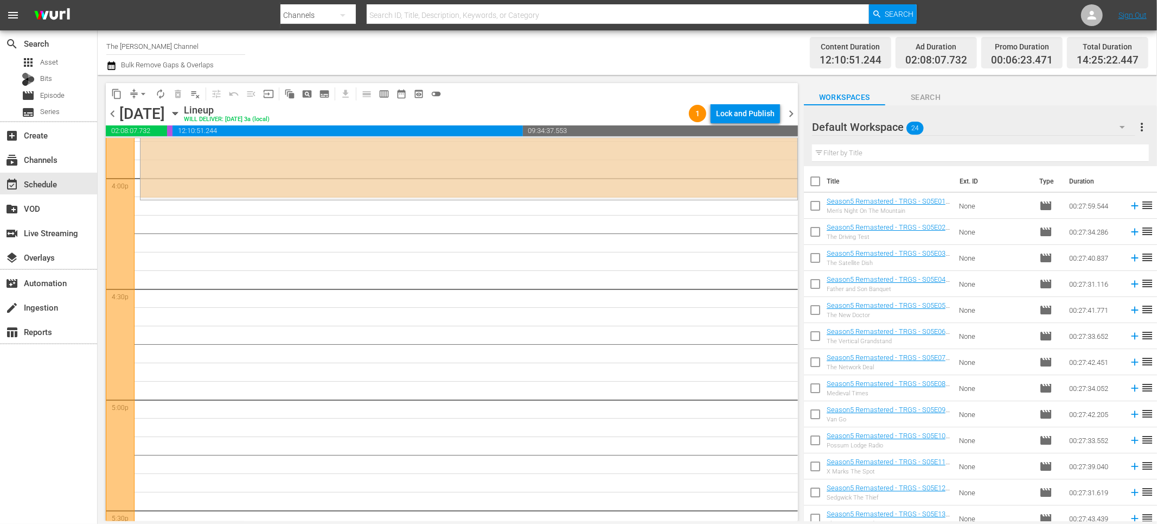
checkbox input "true"
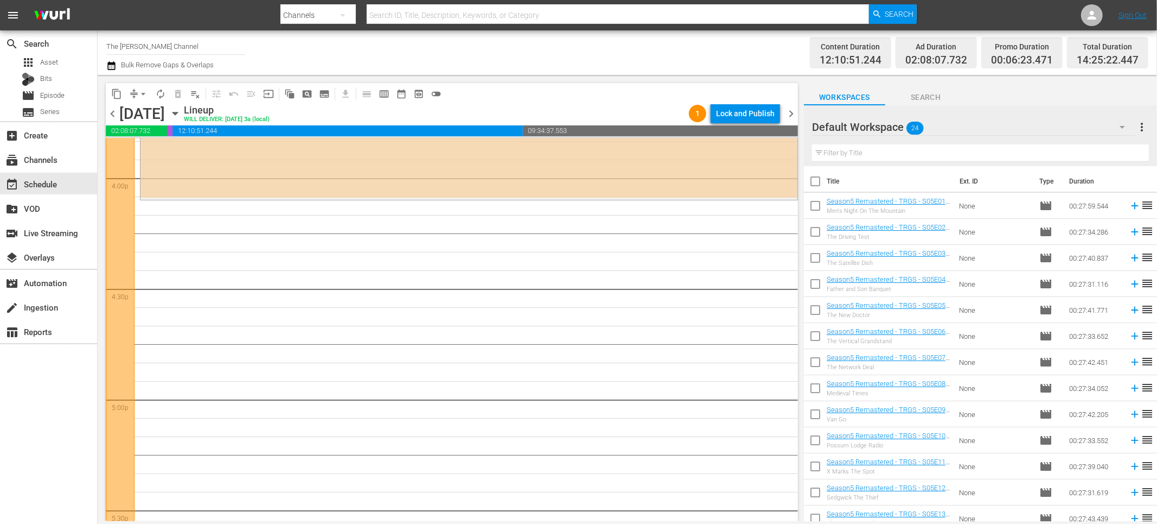
checkbox input "true"
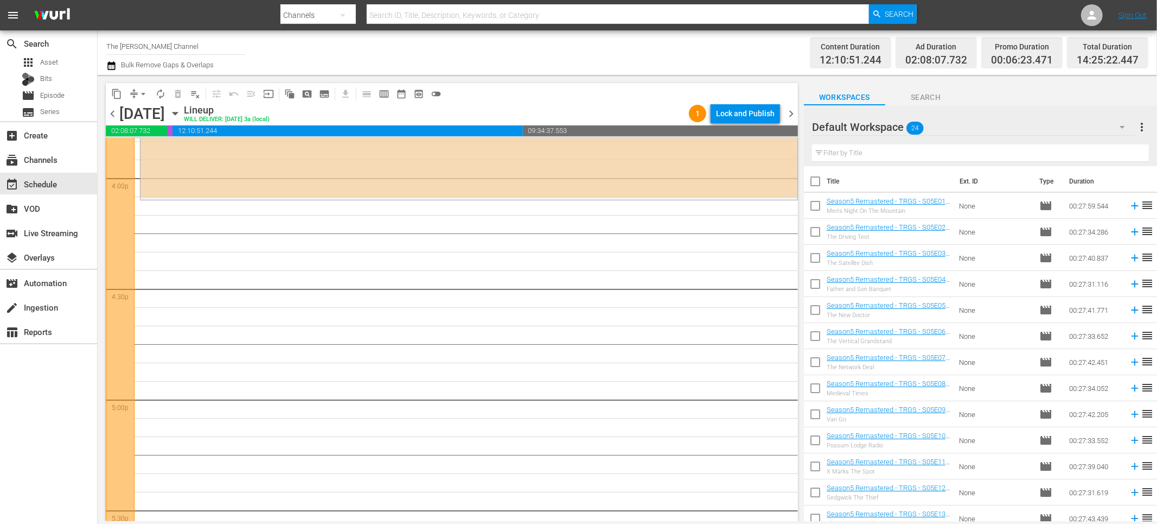
checkbox input "true"
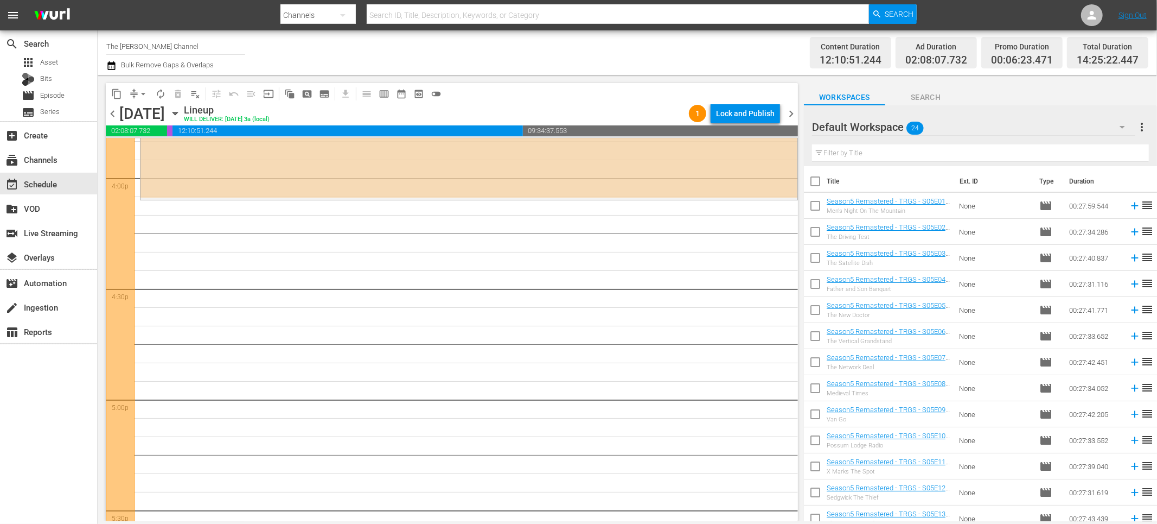
checkbox input "true"
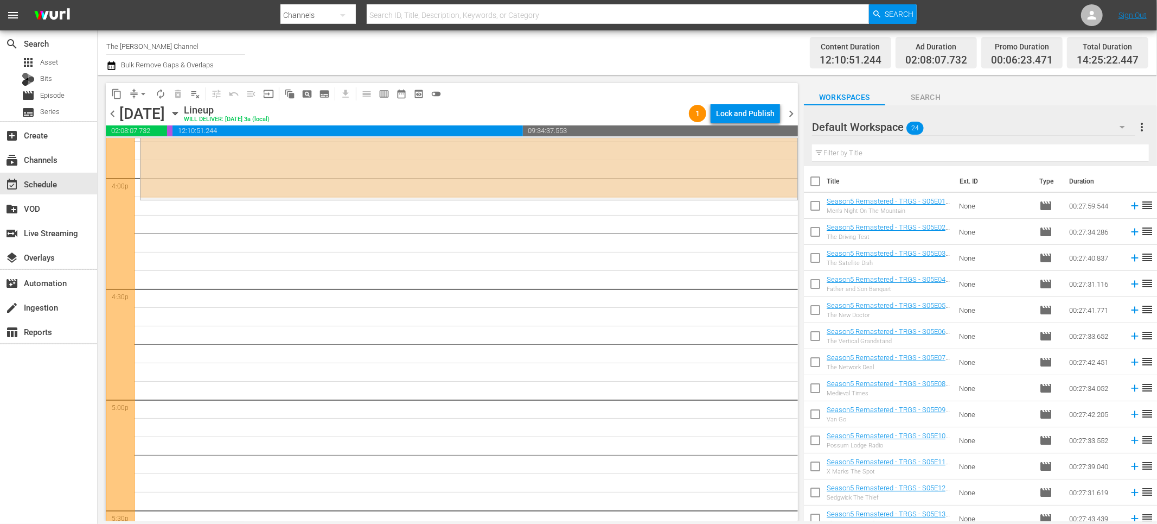
checkbox input "true"
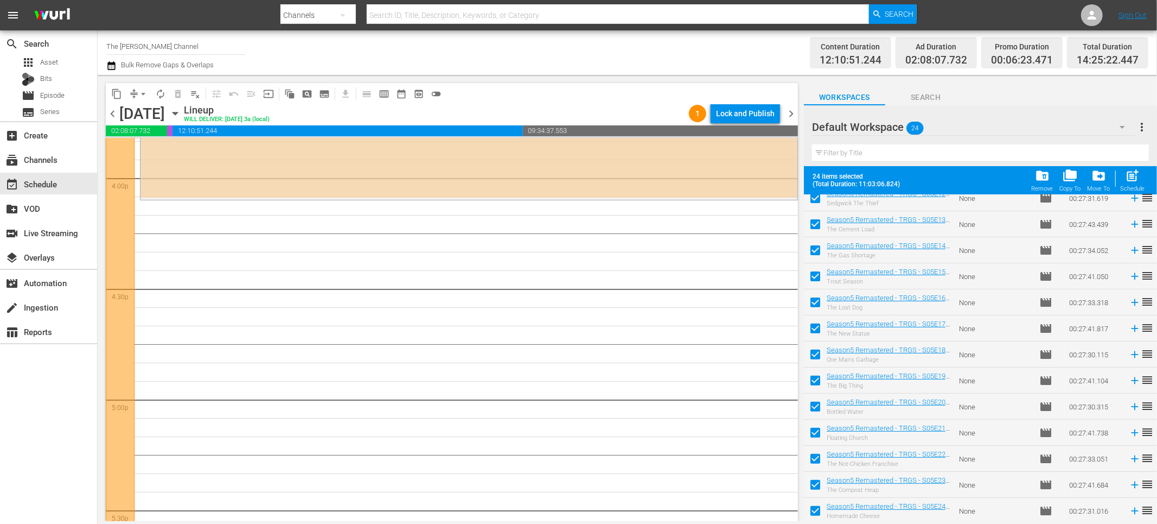
scroll to position [0, 0]
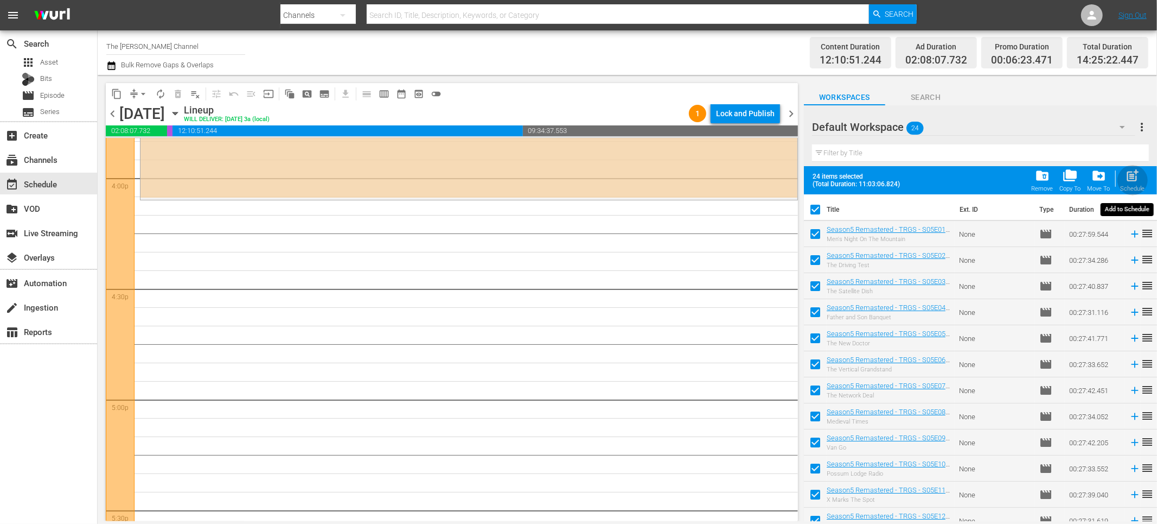
click at [1131, 179] on span "post_add" at bounding box center [1133, 175] width 15 height 15
checkbox input "false"
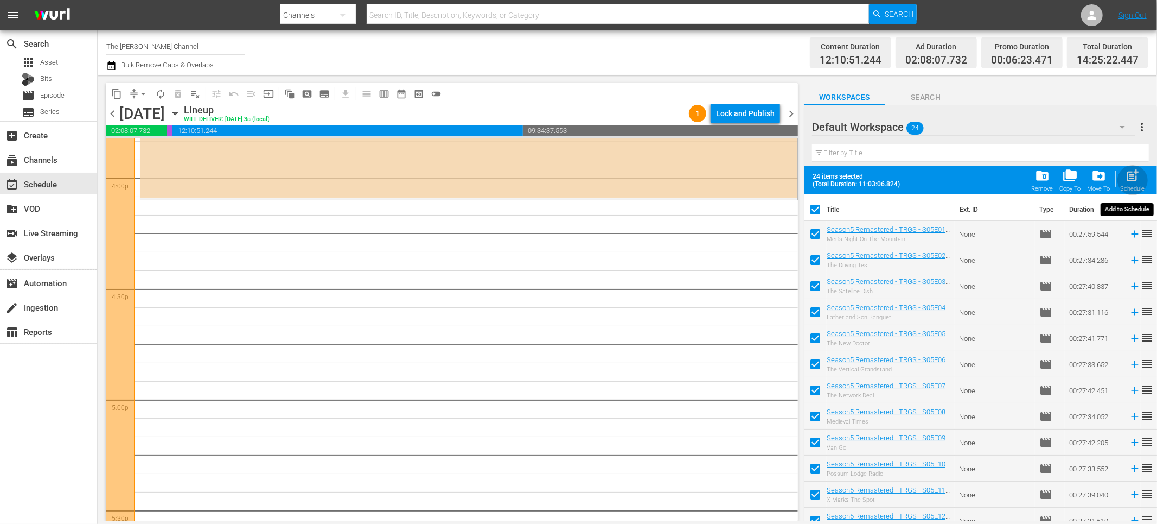
checkbox input "false"
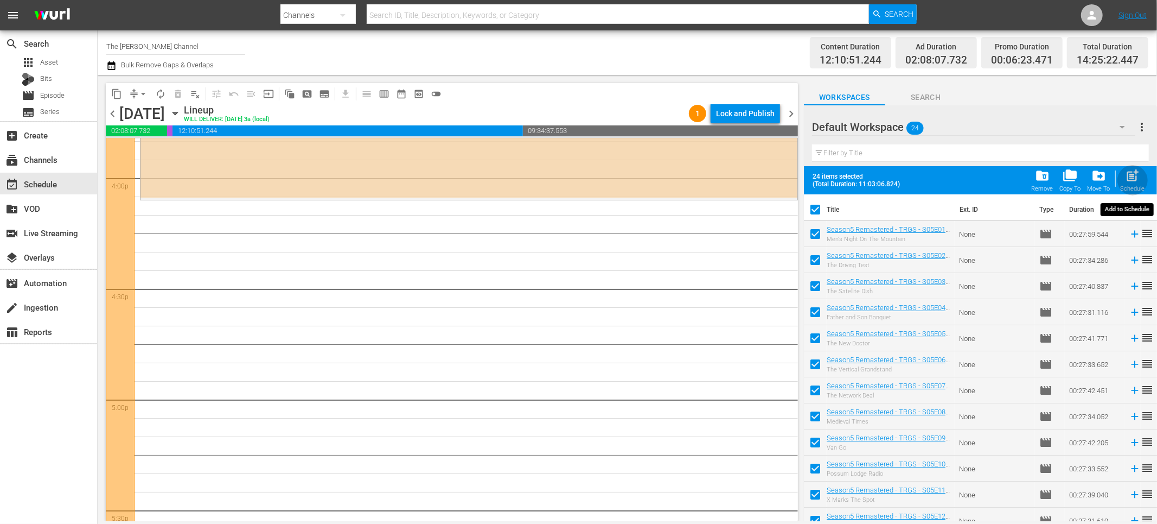
checkbox input "false"
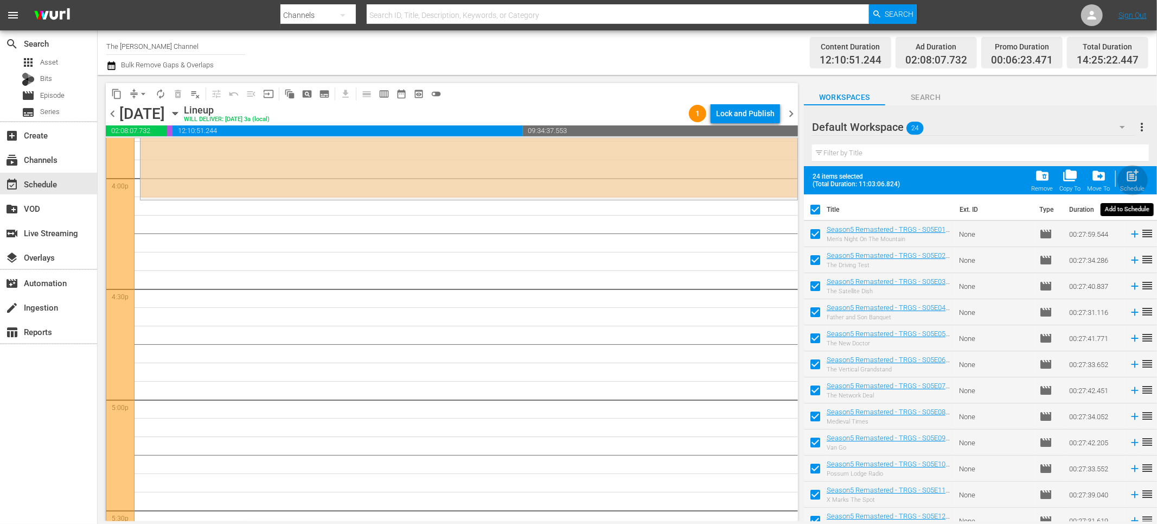
checkbox input "false"
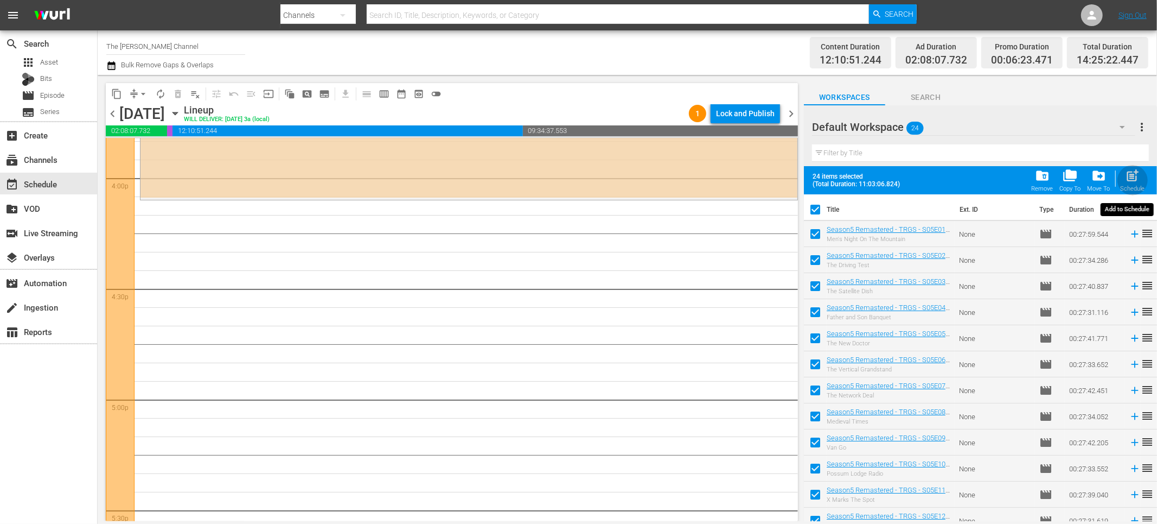
checkbox input "false"
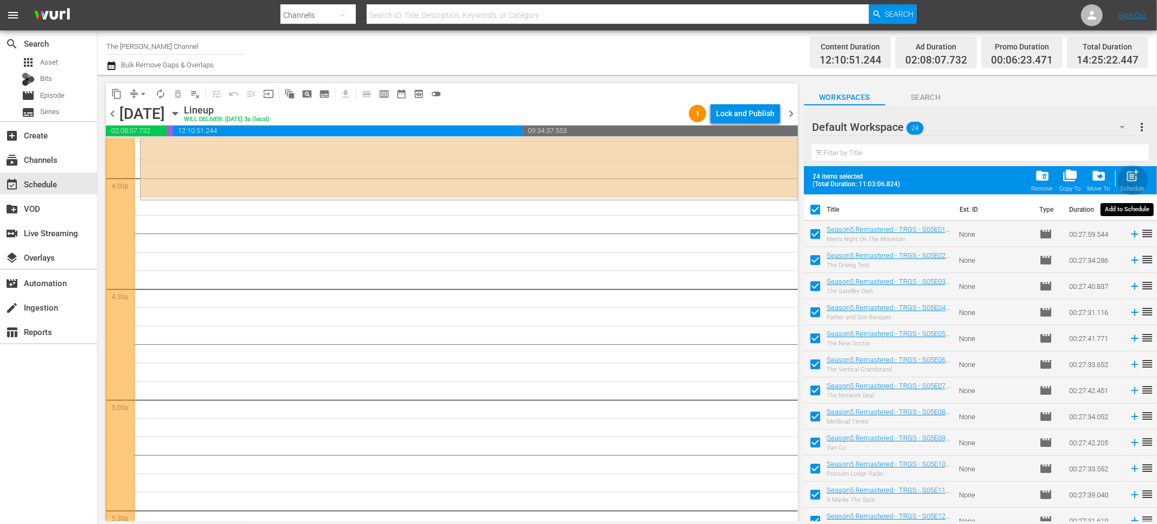
checkbox input "false"
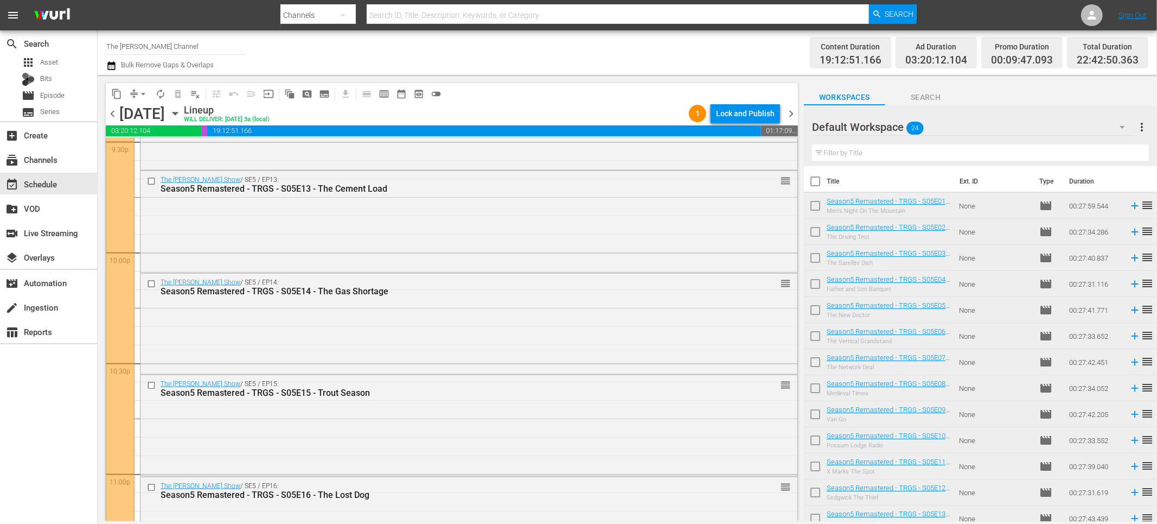
scroll to position [5017, 0]
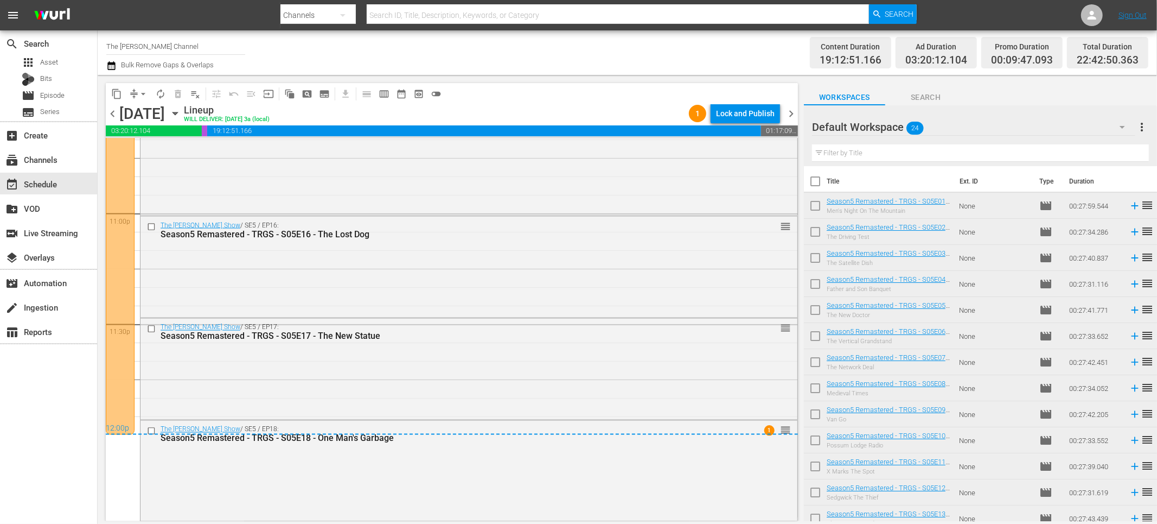
click at [793, 117] on span "chevron_right" at bounding box center [792, 114] width 14 height 14
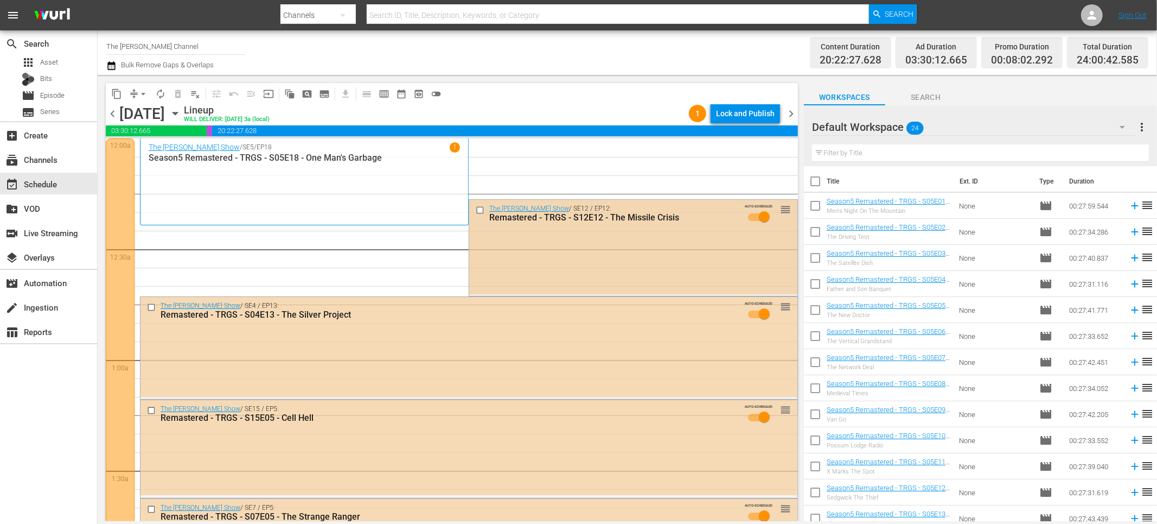
click at [480, 208] on input "checkbox" at bounding box center [481, 210] width 11 height 9
click at [154, 308] on input "checkbox" at bounding box center [152, 307] width 11 height 9
click at [151, 409] on input "checkbox" at bounding box center [152, 410] width 11 height 9
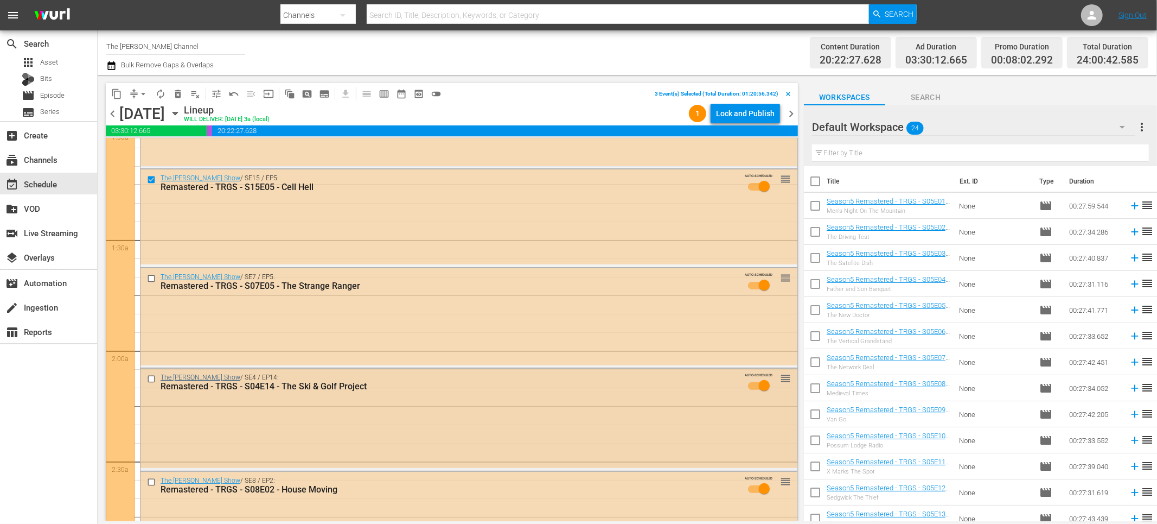
scroll to position [258, 0]
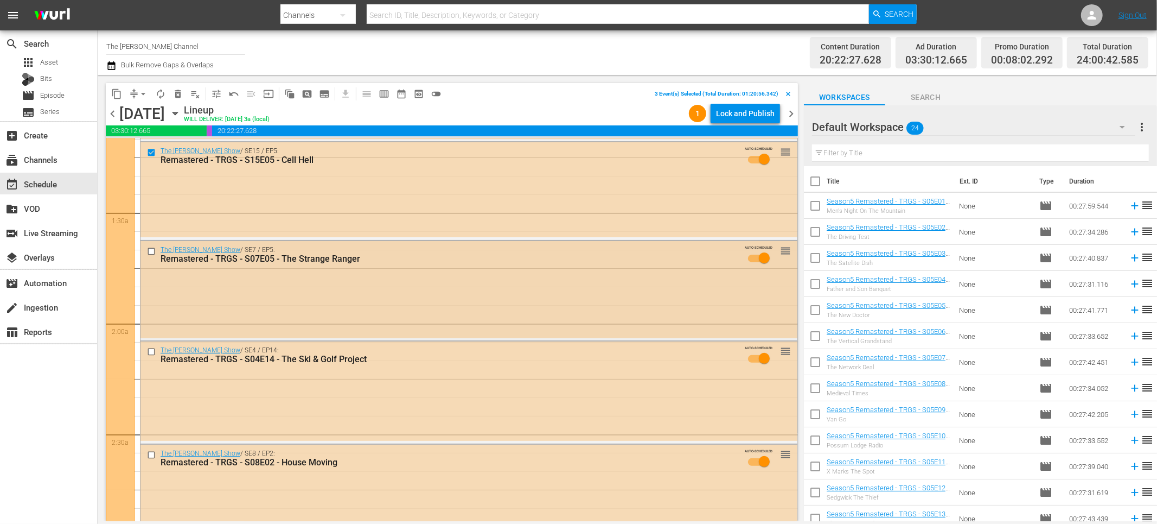
click at [150, 252] on input "checkbox" at bounding box center [152, 250] width 11 height 9
click at [150, 351] on input "checkbox" at bounding box center [152, 351] width 11 height 9
click at [152, 455] on input "checkbox" at bounding box center [152, 454] width 11 height 9
click at [182, 98] on span "delete_forever_outlined" at bounding box center [178, 93] width 11 height 11
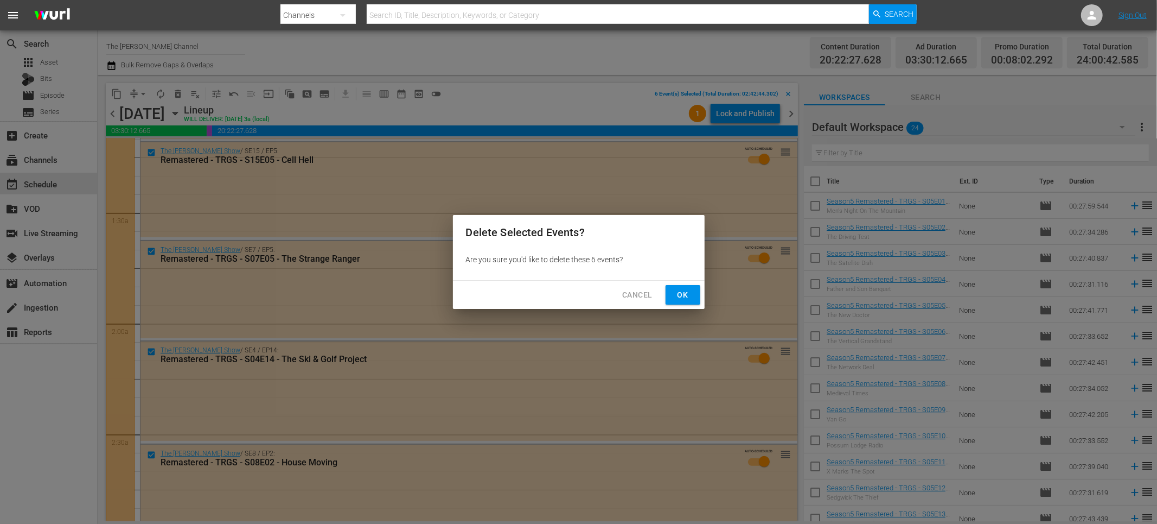
click at [685, 292] on span "Ok" at bounding box center [682, 295] width 17 height 14
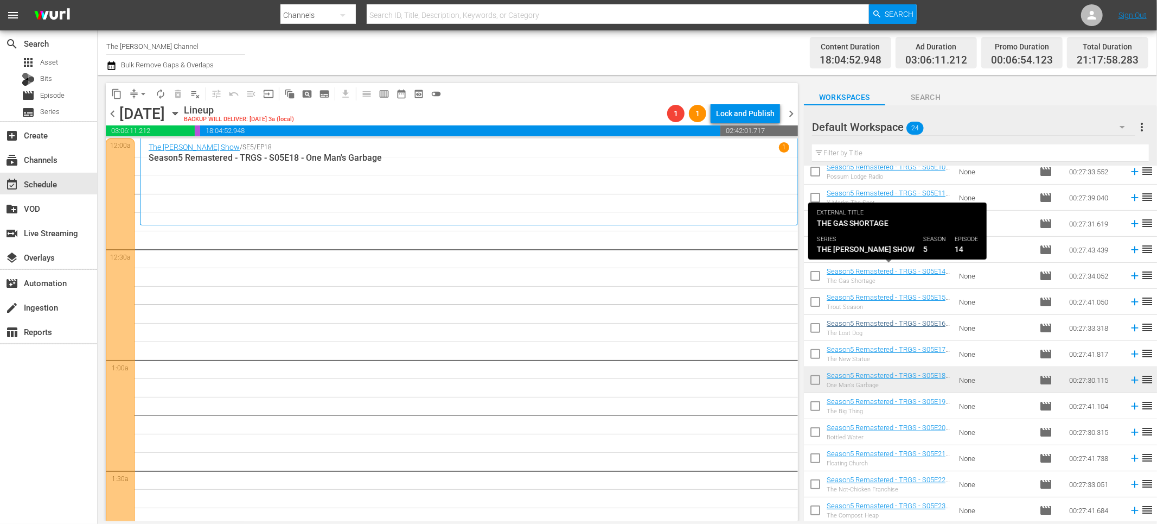
scroll to position [295, 0]
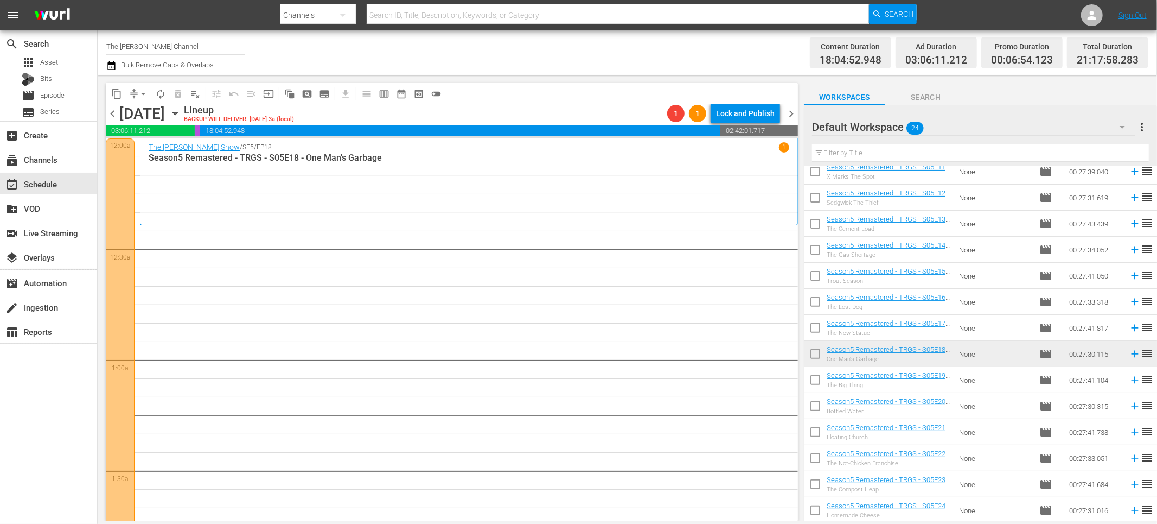
click at [820, 381] on input "checkbox" at bounding box center [815, 382] width 23 height 23
checkbox input "true"
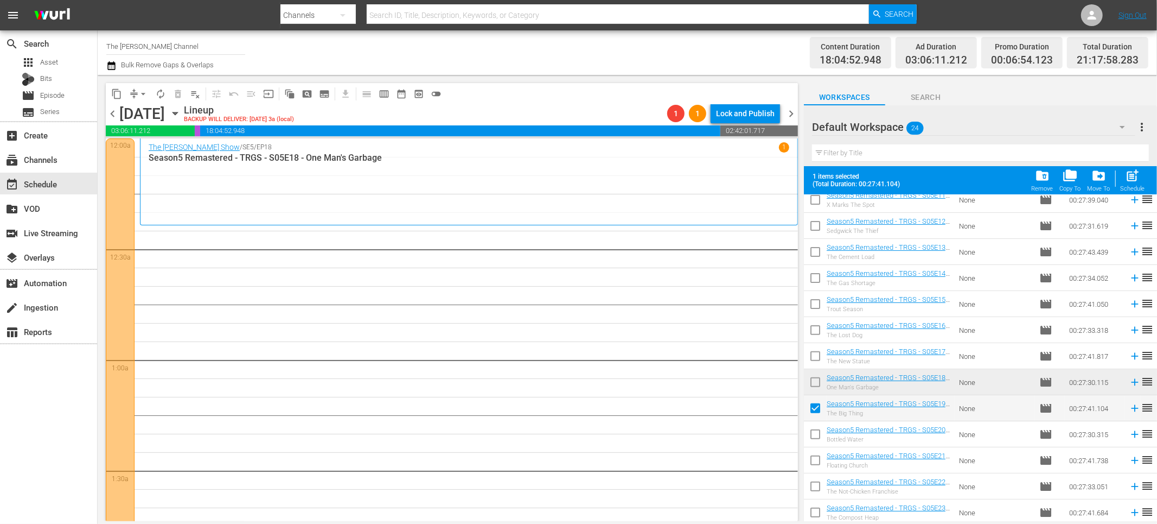
click at [818, 428] on input "checkbox" at bounding box center [815, 436] width 23 height 23
checkbox input "true"
click at [816, 463] on input "checkbox" at bounding box center [815, 462] width 23 height 23
checkbox input "true"
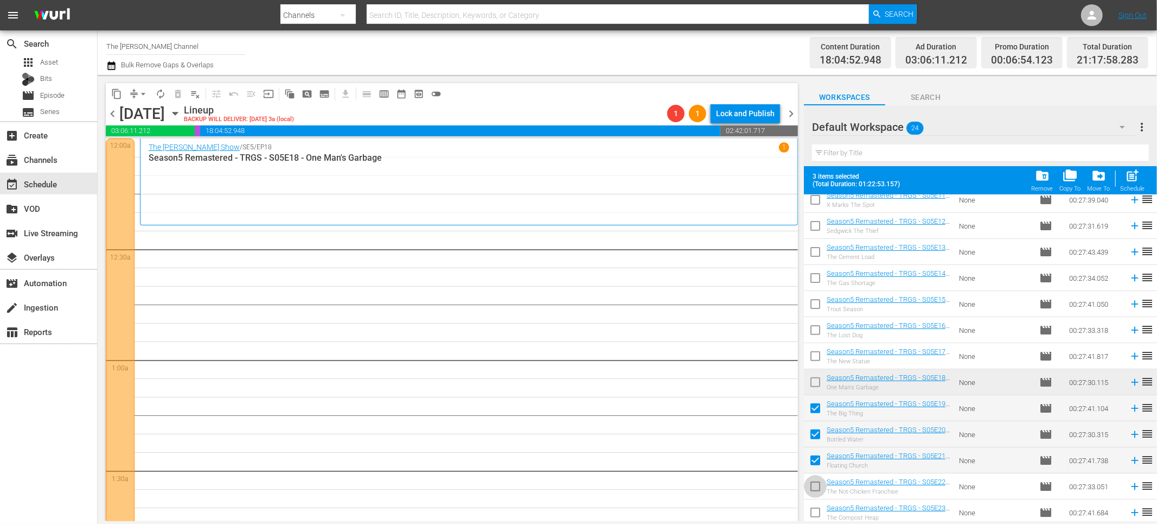
drag, startPoint x: 815, startPoint y: 481, endPoint x: 816, endPoint y: 490, distance: 8.7
click at [816, 482] on input "checkbox" at bounding box center [815, 488] width 23 height 23
checkbox input "true"
click at [814, 511] on input "checkbox" at bounding box center [815, 514] width 23 height 23
checkbox input "true"
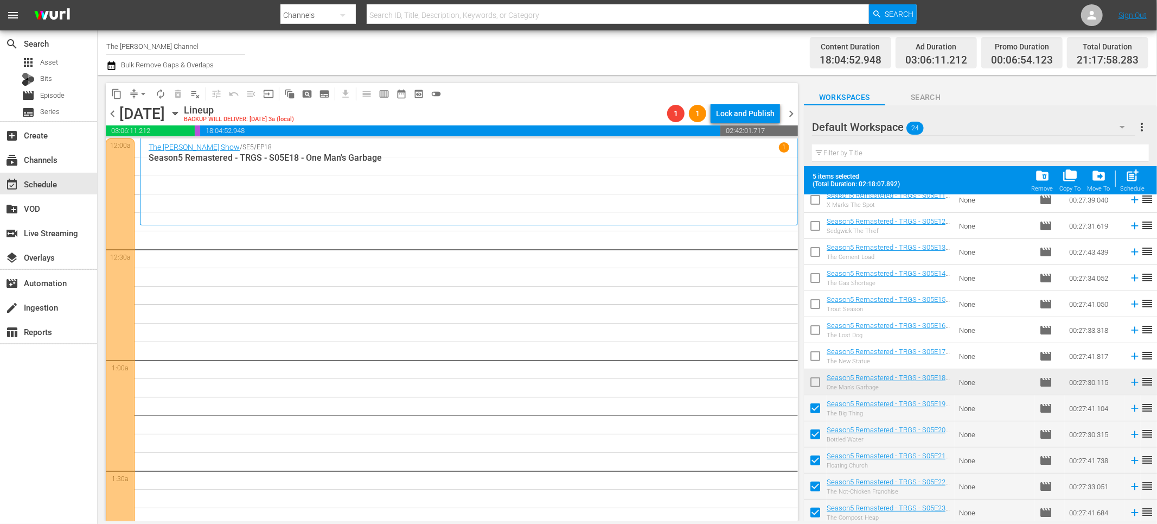
scroll to position [322, 0]
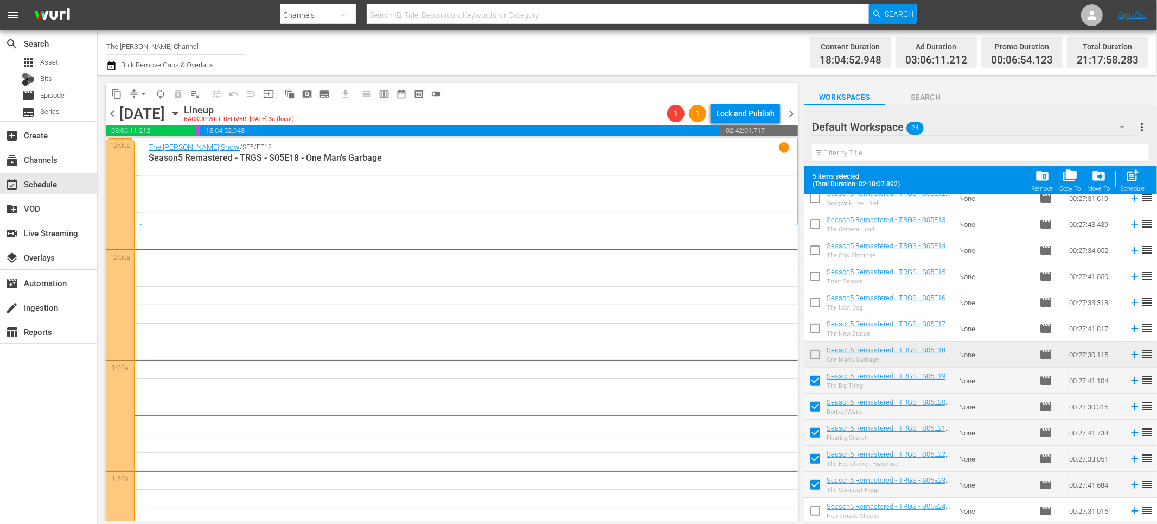
click at [813, 508] on input "checkbox" at bounding box center [815, 512] width 23 height 23
checkbox input "true"
click at [1132, 173] on span "post_add" at bounding box center [1133, 175] width 15 height 15
checkbox input "false"
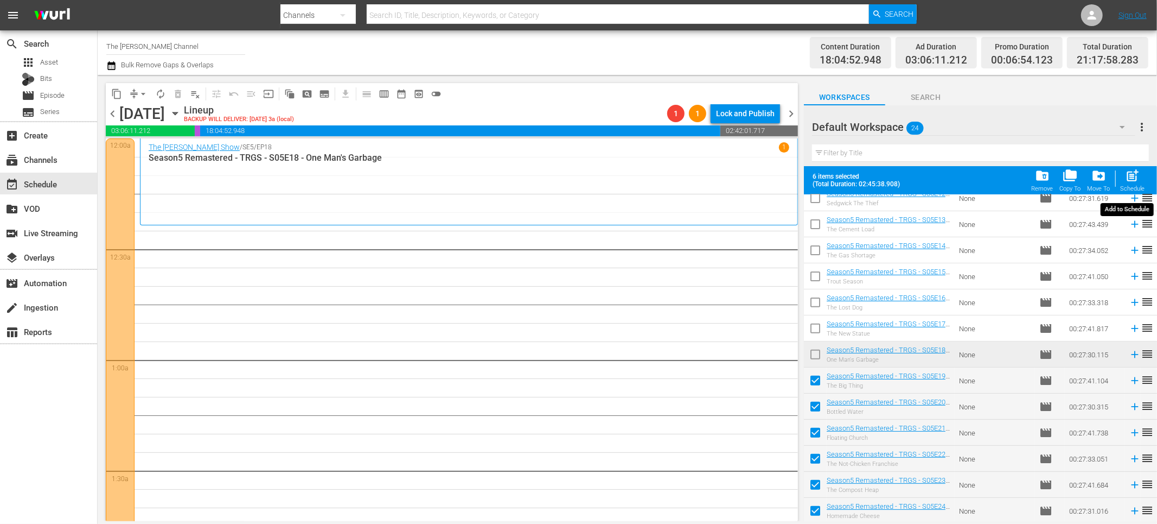
checkbox input "false"
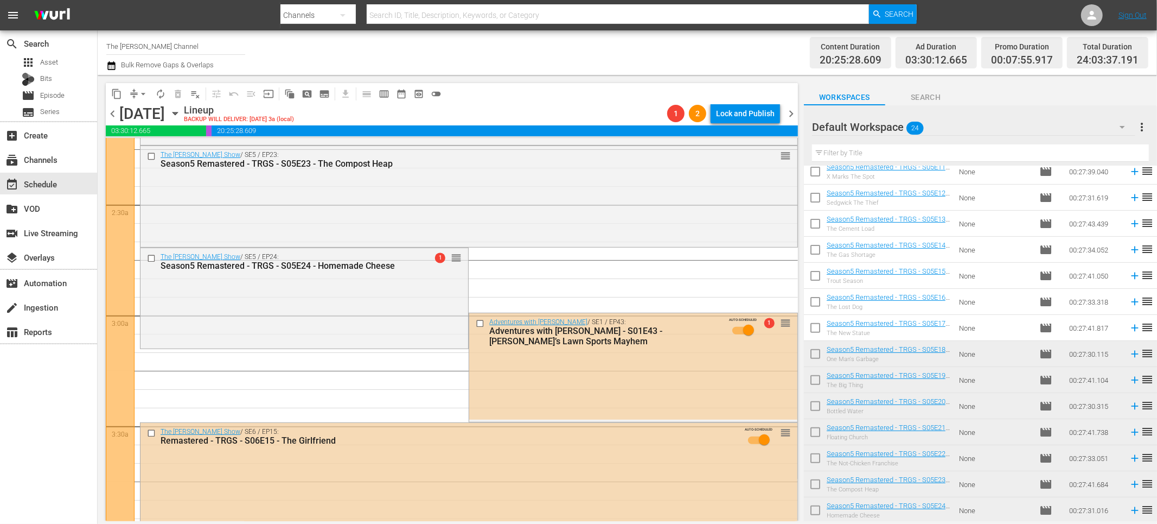
scroll to position [468, 0]
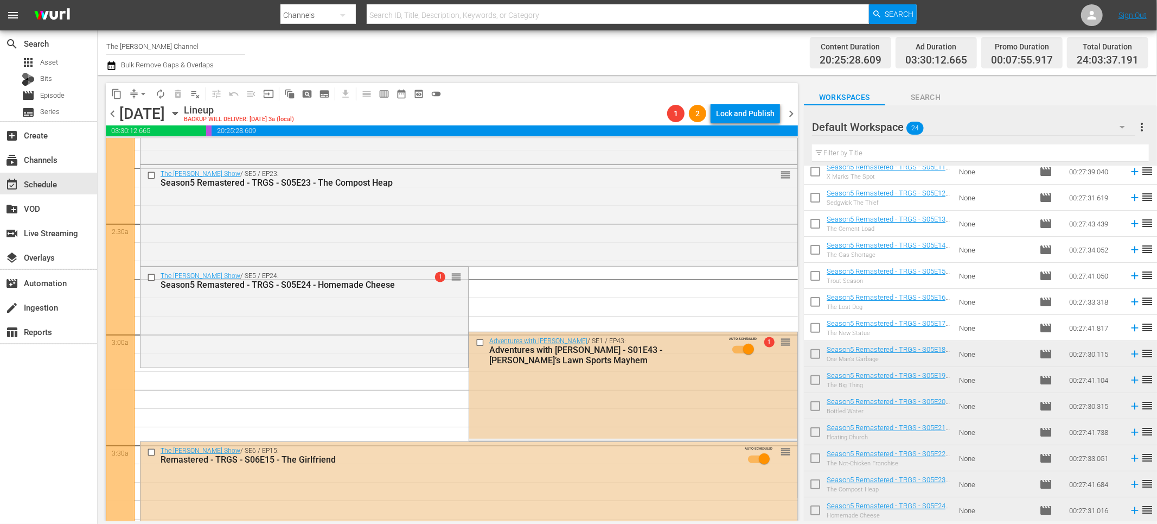
click at [480, 343] on input "checkbox" at bounding box center [481, 342] width 11 height 9
click at [446, 41] on div "Channel Title The Red Green Channel Bulk Remove Gaps & Overlaps" at bounding box center [390, 52] width 569 height 39
click at [112, 66] on icon "button" at bounding box center [111, 65] width 10 height 13
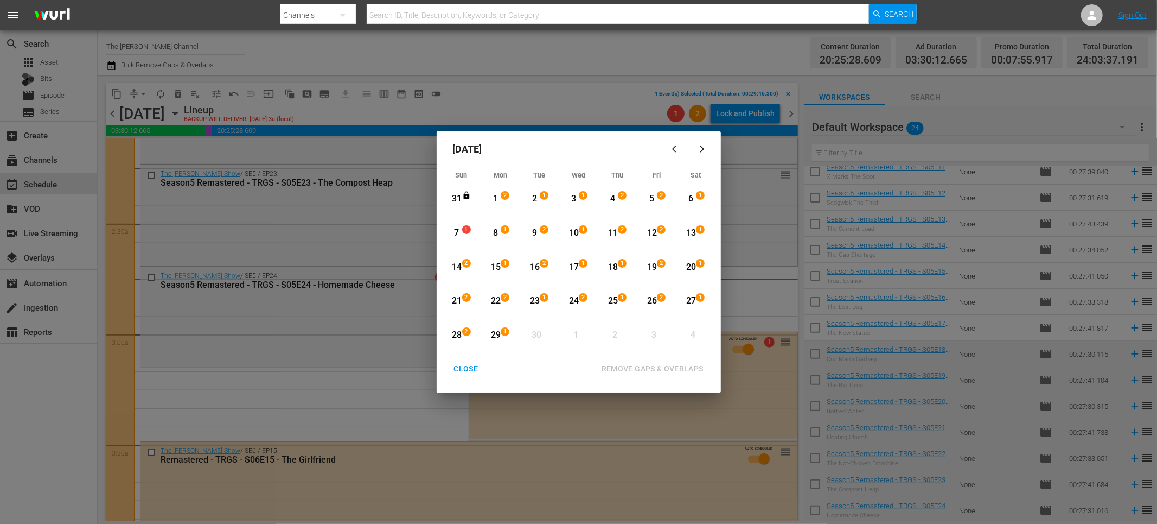
click at [456, 231] on div "7" at bounding box center [457, 233] width 14 height 12
click at [694, 233] on div "13" at bounding box center [691, 233] width 14 height 12
click at [459, 265] on div "14" at bounding box center [457, 267] width 14 height 12
click at [462, 233] on div "7" at bounding box center [457, 233] width 14 height 12
click at [461, 233] on div "7" at bounding box center [457, 233] width 14 height 12
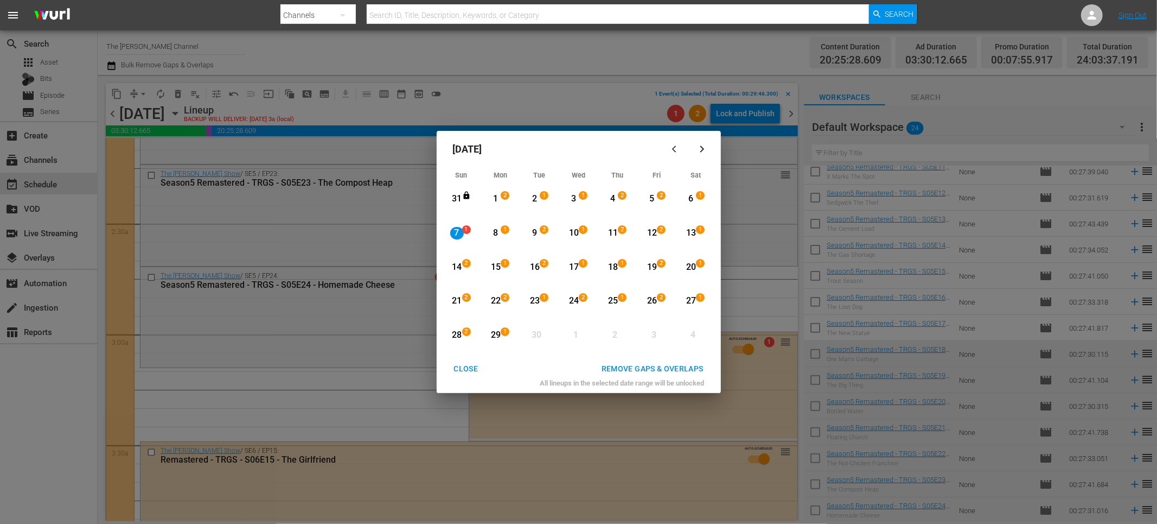
click at [458, 263] on div "14" at bounding box center [457, 267] width 14 height 12
click at [624, 361] on button "REMOVE GAPS & OVERLAPS" at bounding box center [653, 369] width 128 height 20
click at [471, 362] on div "CLOSE" at bounding box center [466, 369] width 42 height 14
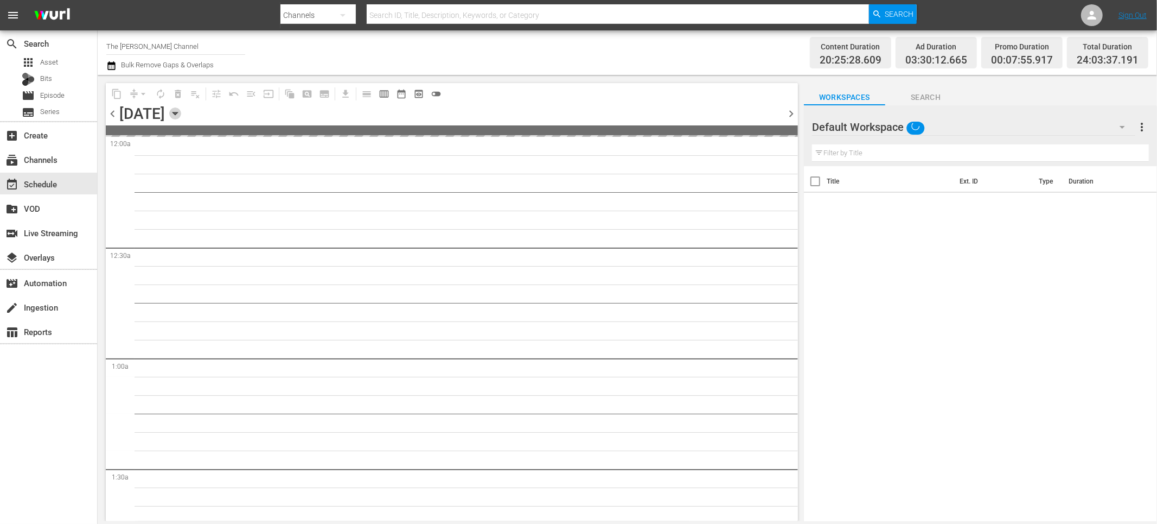
click at [181, 117] on icon "button" at bounding box center [175, 113] width 12 height 12
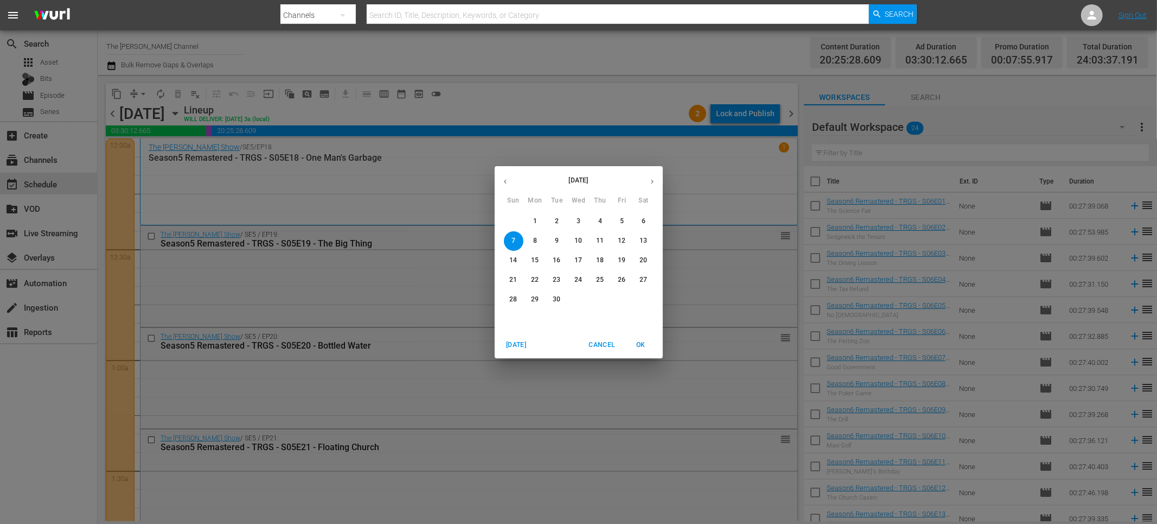
click at [645, 245] on button "13" at bounding box center [644, 241] width 20 height 20
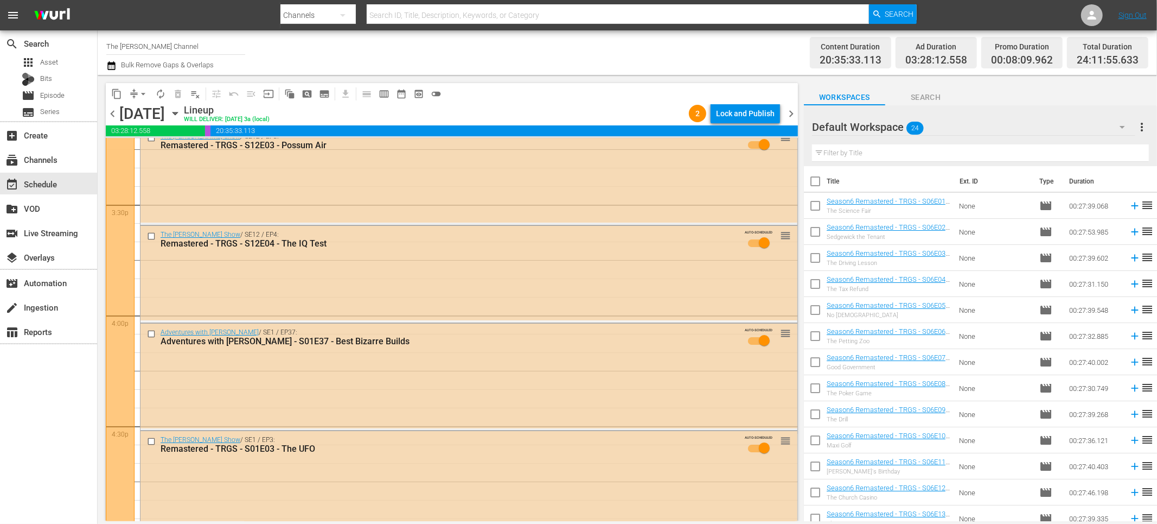
scroll to position [3352, 0]
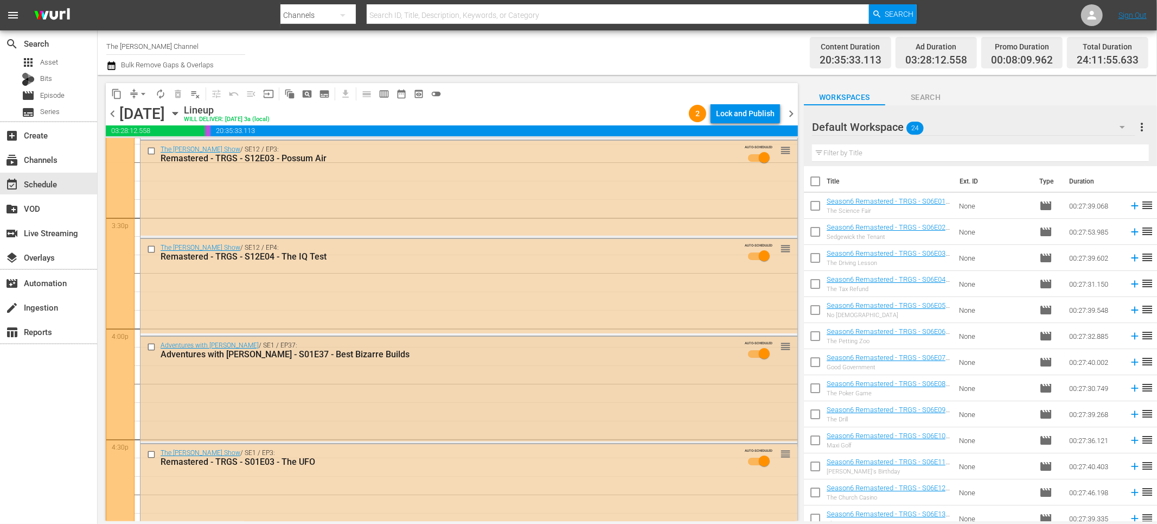
click at [153, 346] on input "checkbox" at bounding box center [152, 346] width 11 height 9
click at [149, 451] on input "checkbox" at bounding box center [152, 454] width 11 height 9
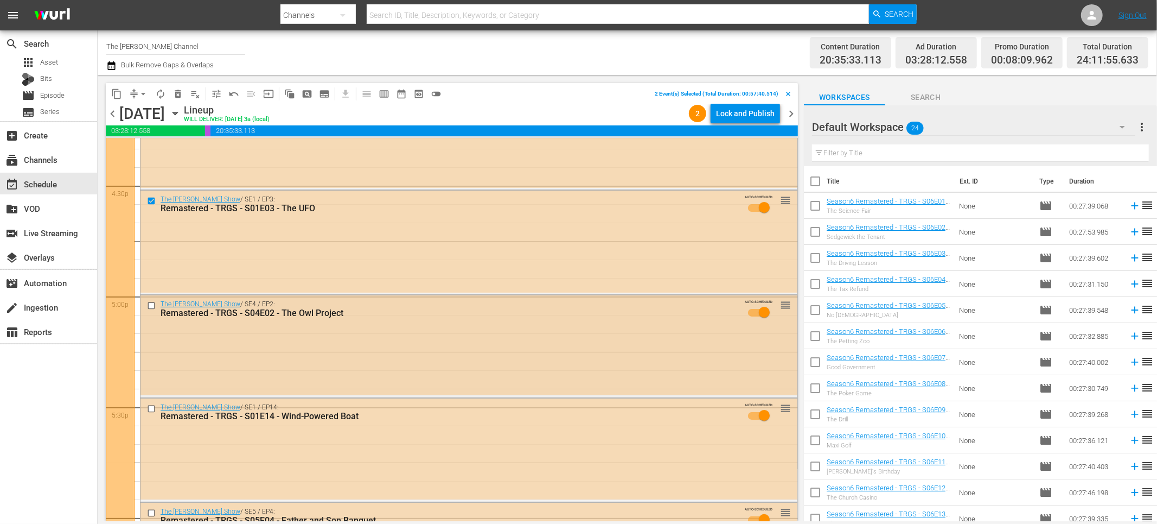
click at [149, 307] on input "checkbox" at bounding box center [152, 305] width 11 height 9
click at [151, 409] on input "checkbox" at bounding box center [152, 408] width 11 height 9
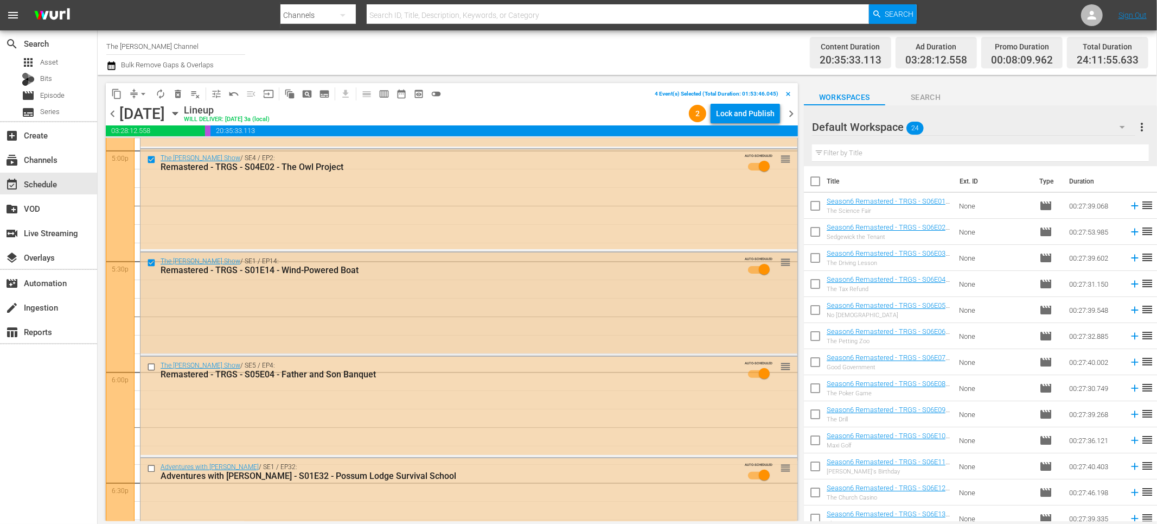
scroll to position [3822, 0]
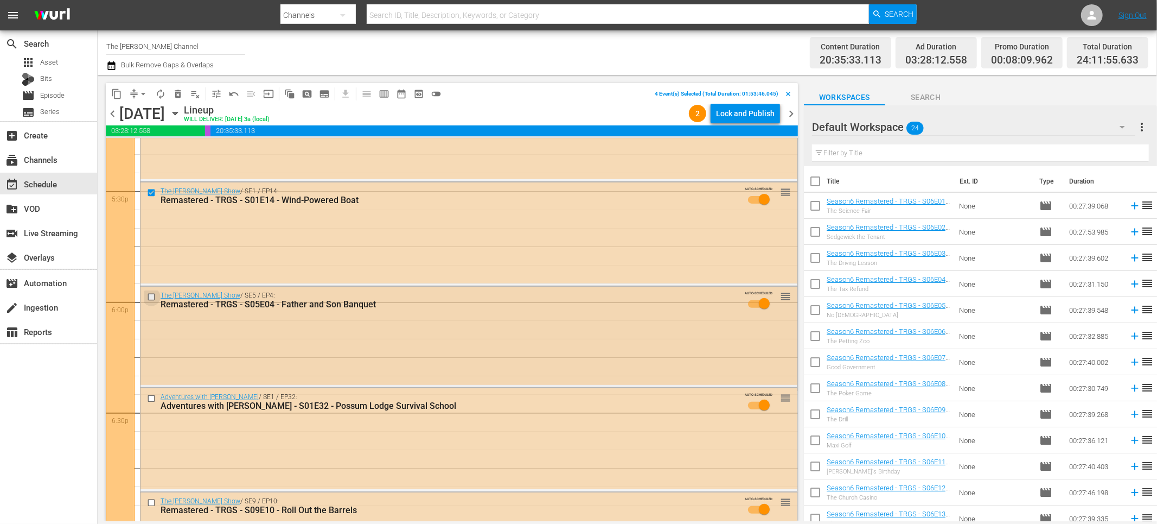
click at [150, 299] on input "checkbox" at bounding box center [152, 296] width 11 height 9
click at [151, 396] on input "checkbox" at bounding box center [152, 398] width 11 height 9
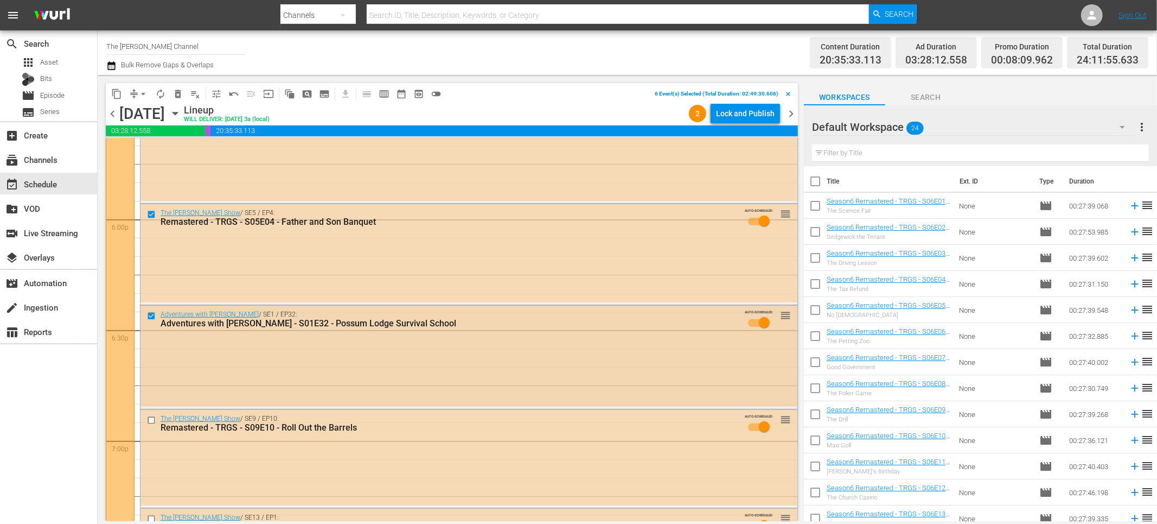
scroll to position [4009, 0]
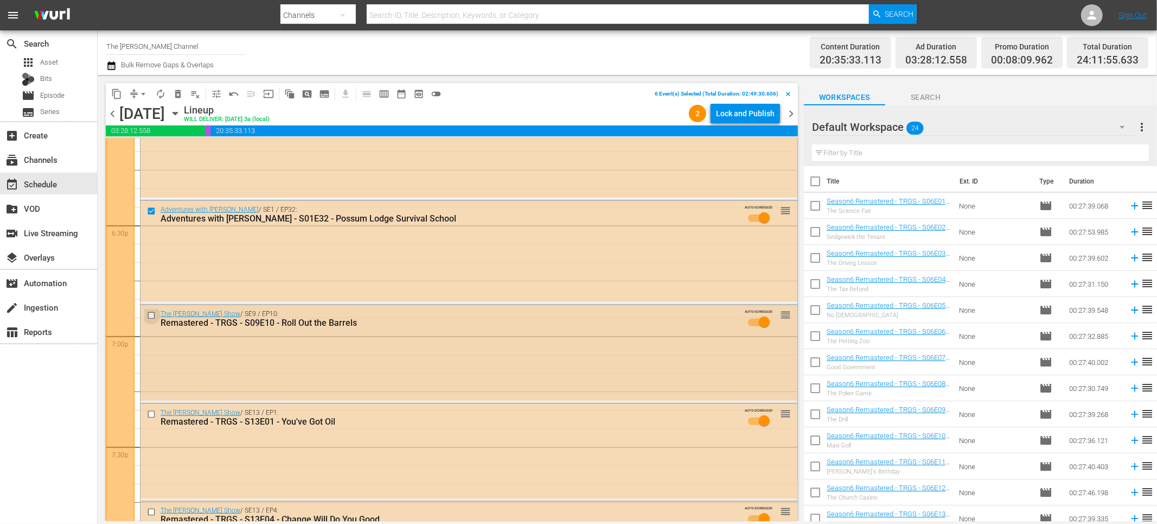
click at [152, 316] on input "checkbox" at bounding box center [152, 315] width 11 height 9
click at [155, 412] on input "checkbox" at bounding box center [152, 414] width 11 height 9
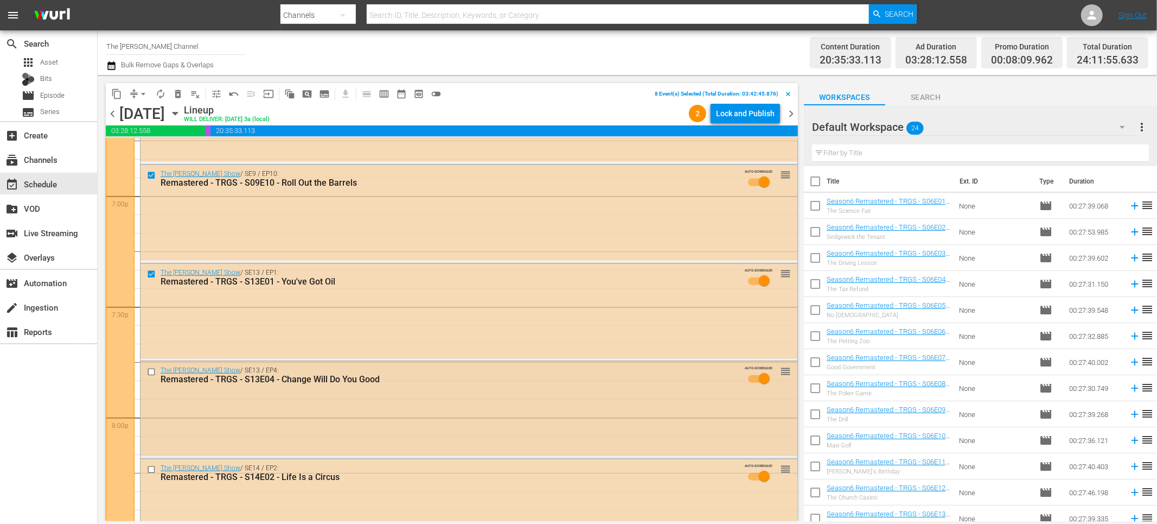
scroll to position [4160, 0]
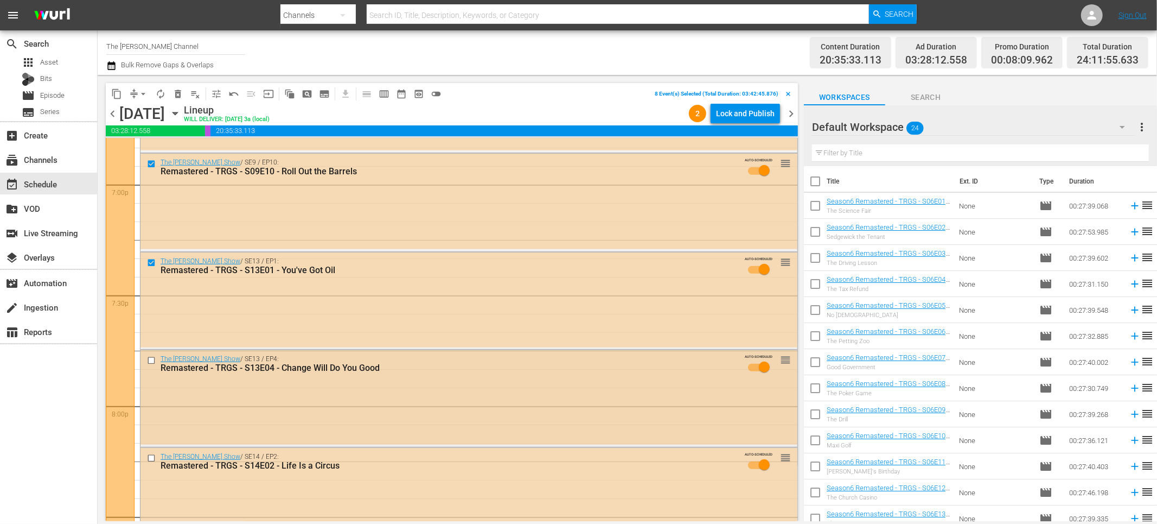
click at [154, 361] on input "checkbox" at bounding box center [152, 360] width 11 height 9
click at [153, 459] on input "checkbox" at bounding box center [152, 457] width 11 height 9
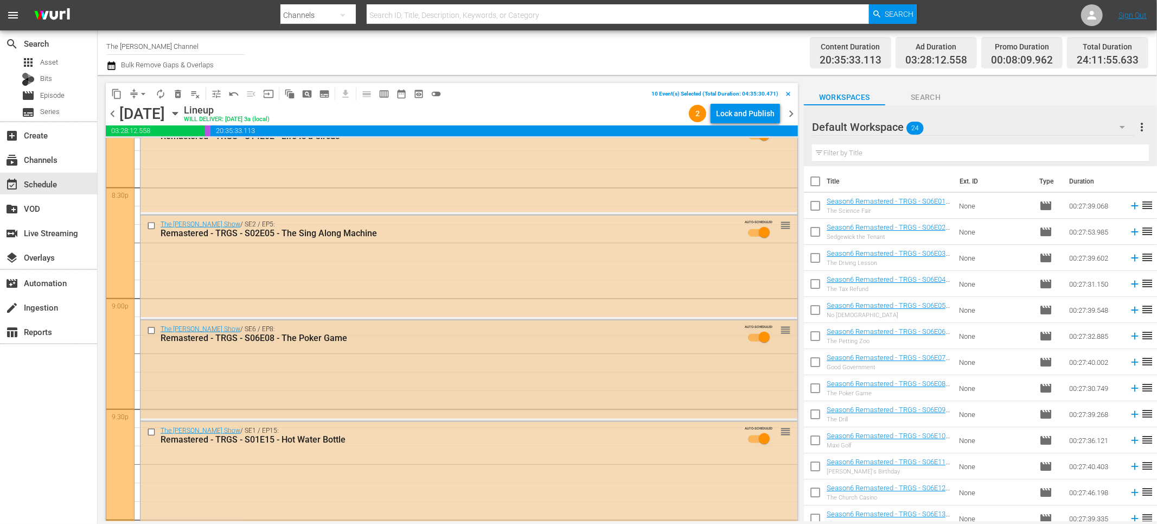
scroll to position [4508, 0]
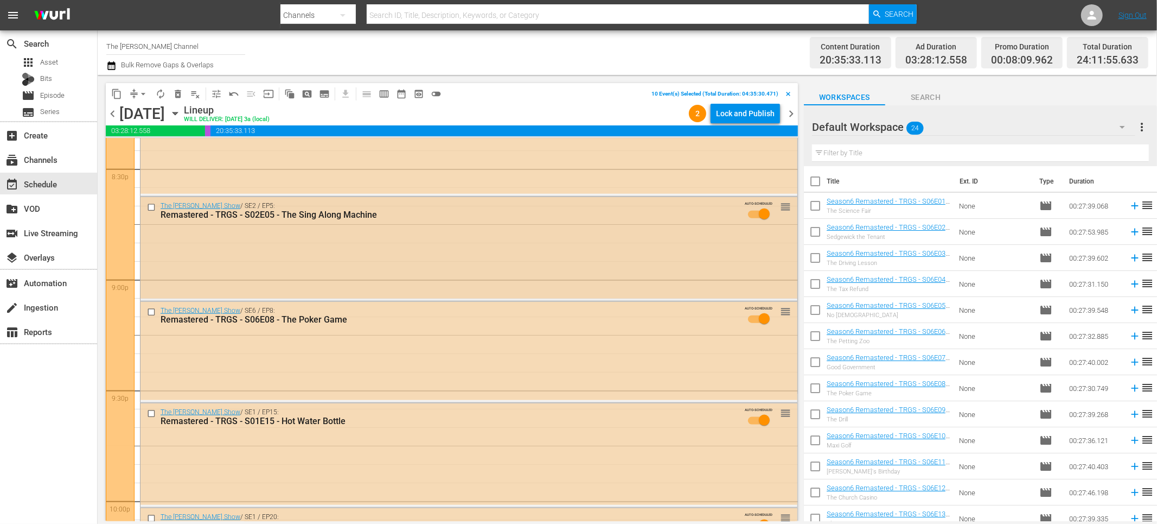
click at [152, 209] on input "checkbox" at bounding box center [152, 206] width 11 height 9
click at [149, 313] on input "checkbox" at bounding box center [152, 311] width 11 height 9
click at [150, 414] on input "checkbox" at bounding box center [152, 413] width 11 height 9
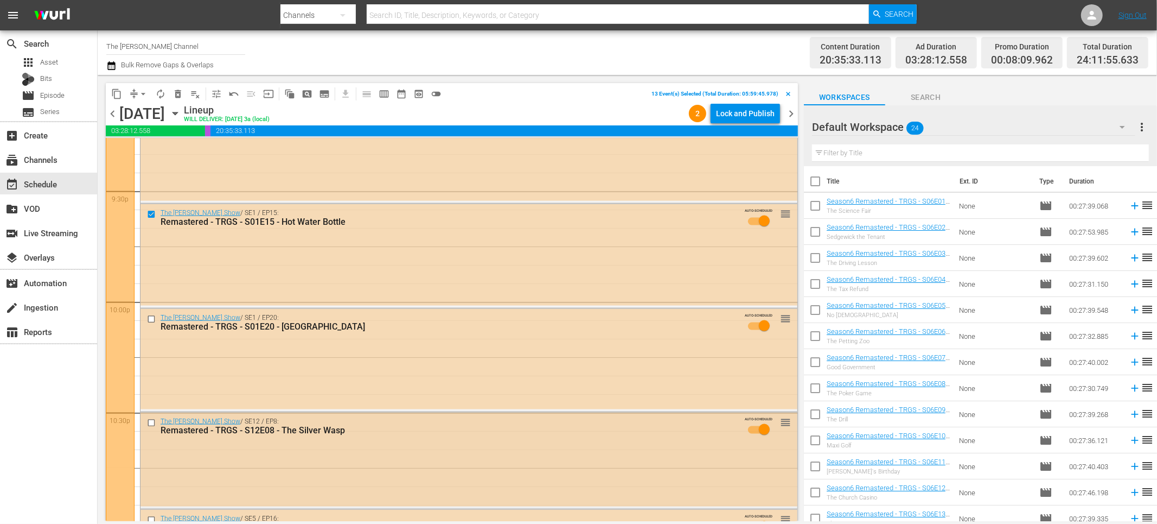
scroll to position [4772, 0]
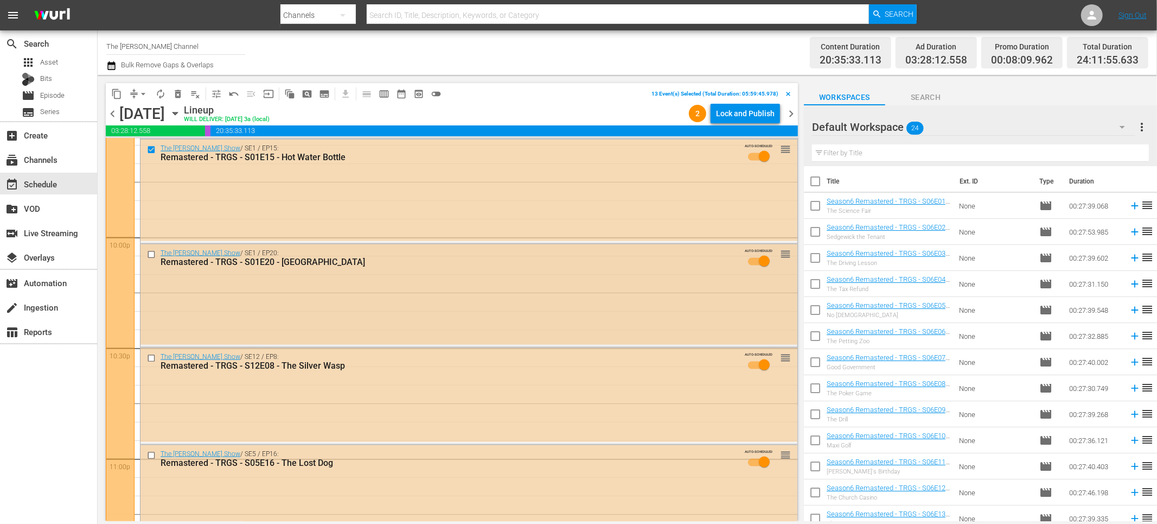
click at [152, 253] on input "checkbox" at bounding box center [152, 254] width 11 height 9
click at [150, 358] on input "checkbox" at bounding box center [152, 357] width 11 height 9
click at [150, 453] on input "checkbox" at bounding box center [152, 454] width 11 height 9
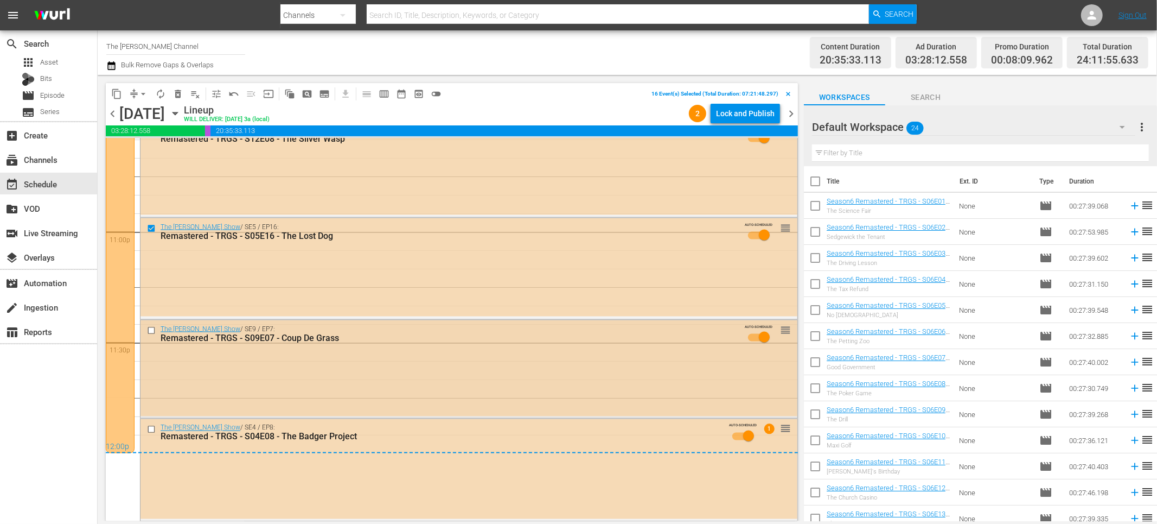
click at [154, 330] on input "checkbox" at bounding box center [152, 330] width 11 height 9
click at [150, 428] on input "checkbox" at bounding box center [152, 429] width 11 height 9
click at [179, 95] on span "delete_forever_outlined" at bounding box center [178, 93] width 11 height 11
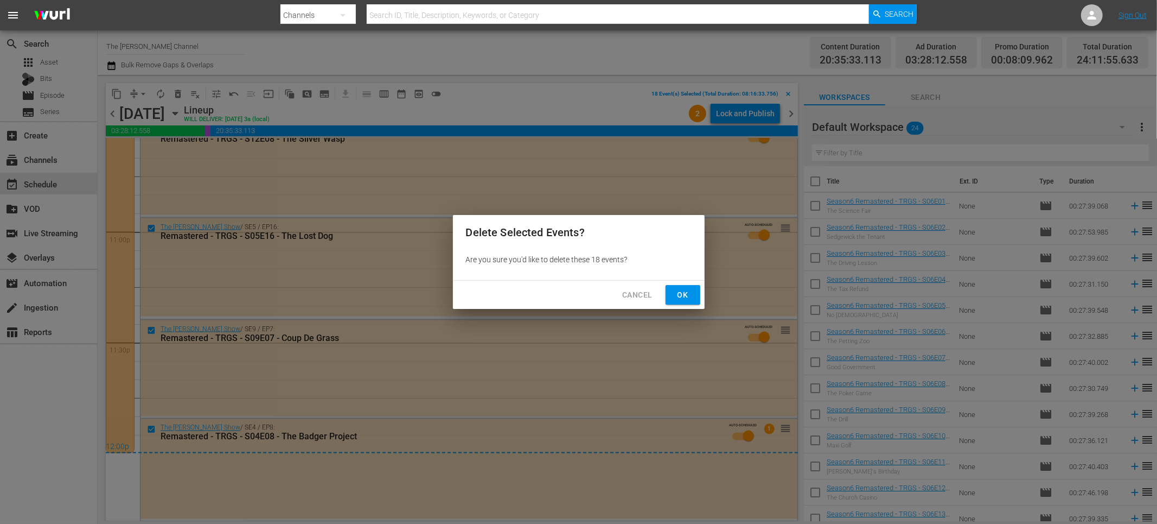
click at [685, 295] on span "Ok" at bounding box center [682, 295] width 17 height 14
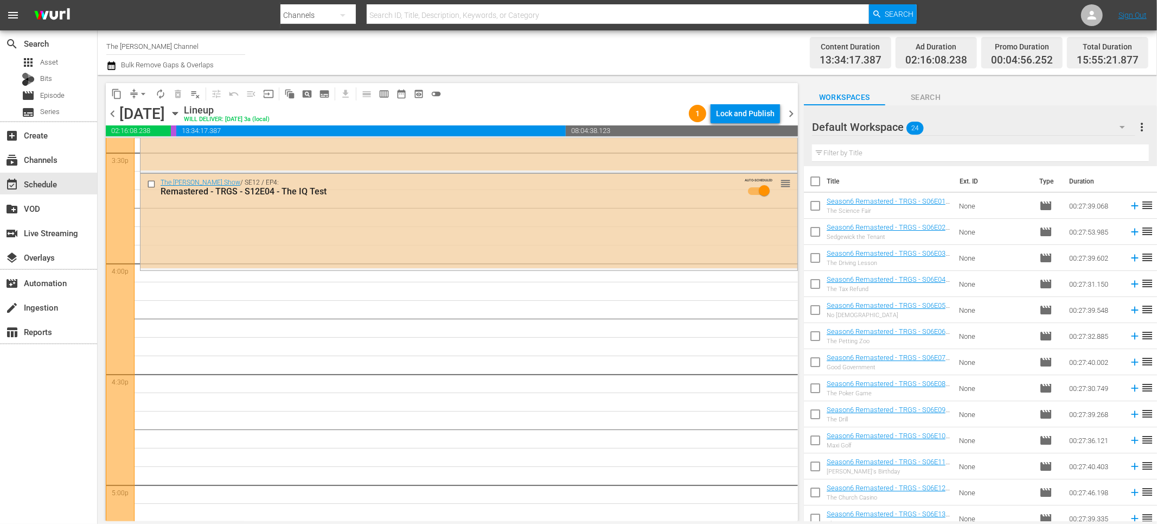
scroll to position [3417, 0]
click at [811, 176] on input "checkbox" at bounding box center [815, 183] width 23 height 23
checkbox input "true"
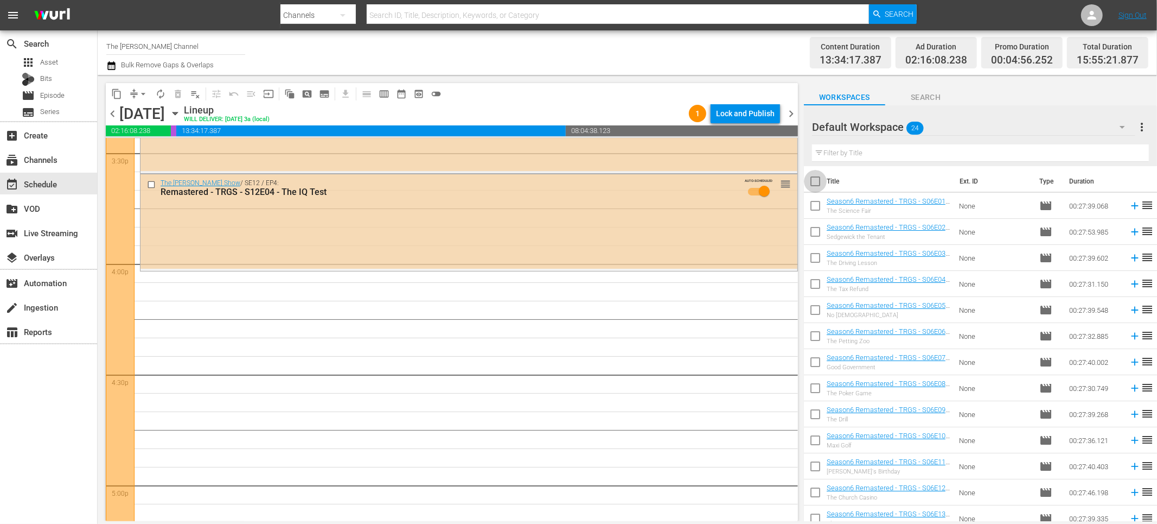
checkbox input "true"
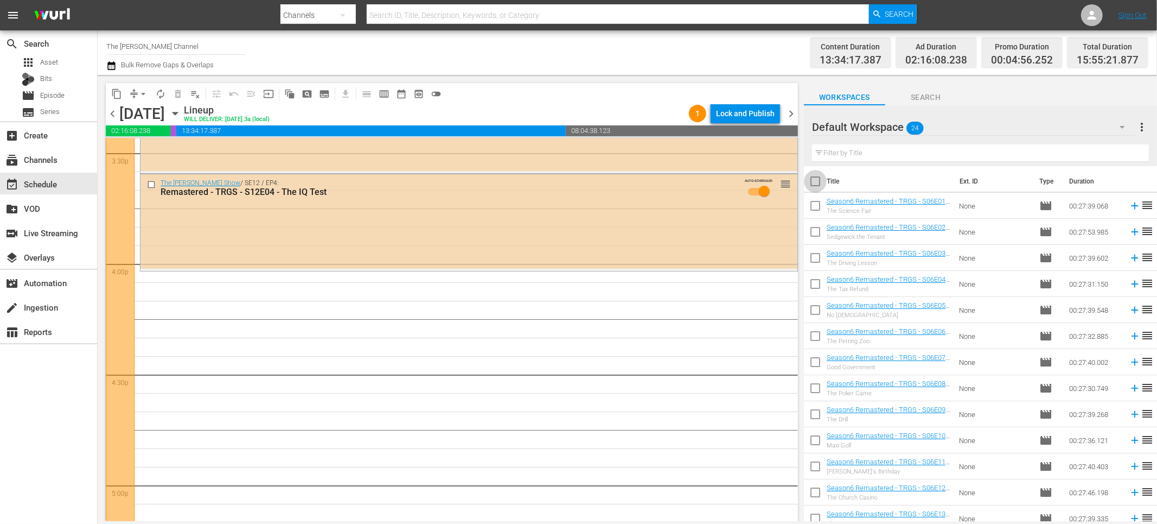
checkbox input "true"
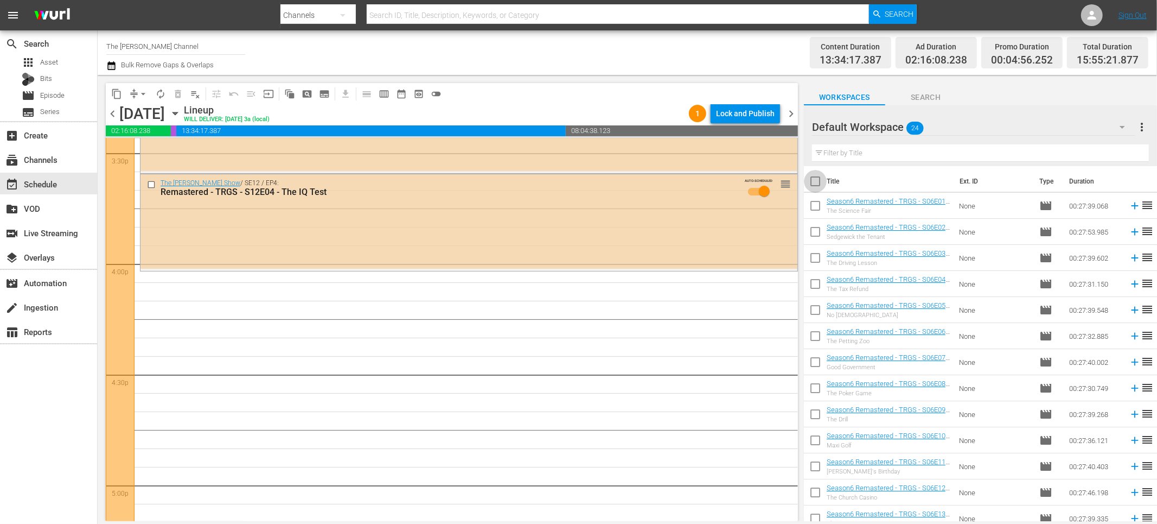
checkbox input "true"
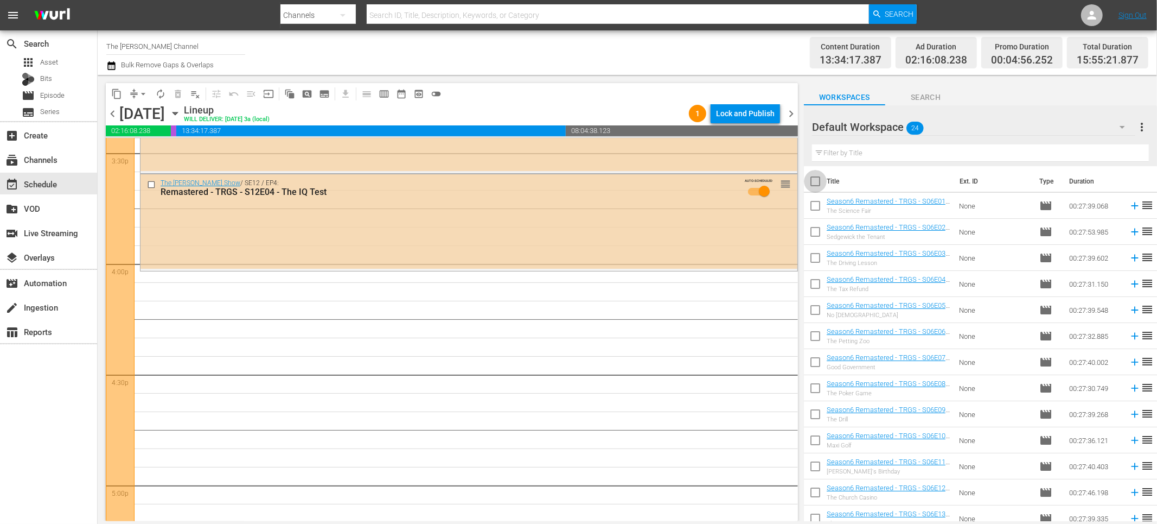
checkbox input "true"
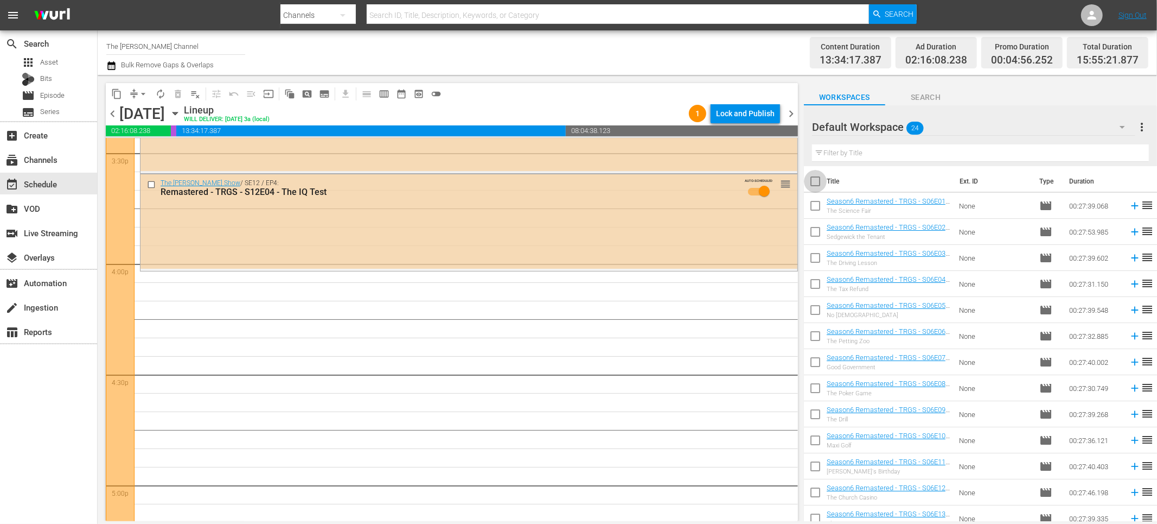
checkbox input "true"
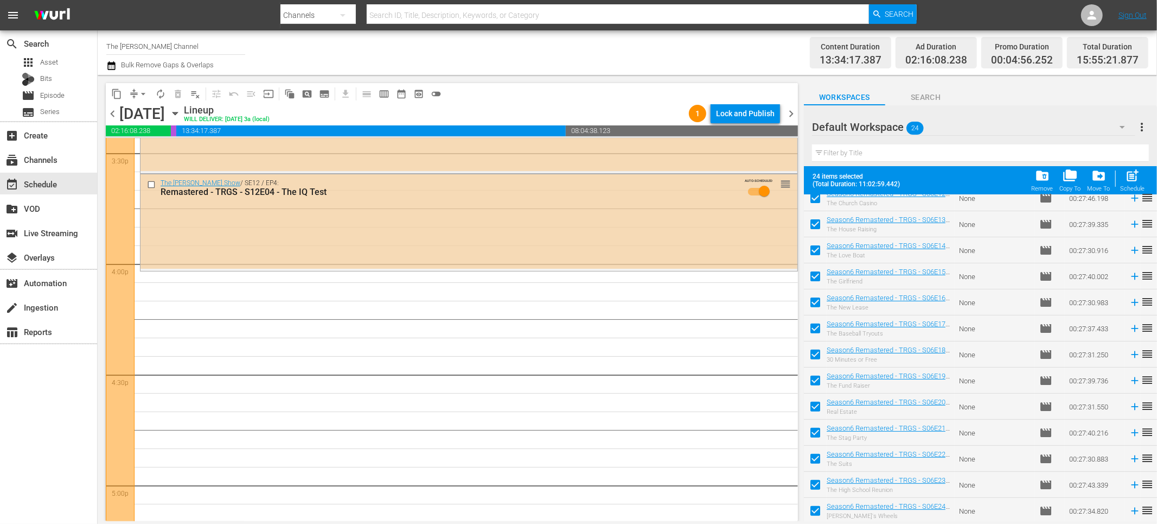
scroll to position [0, 0]
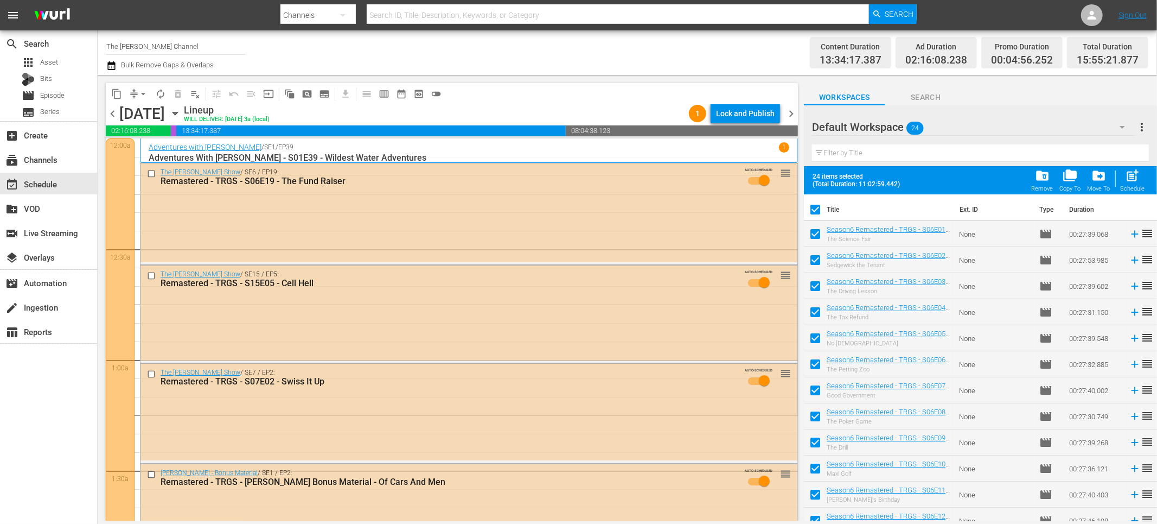
scroll to position [3417, 0]
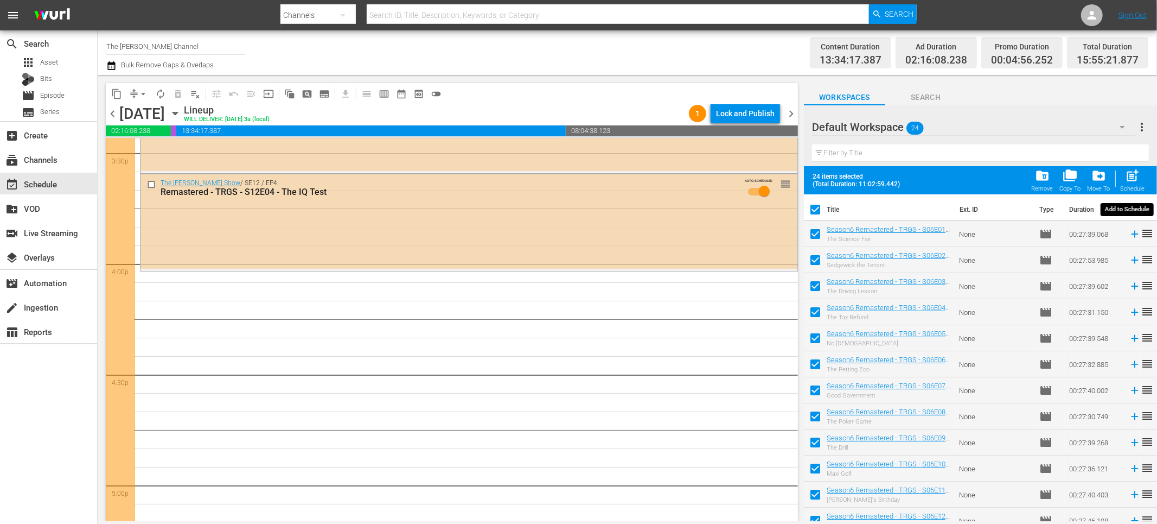
click at [1134, 175] on span "post_add" at bounding box center [1133, 175] width 15 height 15
checkbox input "false"
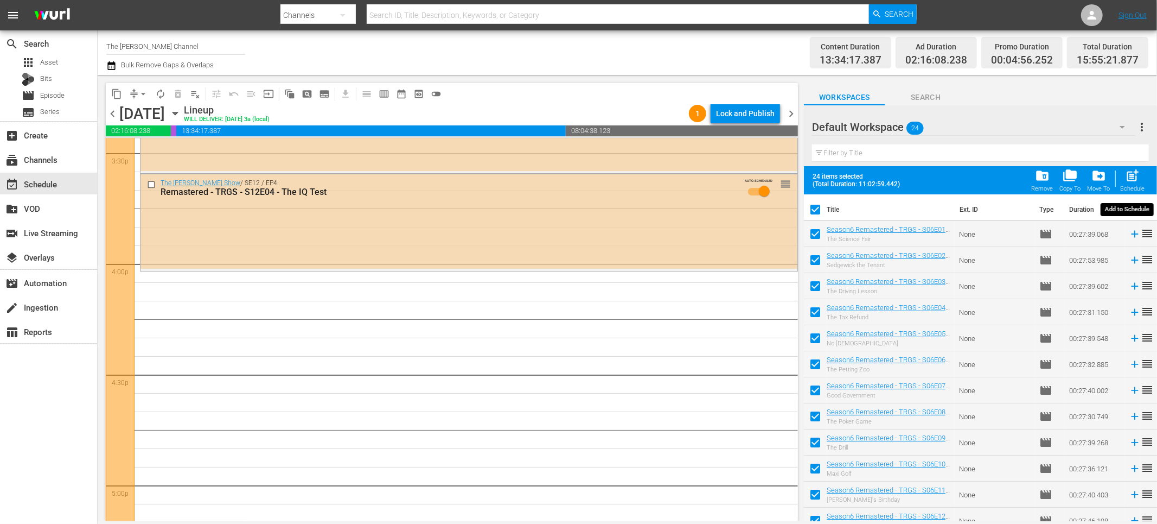
checkbox input "false"
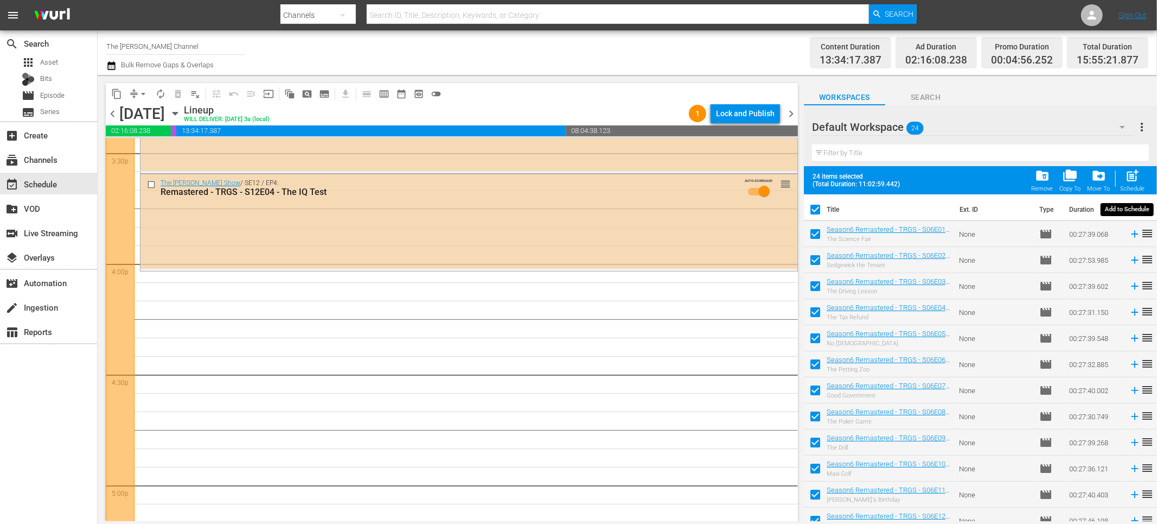
checkbox input "false"
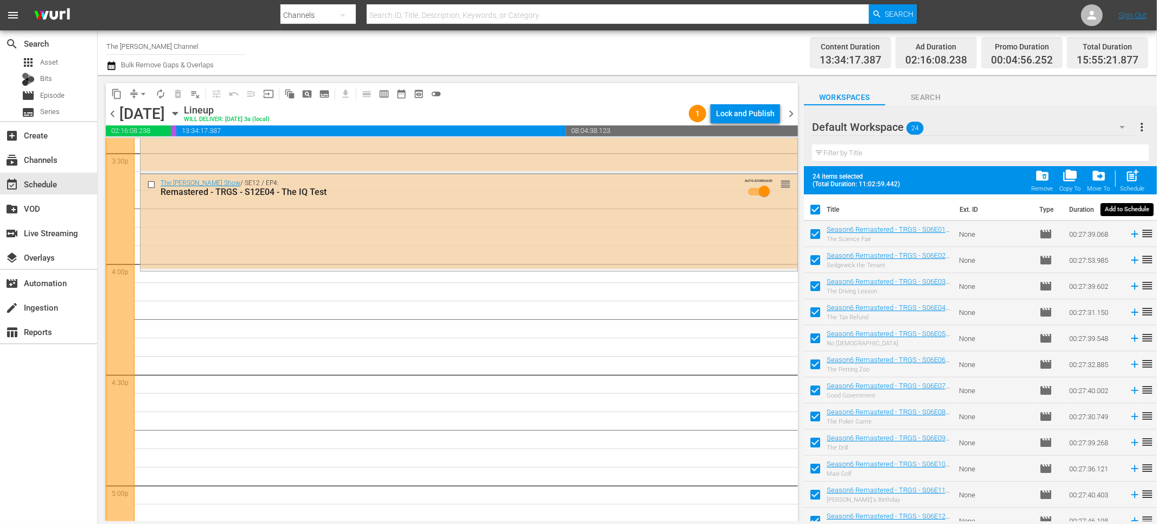
checkbox input "false"
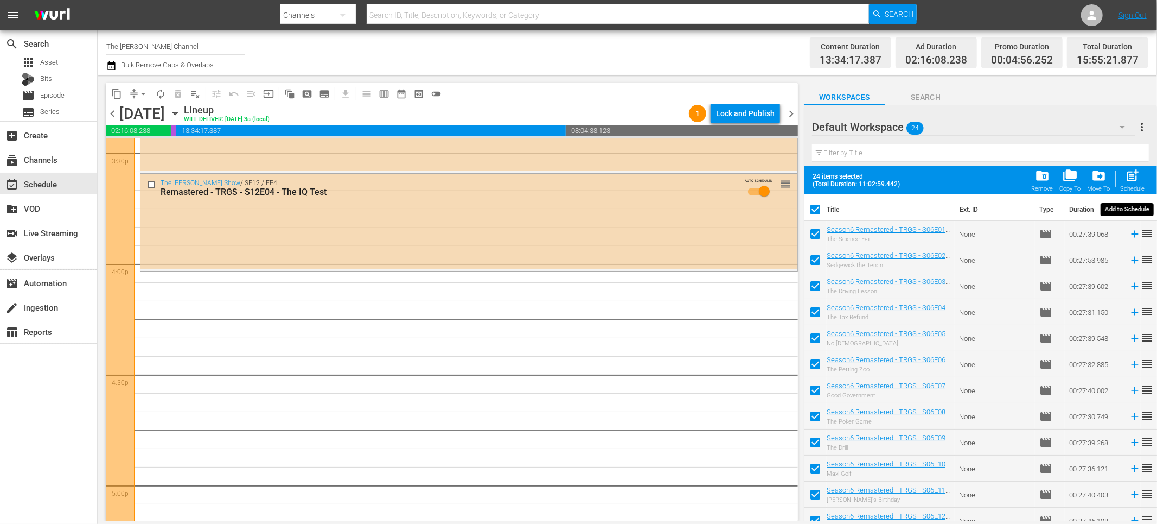
checkbox input "false"
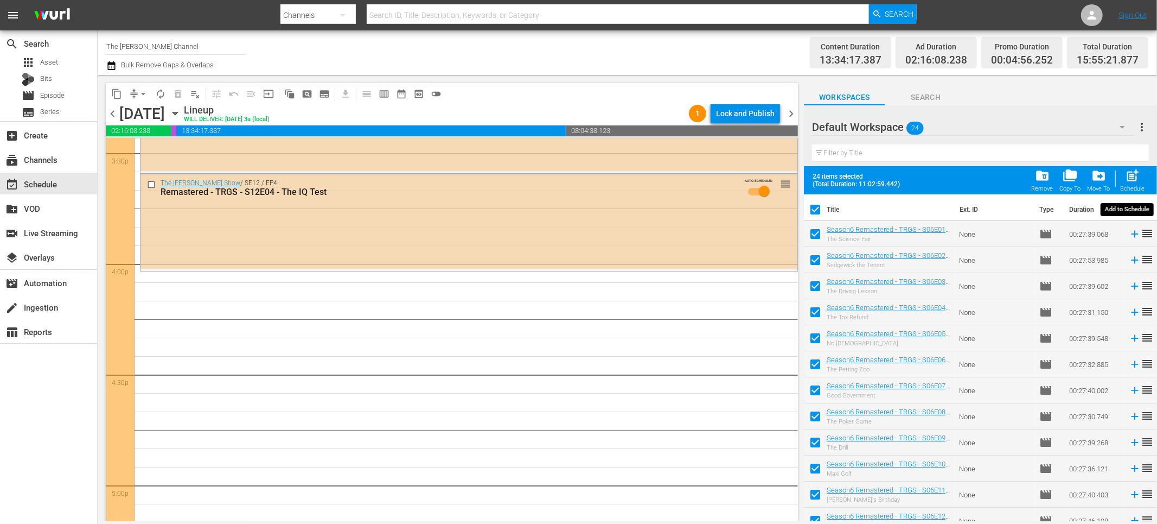
checkbox input "false"
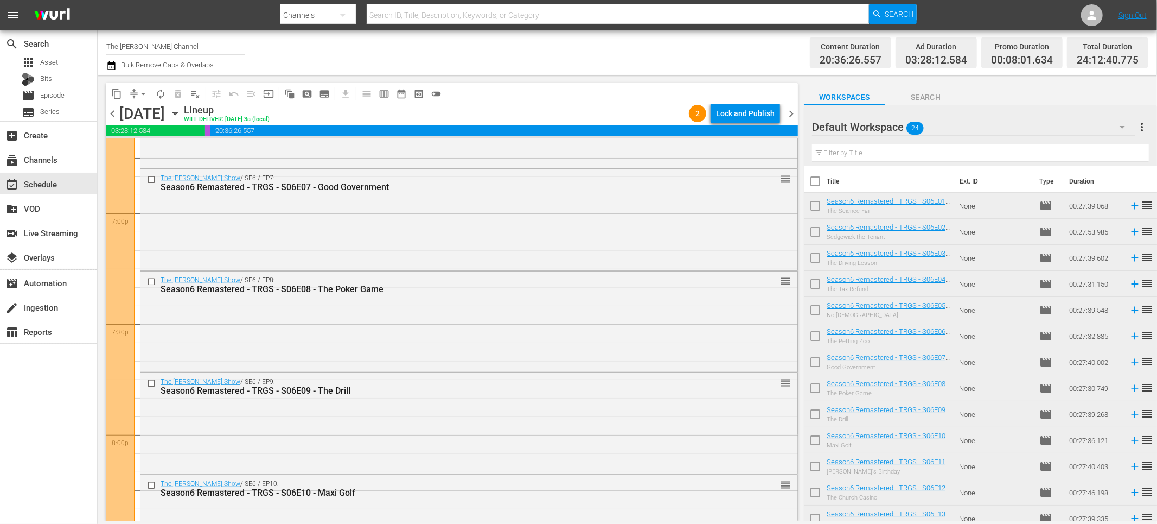
scroll to position [5001, 0]
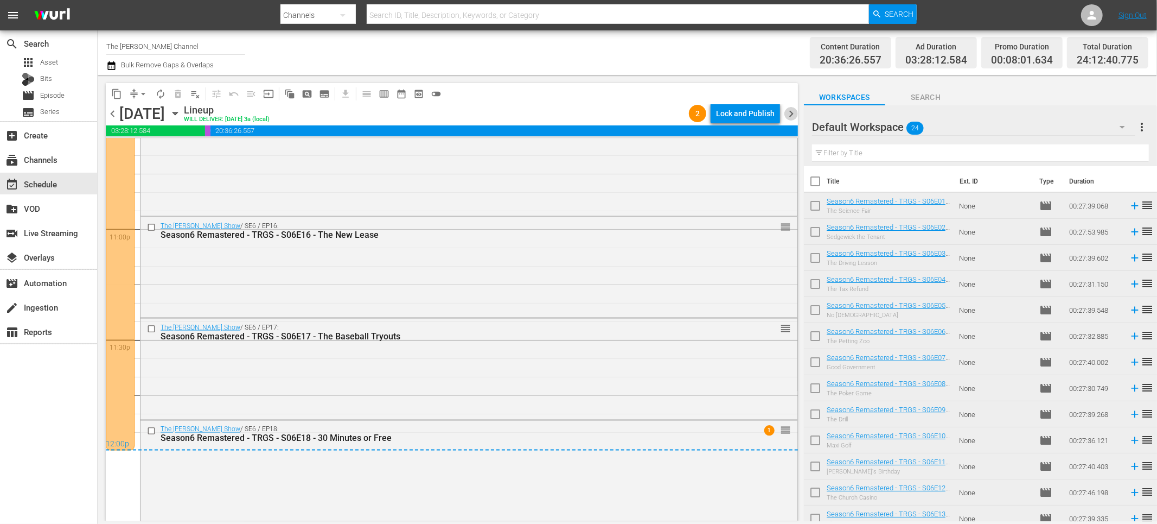
click at [789, 113] on span "chevron_right" at bounding box center [792, 114] width 14 height 14
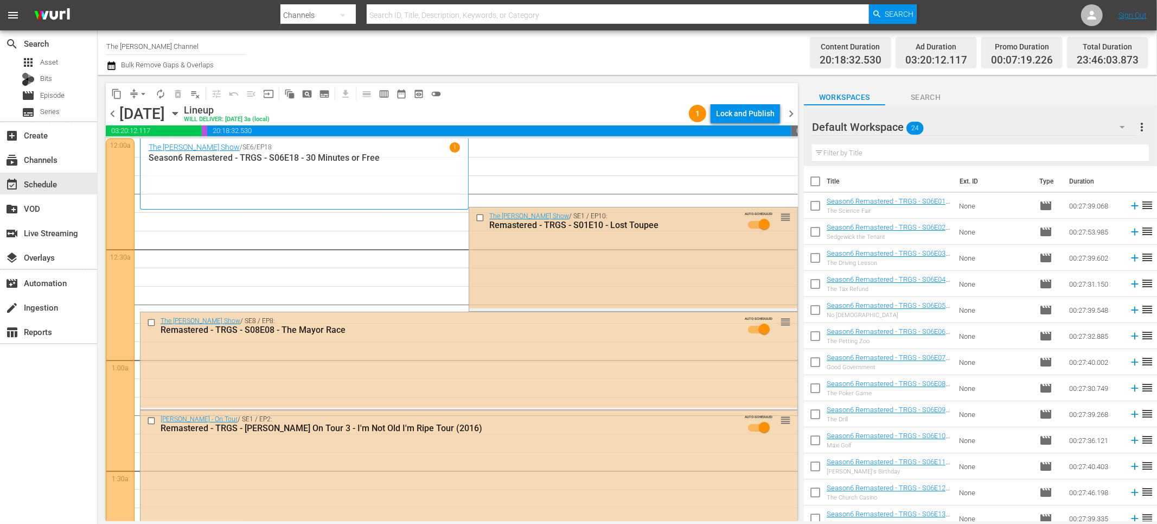
click at [477, 217] on input "checkbox" at bounding box center [481, 217] width 11 height 9
click at [147, 324] on input "checkbox" at bounding box center [152, 321] width 11 height 9
click at [149, 422] on input "checkbox" at bounding box center [152, 420] width 11 height 9
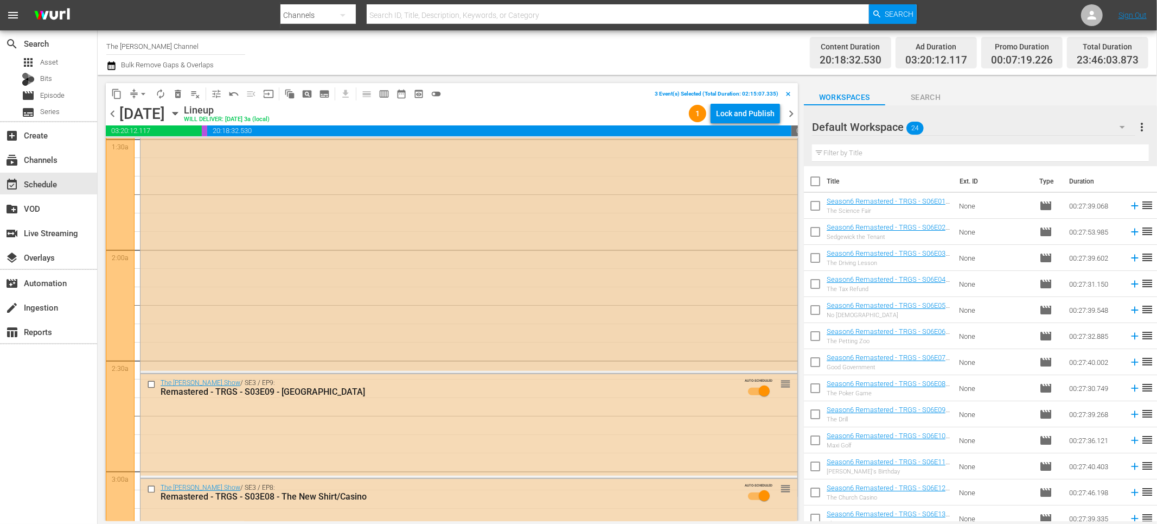
scroll to position [333, 0]
click at [152, 383] on input "checkbox" at bounding box center [152, 383] width 11 height 9
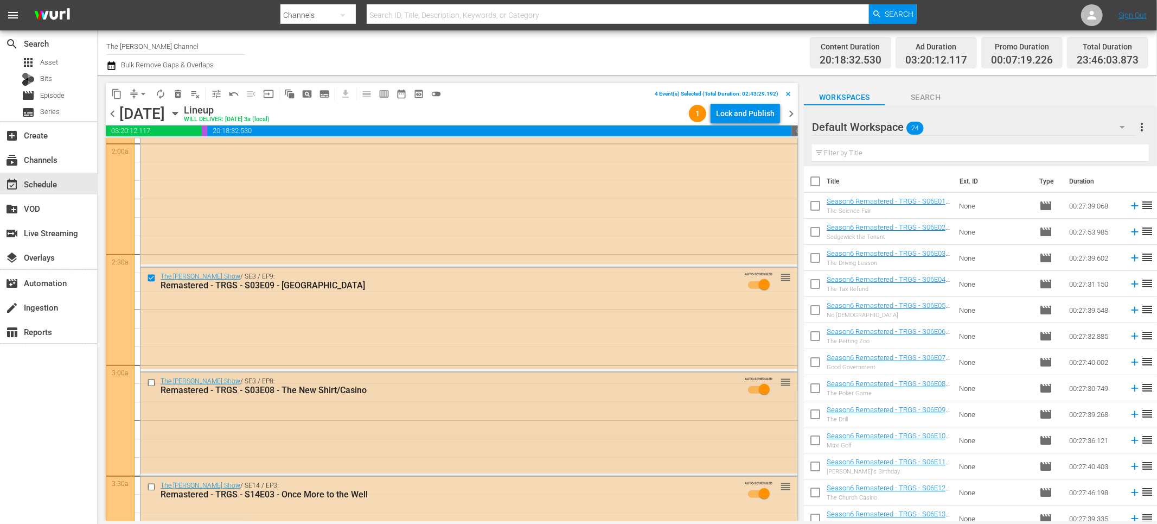
scroll to position [443, 0]
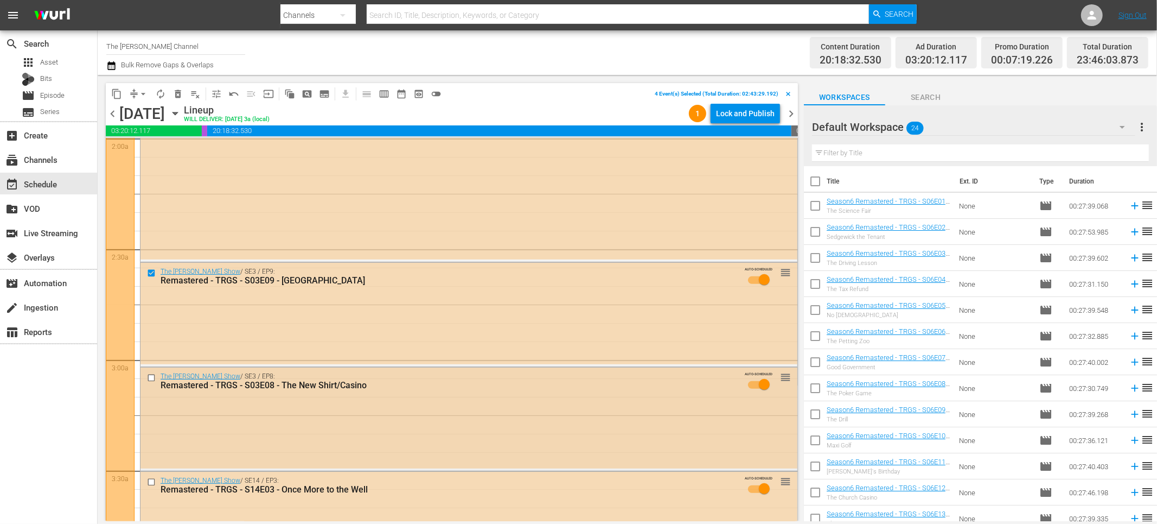
click at [152, 377] on input "checkbox" at bounding box center [152, 377] width 11 height 9
click at [150, 479] on input "checkbox" at bounding box center [152, 481] width 11 height 9
click at [179, 94] on span "delete_forever_outlined" at bounding box center [178, 93] width 11 height 11
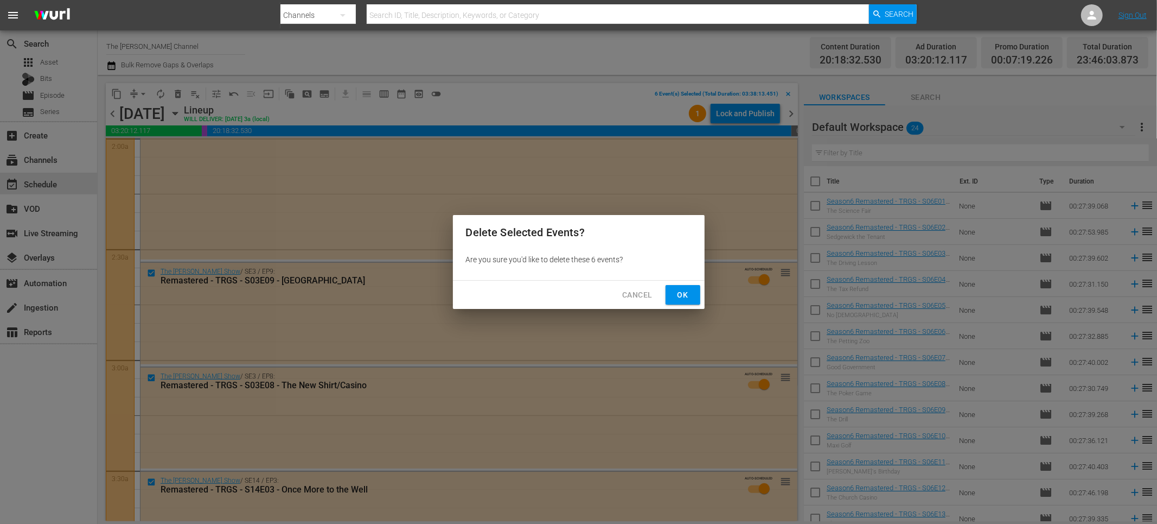
click at [679, 294] on span "Ok" at bounding box center [682, 295] width 17 height 14
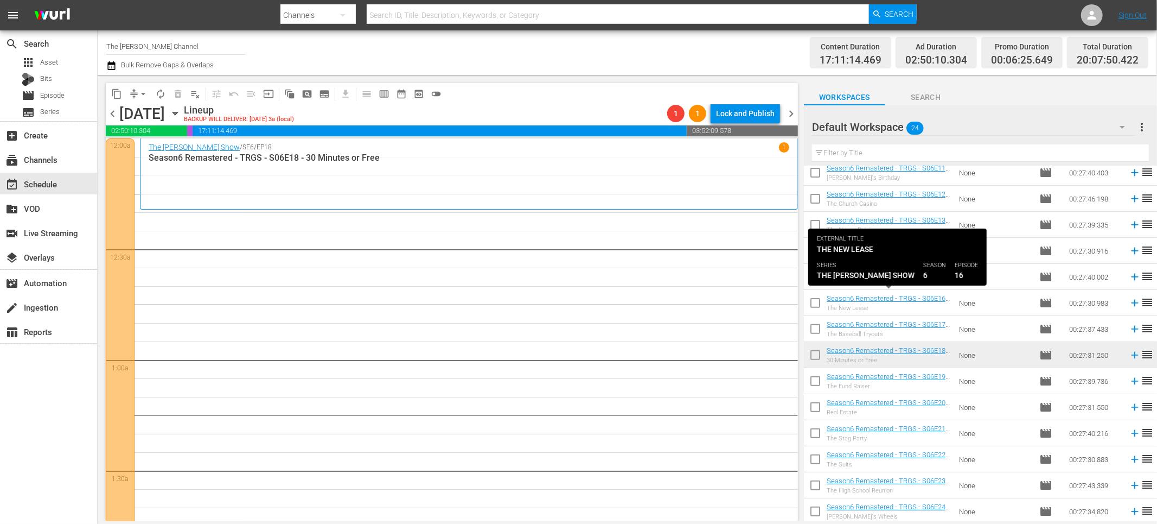
scroll to position [295, 0]
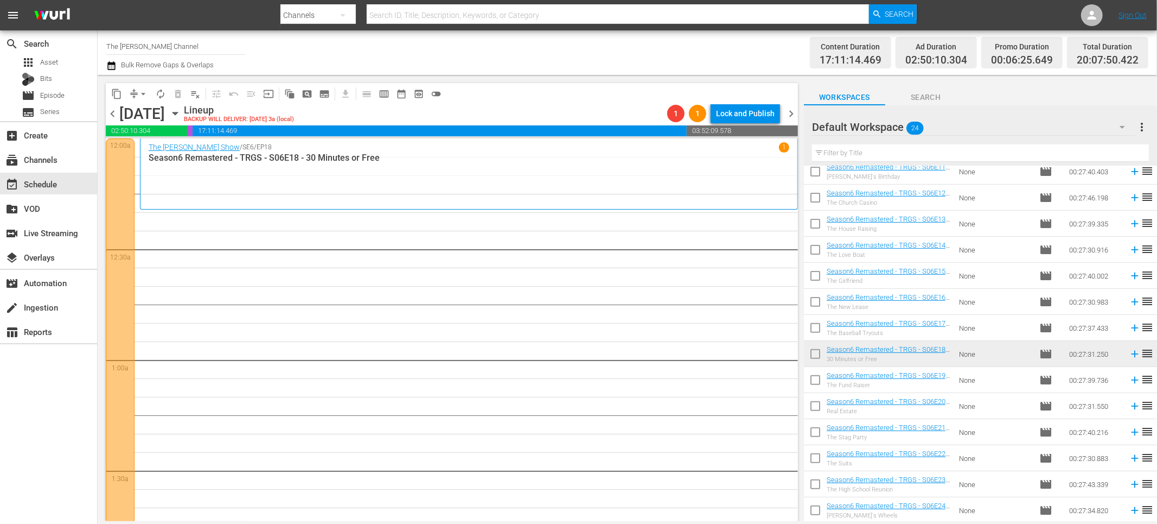
drag, startPoint x: 820, startPoint y: 381, endPoint x: 817, endPoint y: 389, distance: 7.6
click at [820, 381] on input "checkbox" at bounding box center [815, 382] width 23 height 23
checkbox input "true"
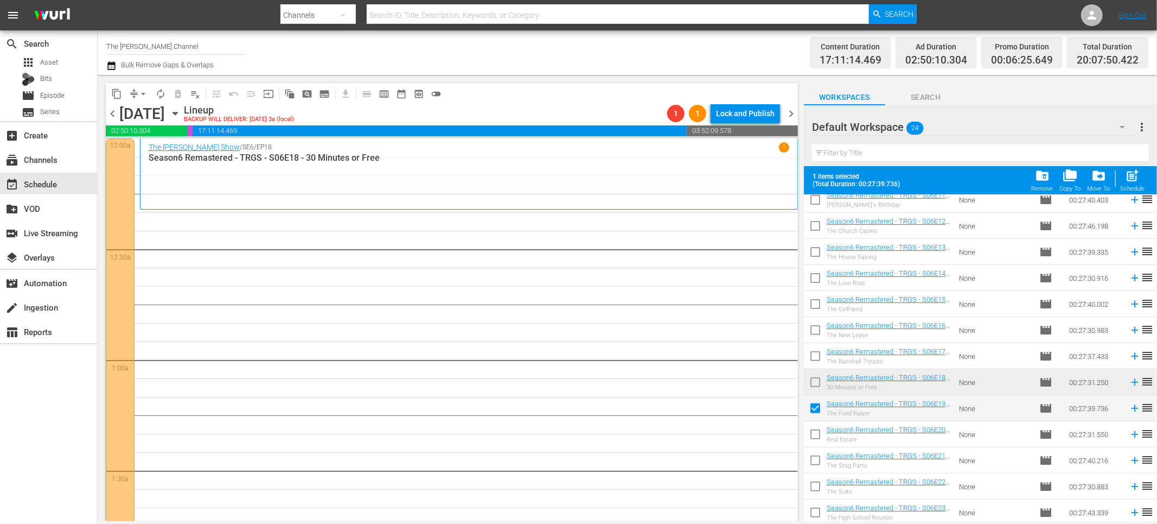
click at [817, 429] on input "checkbox" at bounding box center [815, 436] width 23 height 23
checkbox input "true"
click at [814, 467] on input "checkbox" at bounding box center [815, 462] width 23 height 23
checkbox input "true"
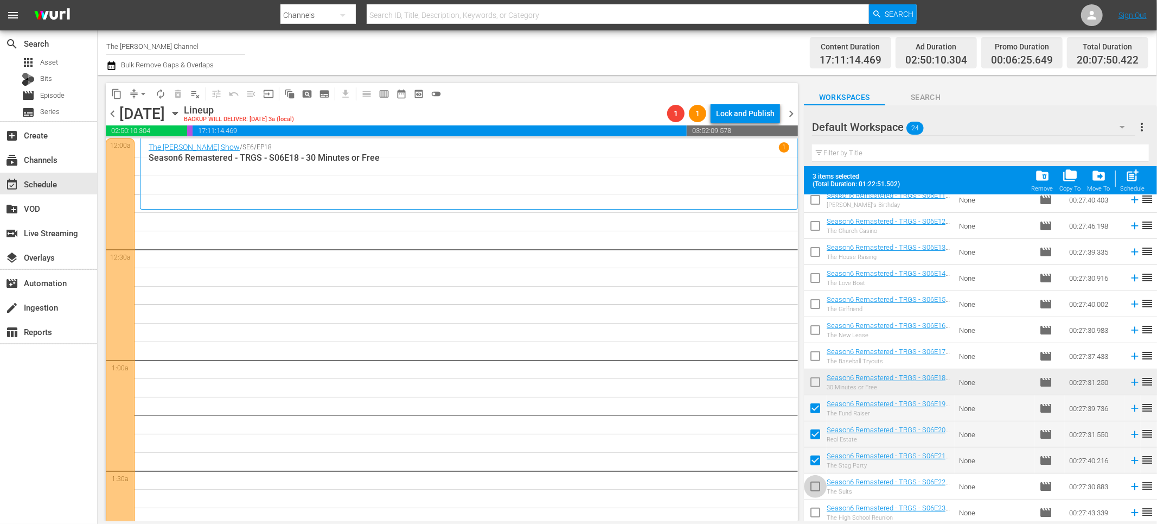
click at [817, 490] on input "checkbox" at bounding box center [815, 488] width 23 height 23
checkbox input "true"
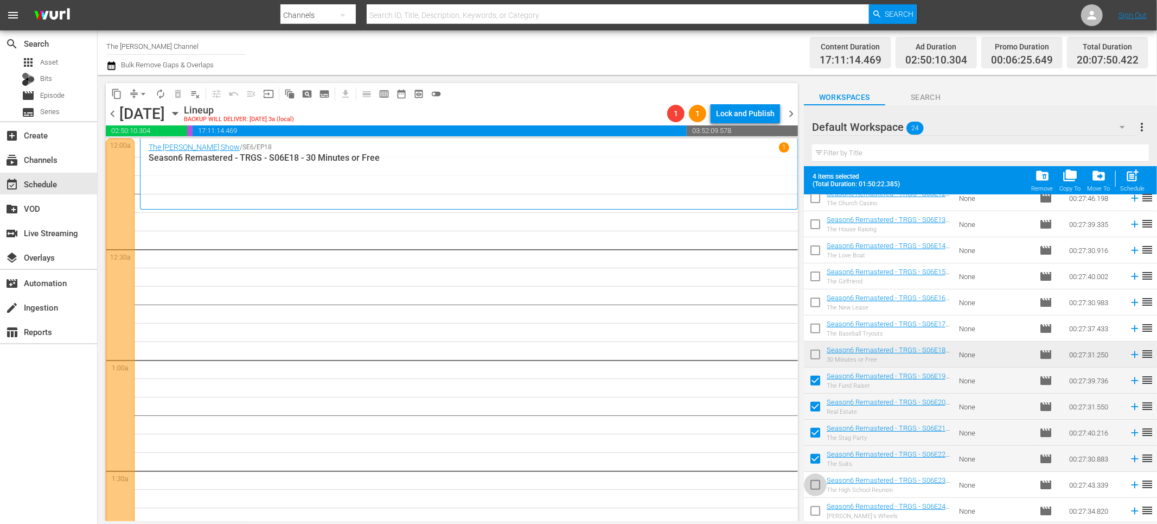
drag, startPoint x: 816, startPoint y: 483, endPoint x: 816, endPoint y: 493, distance: 9.8
click at [817, 484] on input "checkbox" at bounding box center [815, 486] width 23 height 23
checkbox input "true"
click at [815, 508] on input "checkbox" at bounding box center [815, 512] width 23 height 23
checkbox input "true"
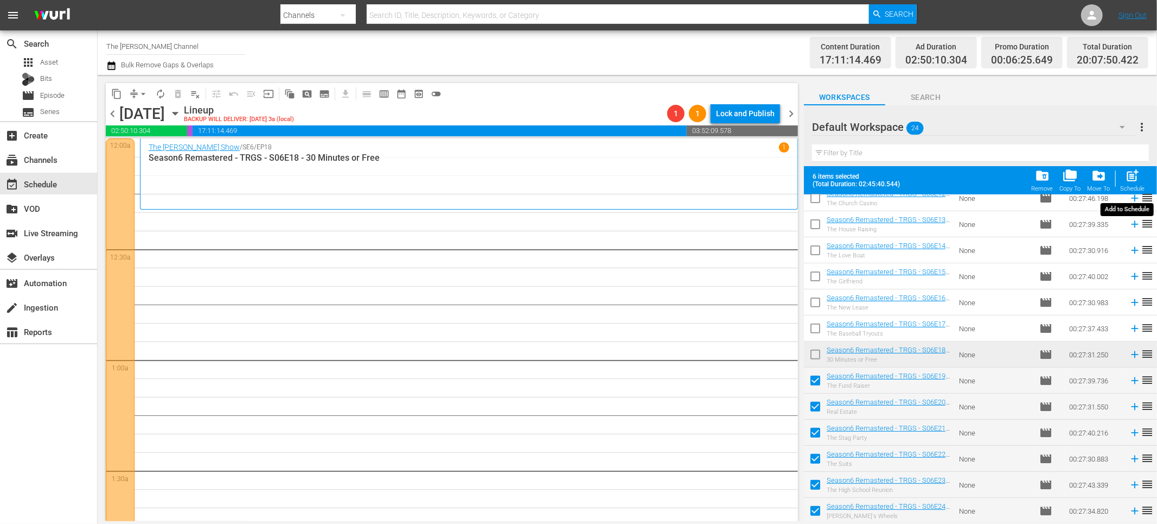
click at [1131, 177] on span "post_add" at bounding box center [1133, 175] width 15 height 15
checkbox input "false"
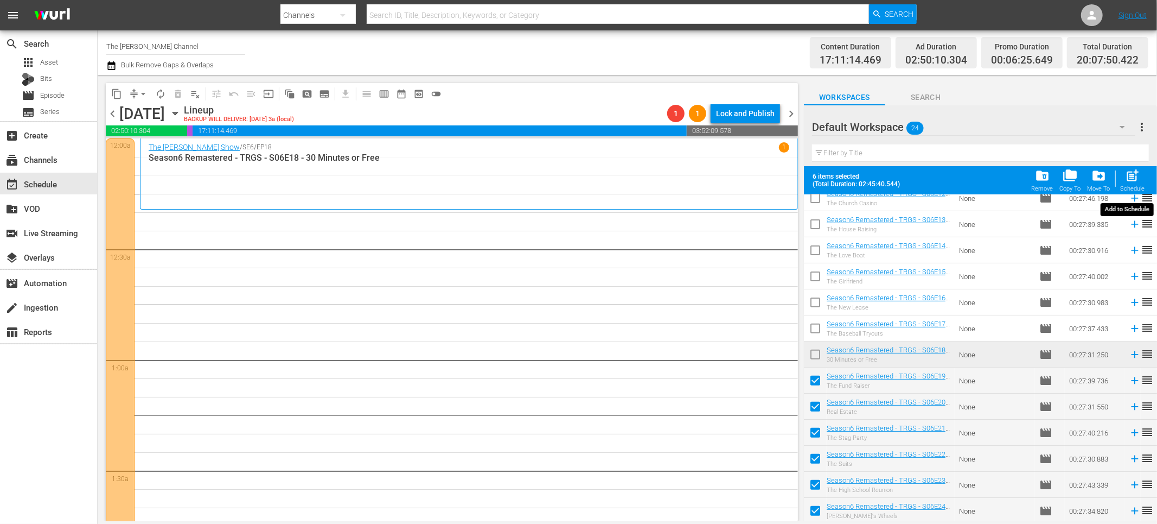
checkbox input "false"
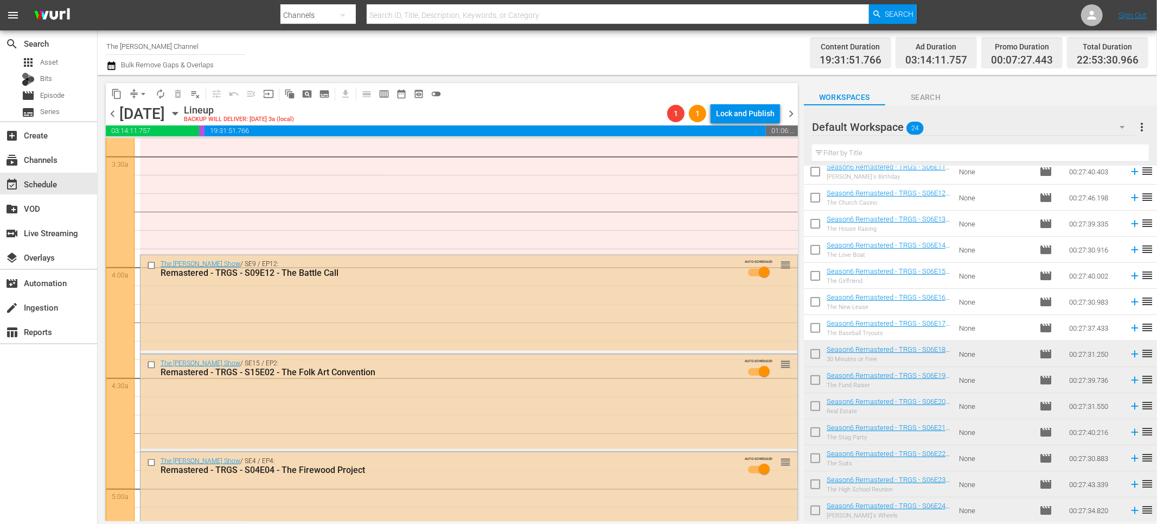
scroll to position [757, 0]
click at [109, 68] on icon "button" at bounding box center [111, 65] width 8 height 9
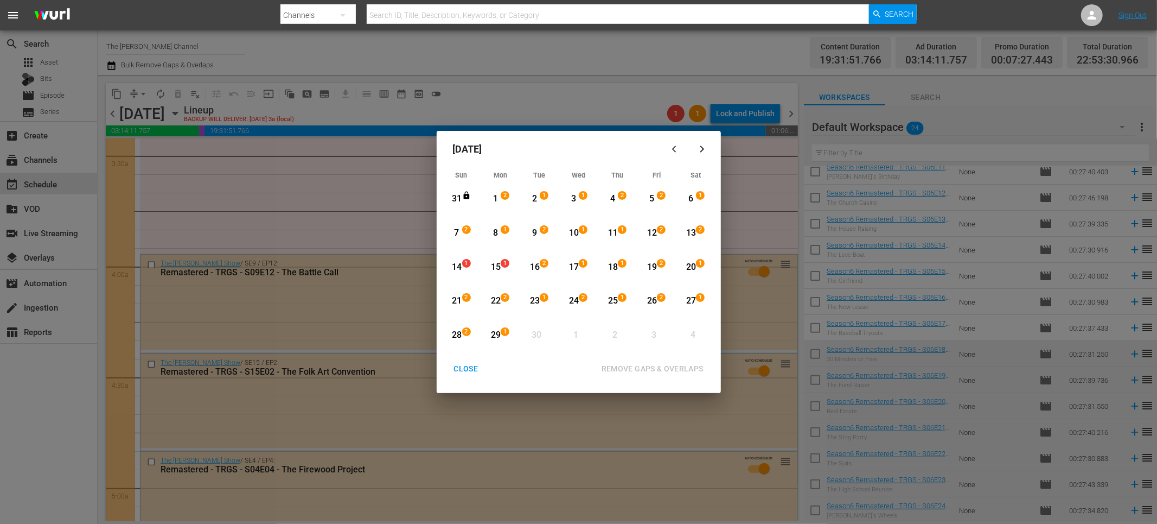
click at [457, 263] on div "14" at bounding box center [457, 267] width 14 height 12
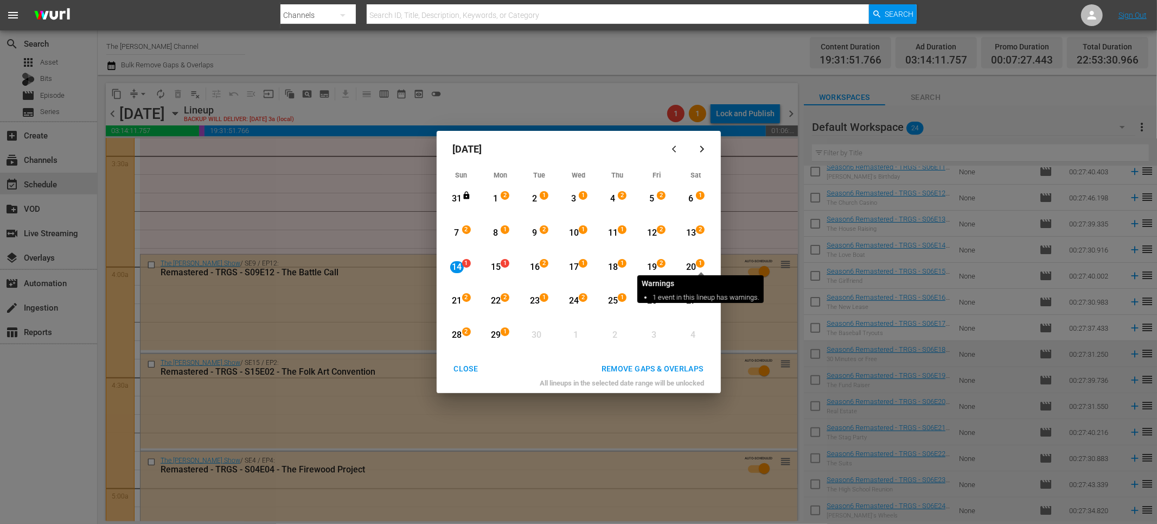
click at [691, 265] on div "20" at bounding box center [691, 267] width 14 height 12
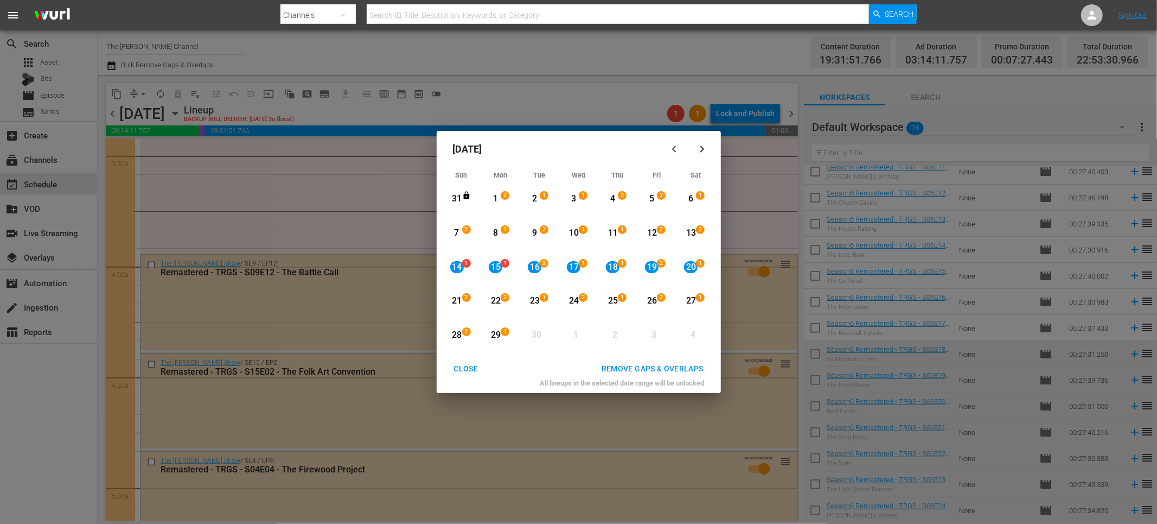
click at [455, 269] on div "14" at bounding box center [457, 267] width 14 height 12
click at [454, 301] on div "21" at bounding box center [457, 301] width 14 height 12
click at [665, 367] on div "REMOVE GAPS & OVERLAPS" at bounding box center [652, 369] width 119 height 14
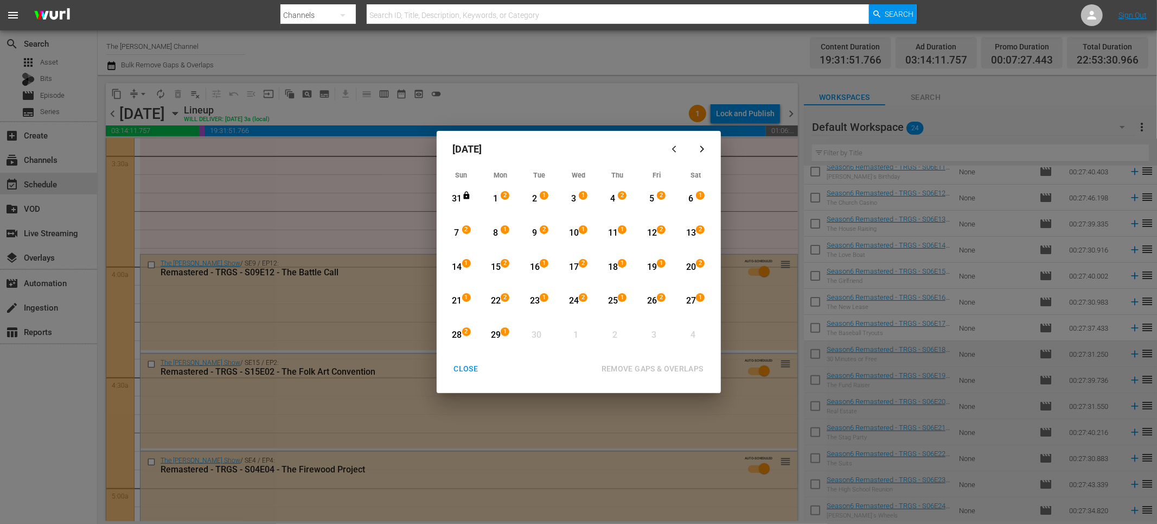
click at [475, 360] on button "CLOSE" at bounding box center [466, 369] width 50 height 20
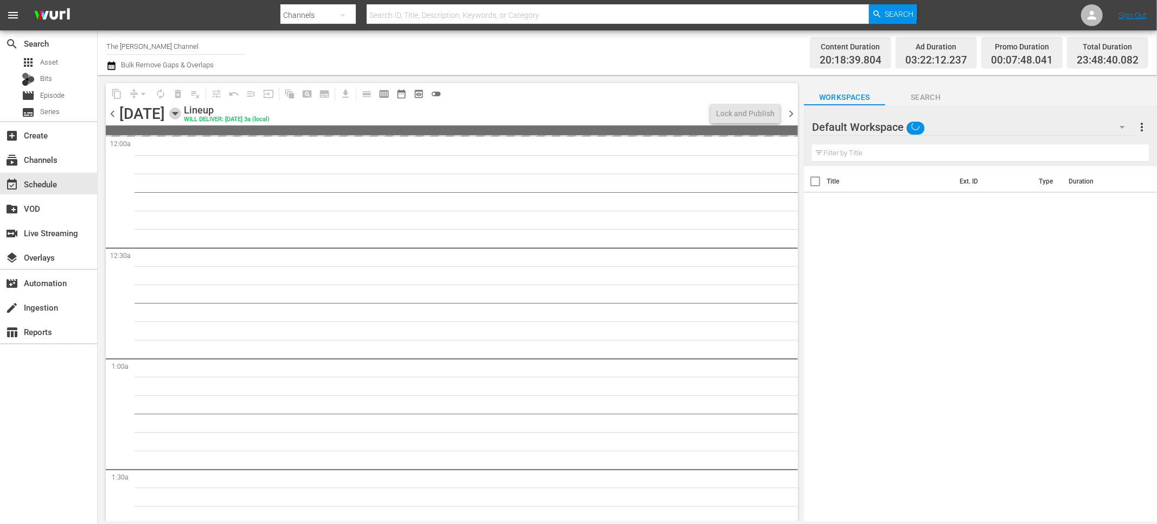
click at [181, 114] on icon "button" at bounding box center [175, 113] width 12 height 12
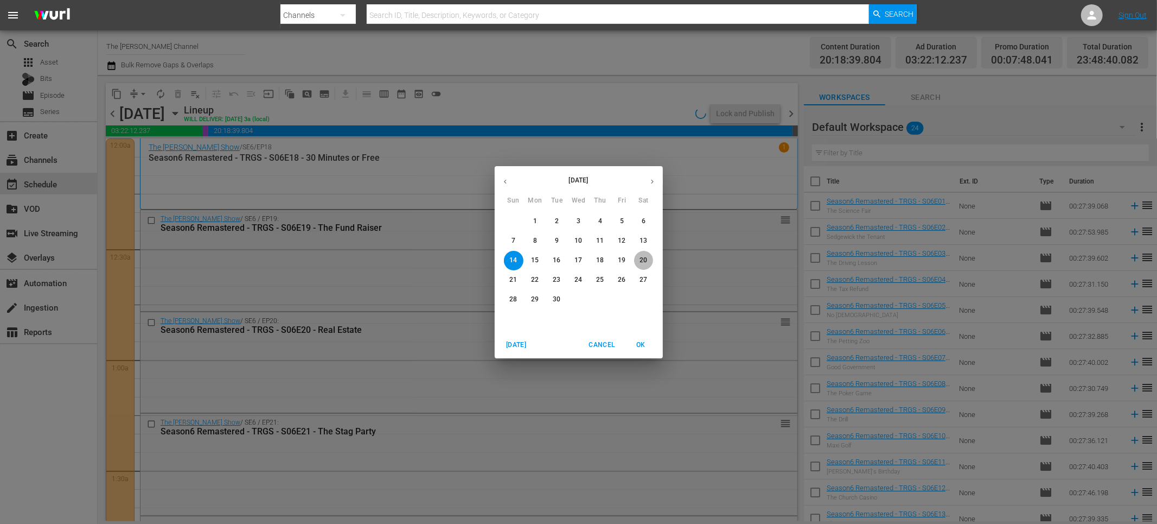
click at [642, 258] on p "20" at bounding box center [644, 260] width 8 height 9
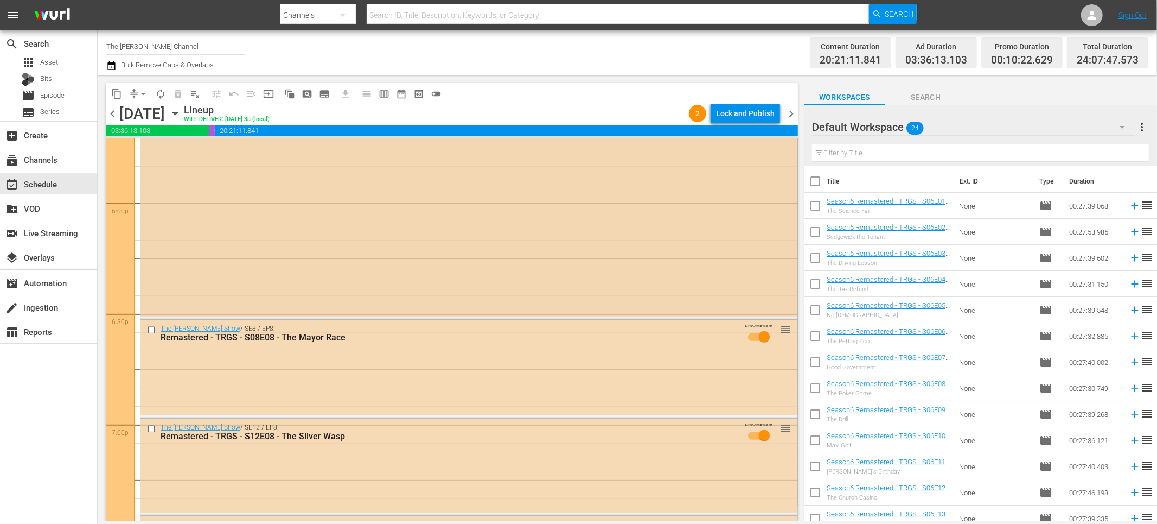
scroll to position [3921, 0]
click at [116, 66] on icon "button" at bounding box center [111, 65] width 10 height 13
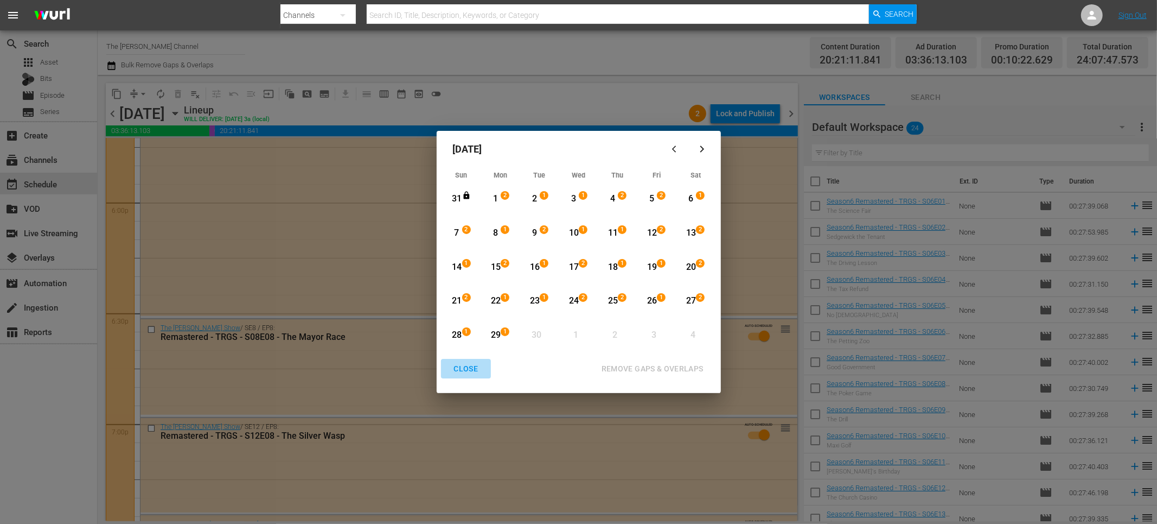
click at [473, 370] on div "CLOSE" at bounding box center [466, 369] width 42 height 14
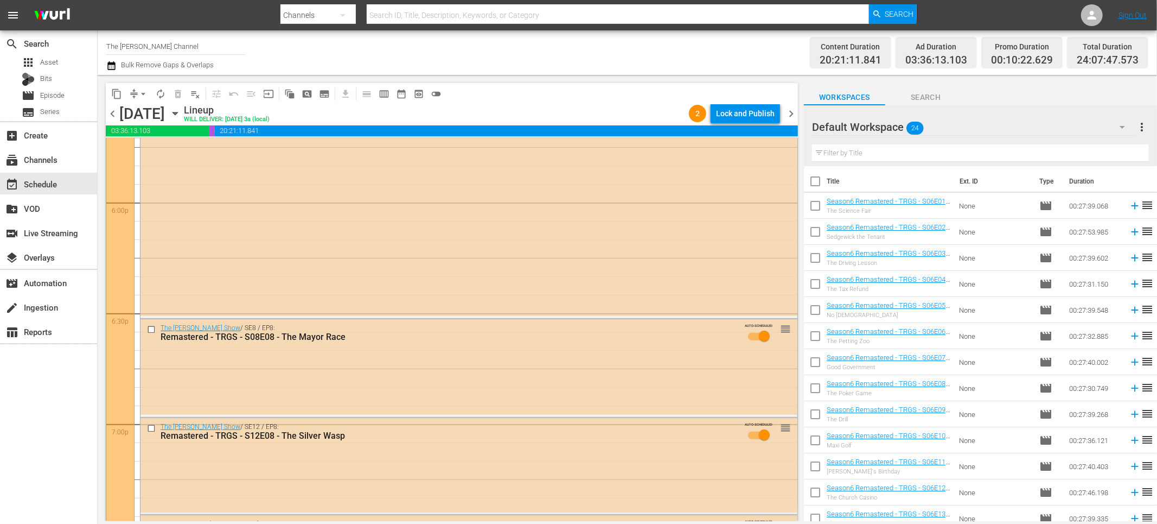
click at [181, 113] on icon "button" at bounding box center [175, 113] width 12 height 12
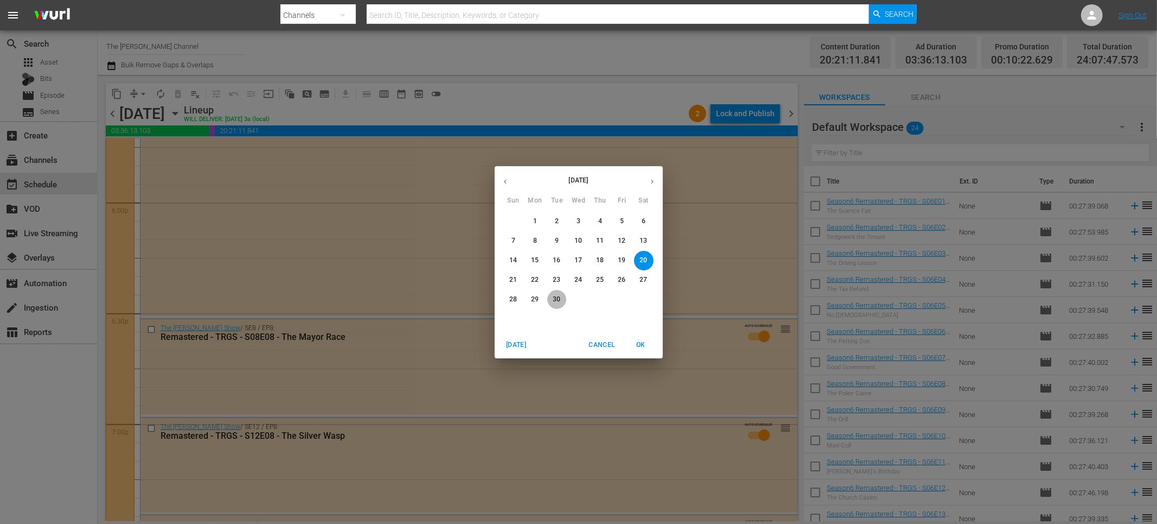
click at [553, 301] on p "30" at bounding box center [557, 299] width 8 height 9
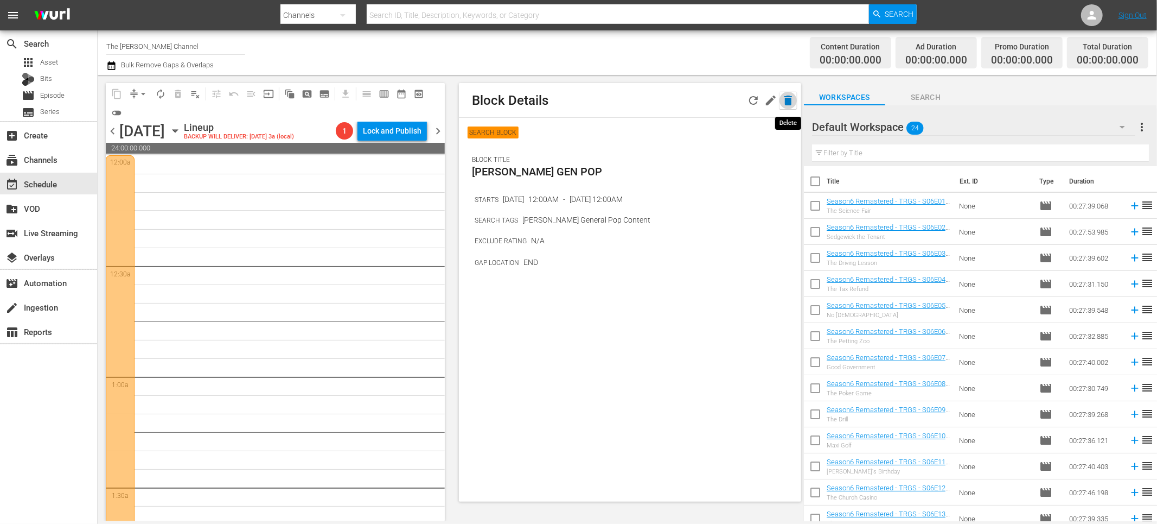
click at [791, 100] on icon "button" at bounding box center [789, 100] width 8 height 10
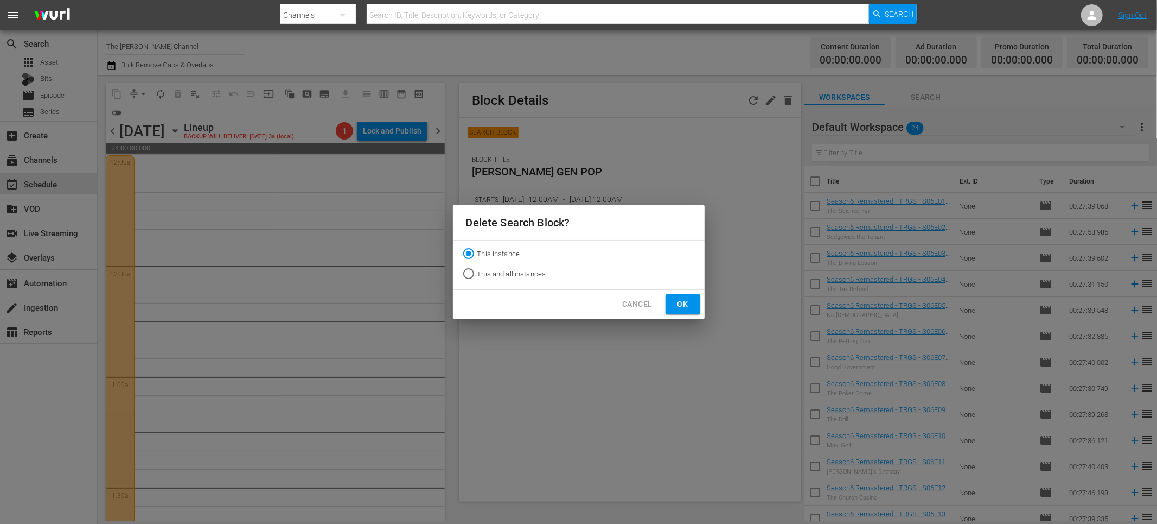
click at [493, 273] on span "This and all instances" at bounding box center [511, 274] width 69 height 11
click at [477, 273] on input "This and all instances" at bounding box center [468, 275] width 17 height 17
radio input "true"
click at [686, 303] on span "Ok" at bounding box center [682, 304] width 17 height 14
radio input "true"
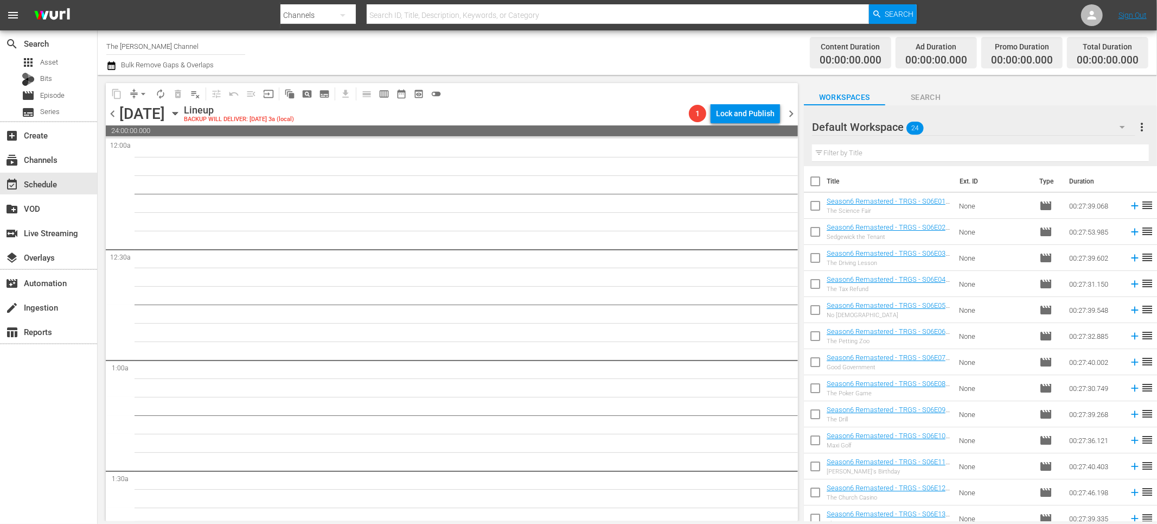
click at [114, 111] on span "chevron_left" at bounding box center [113, 114] width 14 height 14
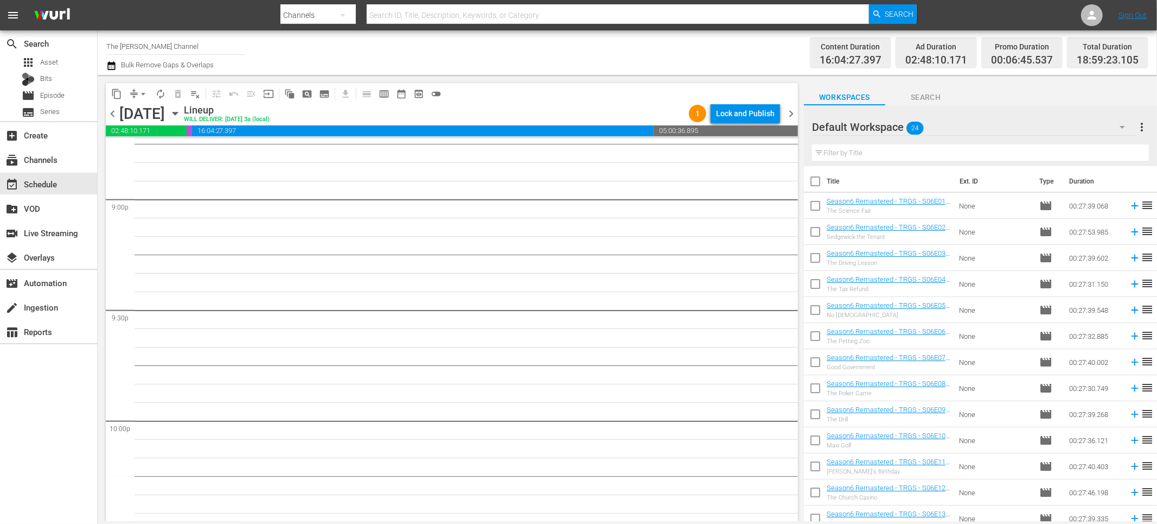
scroll to position [4527, 0]
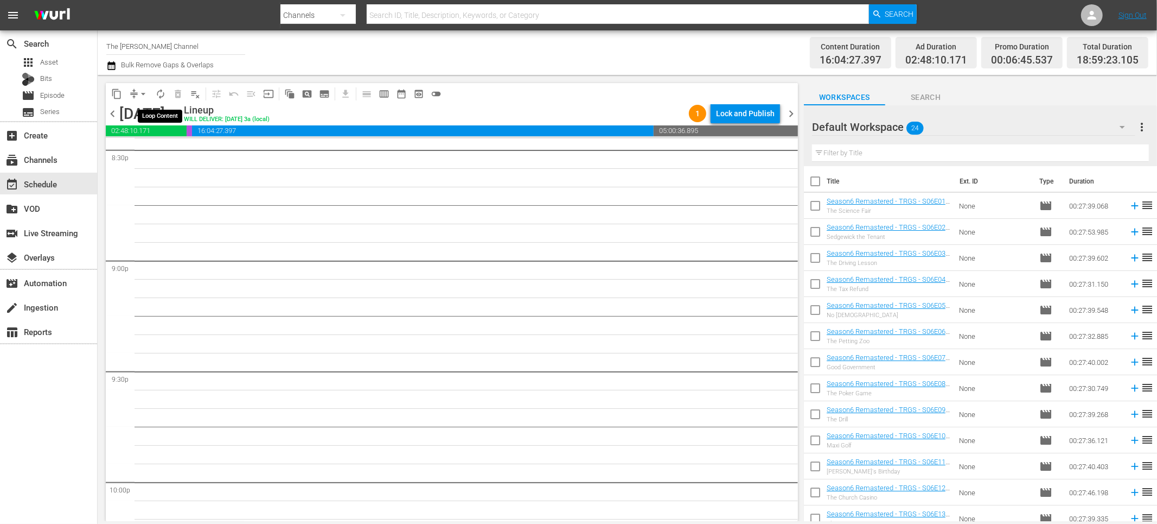
click at [161, 93] on span "autorenew_outlined" at bounding box center [160, 93] width 11 height 11
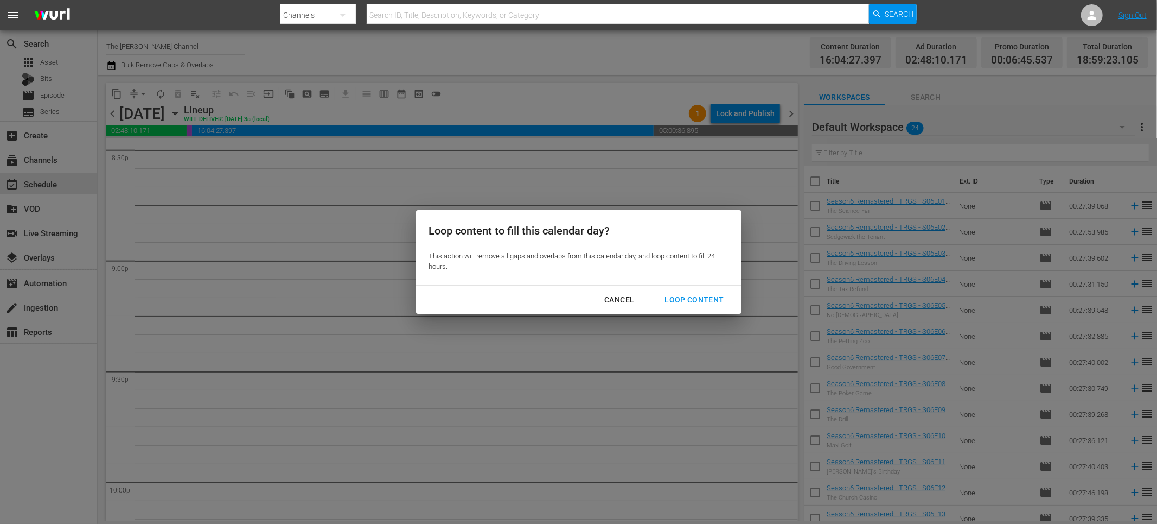
click at [695, 296] on div "Loop Content" at bounding box center [694, 300] width 77 height 14
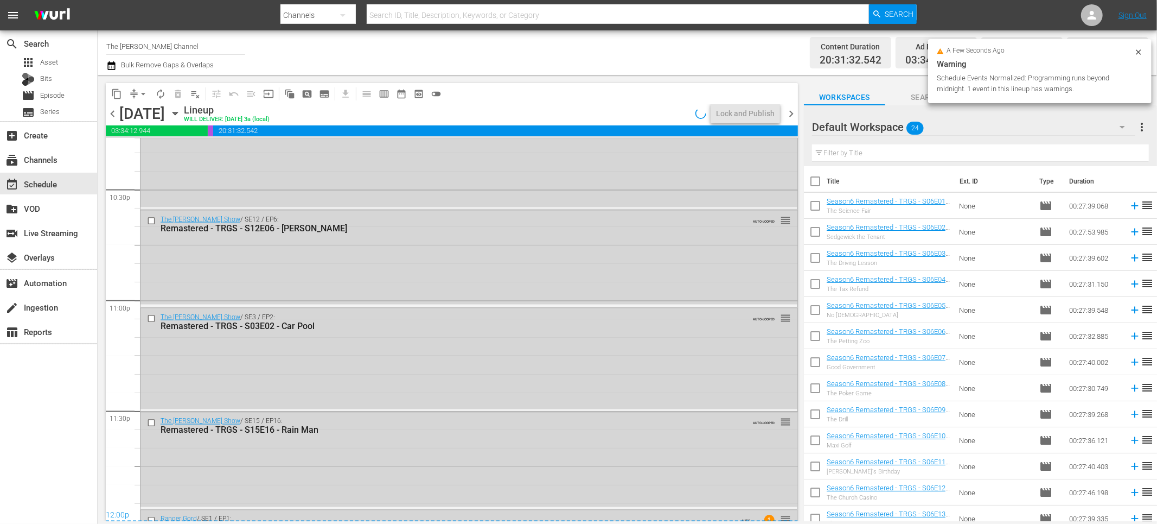
scroll to position [4875, 0]
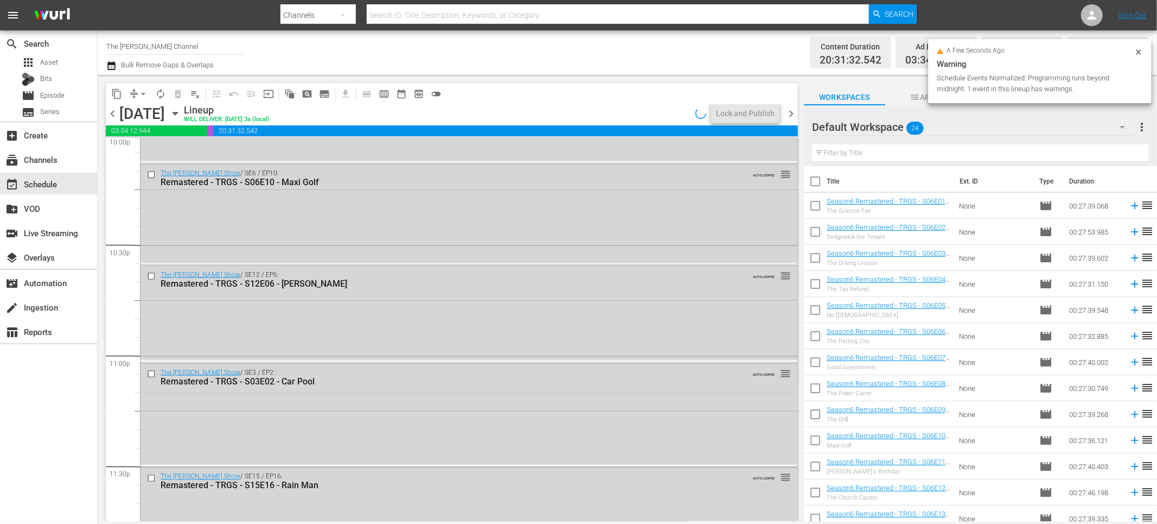
click at [791, 111] on span "chevron_right" at bounding box center [792, 114] width 14 height 14
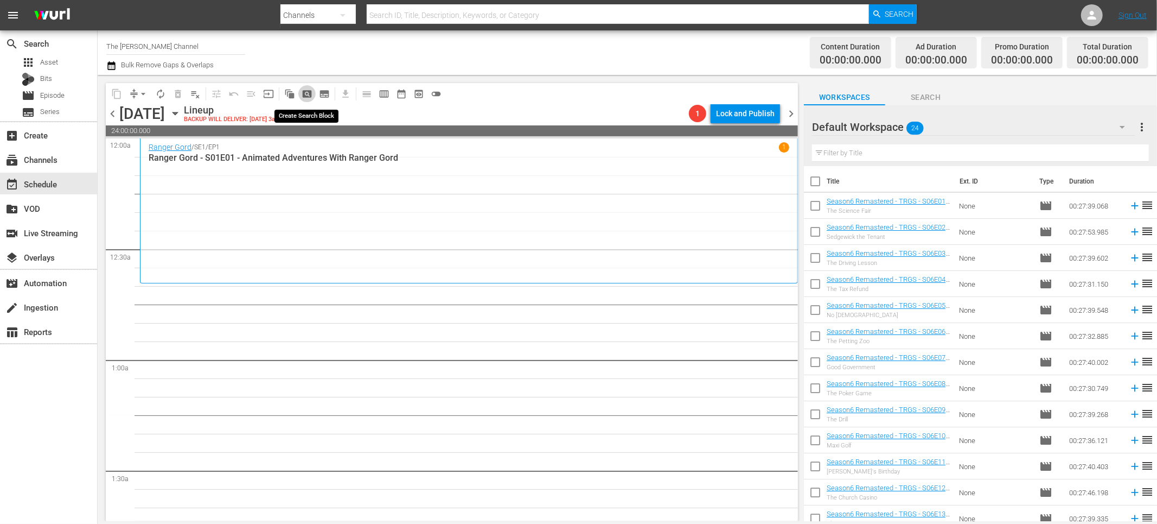
click at [305, 92] on span "pageview_outlined" at bounding box center [307, 93] width 11 height 11
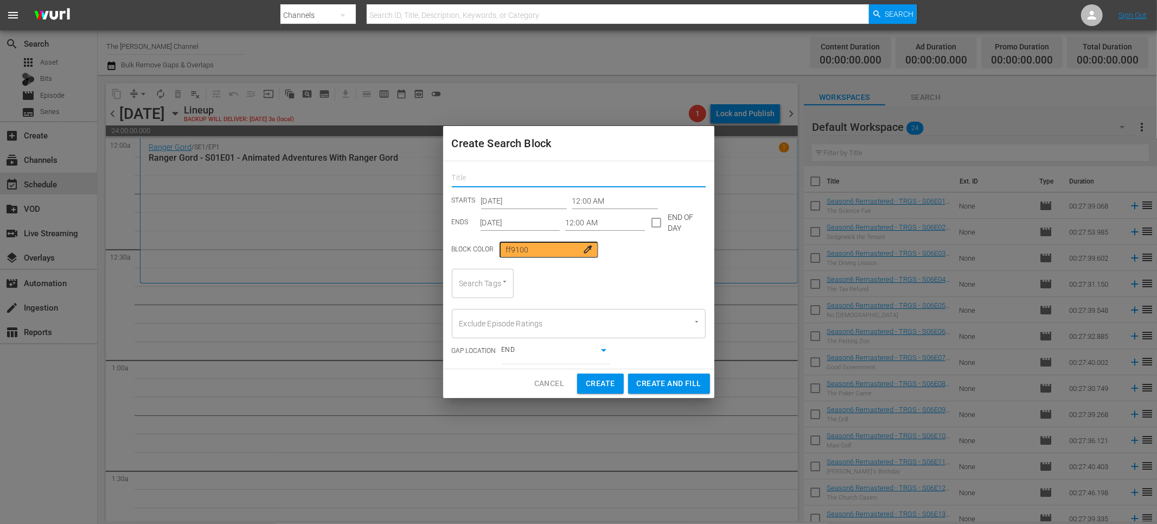
click at [511, 176] on input "text" at bounding box center [579, 178] width 254 height 17
type input "red green"
click at [529, 224] on input "Sep 30th 2025" at bounding box center [521, 222] width 80 height 16
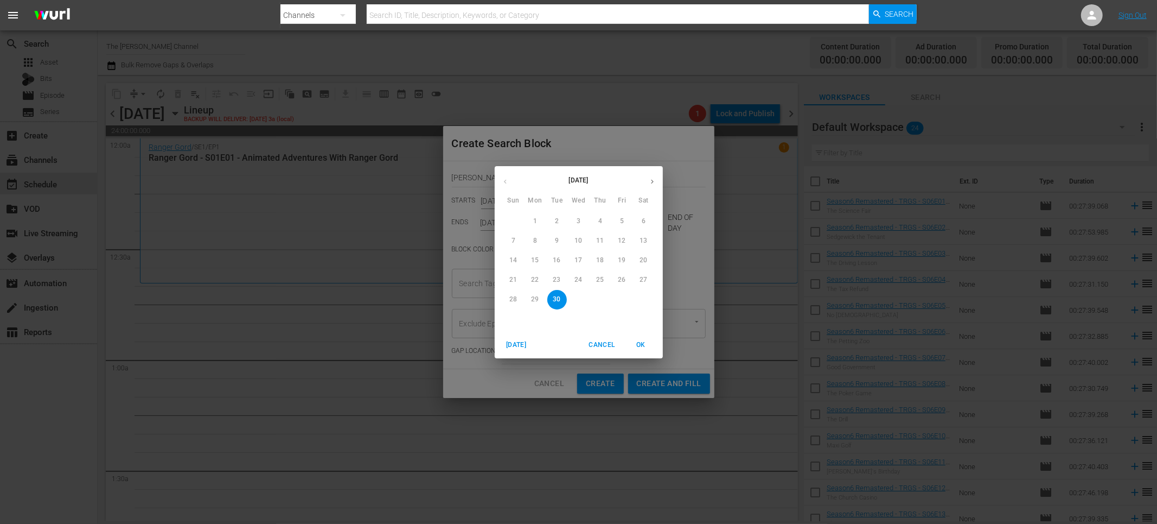
click at [654, 179] on icon "button" at bounding box center [652, 181] width 8 height 8
click at [618, 298] on p "31" at bounding box center [622, 299] width 8 height 9
type input "Oct 31st 2025"
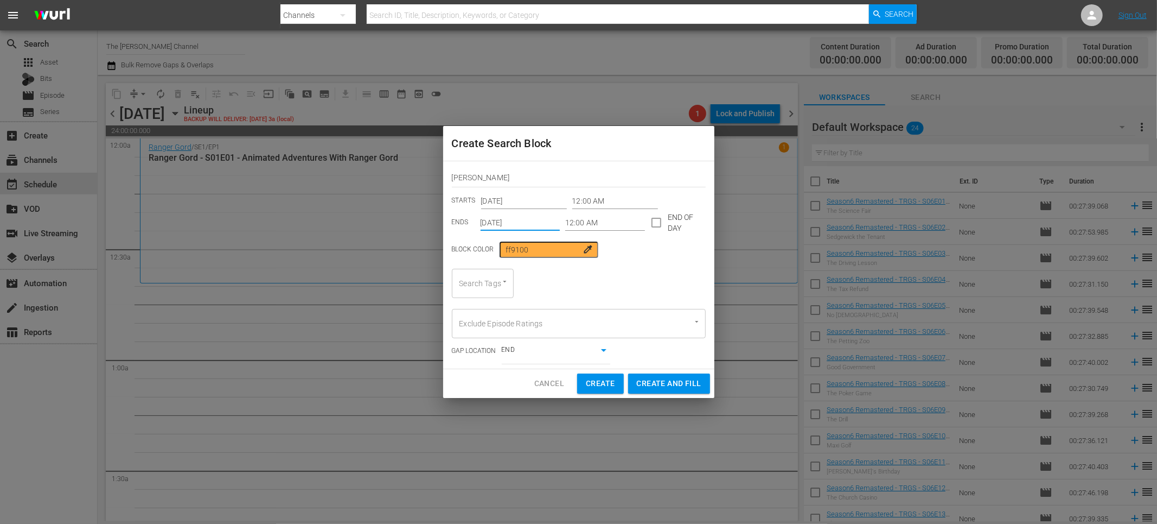
drag, startPoint x: 650, startPoint y: 221, endPoint x: 567, endPoint y: 264, distance: 93.4
click at [650, 222] on input "checkbox" at bounding box center [656, 224] width 23 height 23
checkbox input "true"
click at [479, 283] on div "Search Tags" at bounding box center [483, 283] width 62 height 29
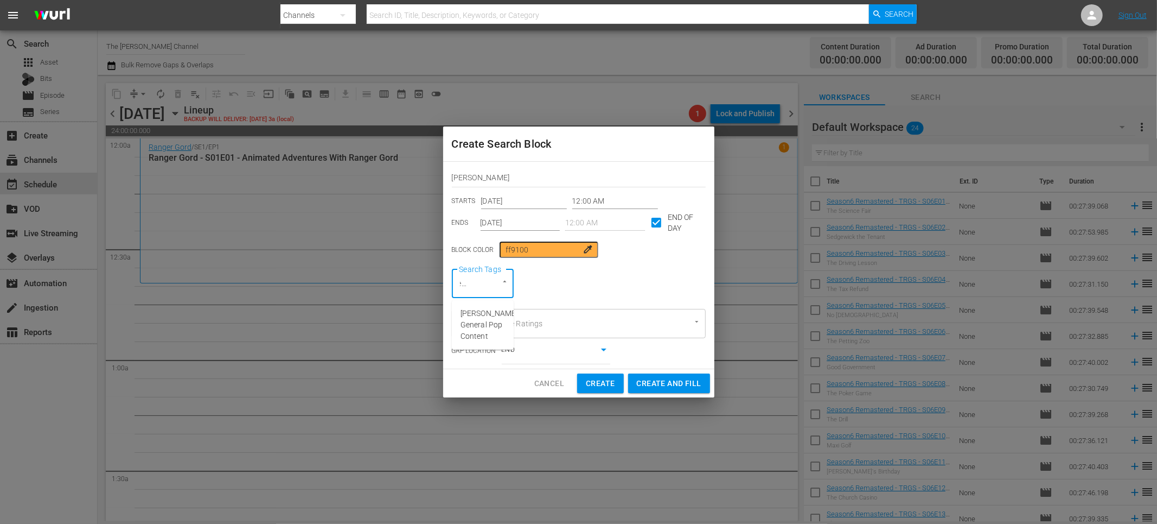
type input "general"
click at [491, 330] on span "Red Green General Pop Content" at bounding box center [489, 325] width 57 height 34
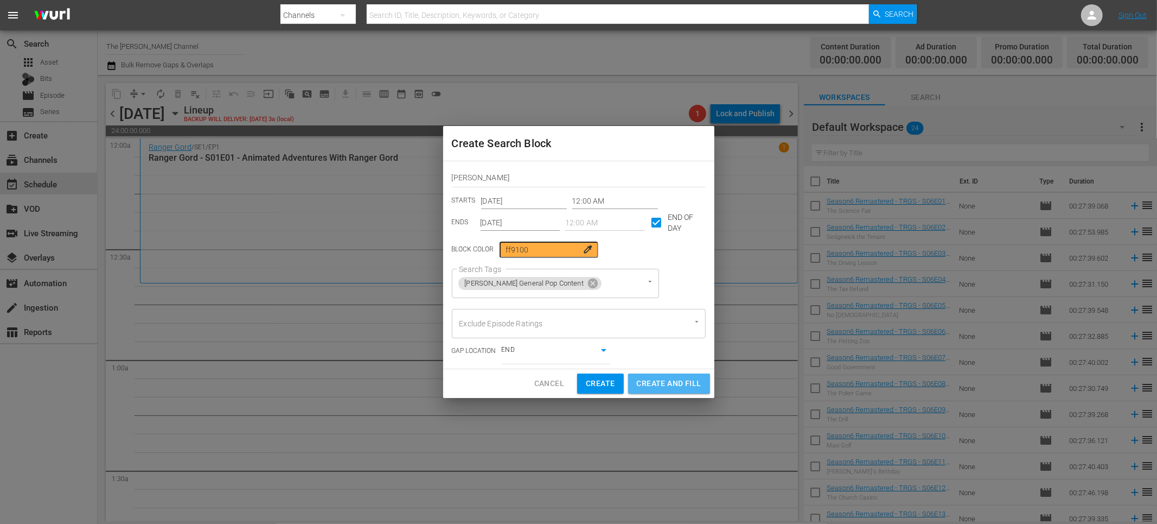
click at [663, 378] on span "Create and Fill" at bounding box center [669, 384] width 65 height 14
type input "Sep 30th 2025"
checkbox input "false"
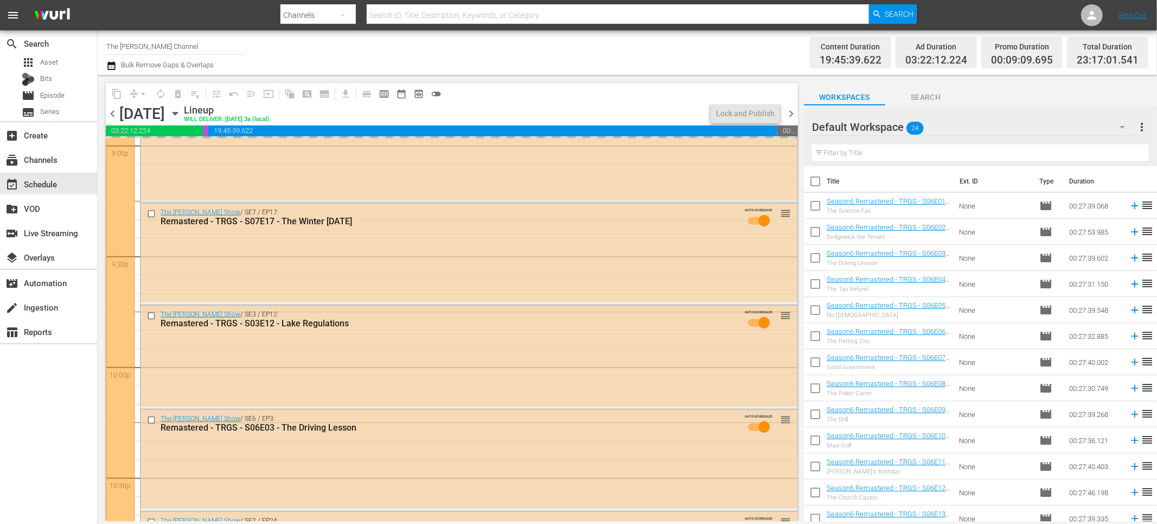
scroll to position [4930, 0]
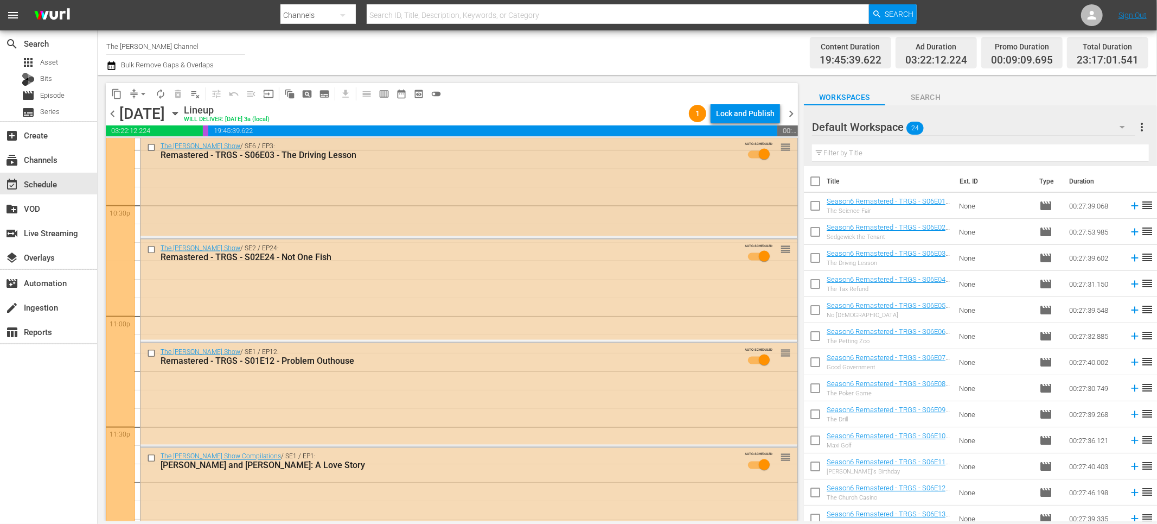
scroll to position [4930, 0]
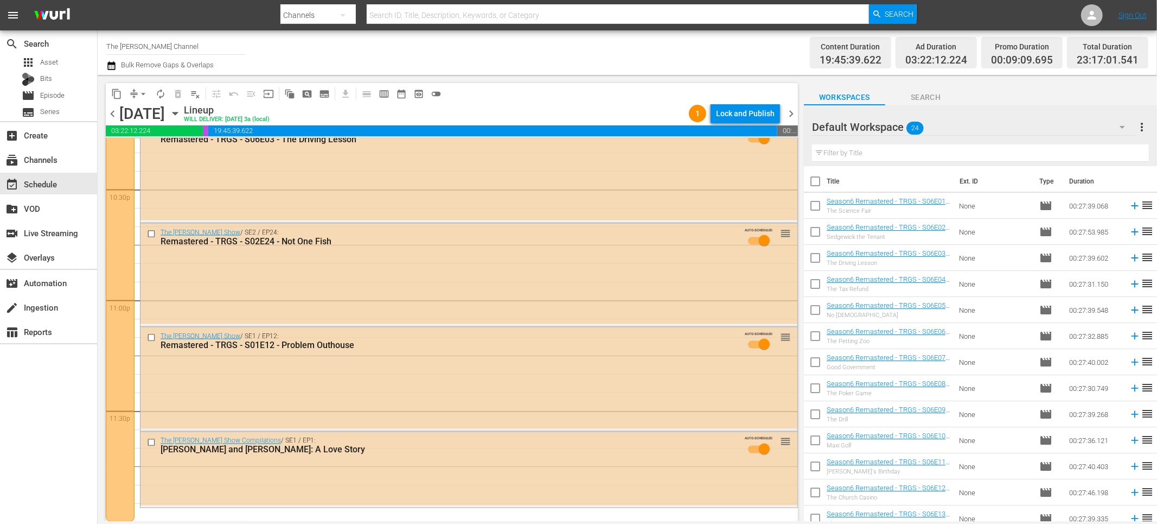
click at [112, 65] on icon "button" at bounding box center [111, 65] width 8 height 9
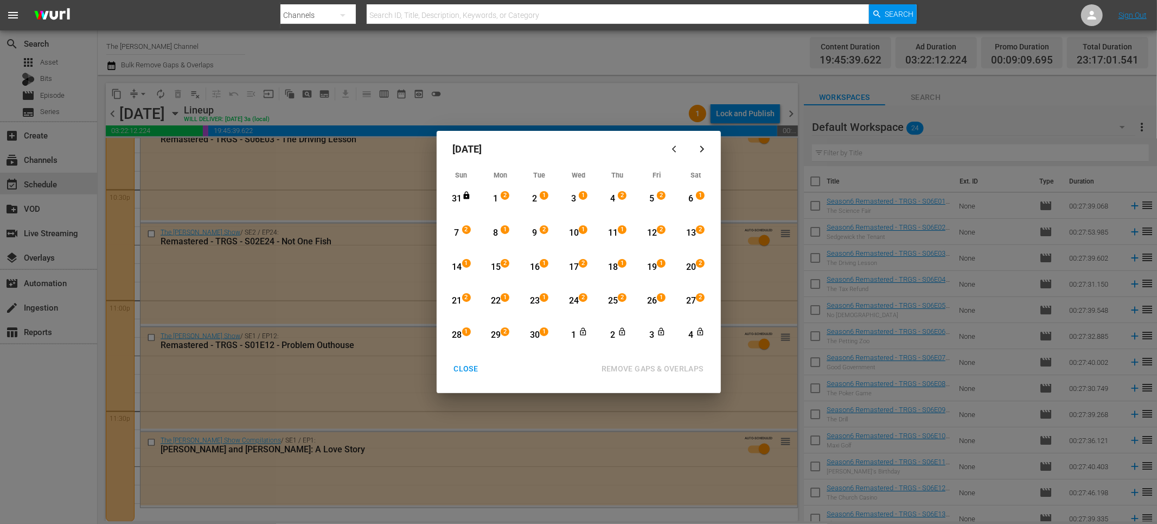
click at [537, 330] on div "30" at bounding box center [535, 335] width 14 height 12
click at [701, 149] on icon "button" at bounding box center [702, 149] width 8 height 8
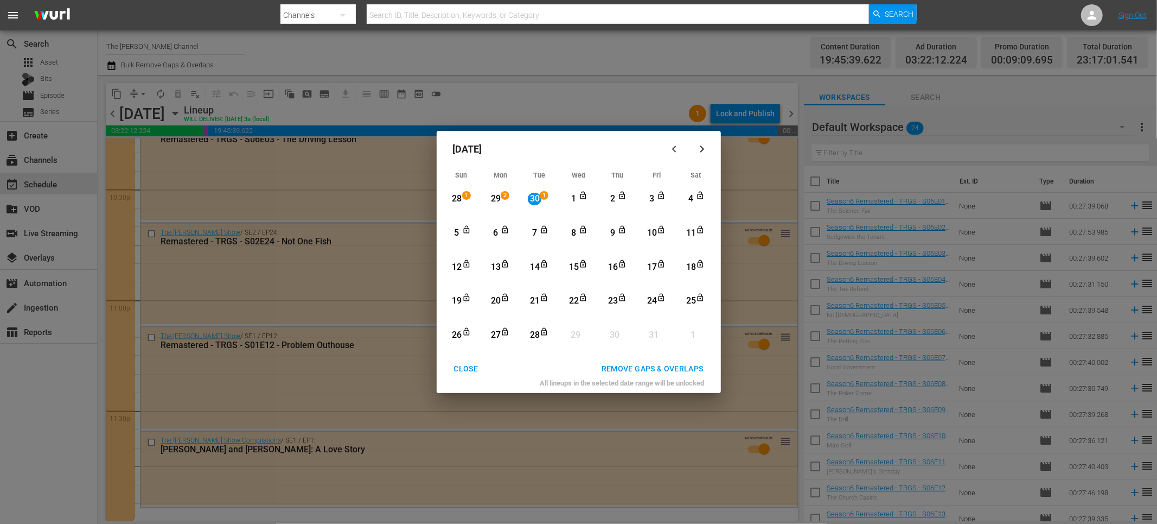
click at [534, 268] on div "14" at bounding box center [535, 267] width 14 height 12
click at [621, 370] on div "REMOVE GAPS & OVERLAPS" at bounding box center [652, 369] width 119 height 14
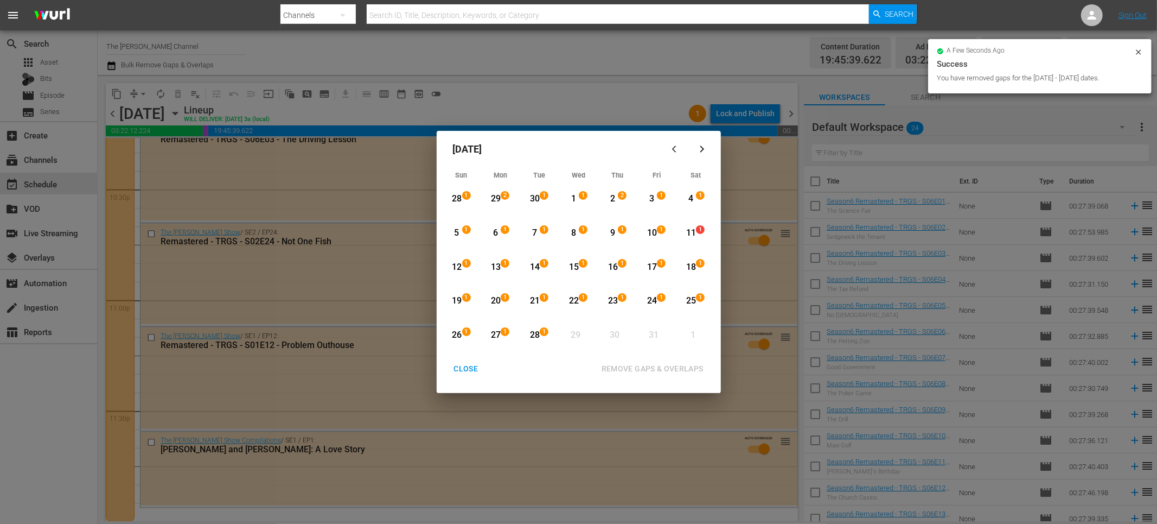
click at [498, 270] on div "13" at bounding box center [496, 267] width 14 height 12
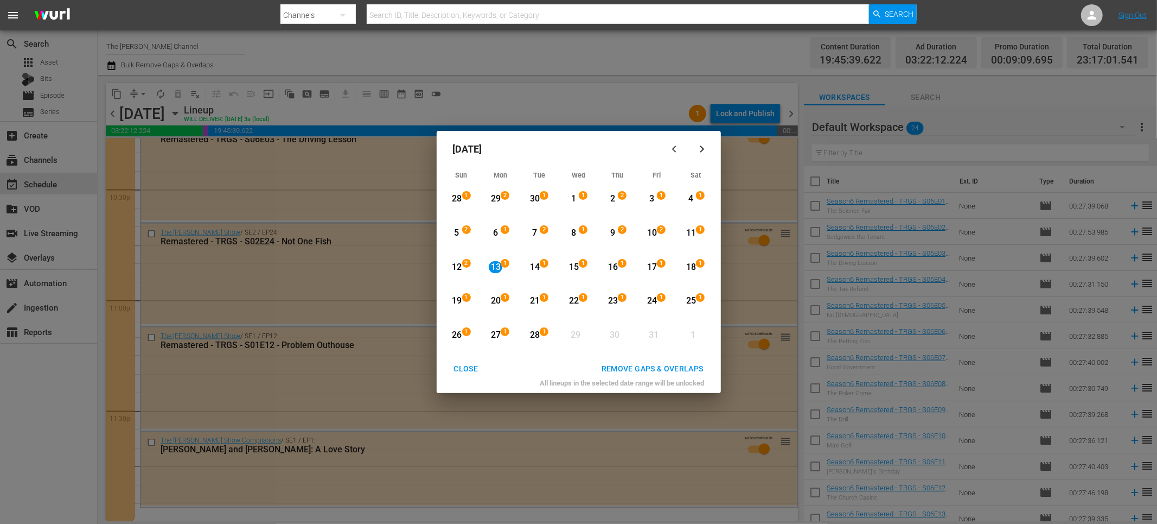
click at [499, 335] on div "27" at bounding box center [496, 335] width 14 height 12
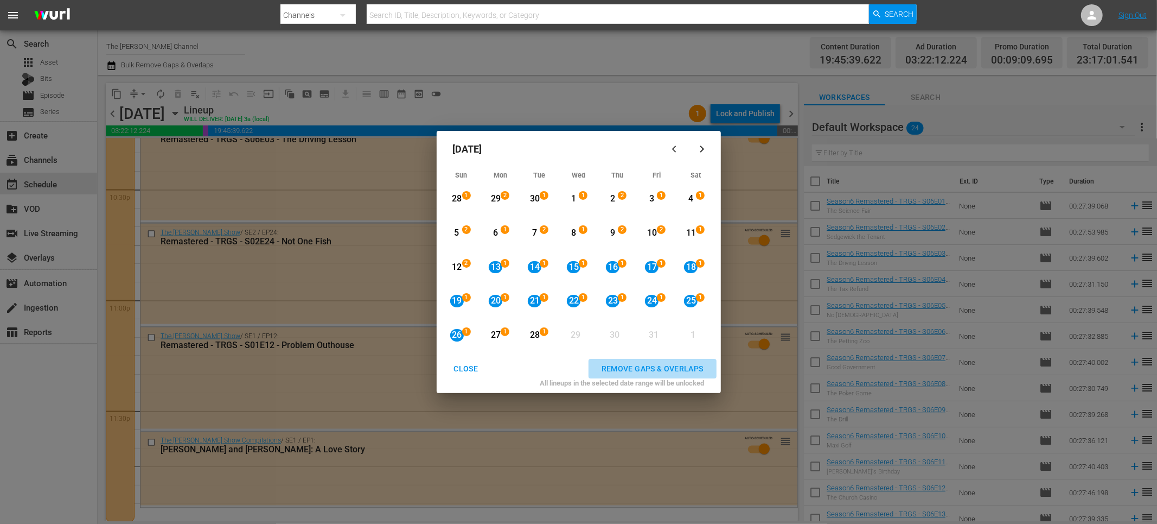
click at [614, 366] on div "REMOVE GAPS & OVERLAPS" at bounding box center [652, 369] width 119 height 14
